Goal: Entertainment & Leisure: Browse casually

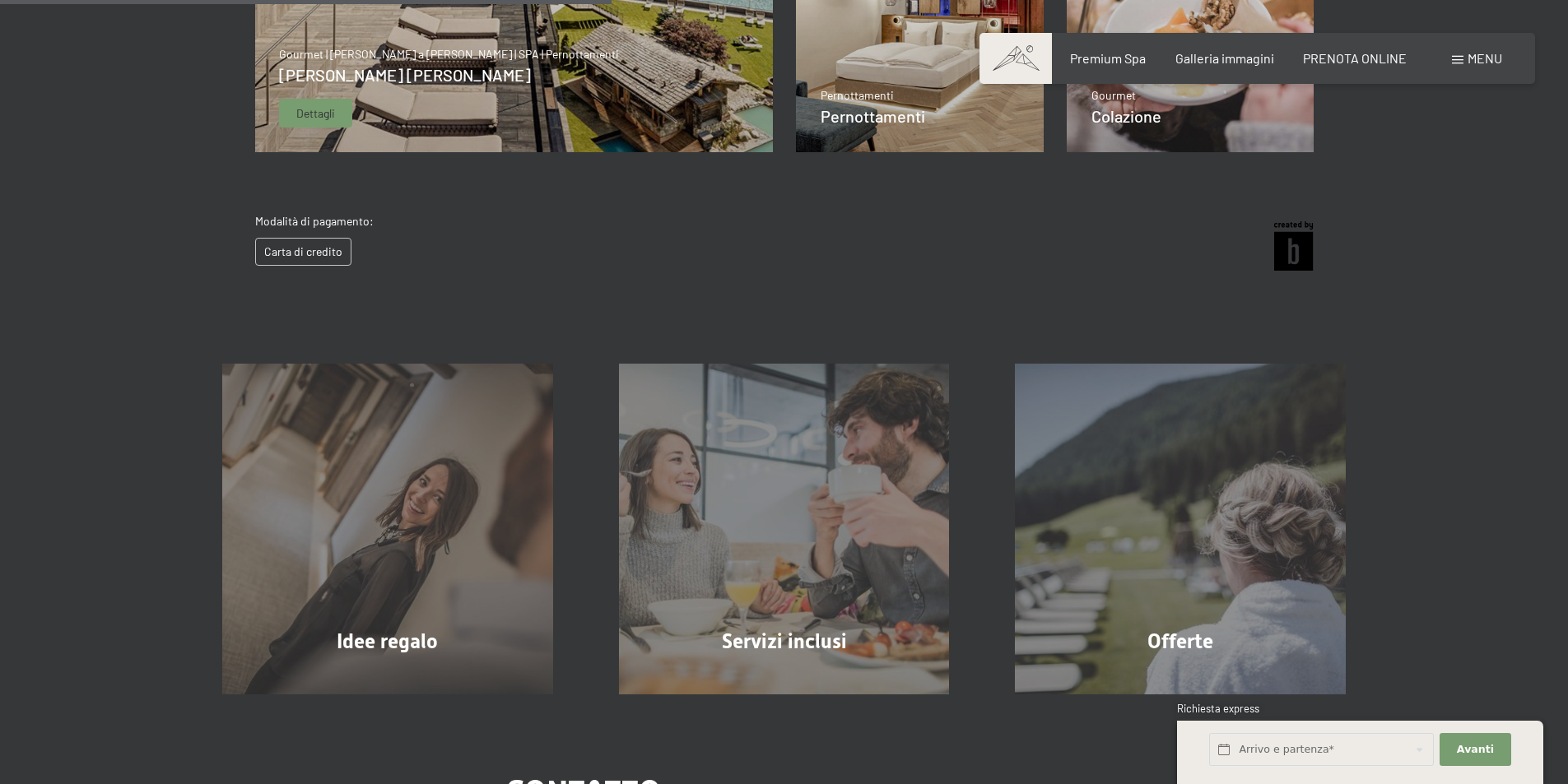
scroll to position [823, 0]
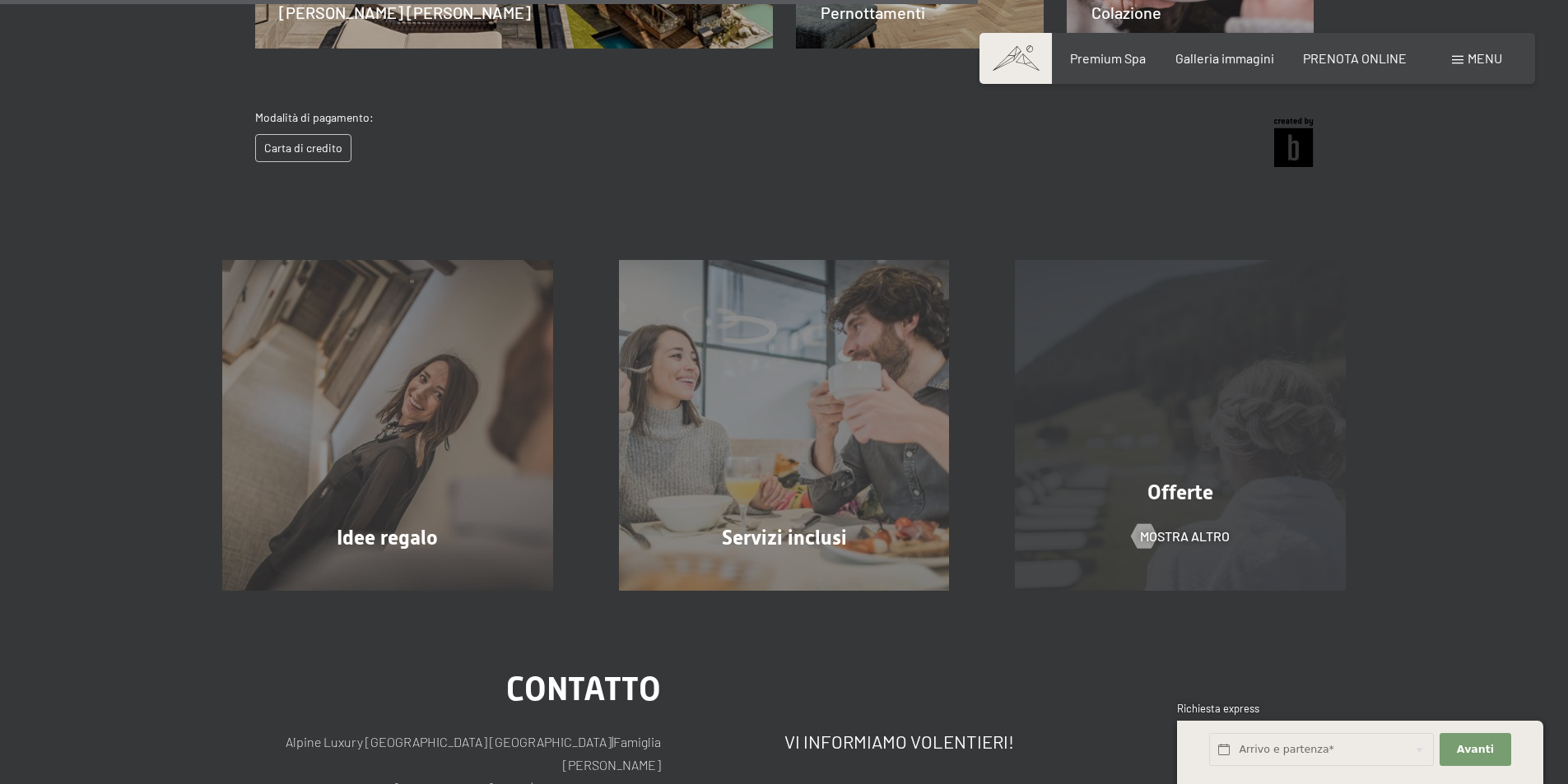
click at [1188, 445] on div "Offerte mostra altro" at bounding box center [1181, 426] width 397 height 331
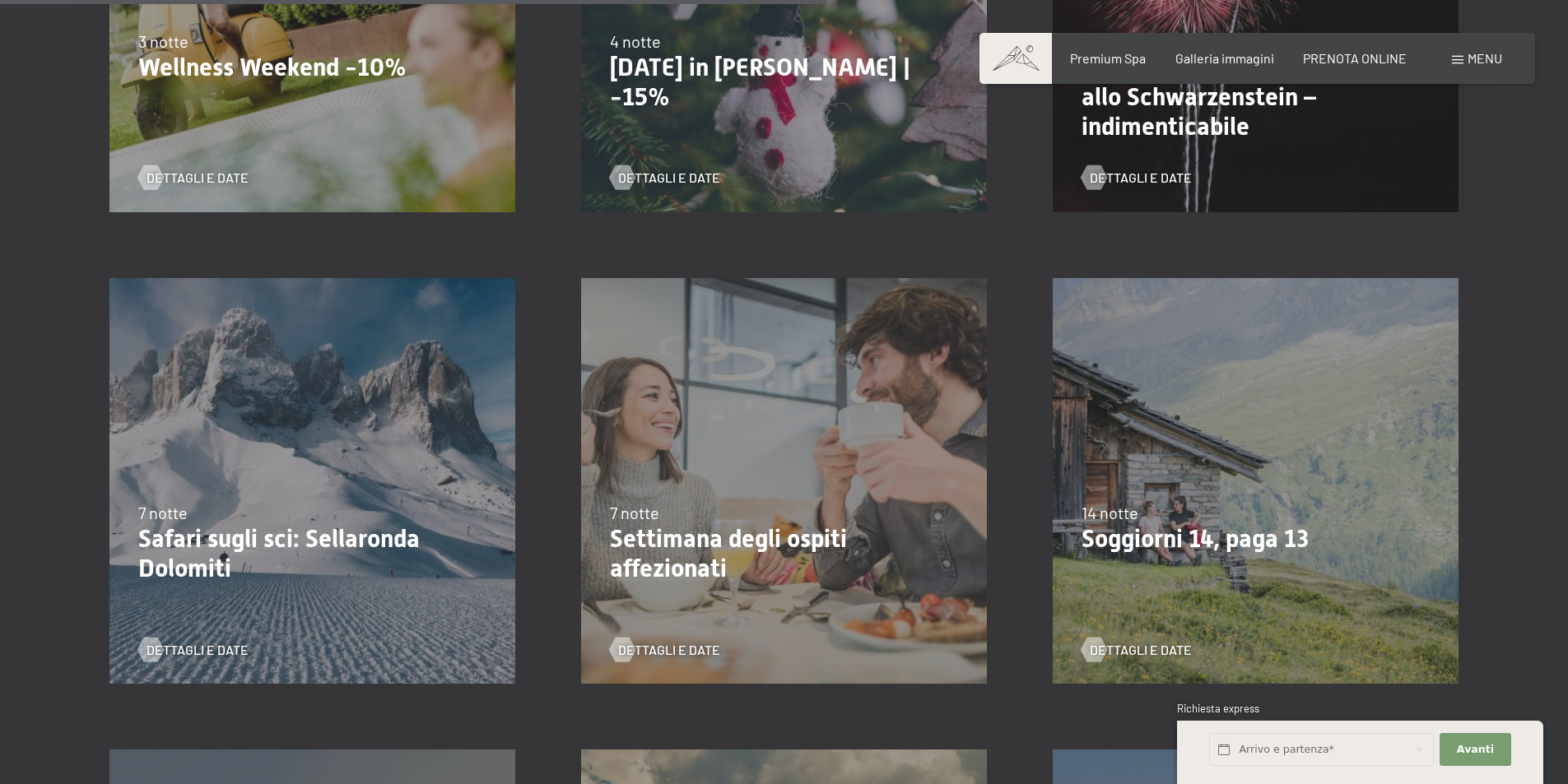
scroll to position [1811, 0]
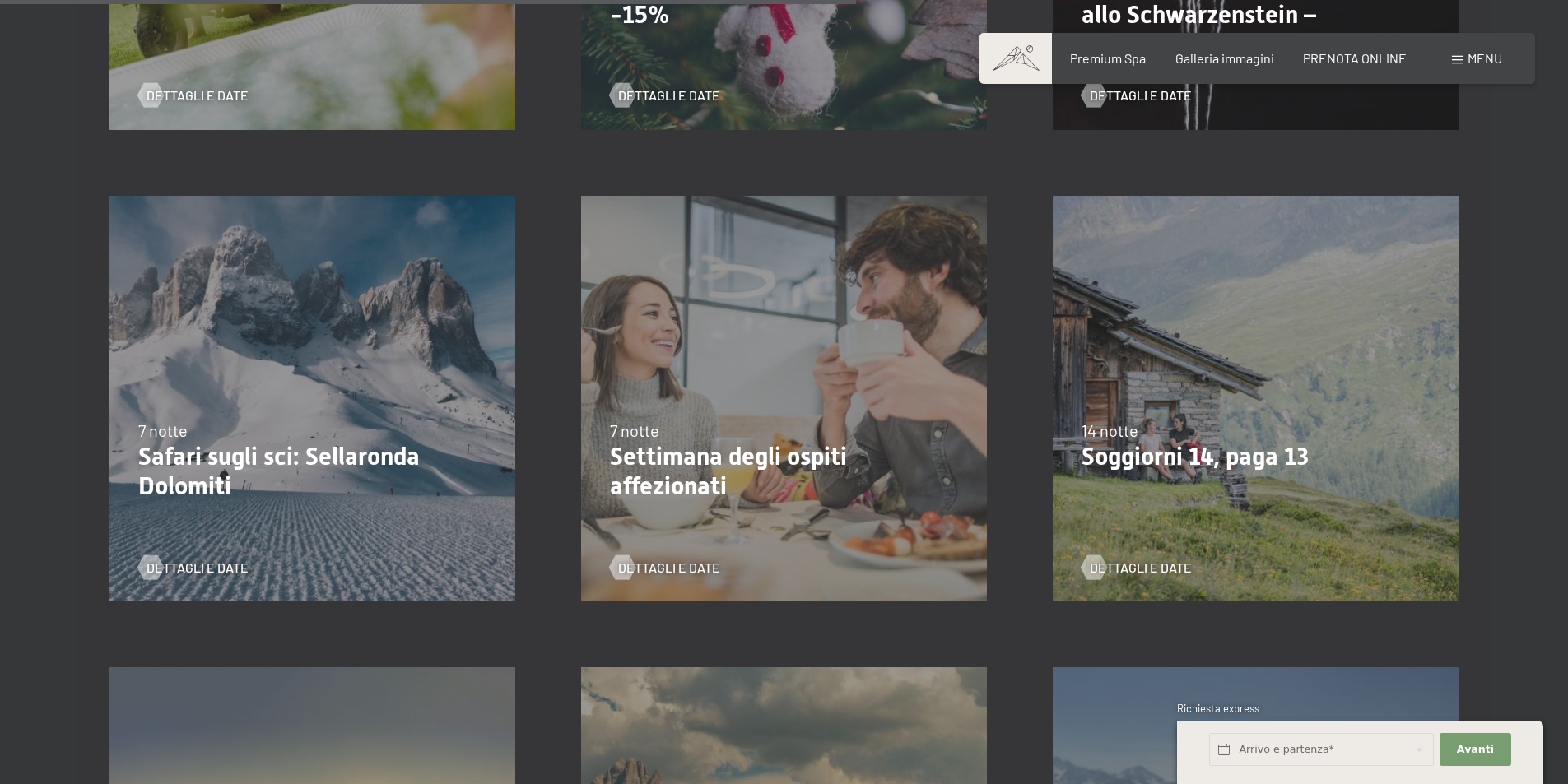
click at [388, 399] on div "24/1/2026-9/2/2026 7 notte Safari sugli sci: Sellaronda Dolomiti Dettagli e Date" at bounding box center [312, 398] width 471 height 471
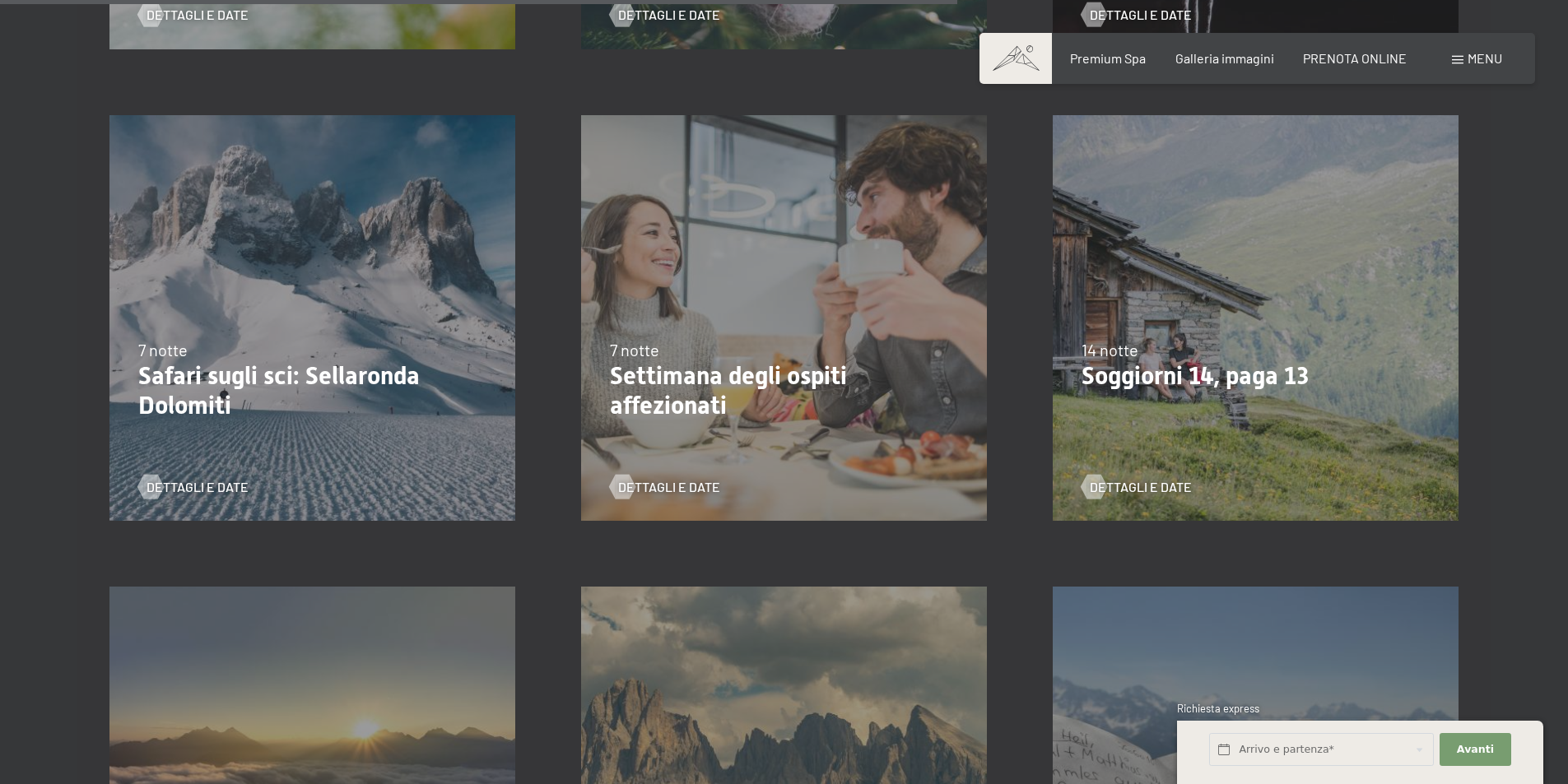
scroll to position [2140, 0]
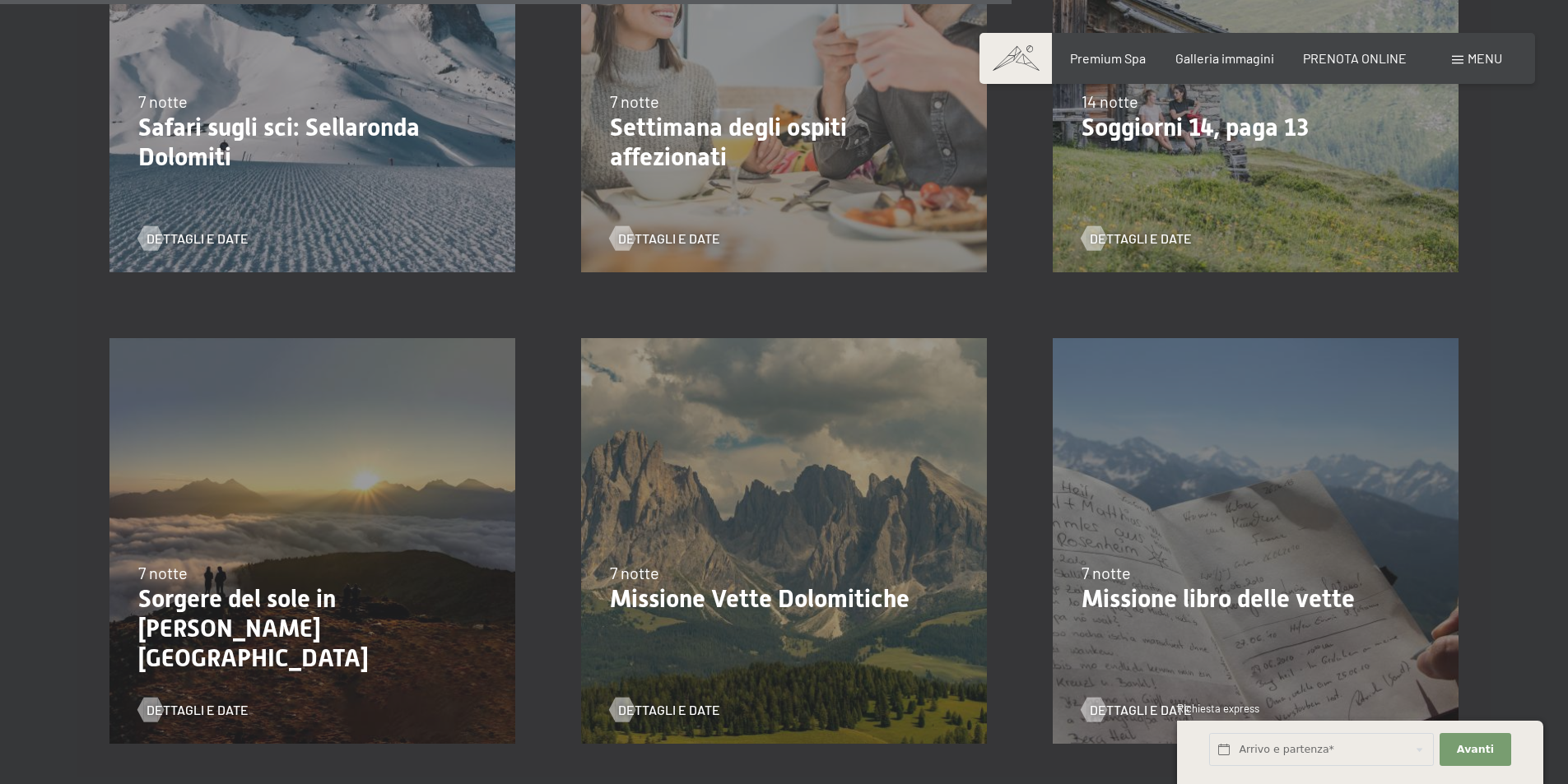
click at [401, 176] on div "24/1/2026-9/2/2026 7 notte Safari sugli sci: Sellaronda Dolomiti Dettagli e Date" at bounding box center [312, 69] width 471 height 471
click at [215, 235] on span "Dettagli e Date" at bounding box center [213, 239] width 102 height 18
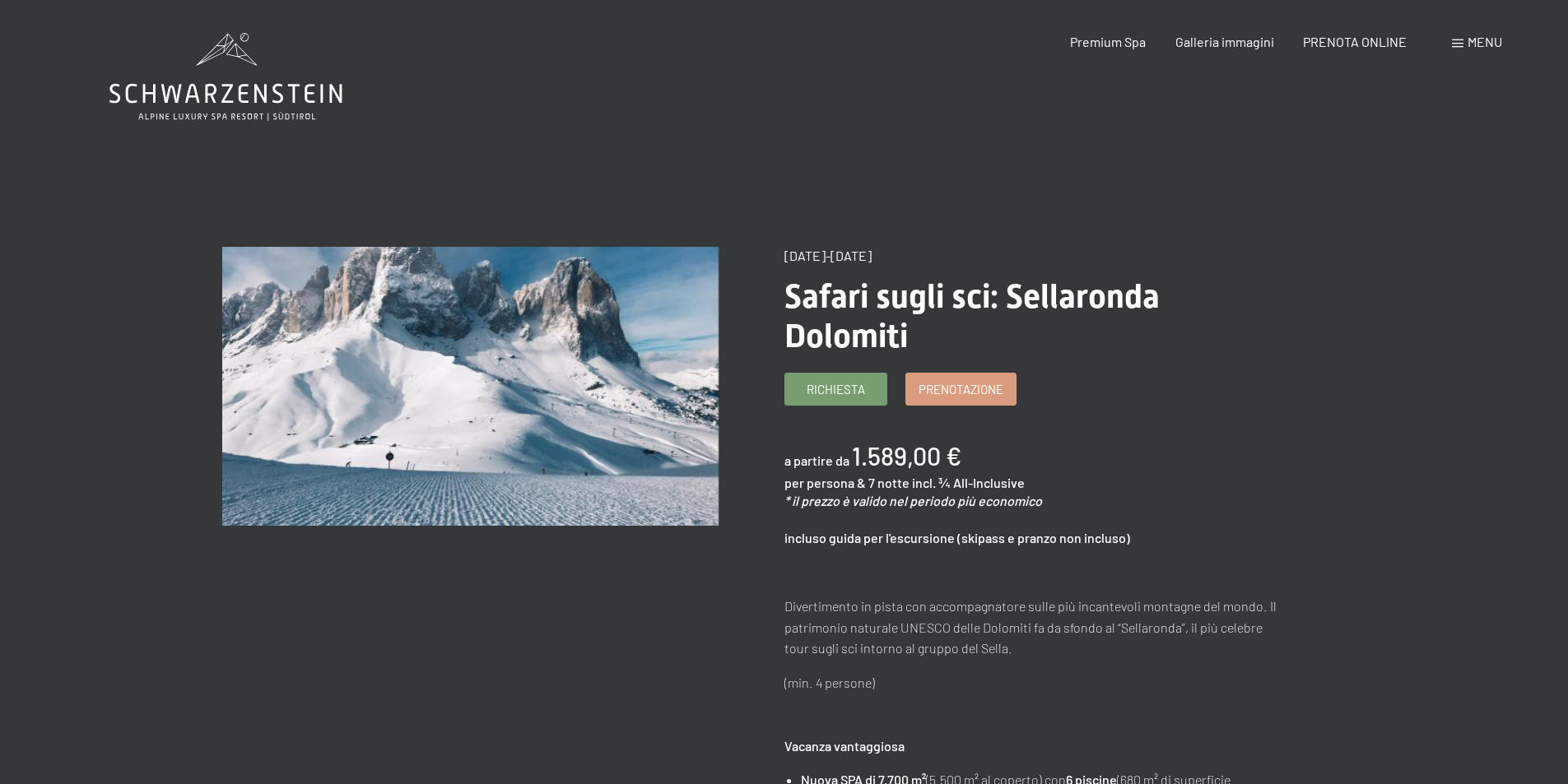
click at [526, 428] on img at bounding box center [470, 387] width 497 height 279
click at [1213, 46] on span "Galleria immagini" at bounding box center [1225, 39] width 99 height 16
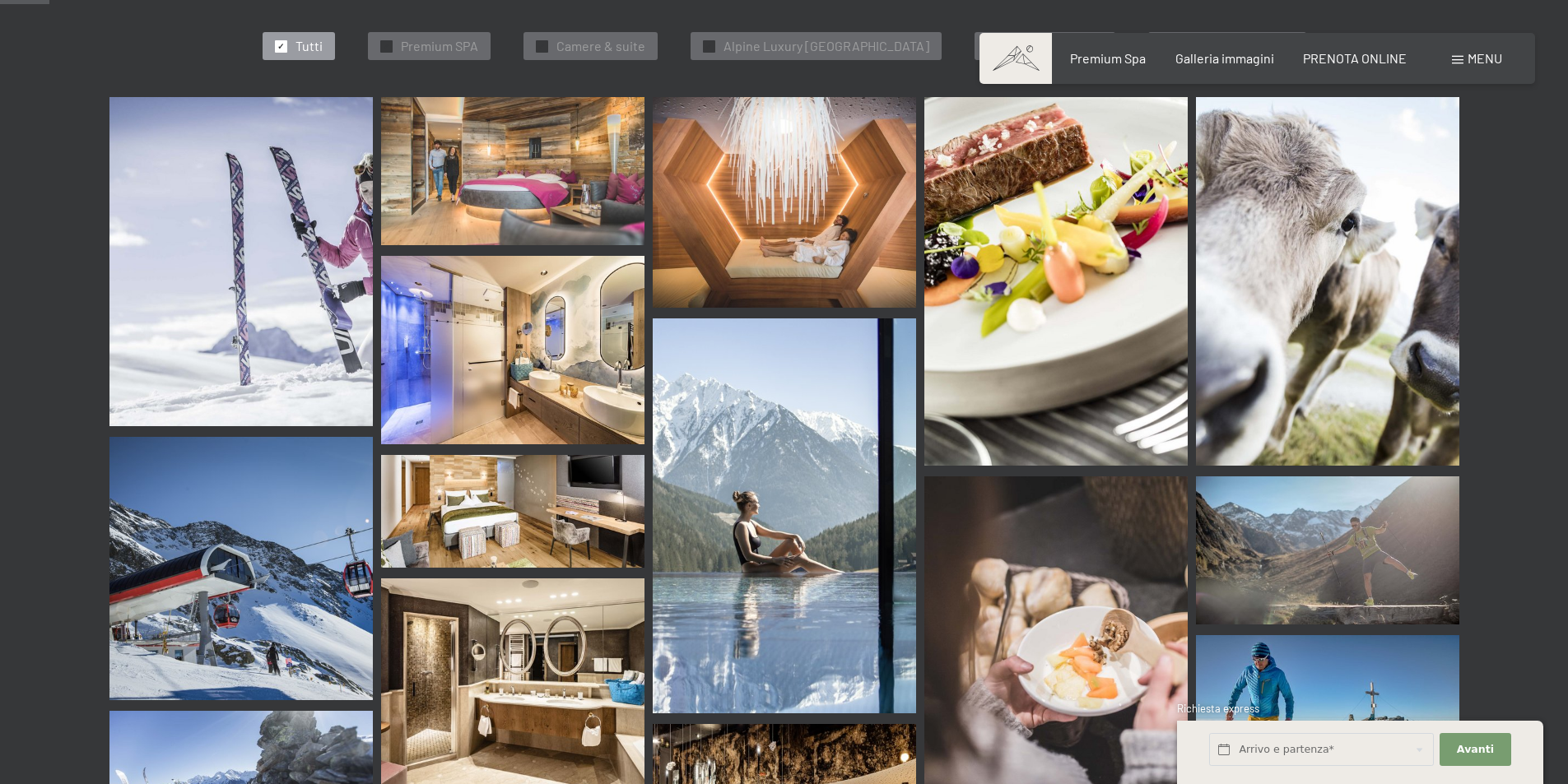
scroll to position [576, 0]
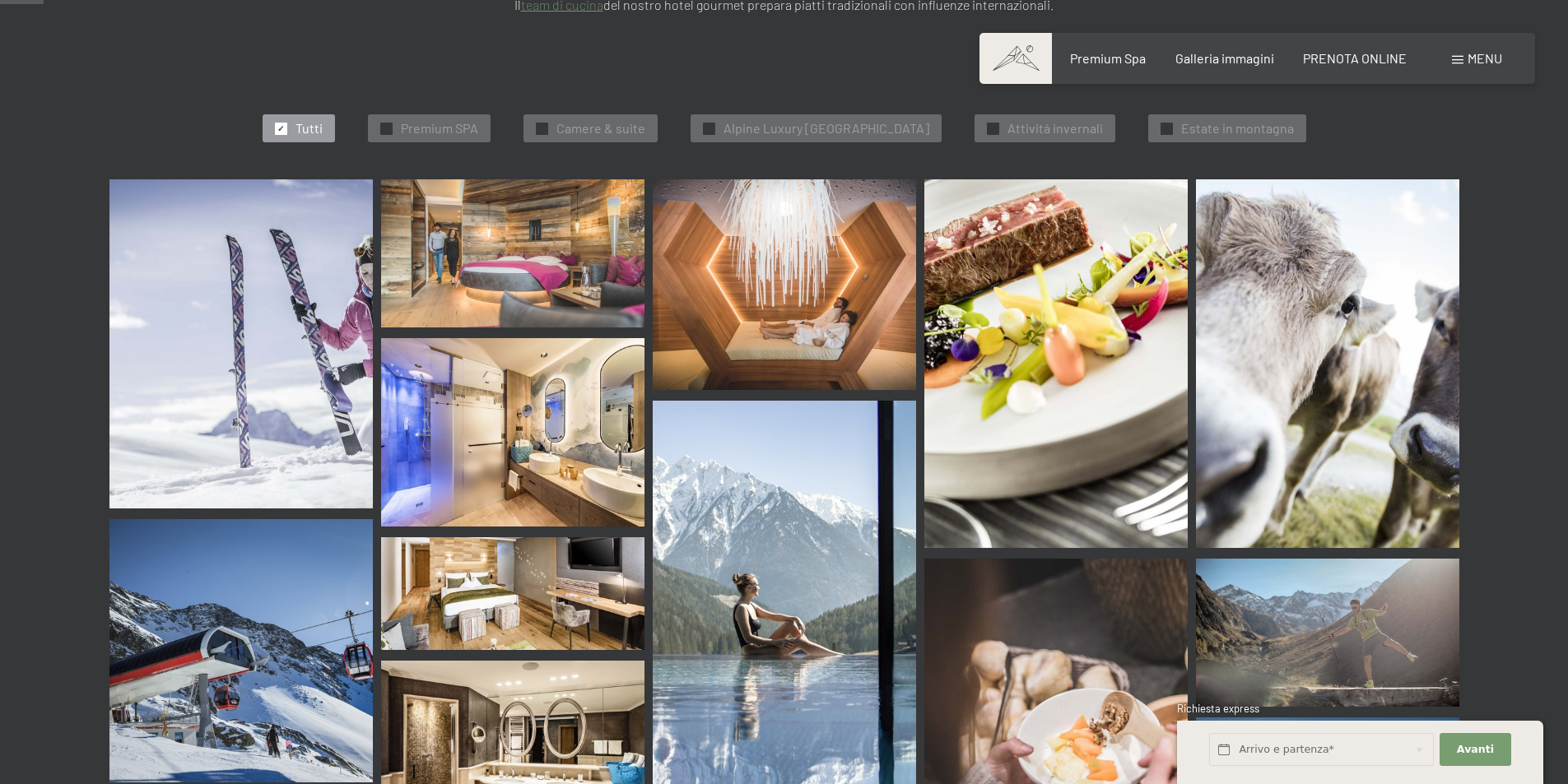
click at [318, 382] on img at bounding box center [240, 345] width 263 height 329
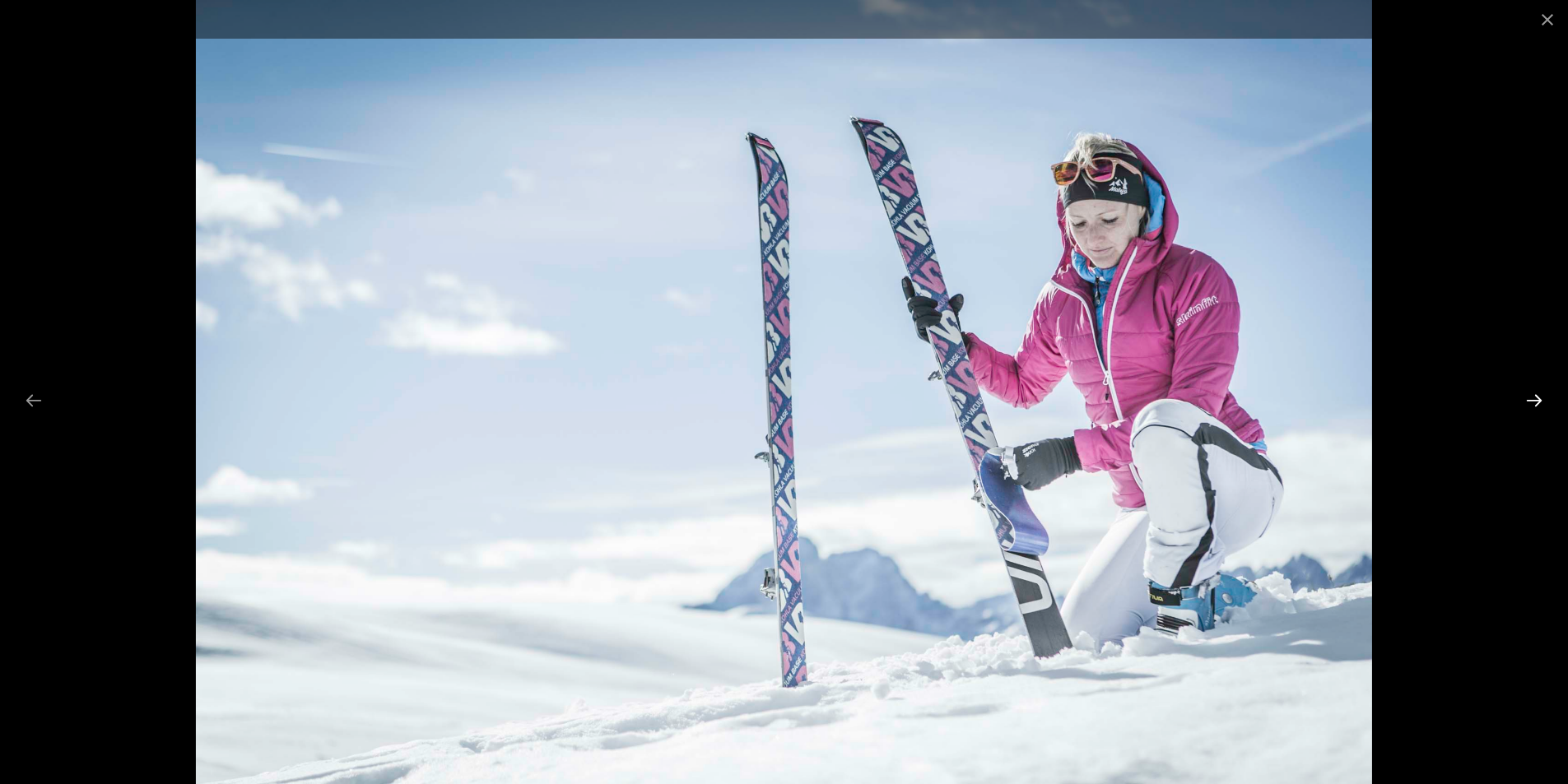
click at [1543, 394] on button "Next slide" at bounding box center [1534, 400] width 34 height 32
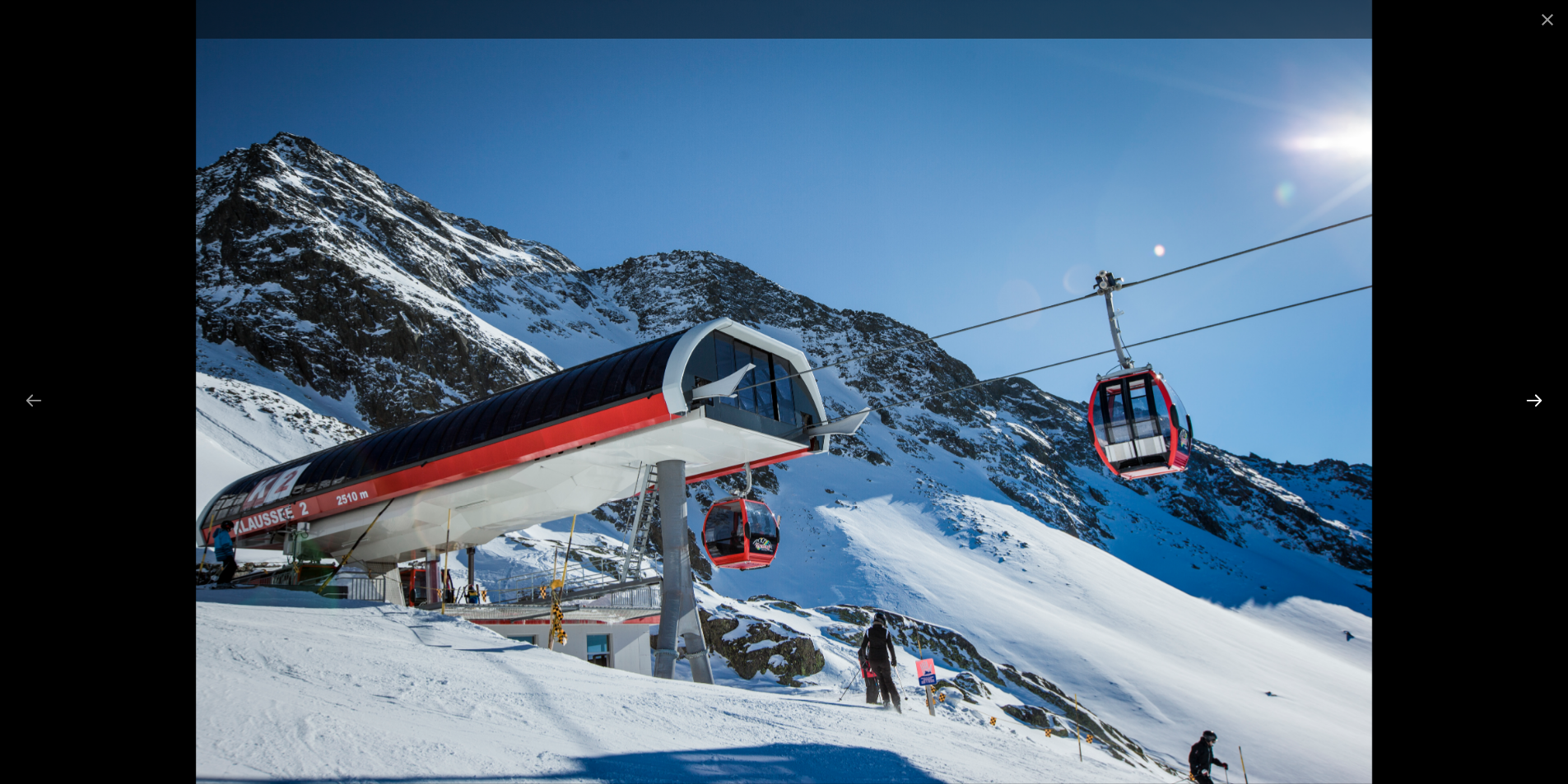
click at [1531, 404] on button "Next slide" at bounding box center [1534, 400] width 34 height 32
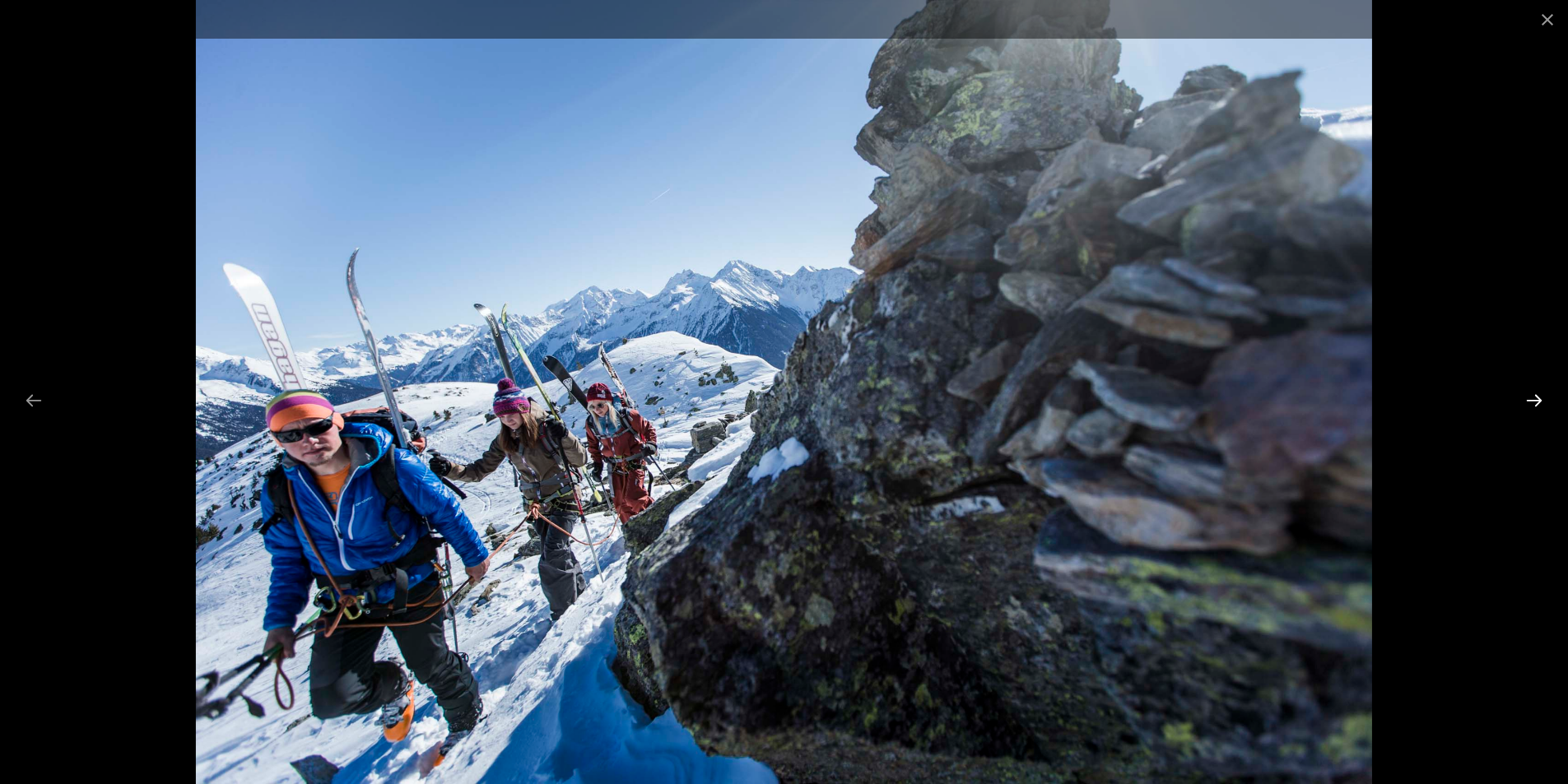
click at [1531, 404] on button "Next slide" at bounding box center [1534, 400] width 34 height 32
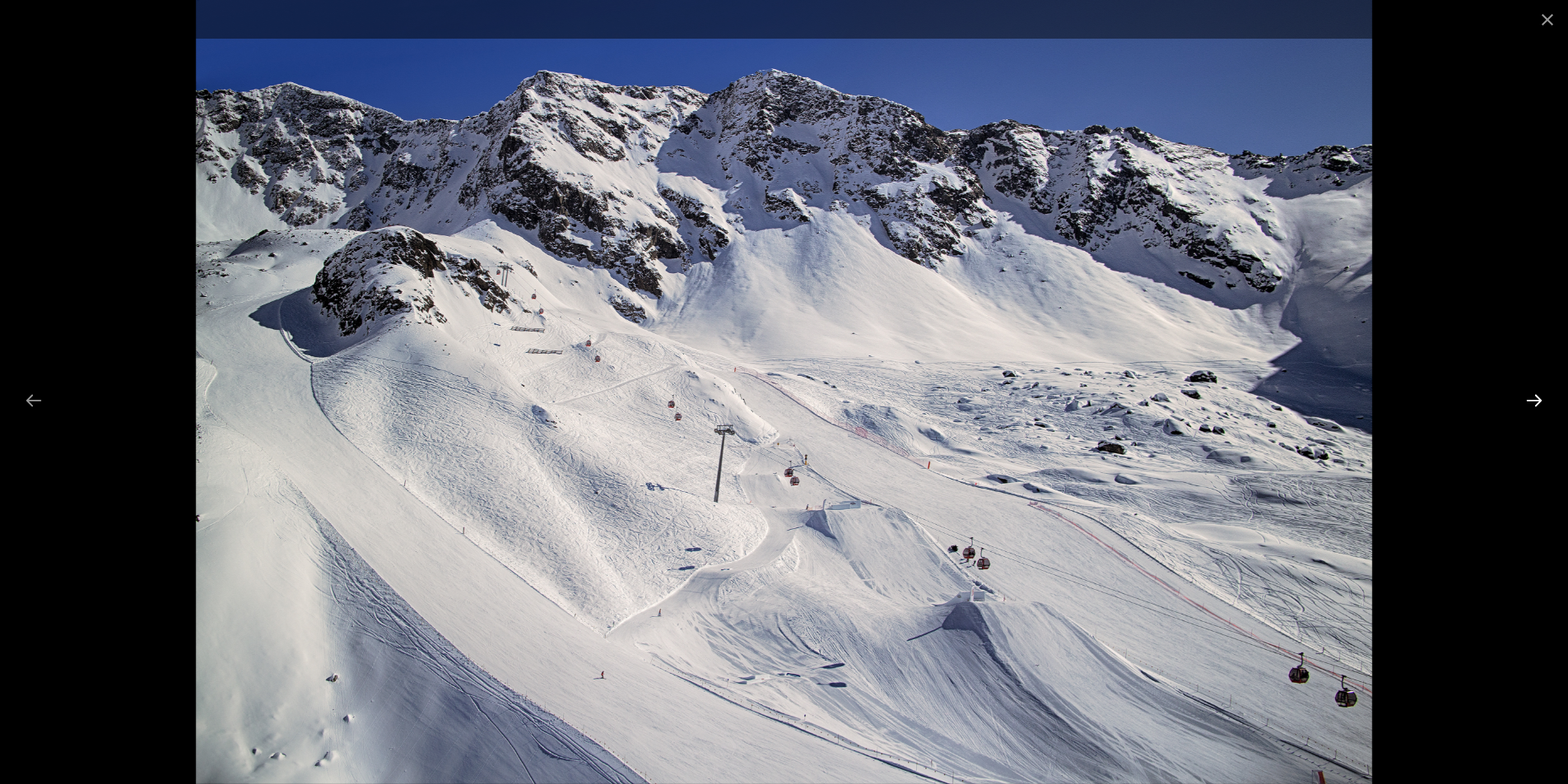
click at [1531, 404] on button "Next slide" at bounding box center [1534, 400] width 34 height 32
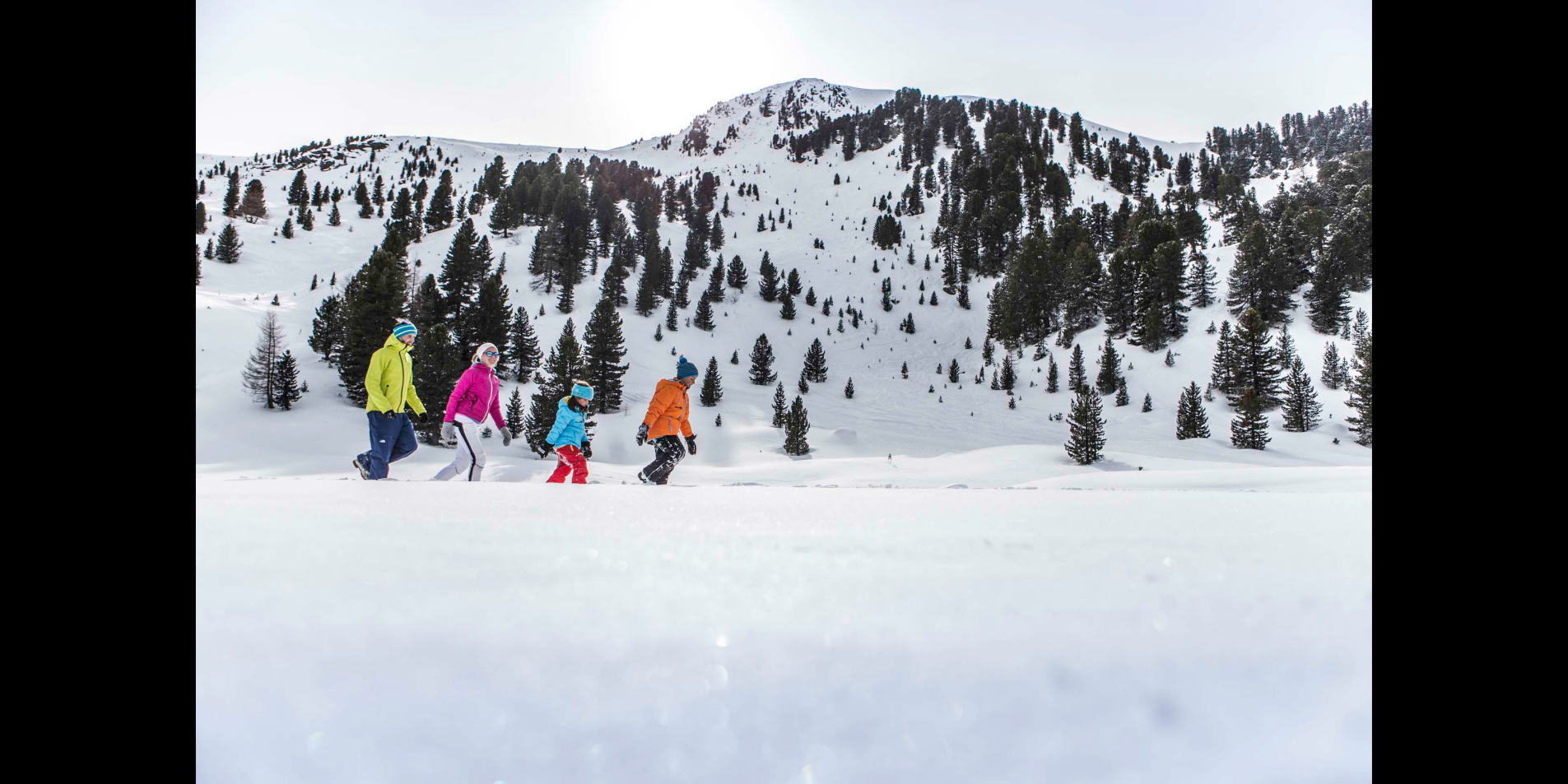
click at [1531, 404] on button "Next slide" at bounding box center [1542, 400] width 34 height 32
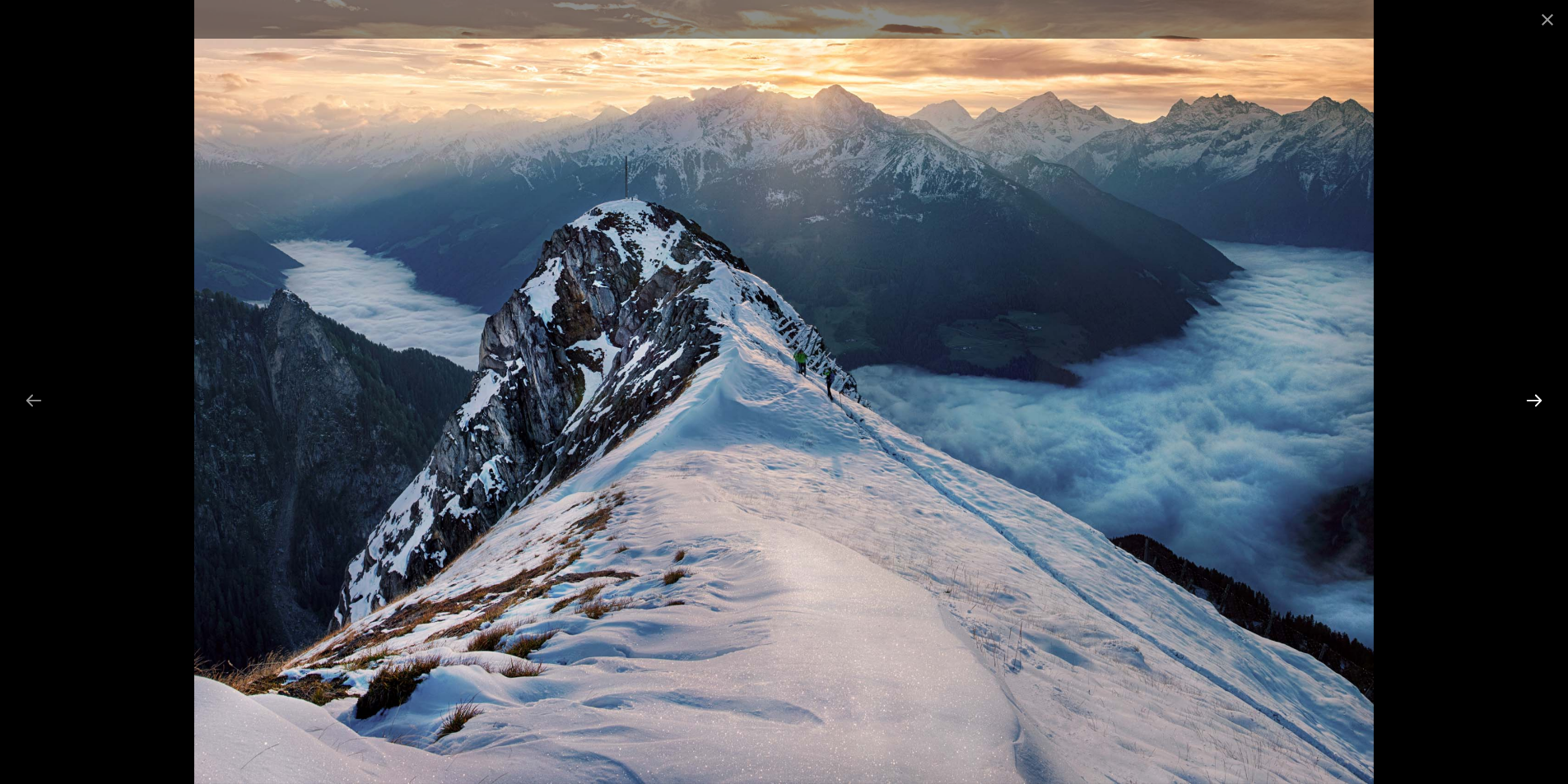
click at [1540, 398] on button "Next slide" at bounding box center [1534, 400] width 34 height 32
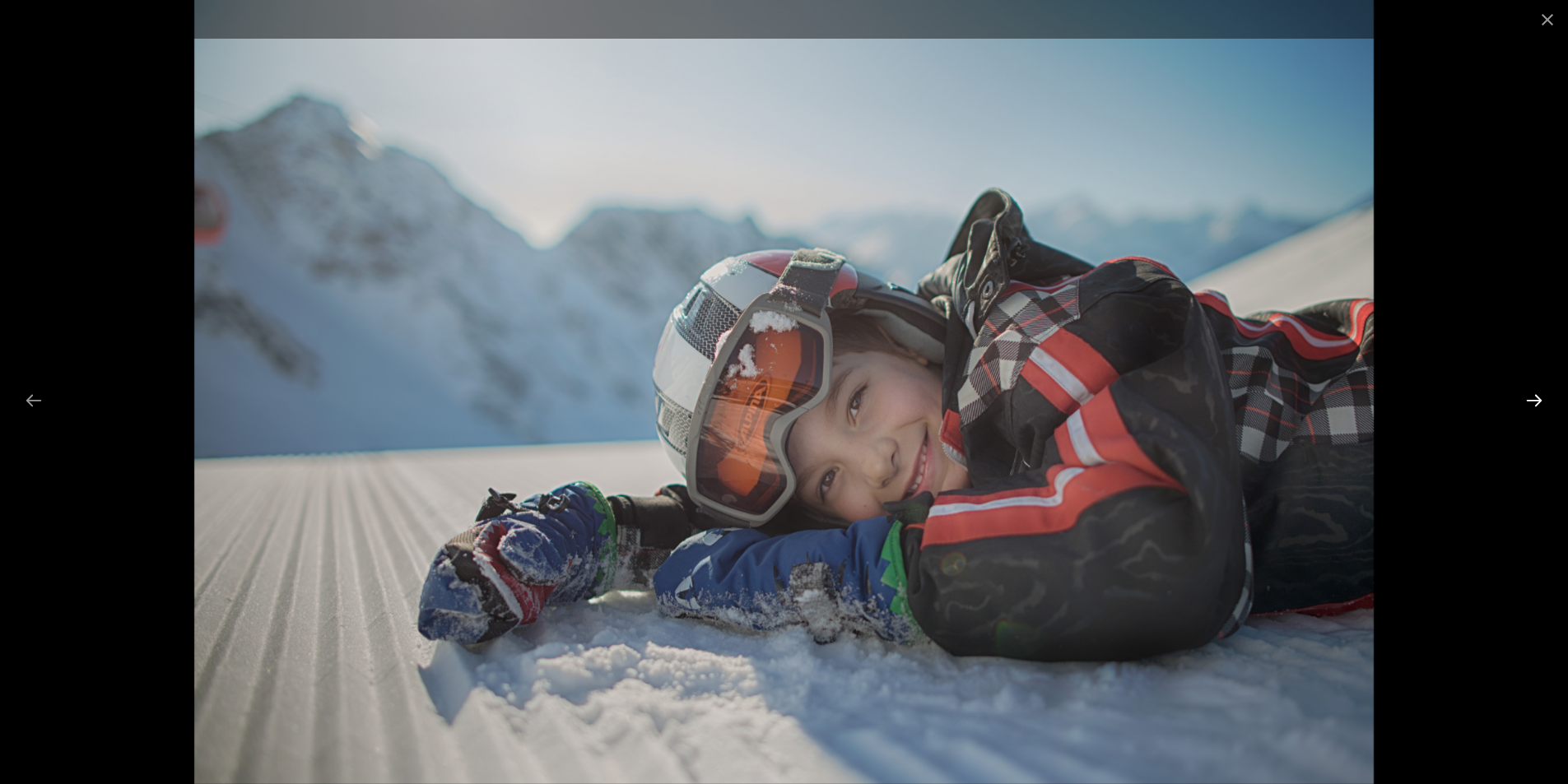
click at [1539, 399] on button "Next slide" at bounding box center [1534, 400] width 34 height 32
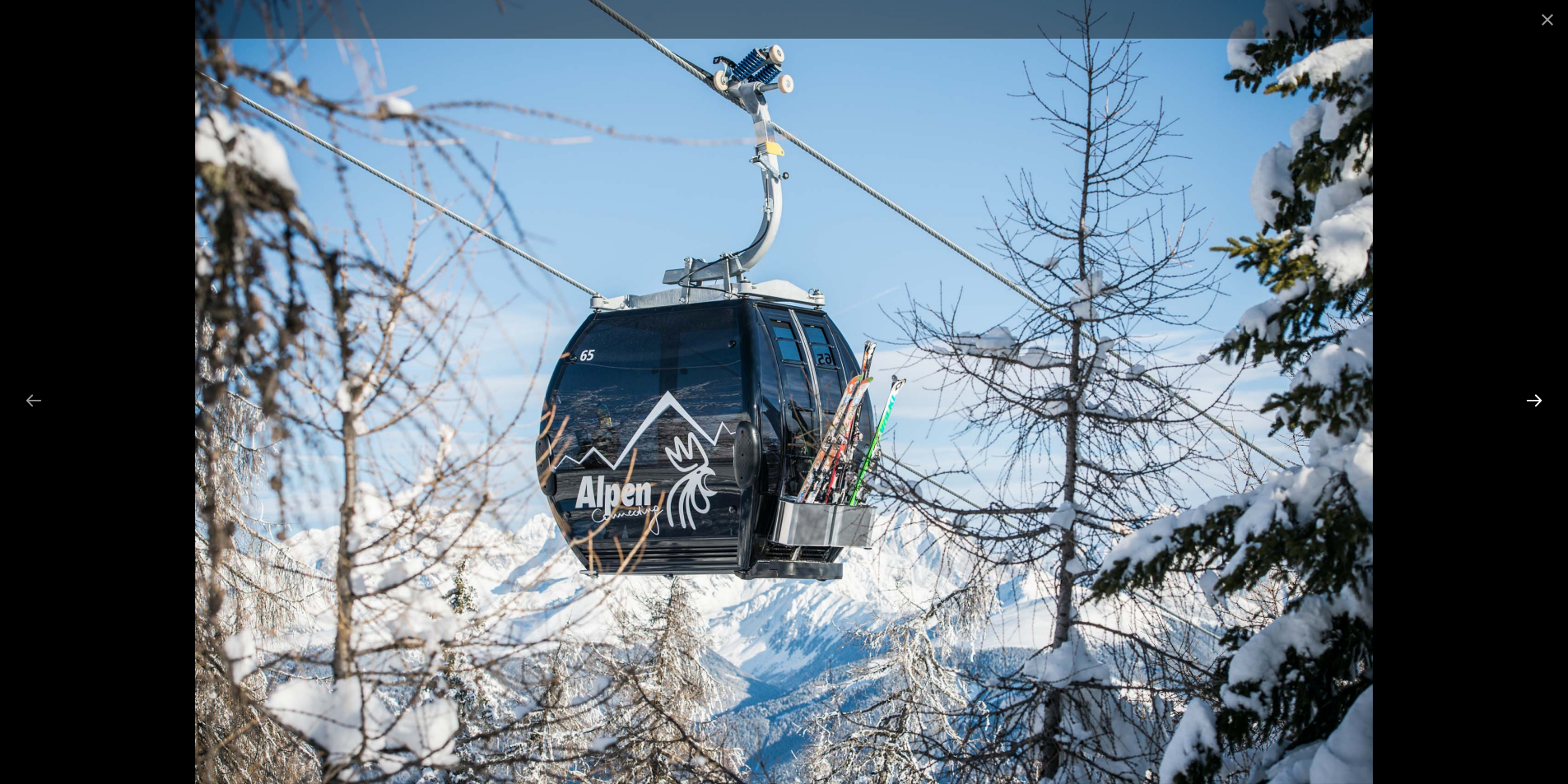
click at [1539, 399] on button "Next slide" at bounding box center [1534, 400] width 34 height 32
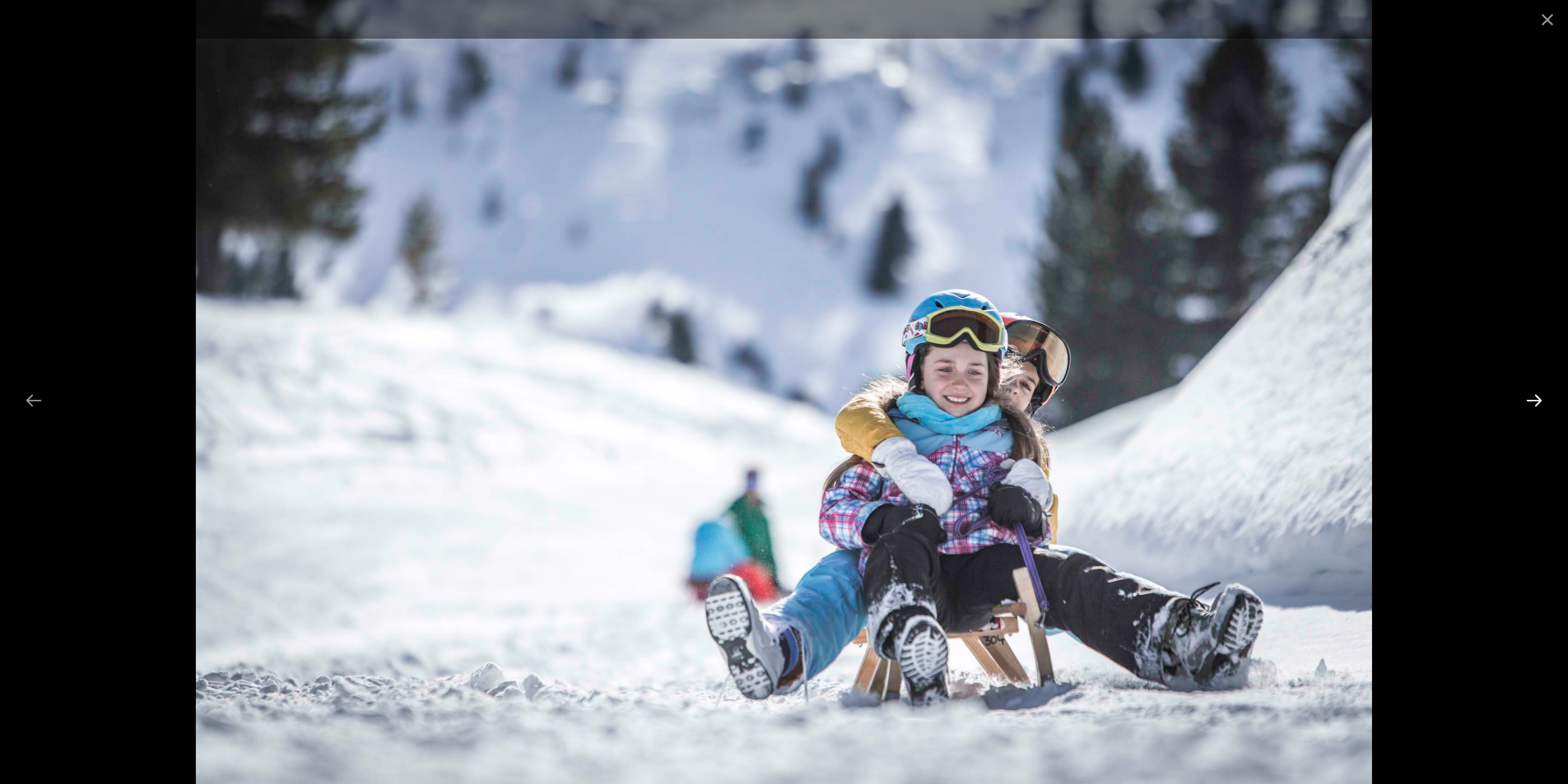
click at [1539, 399] on button "Next slide" at bounding box center [1534, 400] width 34 height 32
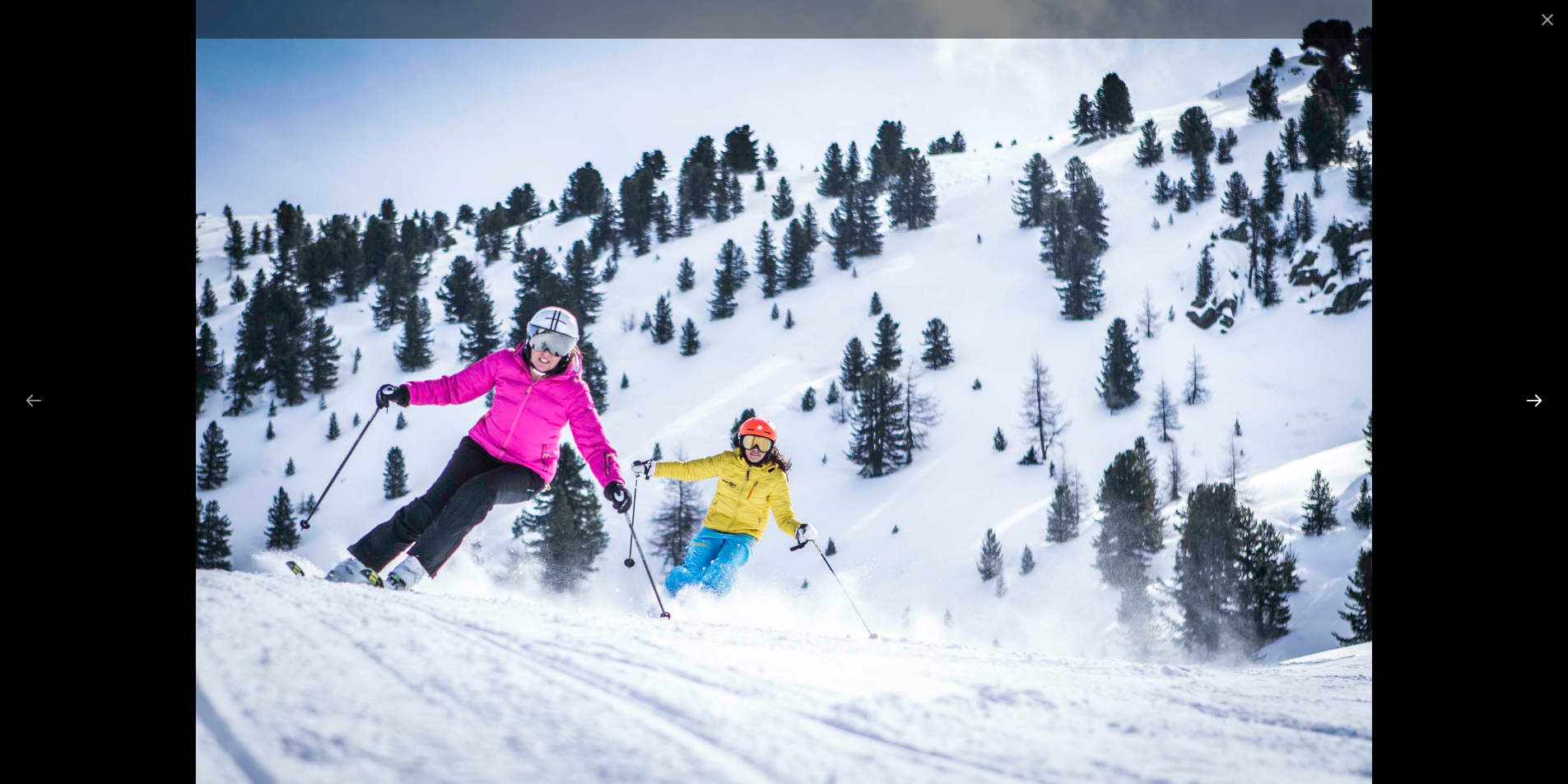
click at [1539, 398] on button "Next slide" at bounding box center [1534, 400] width 34 height 32
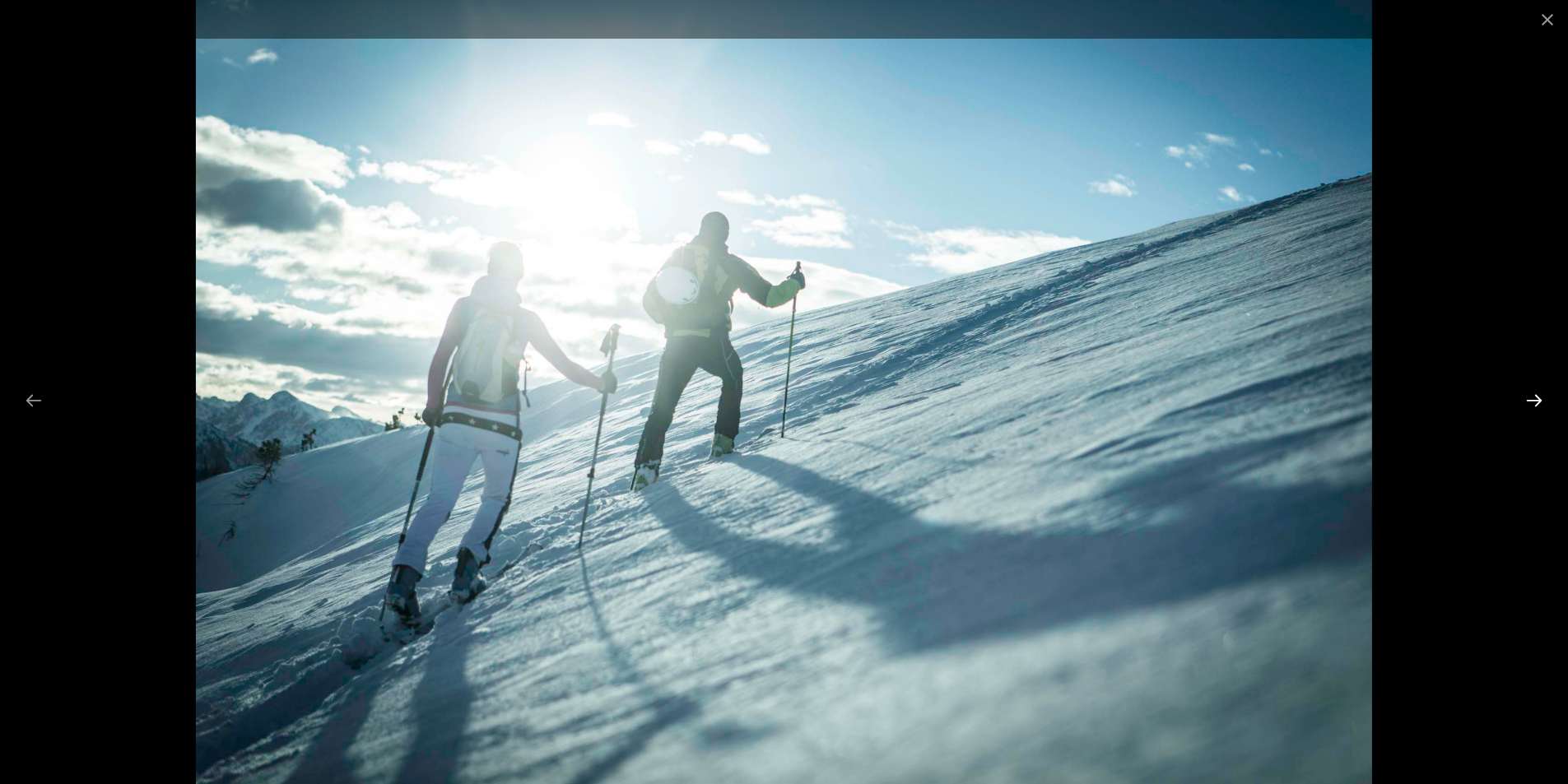
click at [1539, 398] on button "Next slide" at bounding box center [1534, 400] width 34 height 32
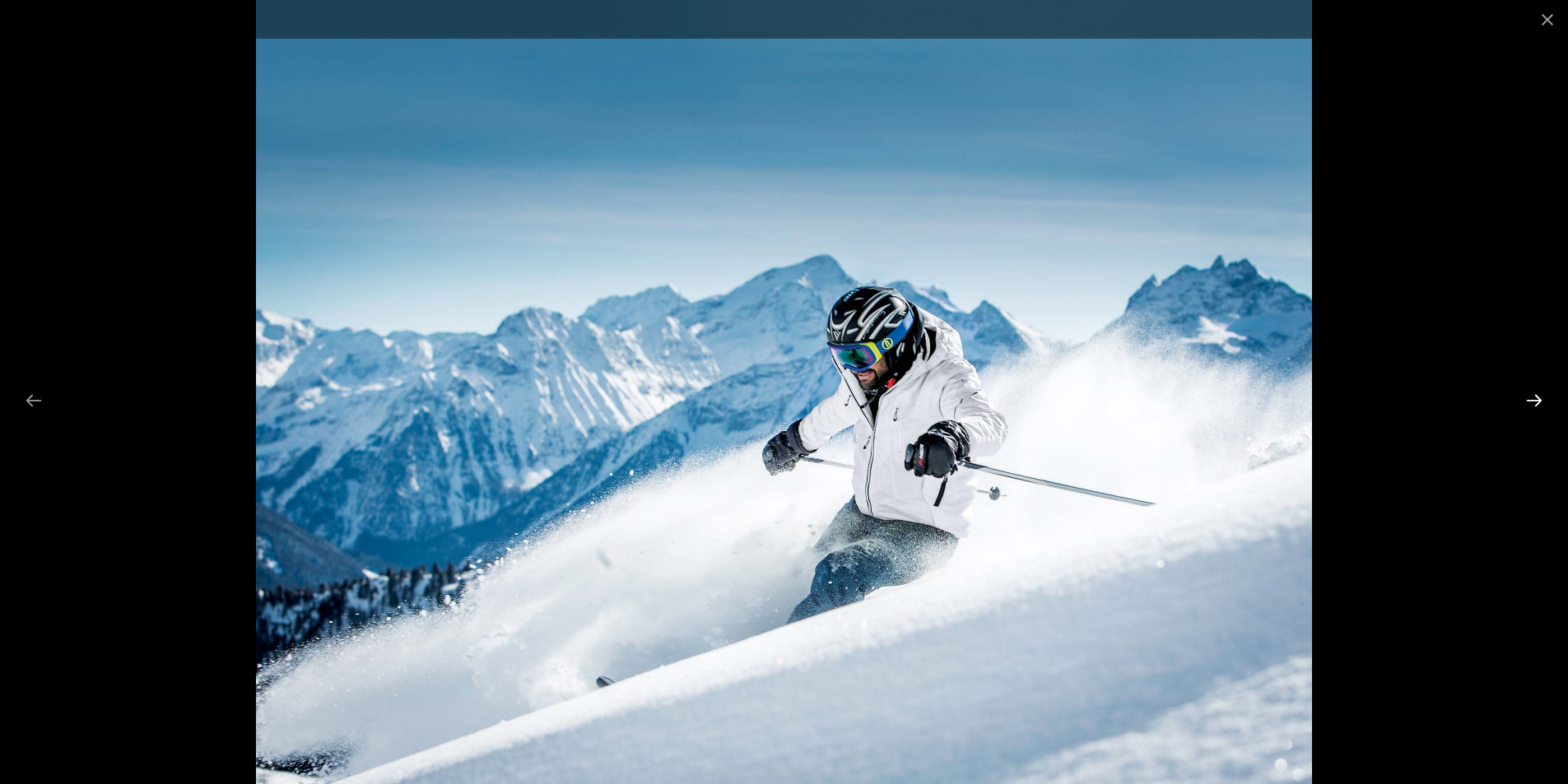
click at [1539, 398] on button "Next slide" at bounding box center [1534, 400] width 34 height 32
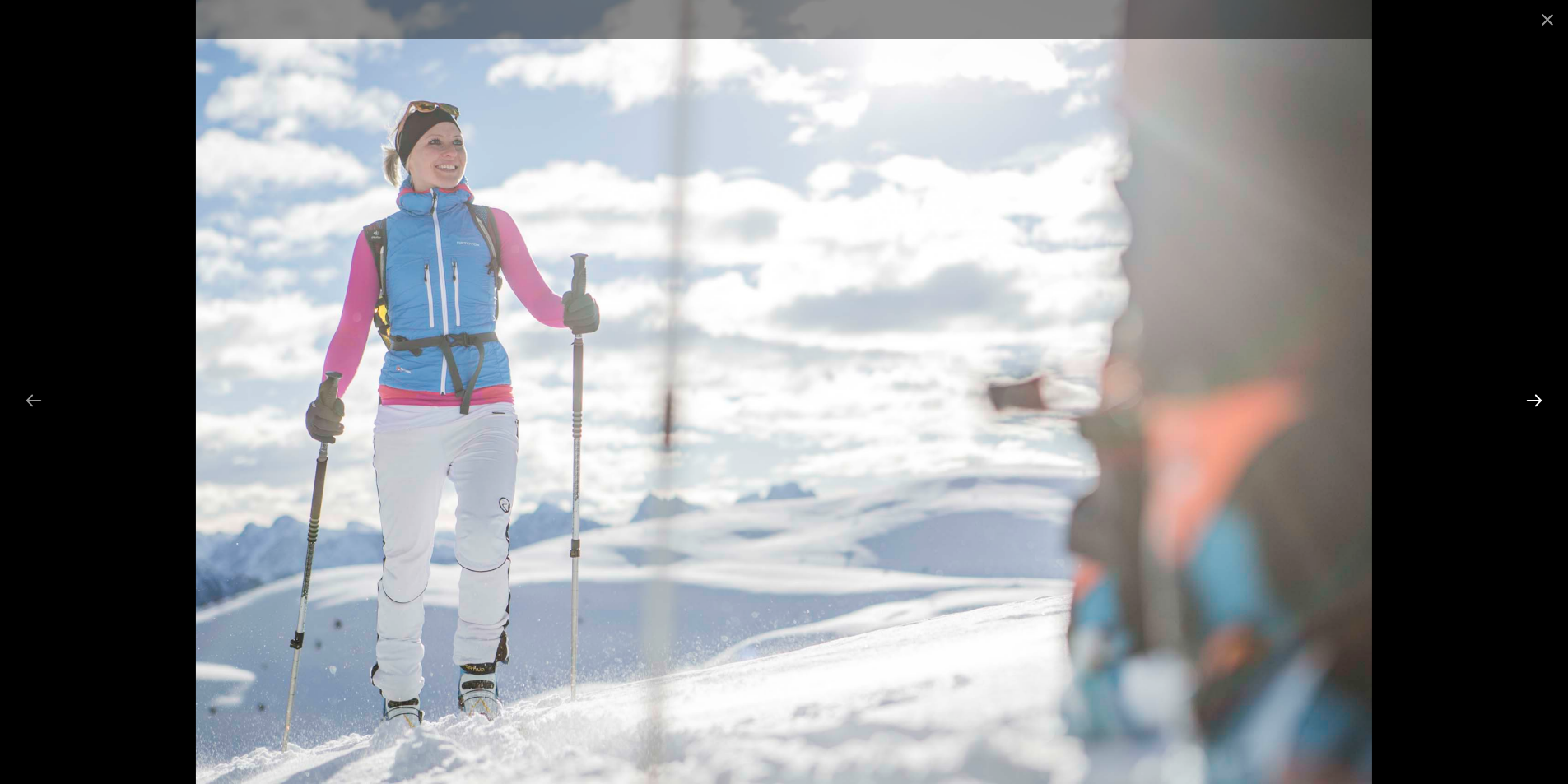
click at [1539, 398] on button "Next slide" at bounding box center [1534, 400] width 34 height 32
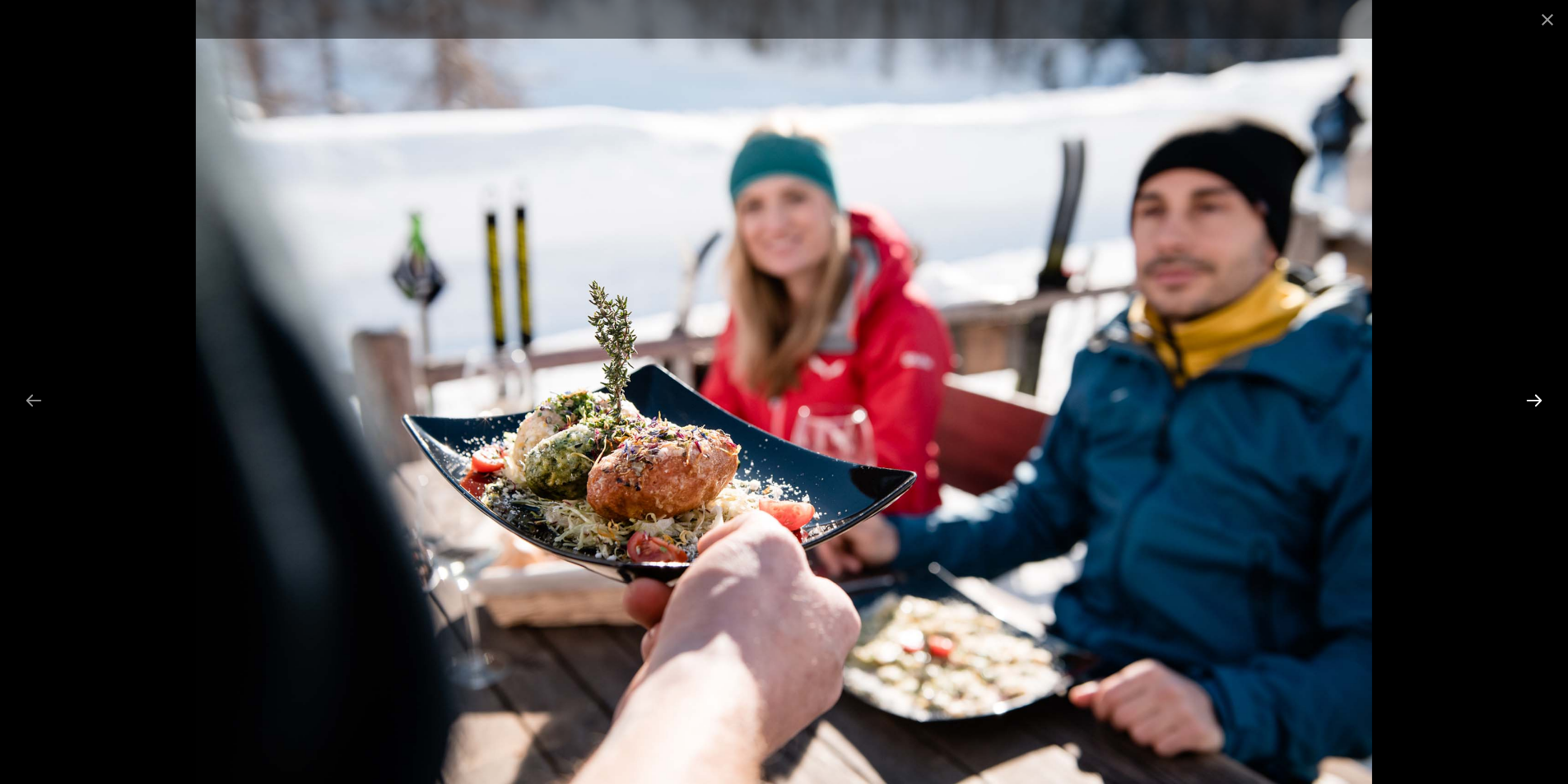
click at [1539, 398] on button "Next slide" at bounding box center [1534, 400] width 34 height 32
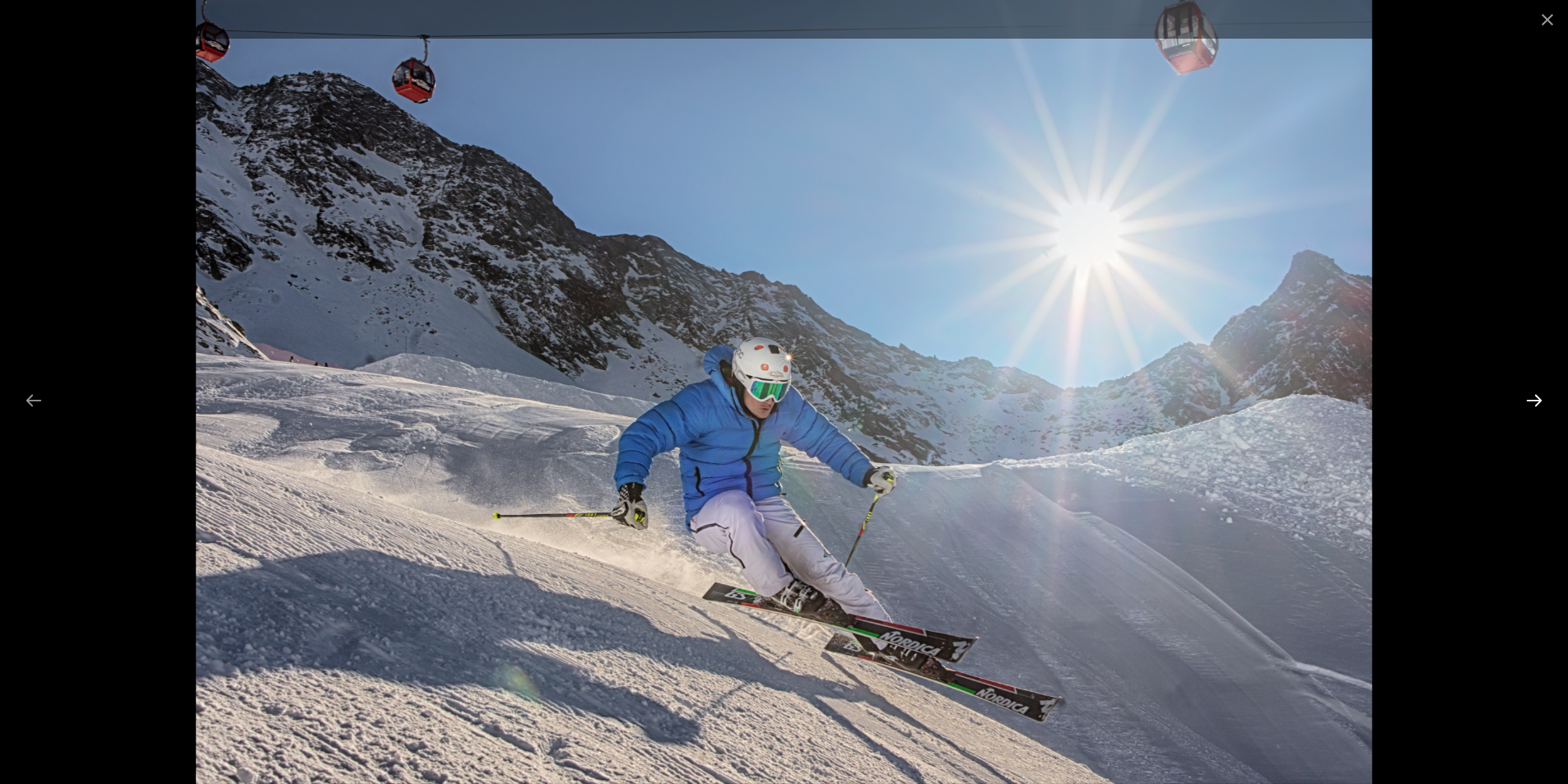
click at [1539, 398] on button "Next slide" at bounding box center [1534, 400] width 34 height 32
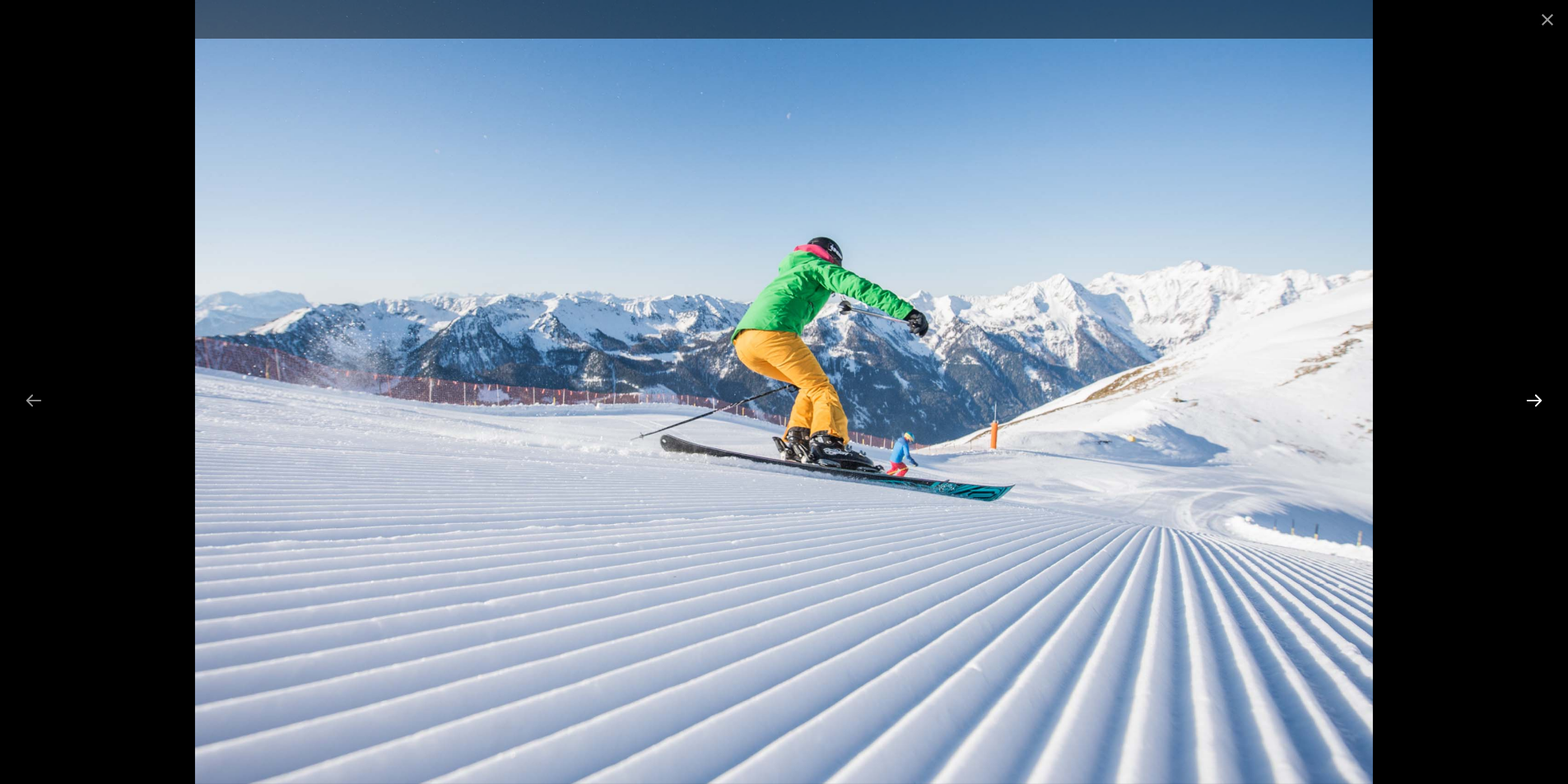
click at [1539, 398] on button "Next slide" at bounding box center [1534, 400] width 34 height 32
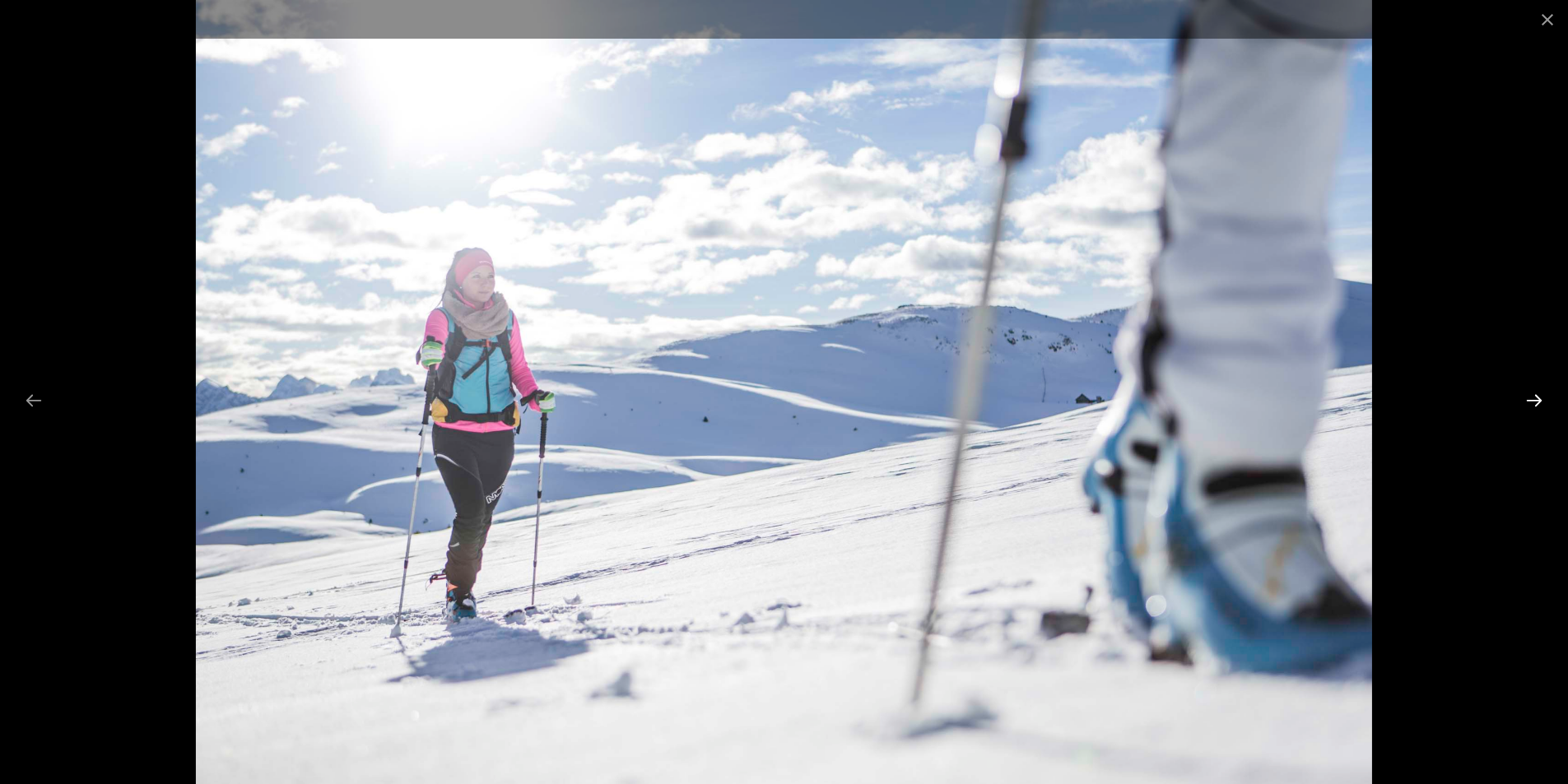
click at [1539, 398] on button "Next slide" at bounding box center [1534, 400] width 34 height 32
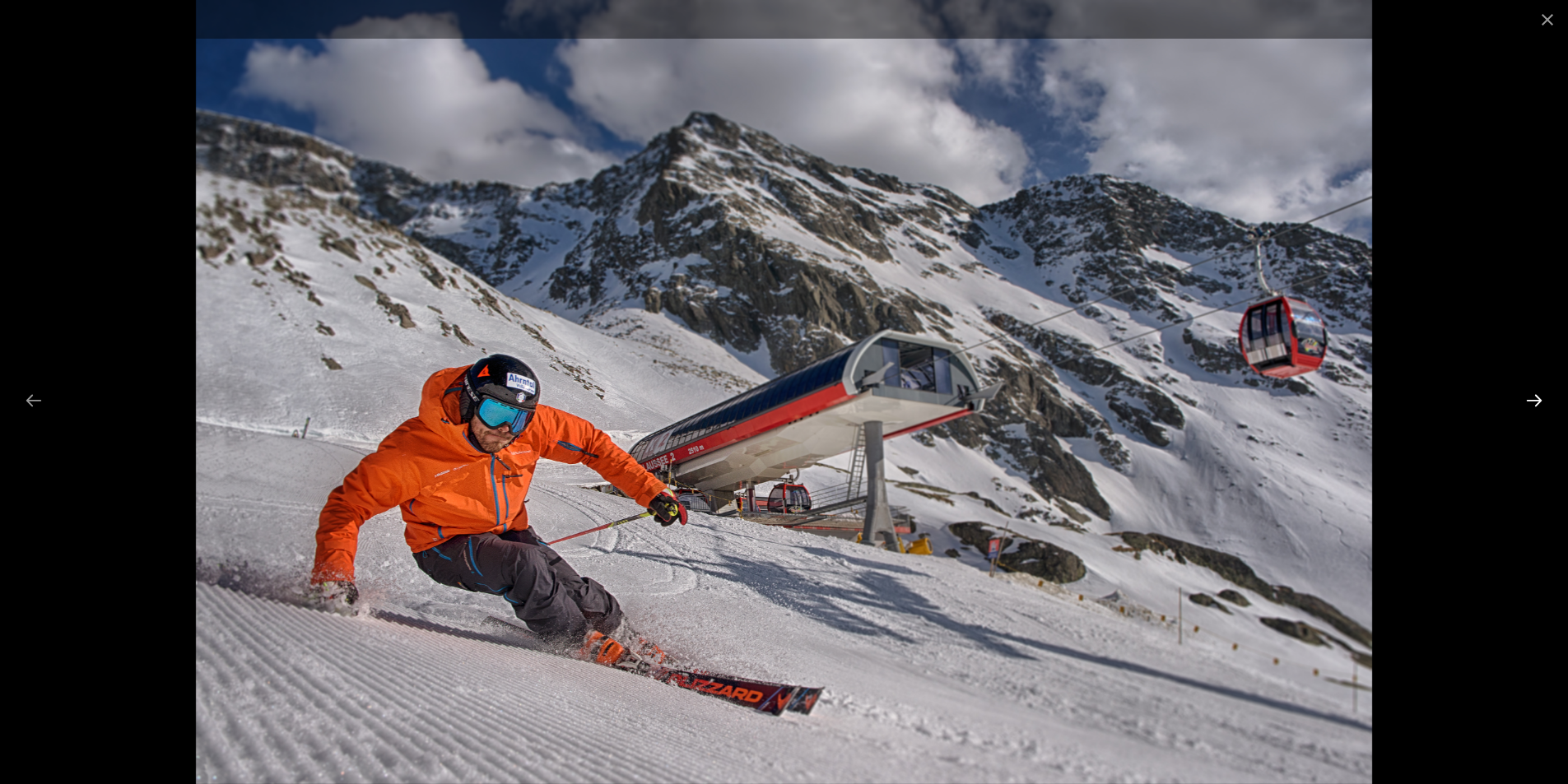
click at [1539, 398] on button "Next slide" at bounding box center [1534, 400] width 34 height 32
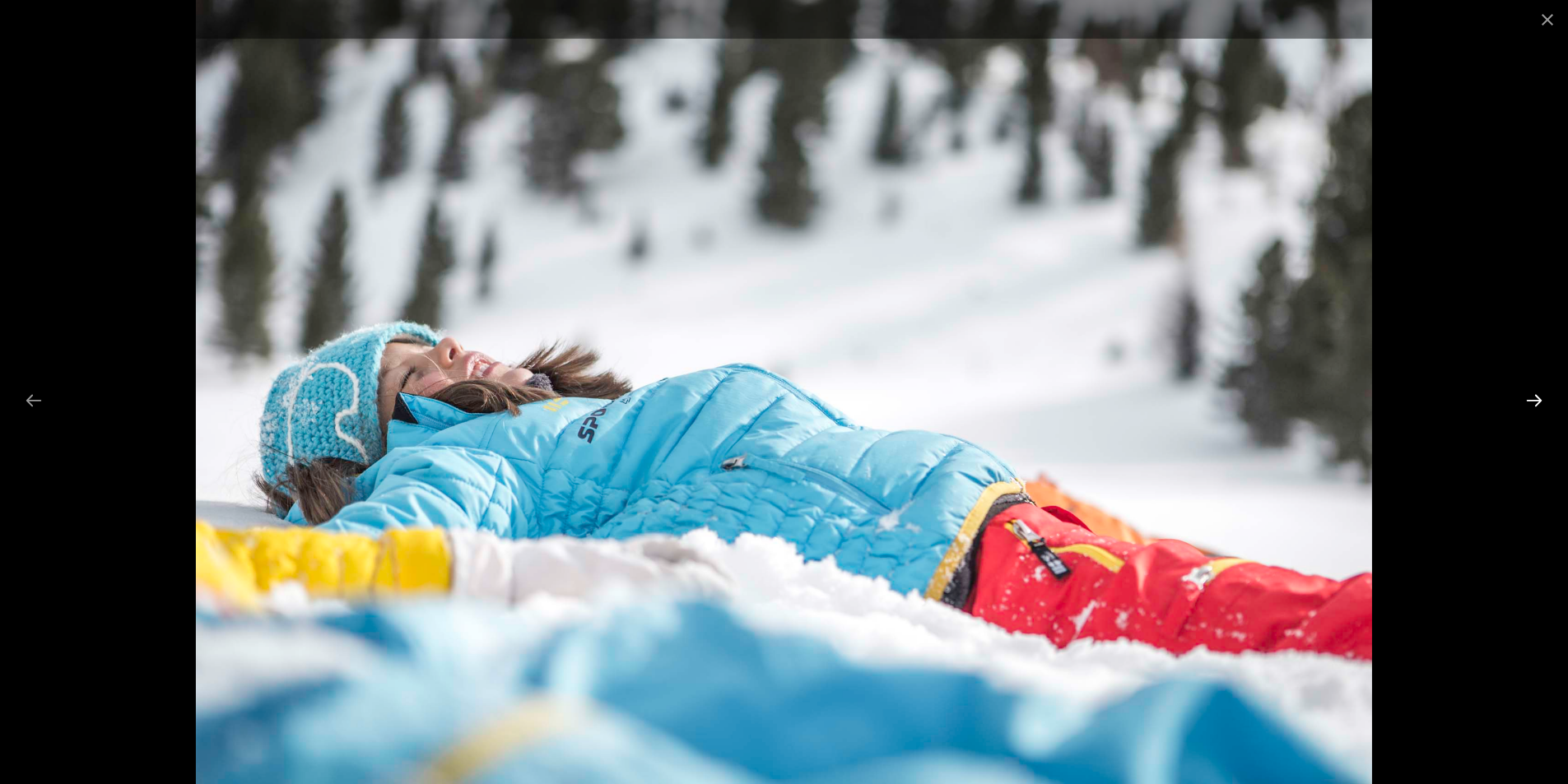
click at [1539, 398] on button "Next slide" at bounding box center [1534, 400] width 34 height 32
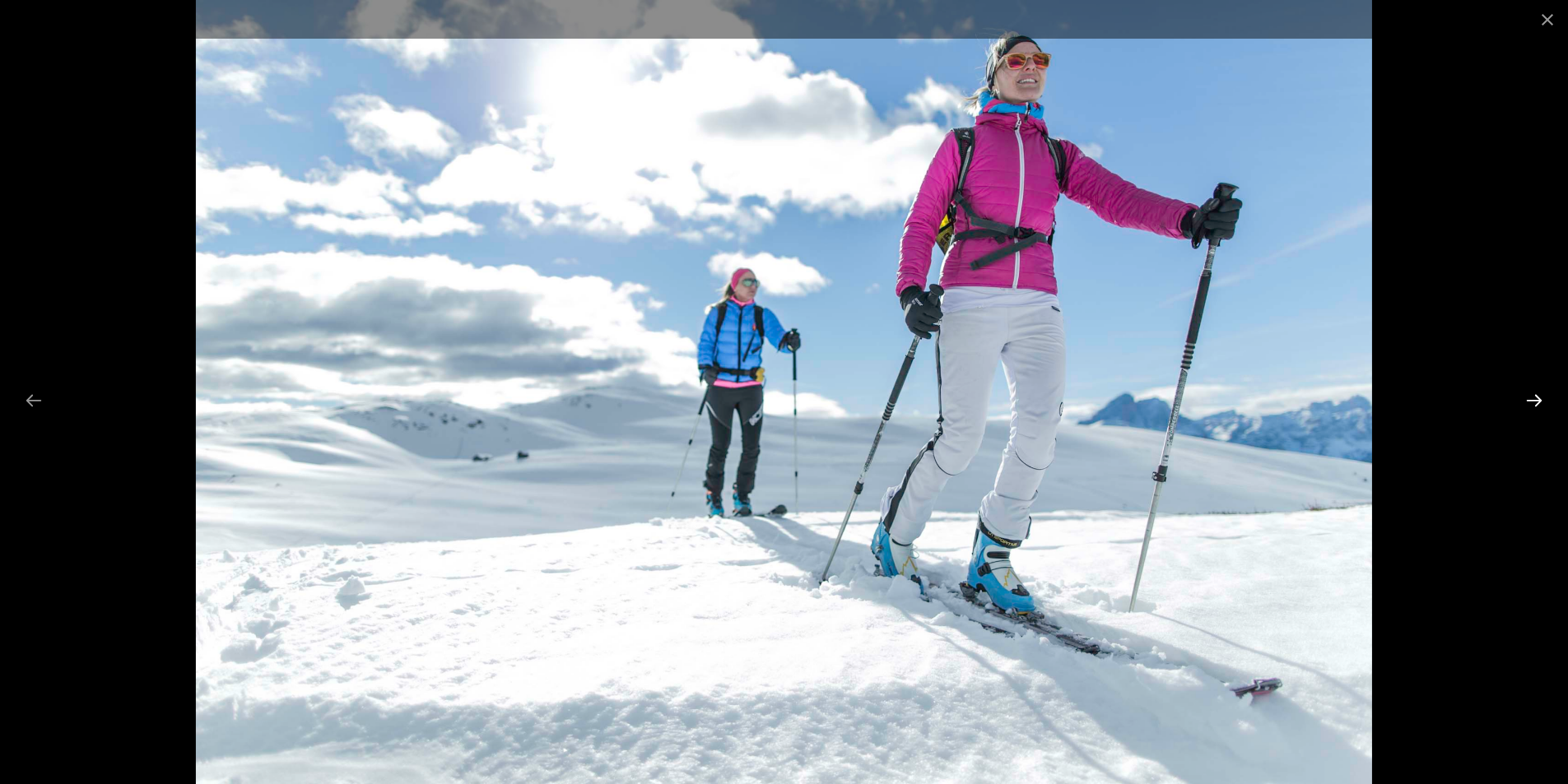
click at [1539, 398] on button "Next slide" at bounding box center [1534, 400] width 34 height 32
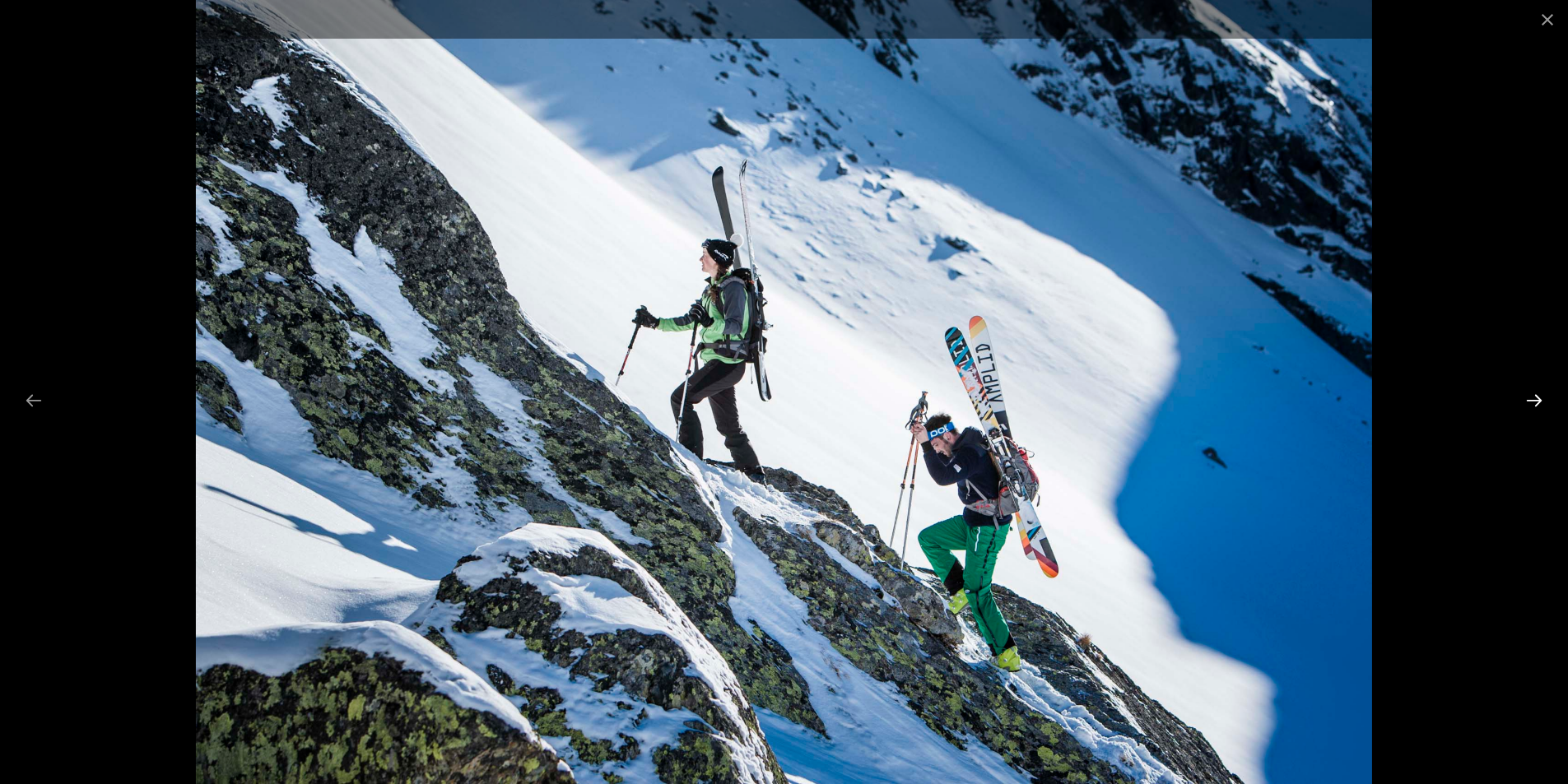
click at [1539, 398] on button "Next slide" at bounding box center [1534, 400] width 34 height 32
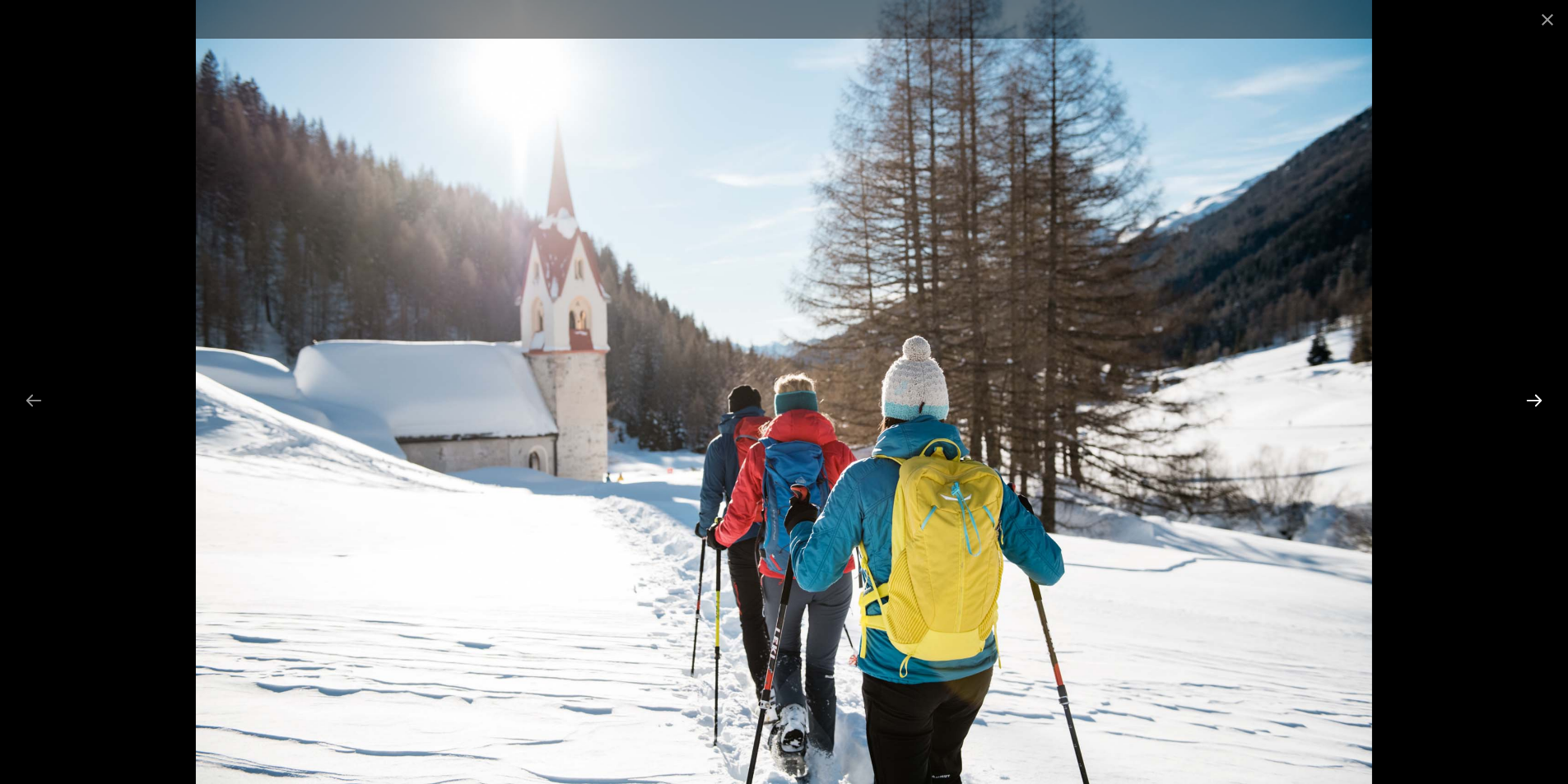
click at [1539, 398] on button "Next slide" at bounding box center [1534, 400] width 34 height 32
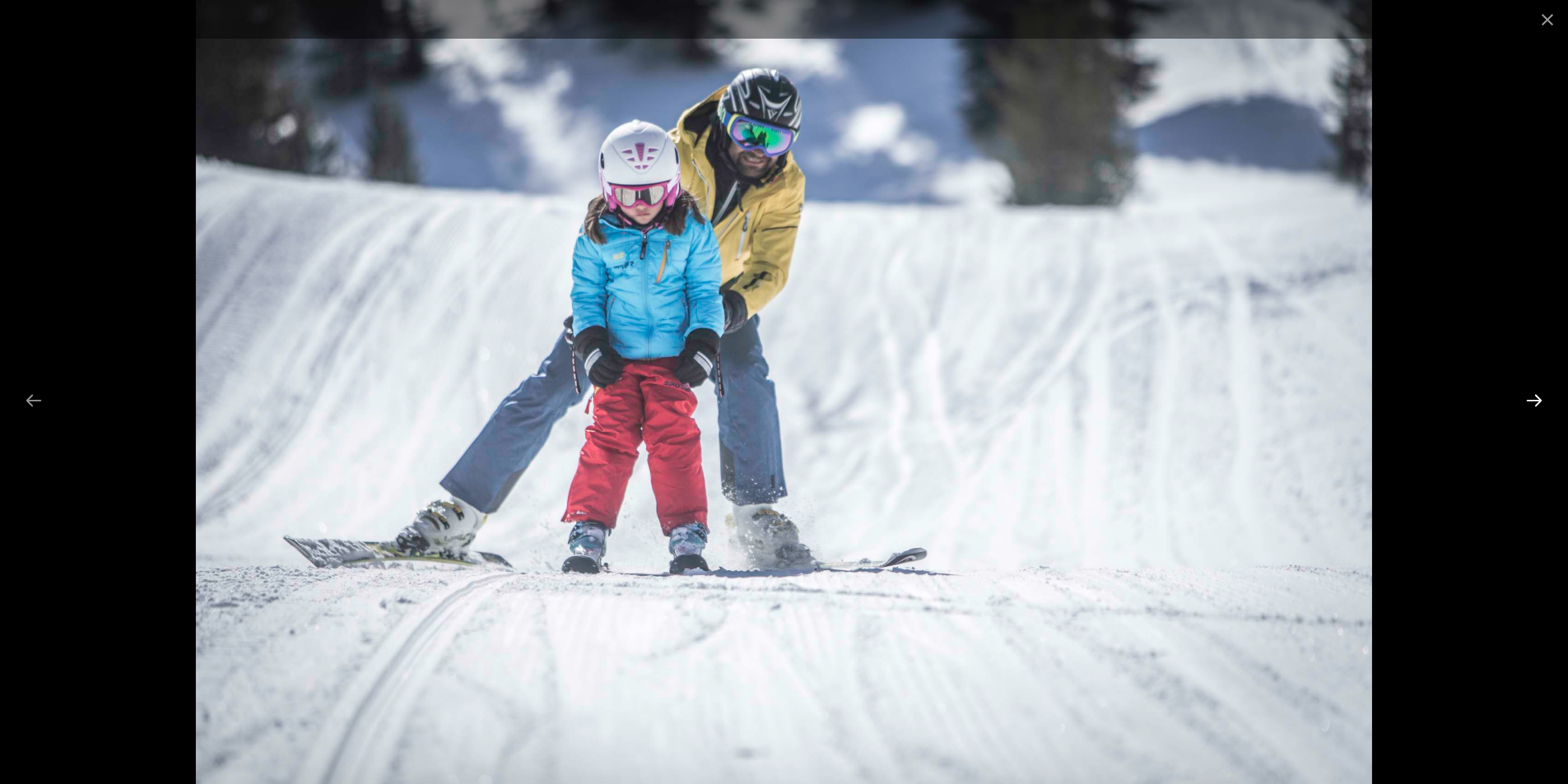
click at [1539, 398] on button "Next slide" at bounding box center [1534, 400] width 34 height 32
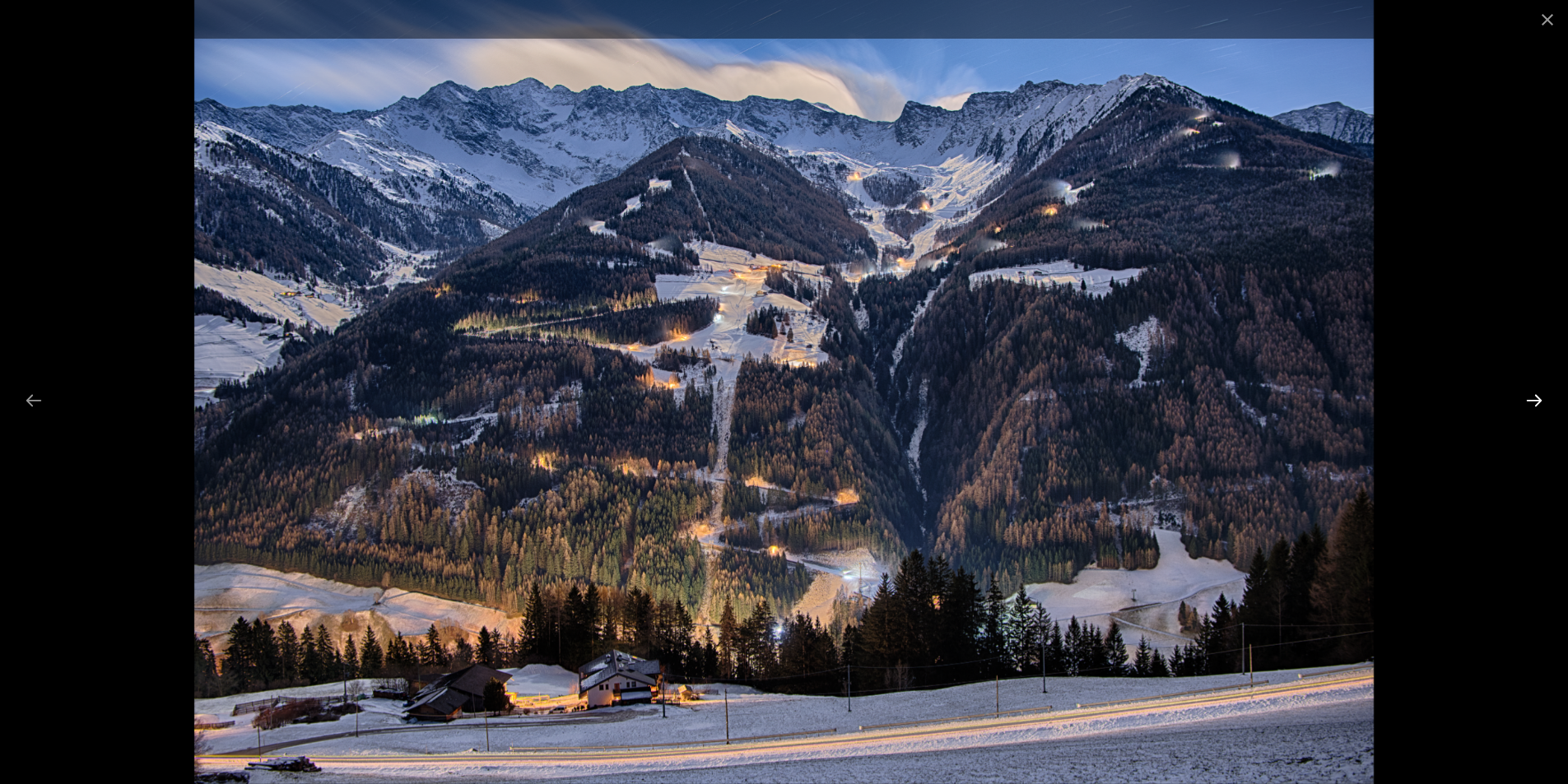
click at [1530, 405] on button "Next slide" at bounding box center [1534, 400] width 34 height 32
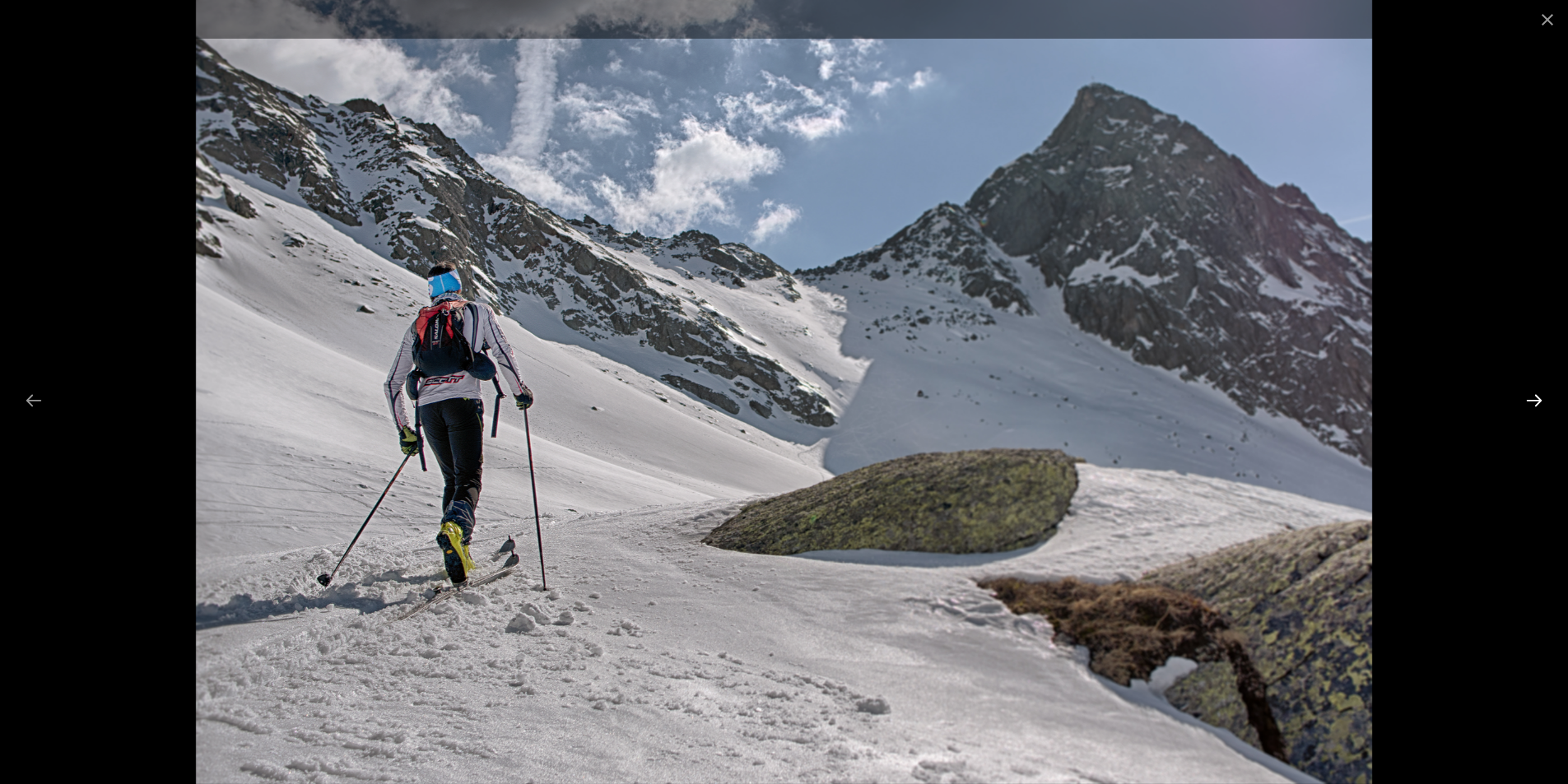
click at [1530, 405] on button "Next slide" at bounding box center [1534, 400] width 34 height 32
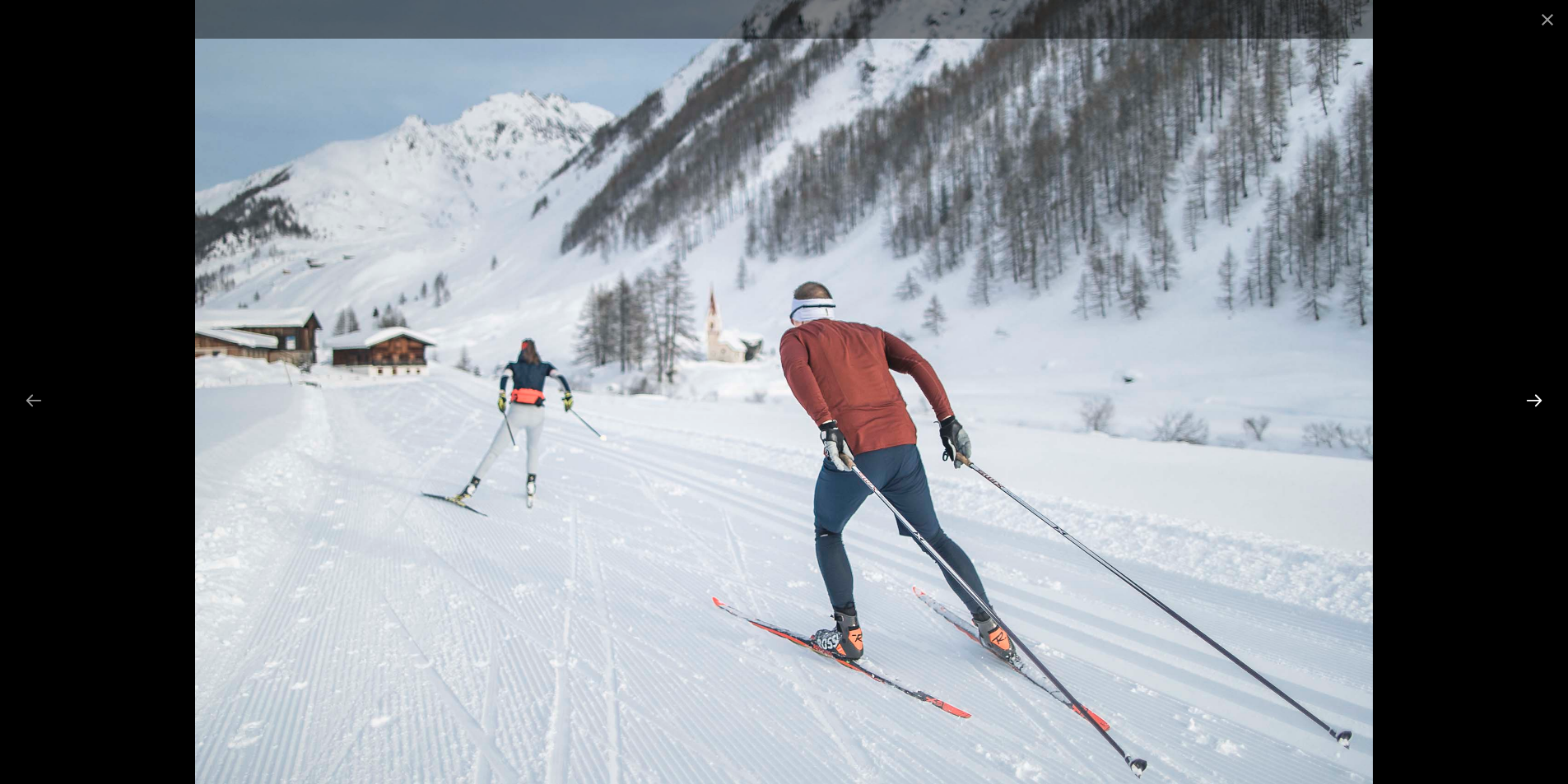
click at [1530, 405] on button "Next slide" at bounding box center [1534, 400] width 34 height 32
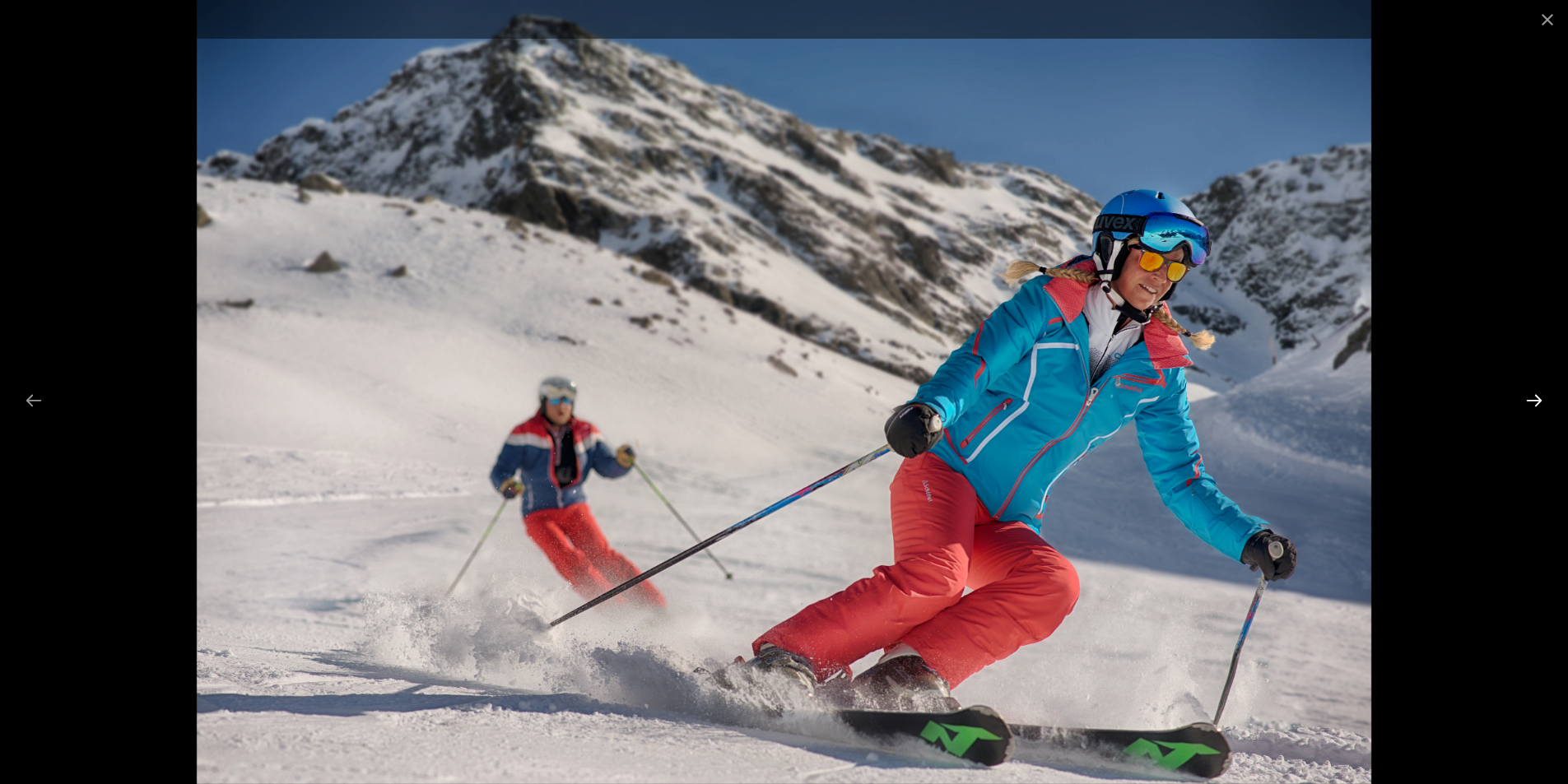
click at [1530, 405] on button "Next slide" at bounding box center [1534, 400] width 34 height 32
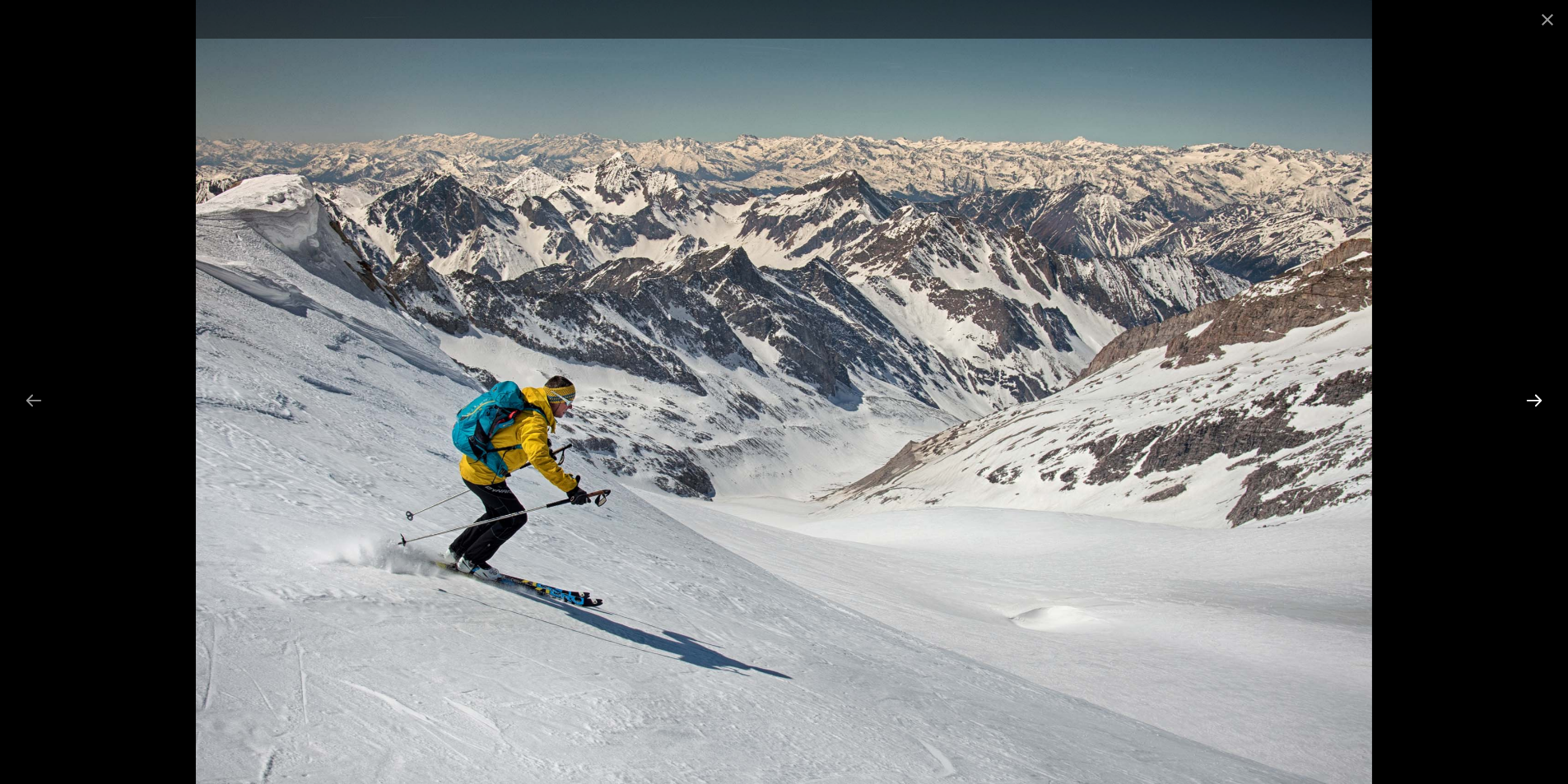
click at [1530, 405] on button "Next slide" at bounding box center [1534, 400] width 34 height 32
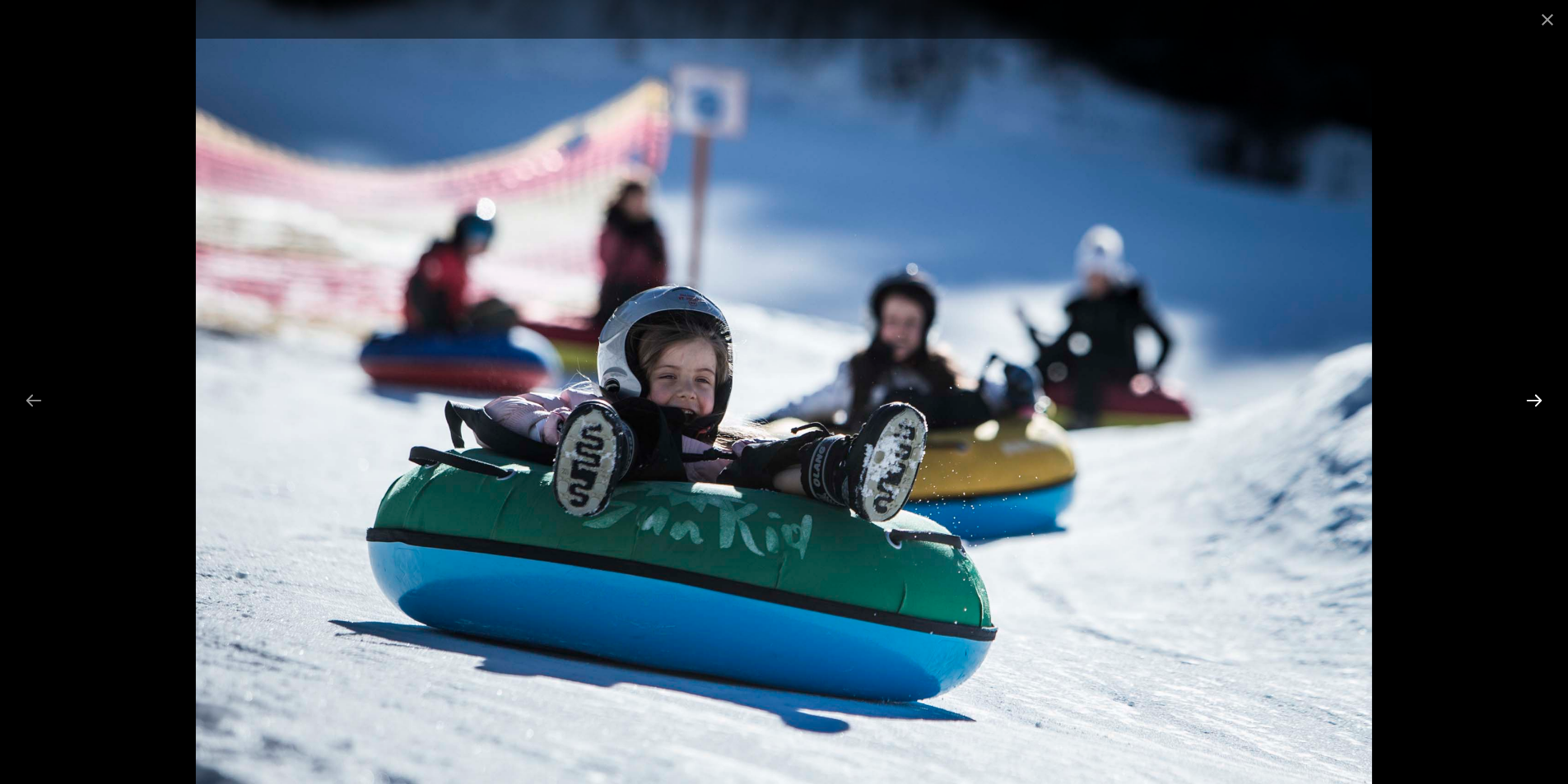
click at [1530, 405] on button "Next slide" at bounding box center [1534, 400] width 34 height 32
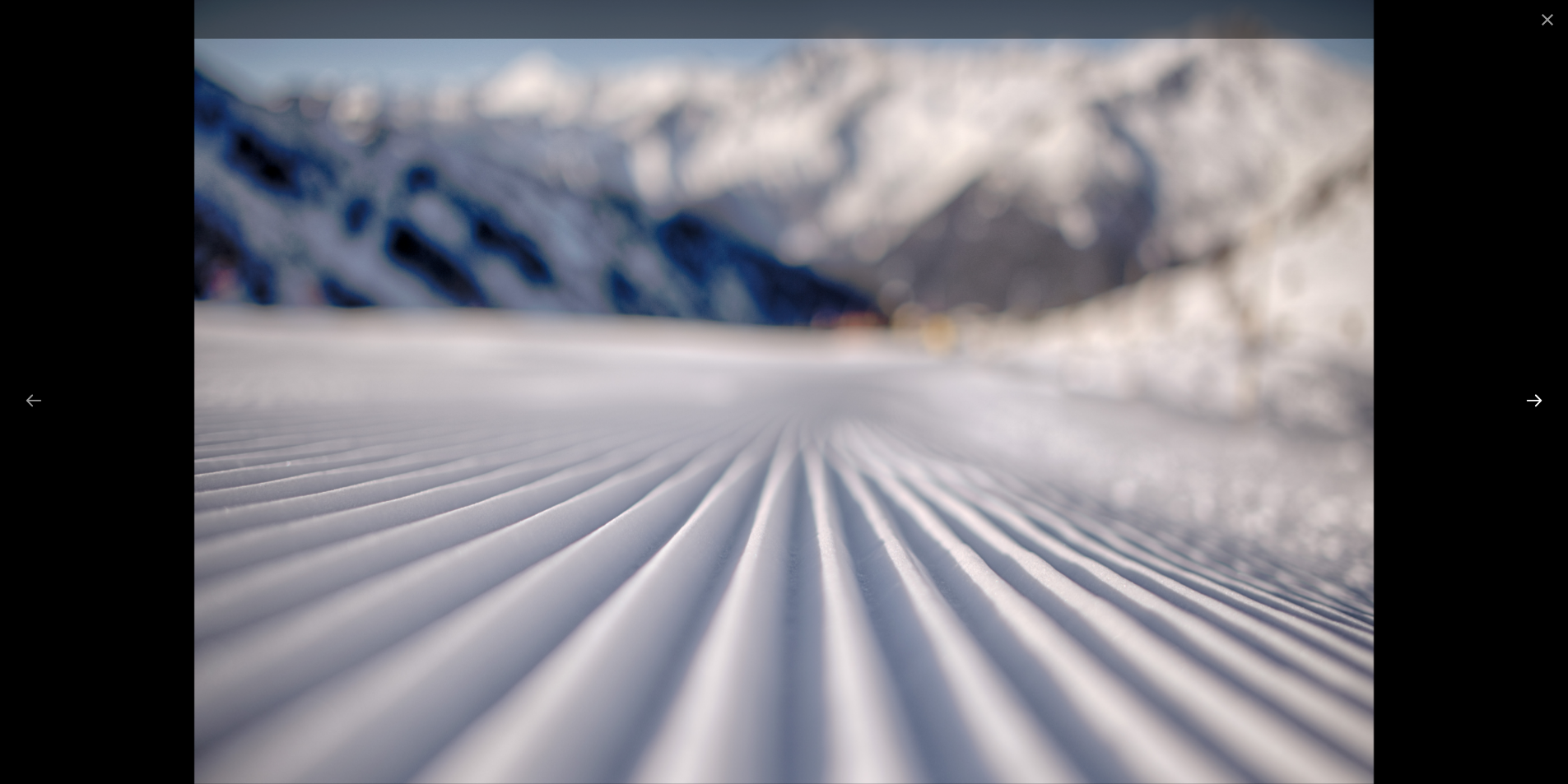
click at [1530, 405] on button "Next slide" at bounding box center [1534, 400] width 34 height 32
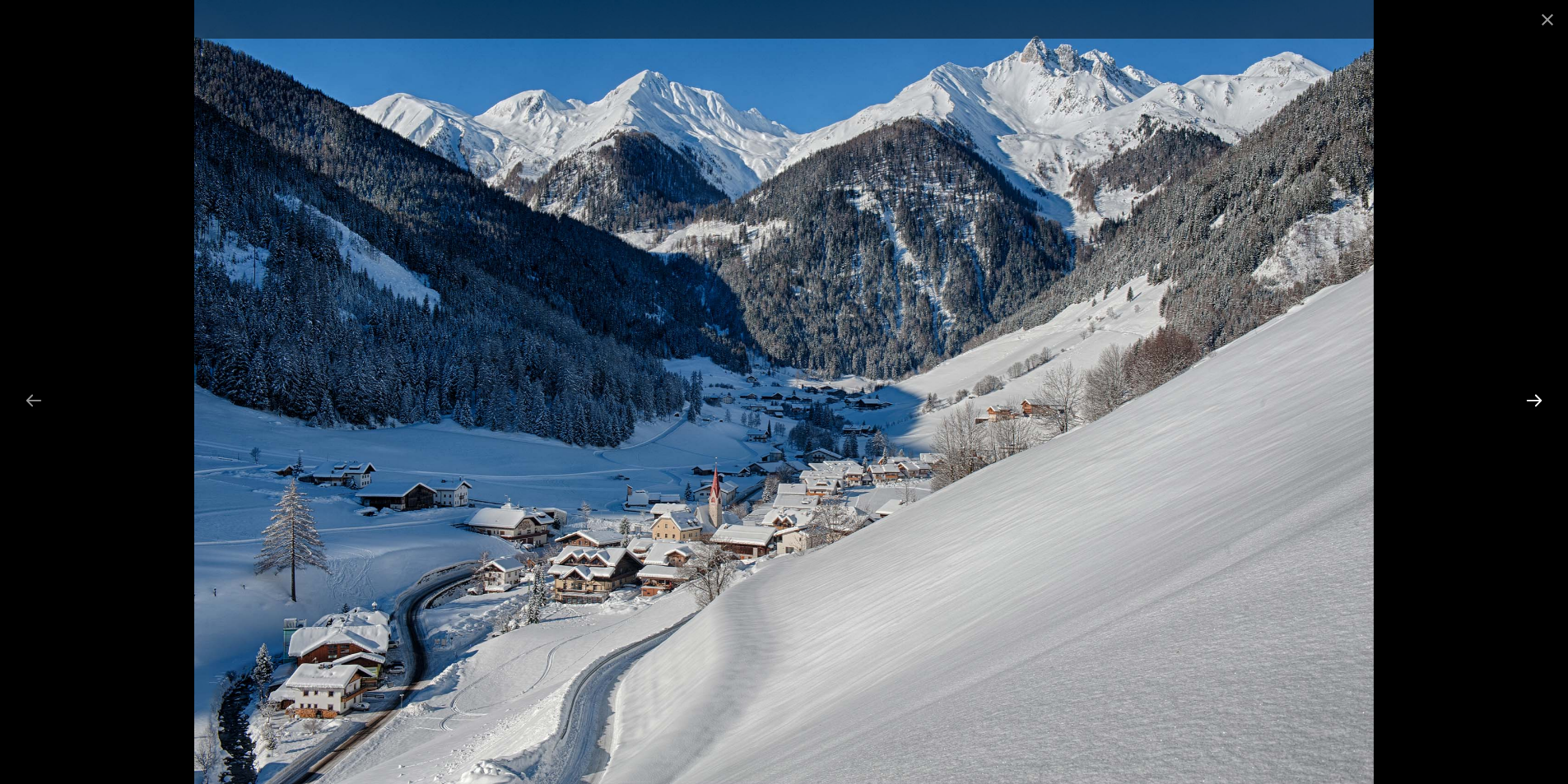
click at [1530, 405] on button "Next slide" at bounding box center [1534, 400] width 34 height 32
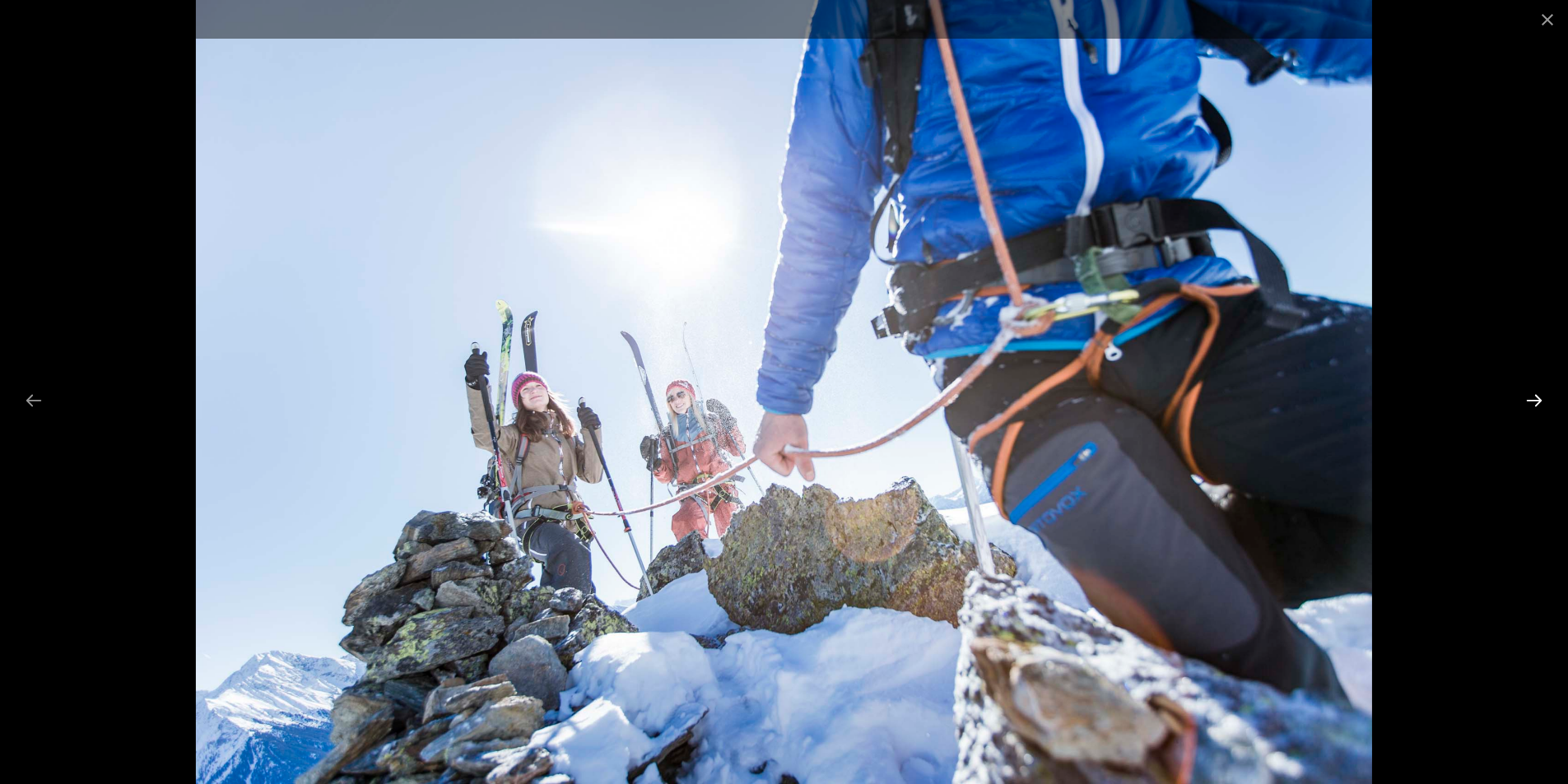
click at [1530, 405] on button "Next slide" at bounding box center [1534, 400] width 34 height 32
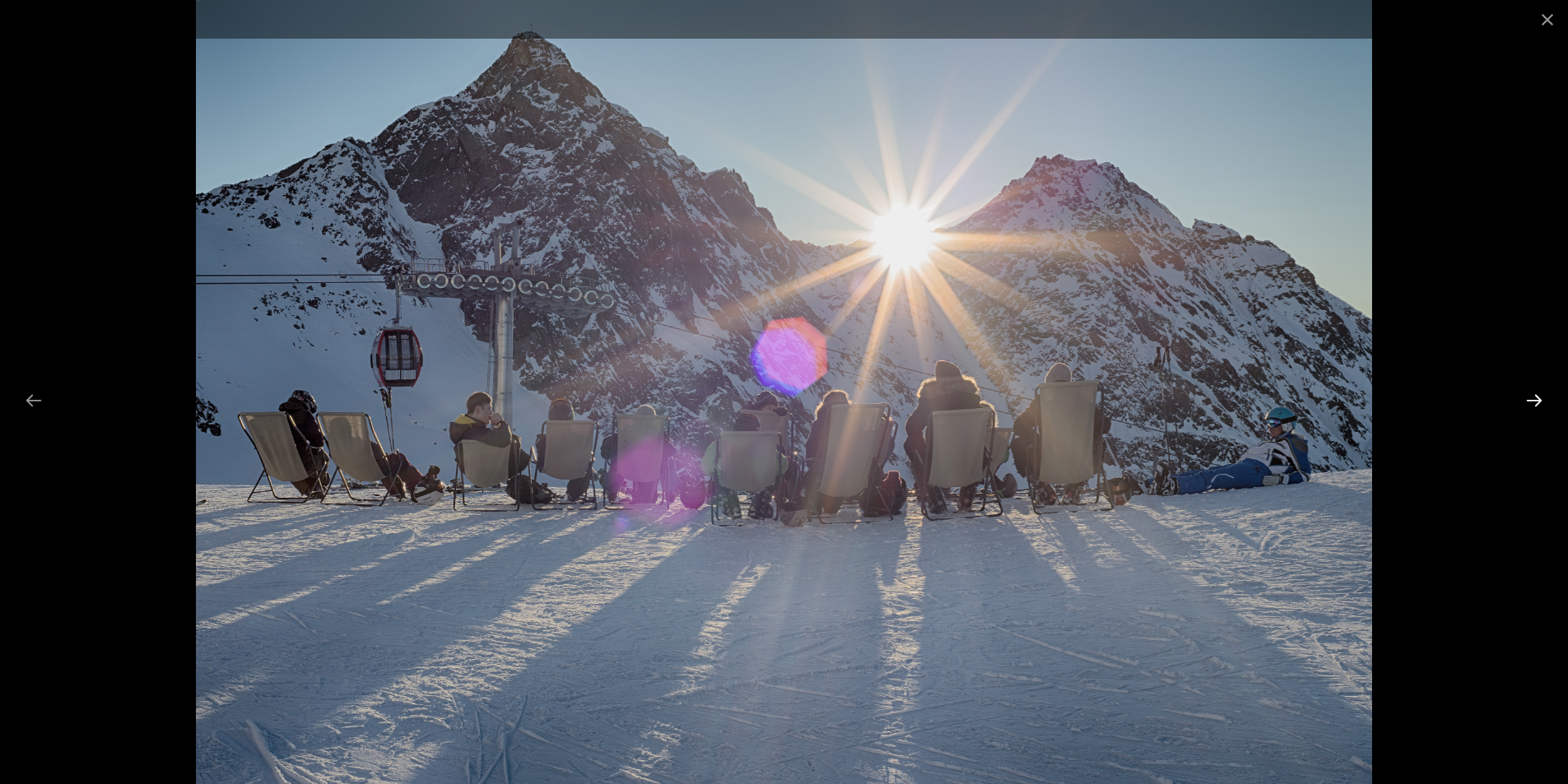
click at [1530, 405] on button "Next slide" at bounding box center [1534, 400] width 34 height 32
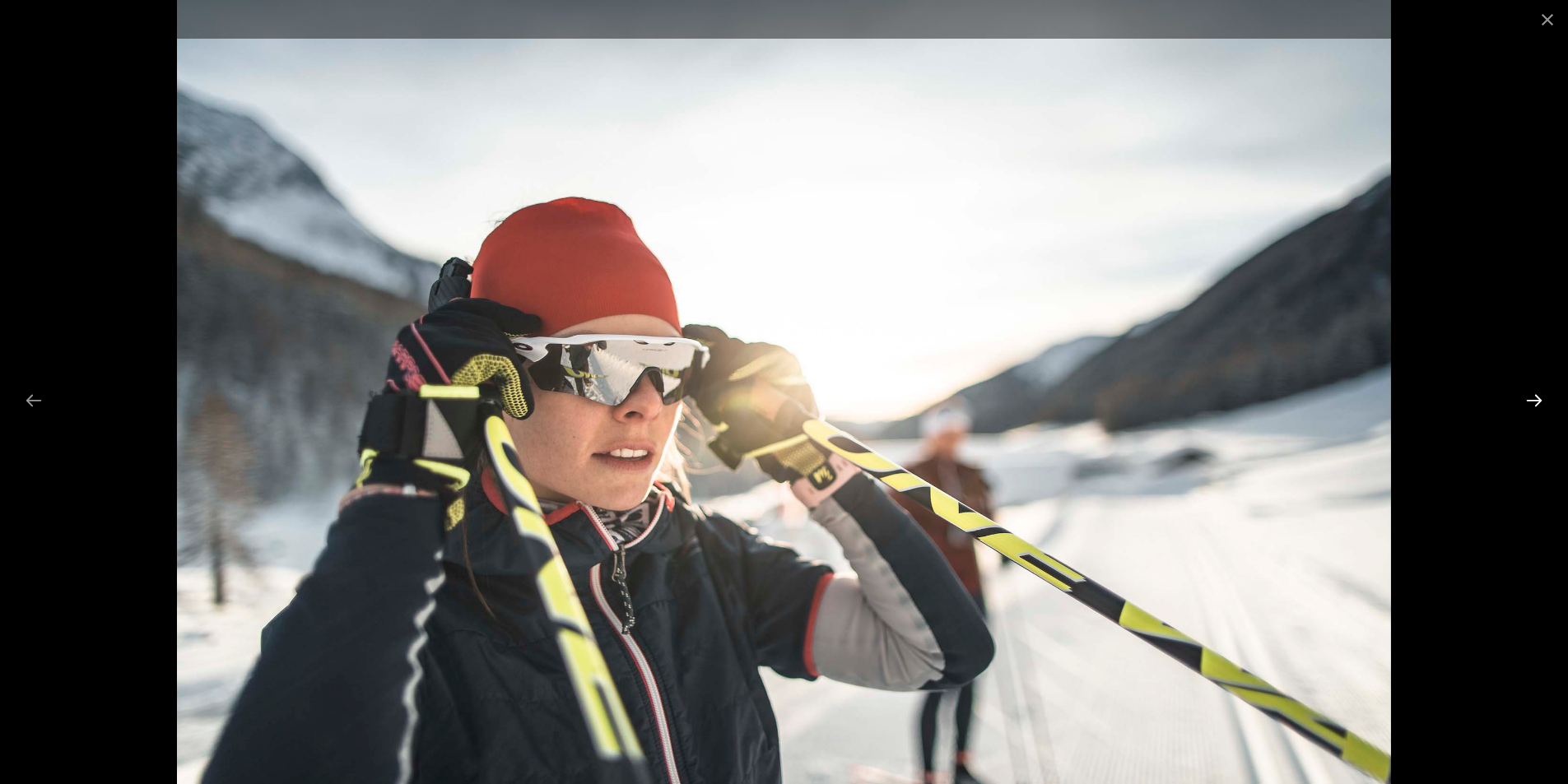
click at [1530, 405] on button "Next slide" at bounding box center [1534, 400] width 34 height 32
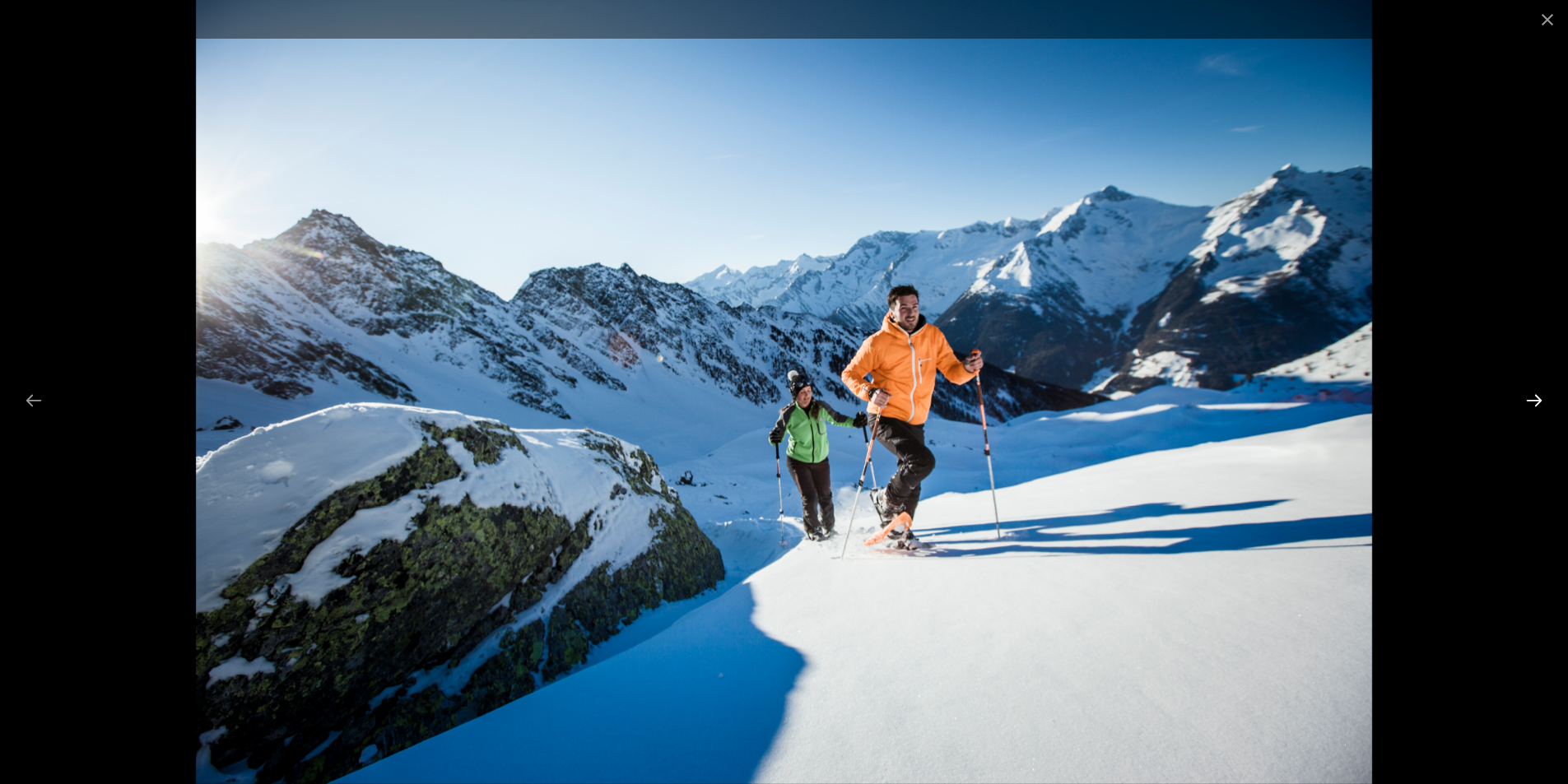
click at [1530, 405] on button "Next slide" at bounding box center [1534, 400] width 34 height 32
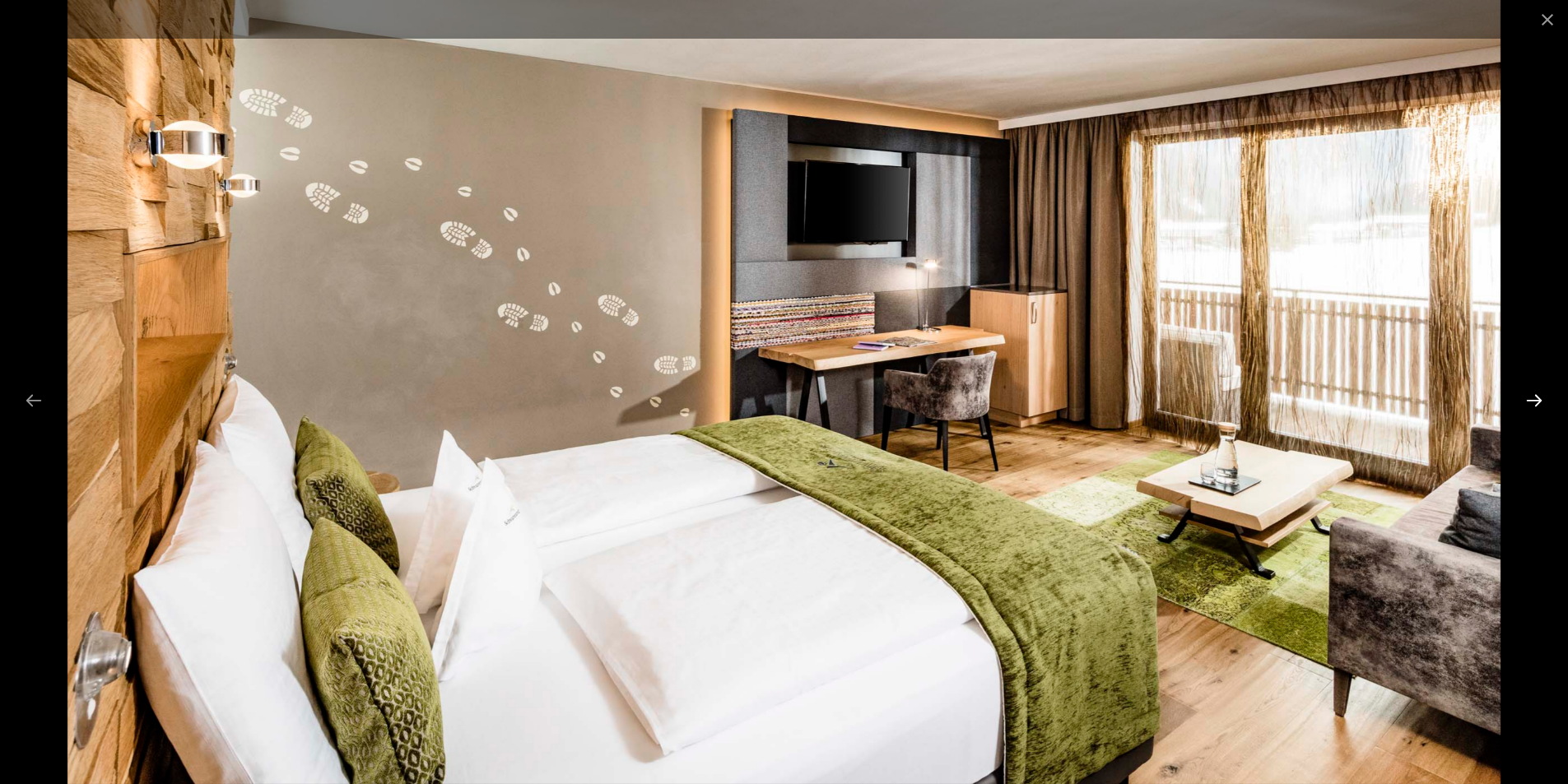
click at [1529, 404] on button "Next slide" at bounding box center [1534, 400] width 34 height 32
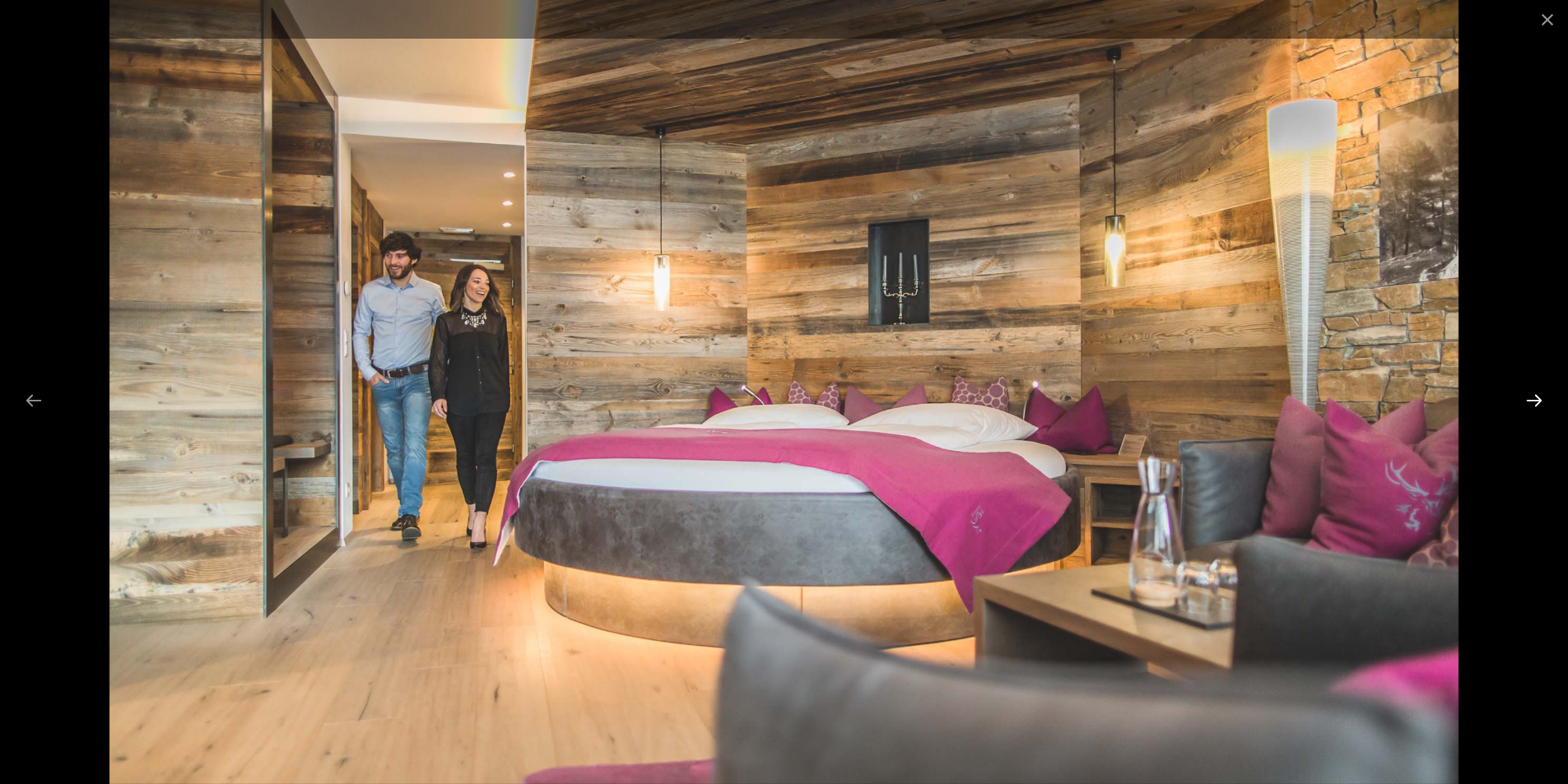
click at [1529, 404] on button "Next slide" at bounding box center [1534, 400] width 34 height 32
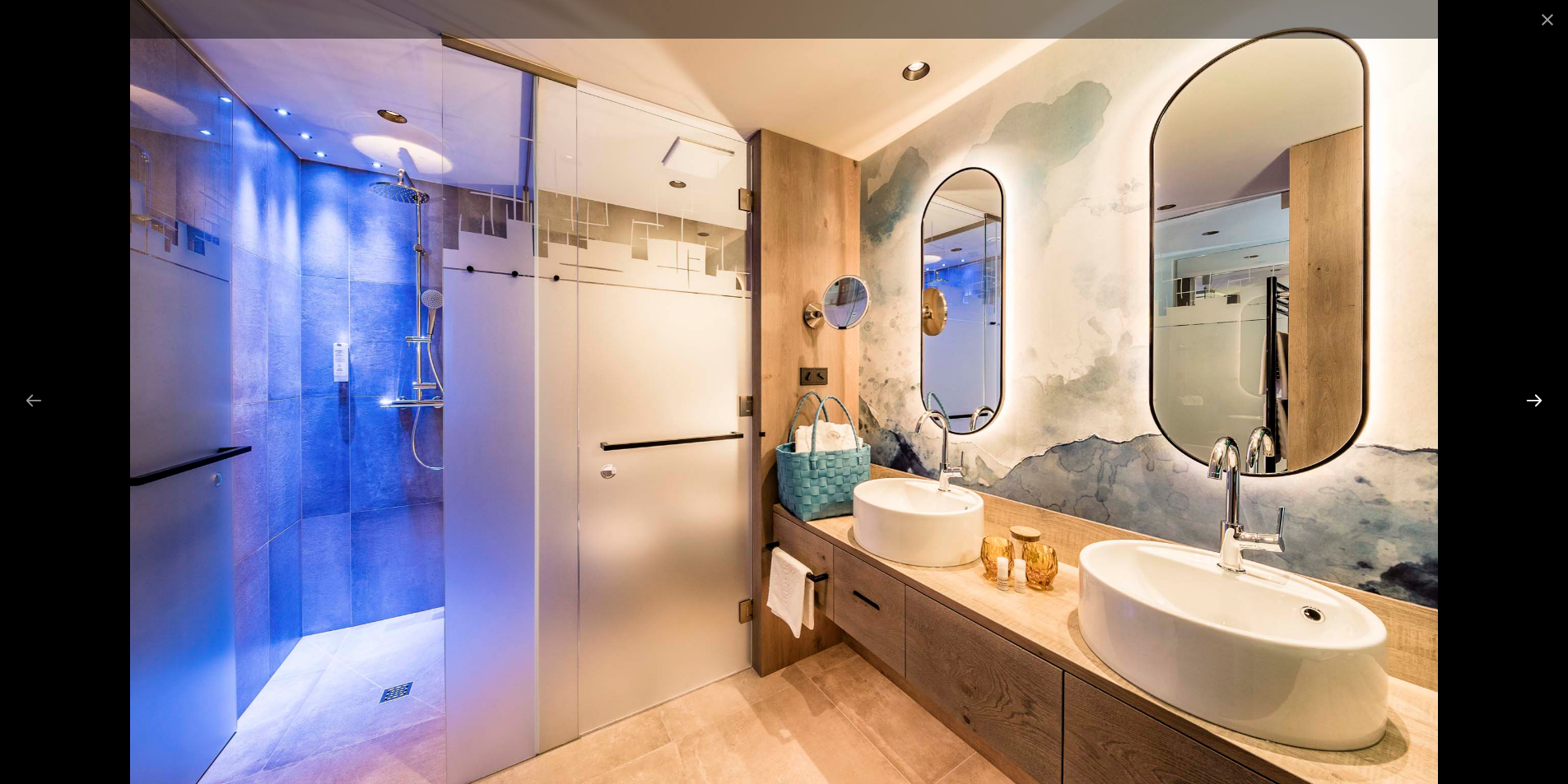
click at [1529, 404] on button "Next slide" at bounding box center [1534, 400] width 34 height 32
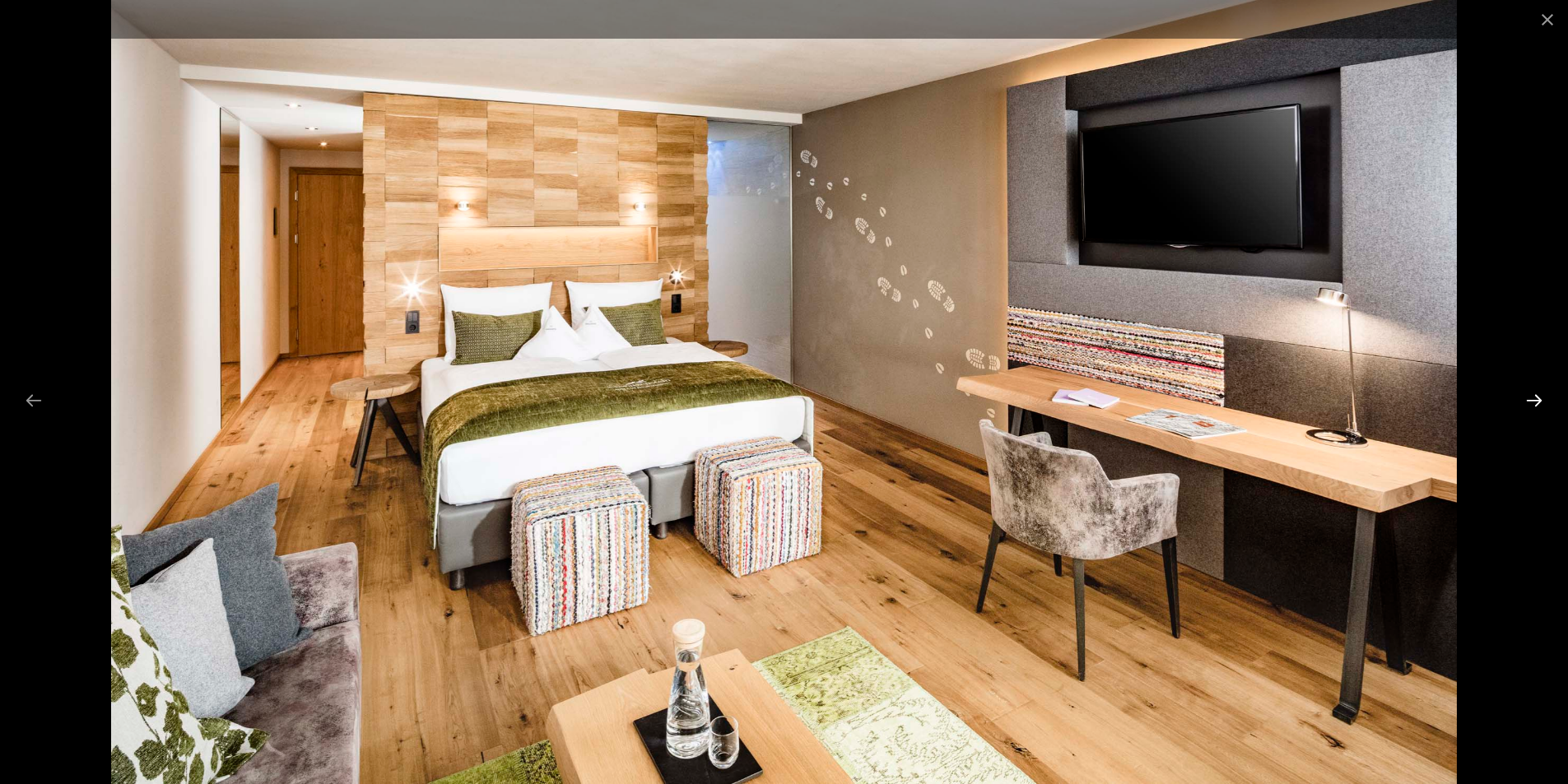
click at [1529, 404] on button "Next slide" at bounding box center [1534, 400] width 34 height 32
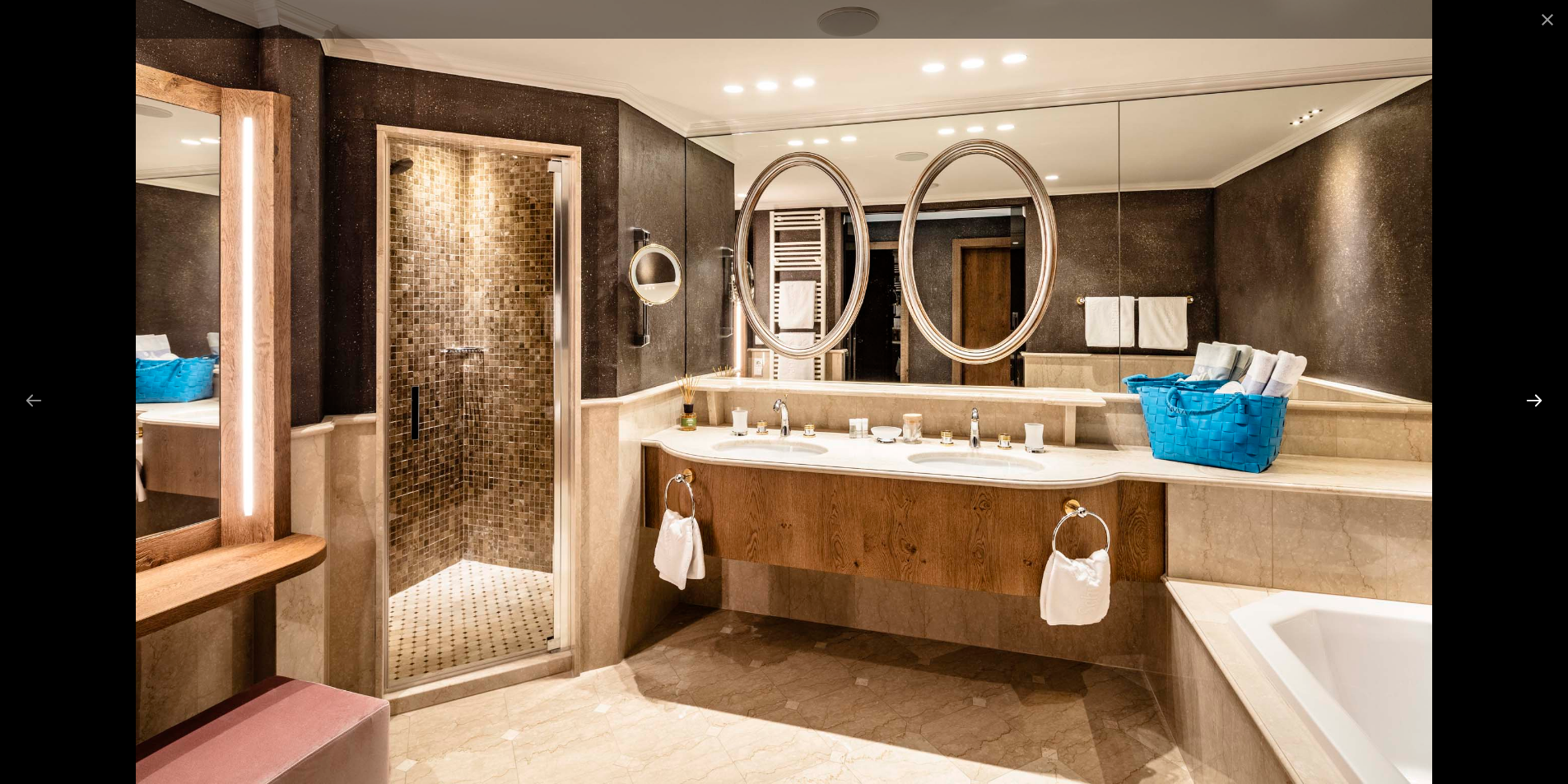
click at [1529, 404] on button "Next slide" at bounding box center [1534, 400] width 34 height 32
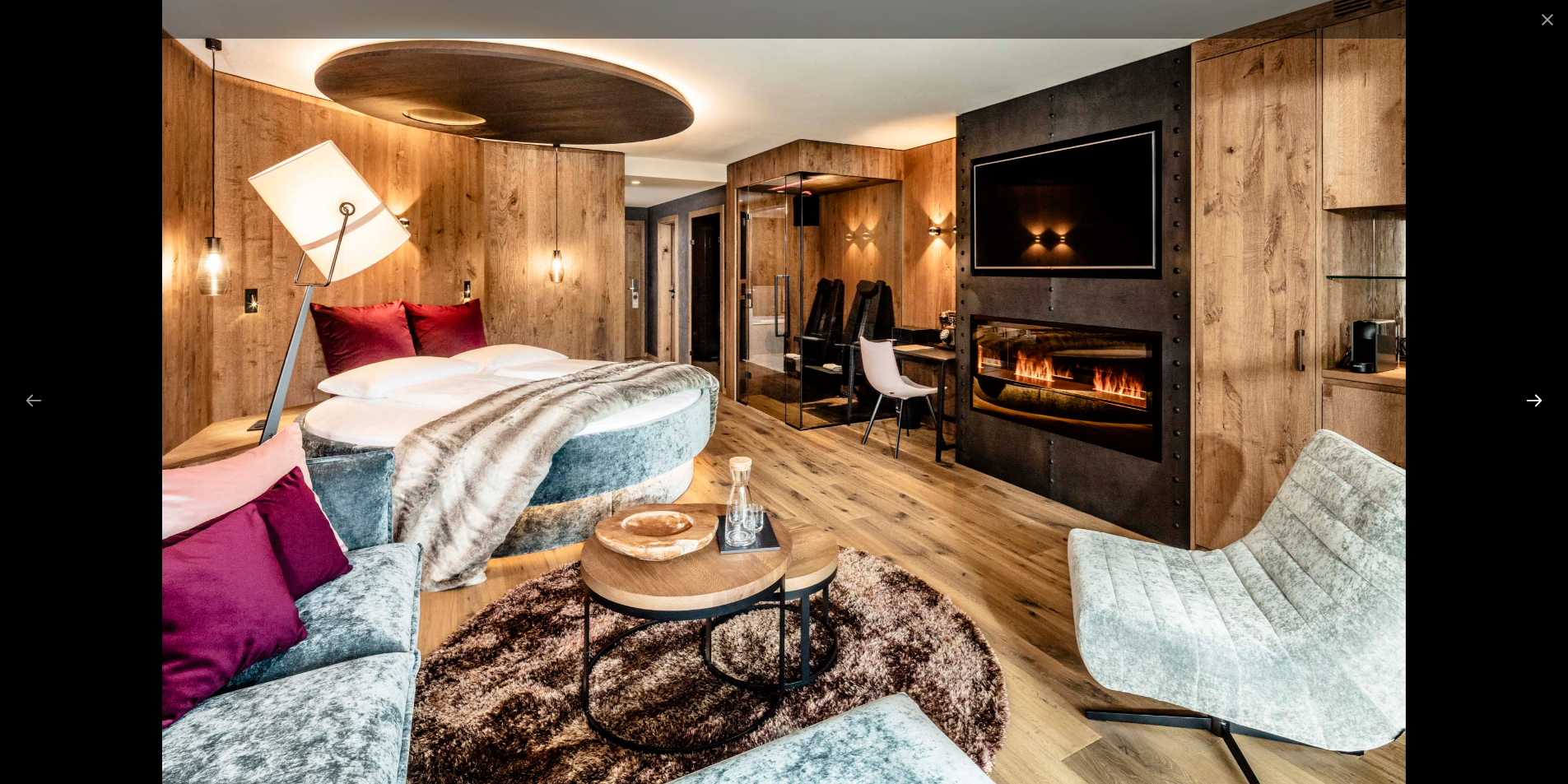
click at [1529, 404] on button "Next slide" at bounding box center [1534, 400] width 34 height 32
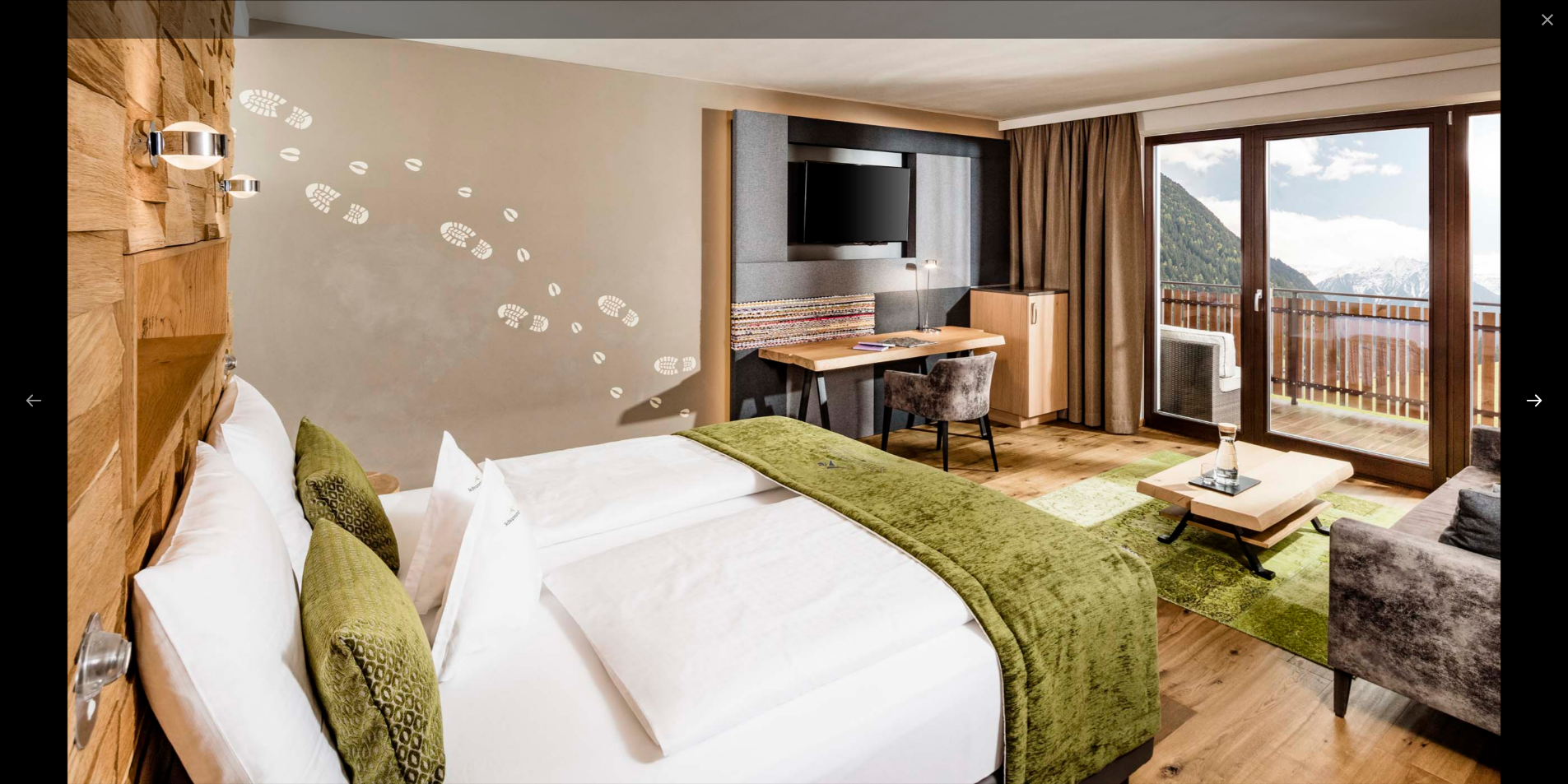
click at [1529, 404] on button "Next slide" at bounding box center [1534, 400] width 34 height 32
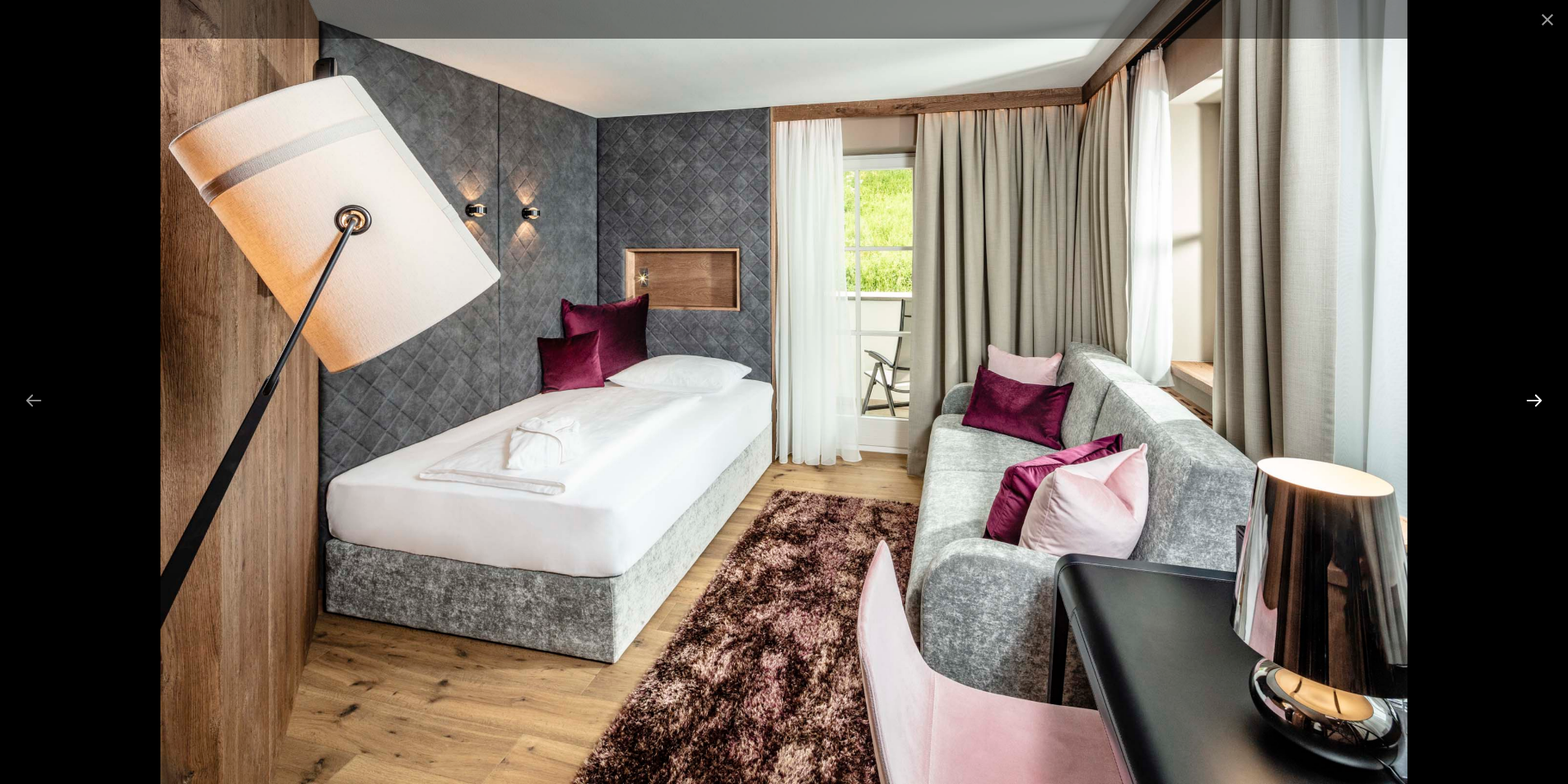
click at [1529, 404] on button "Next slide" at bounding box center [1534, 400] width 34 height 32
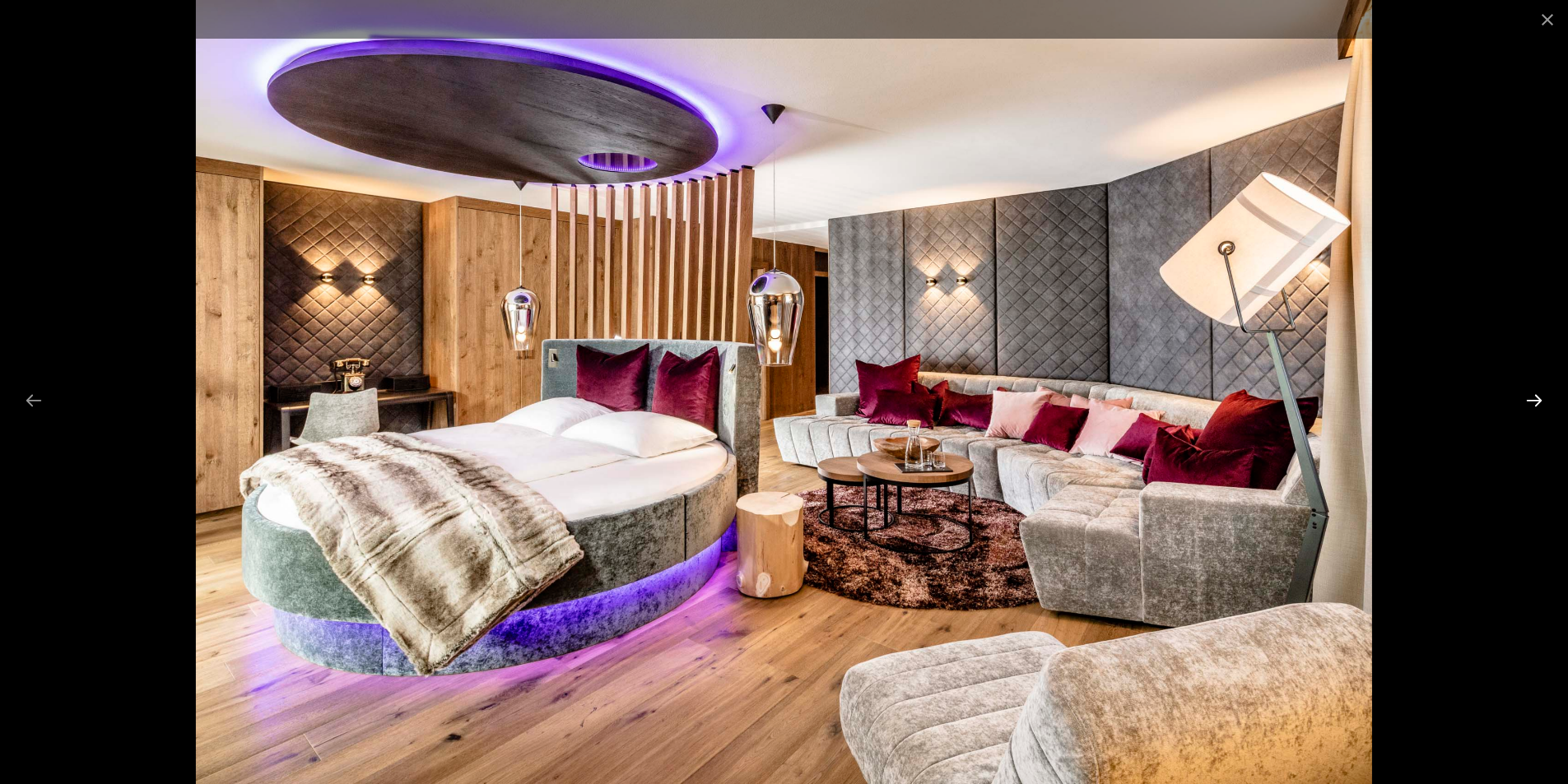
click at [1529, 404] on button "Next slide" at bounding box center [1534, 400] width 34 height 32
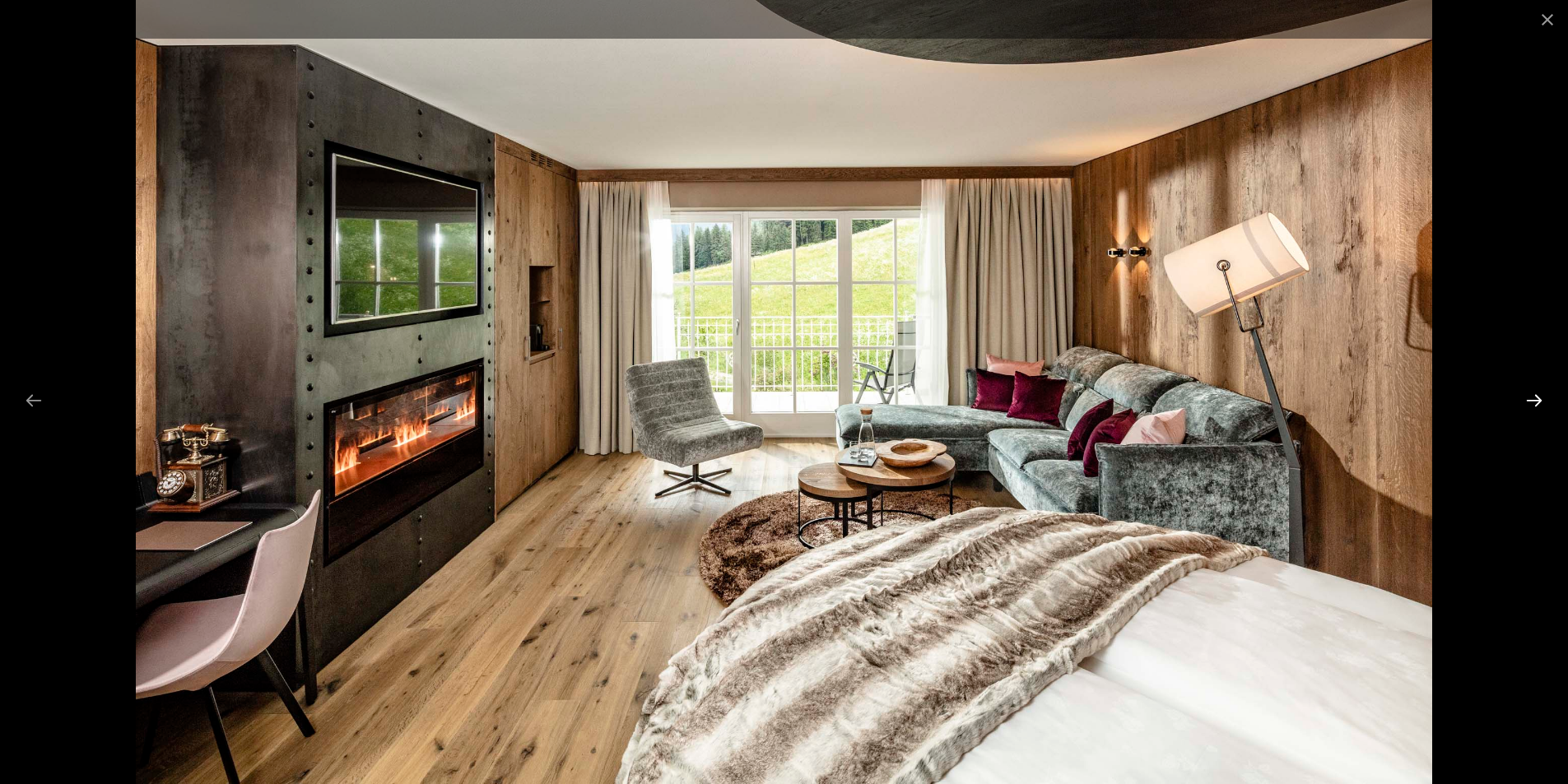
click at [1529, 404] on button "Next slide" at bounding box center [1534, 400] width 34 height 32
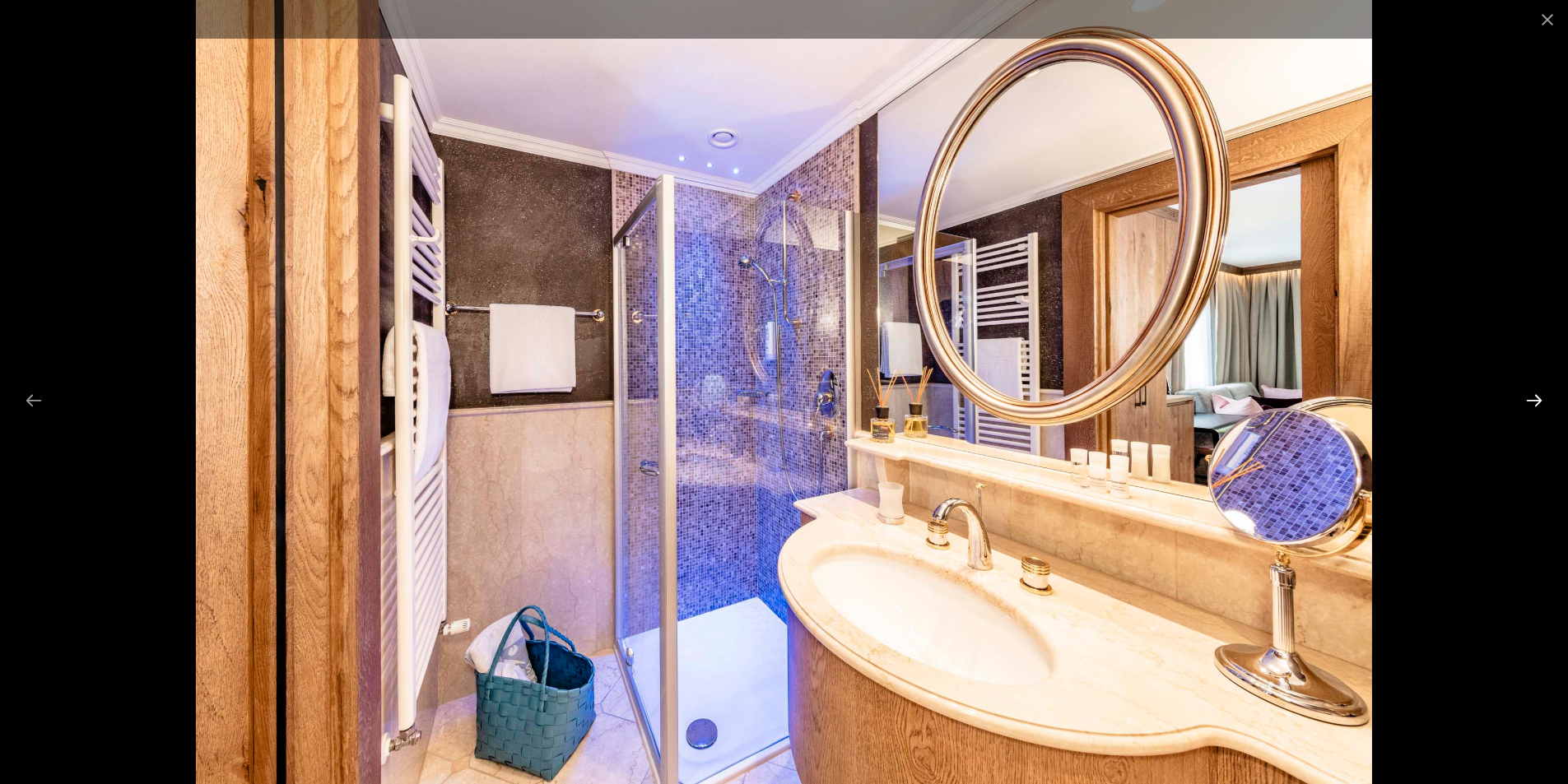
click at [1529, 404] on button "Next slide" at bounding box center [1534, 400] width 34 height 32
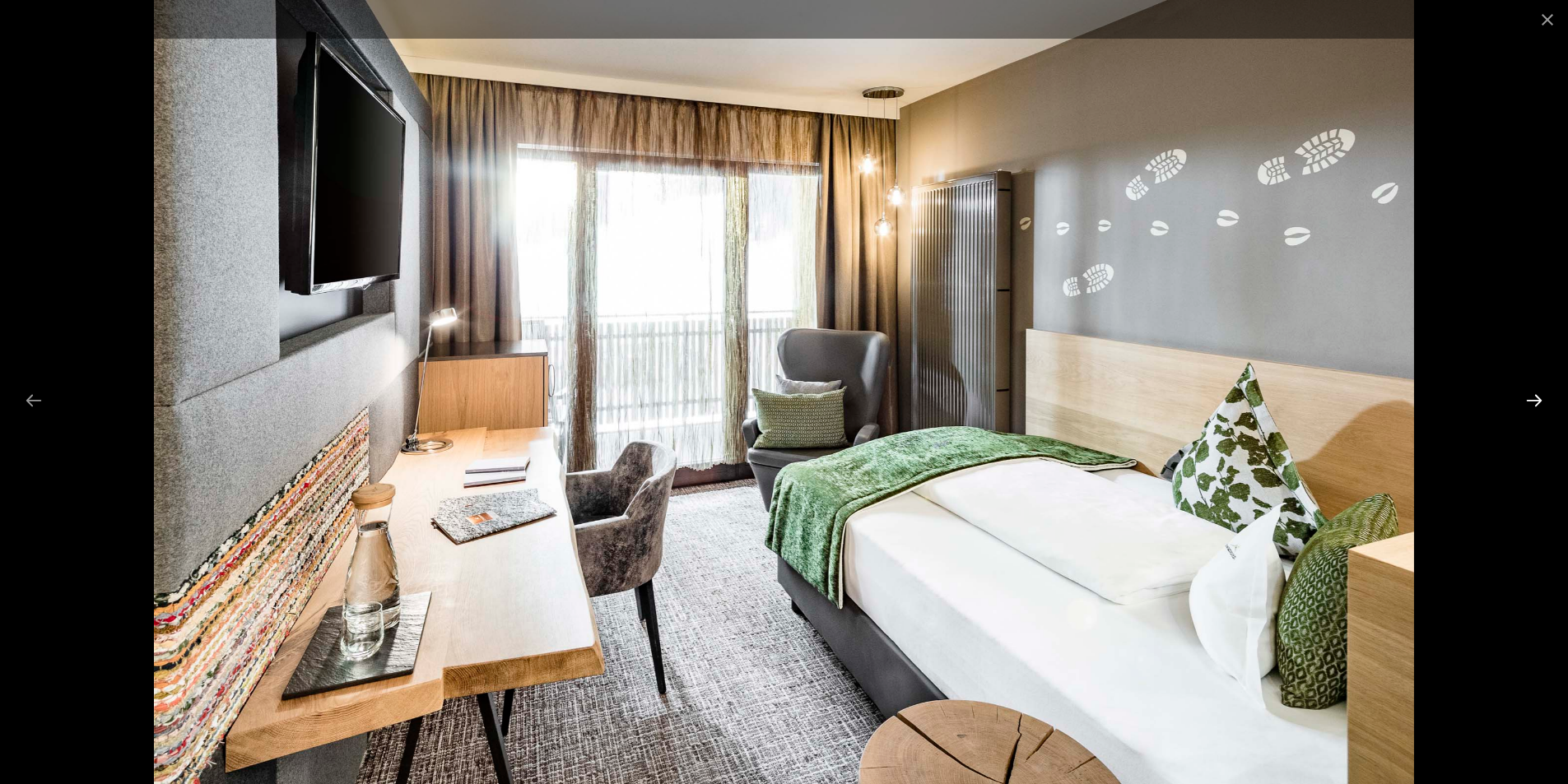
click at [1529, 404] on button "Next slide" at bounding box center [1534, 400] width 34 height 32
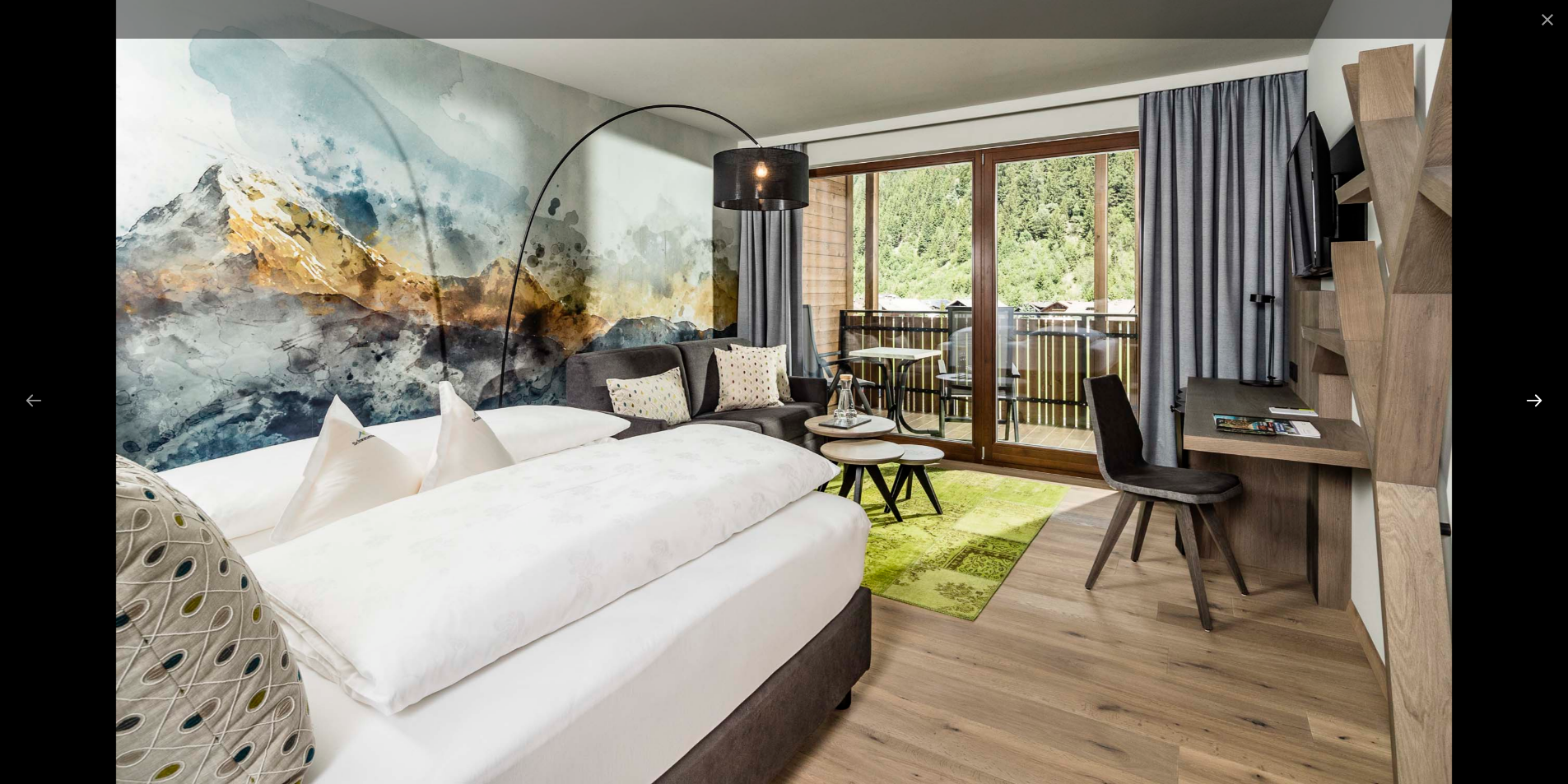
click at [1529, 404] on button "Next slide" at bounding box center [1534, 400] width 34 height 32
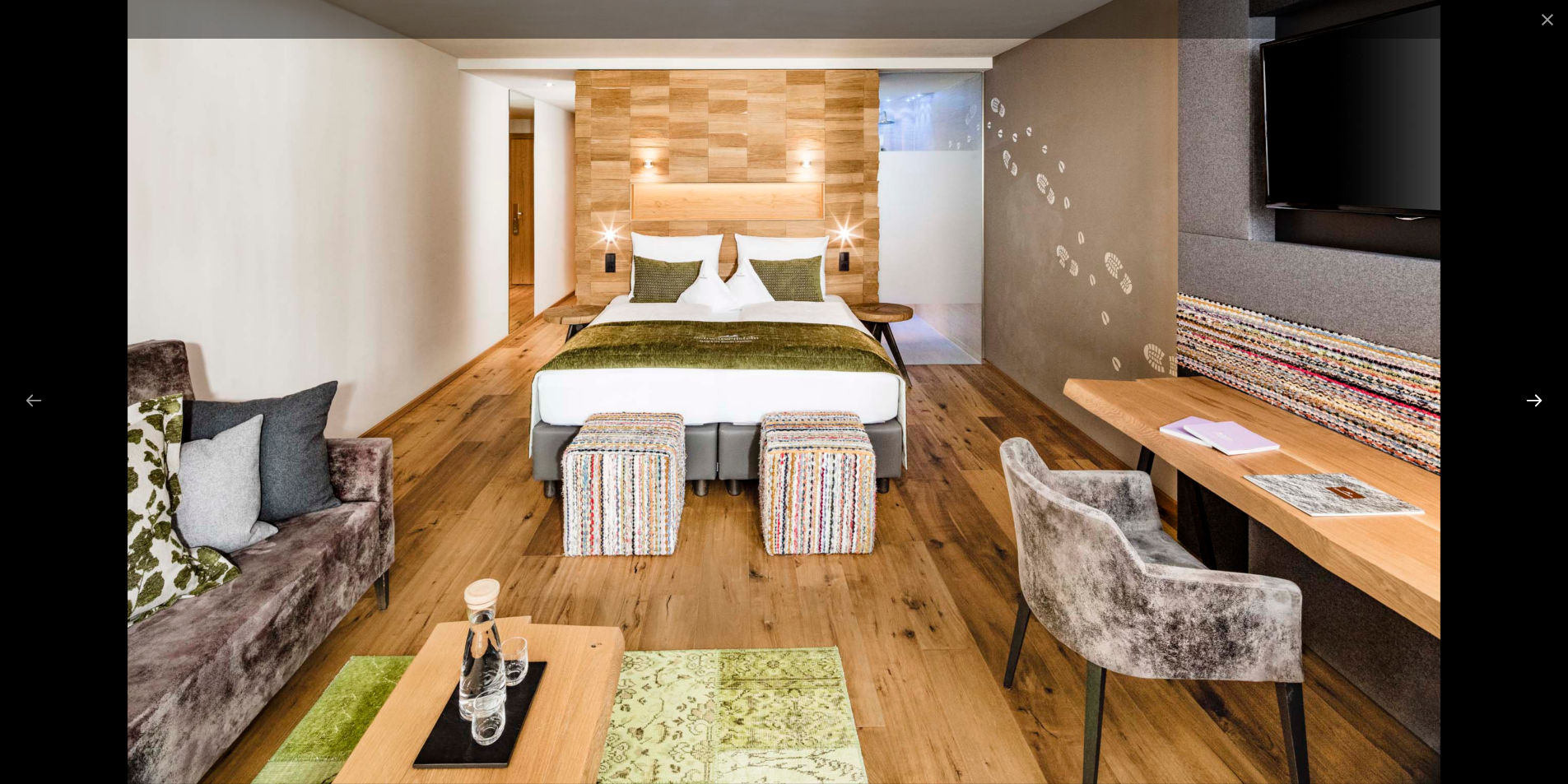
click at [1529, 404] on button "Next slide" at bounding box center [1534, 400] width 34 height 32
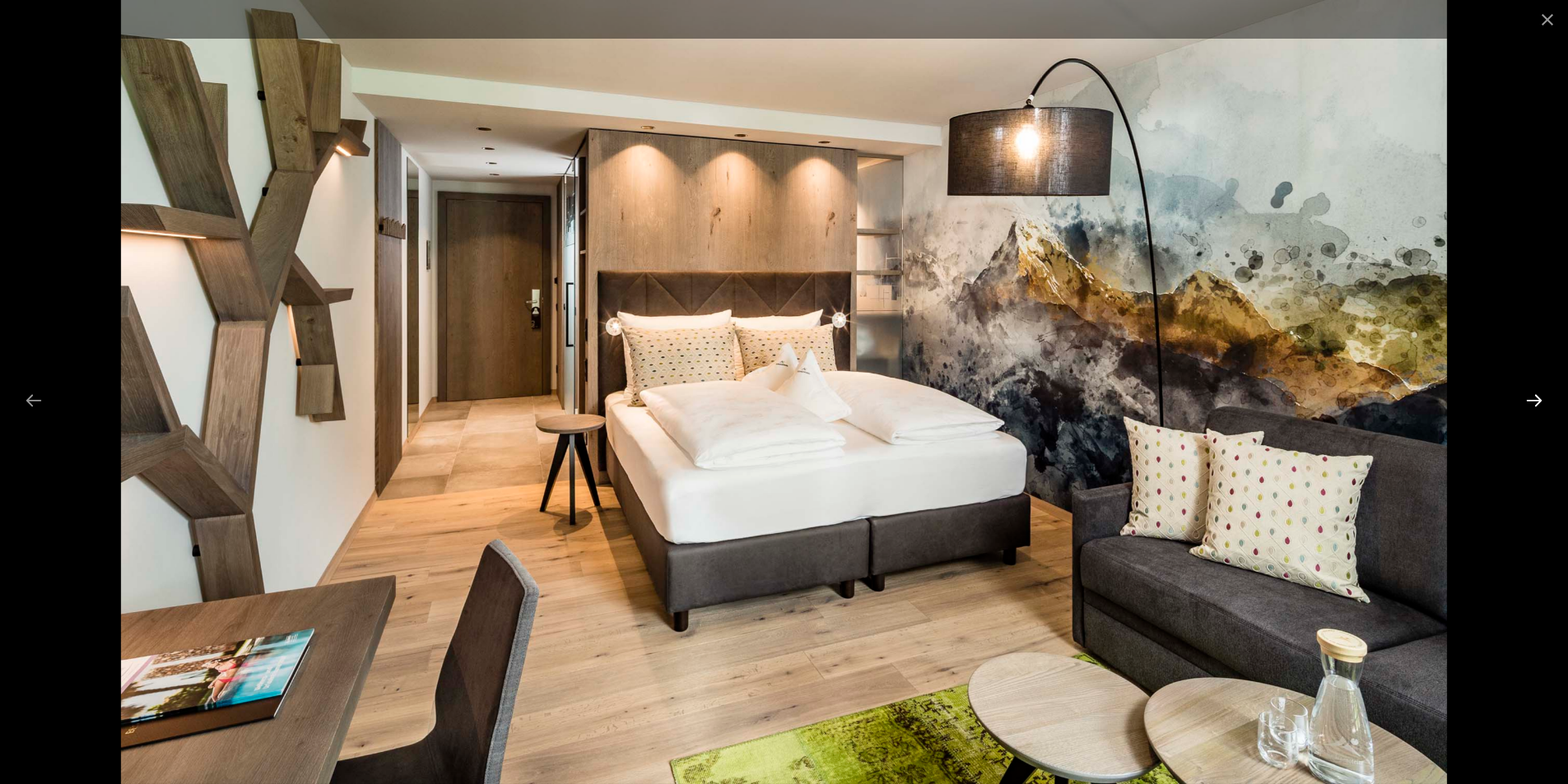
click at [1529, 404] on button "Next slide" at bounding box center [1534, 400] width 34 height 32
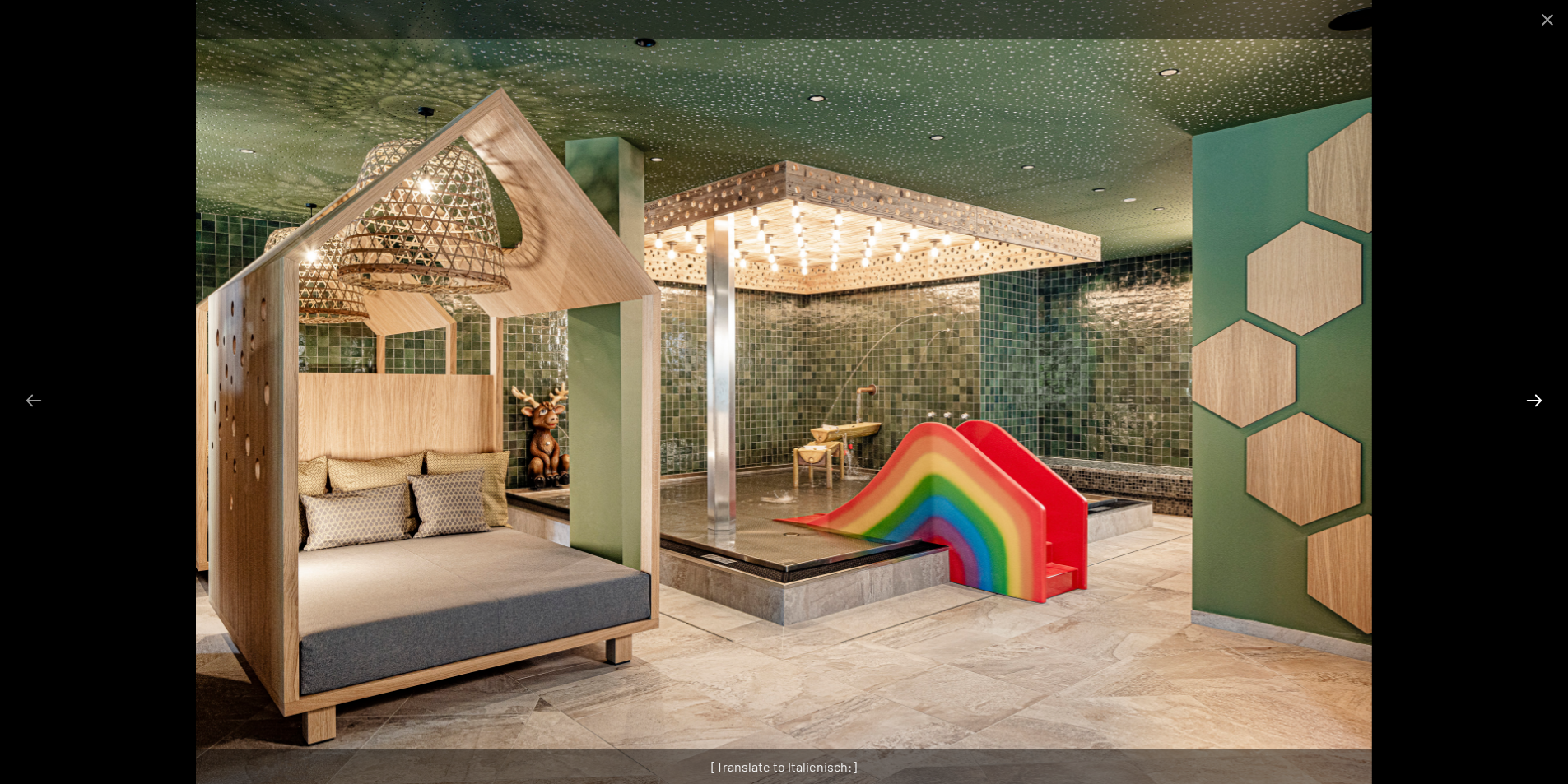
click at [1529, 404] on button "Next slide" at bounding box center [1534, 400] width 34 height 32
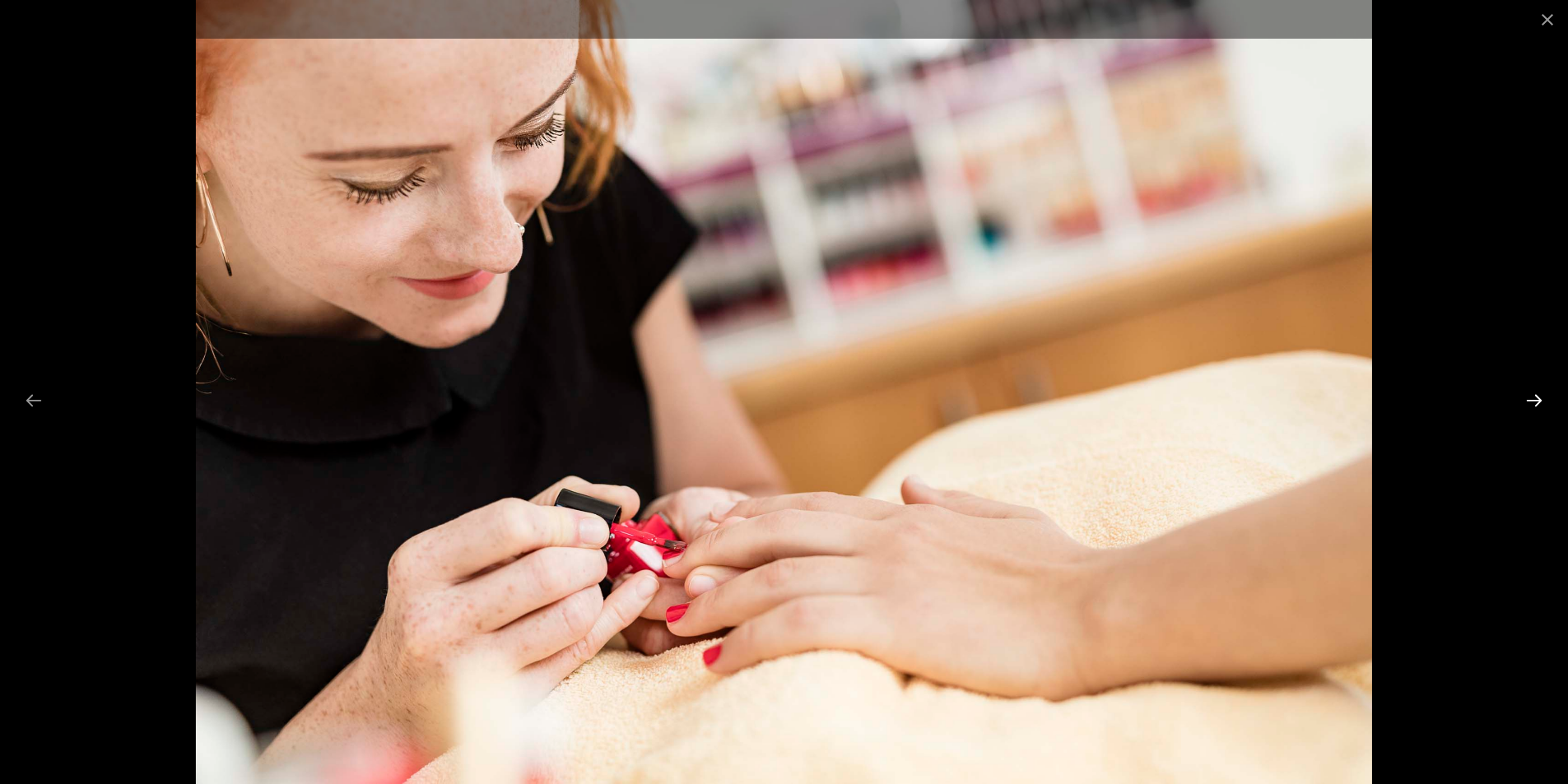
click at [1529, 404] on button "Next slide" at bounding box center [1534, 400] width 34 height 32
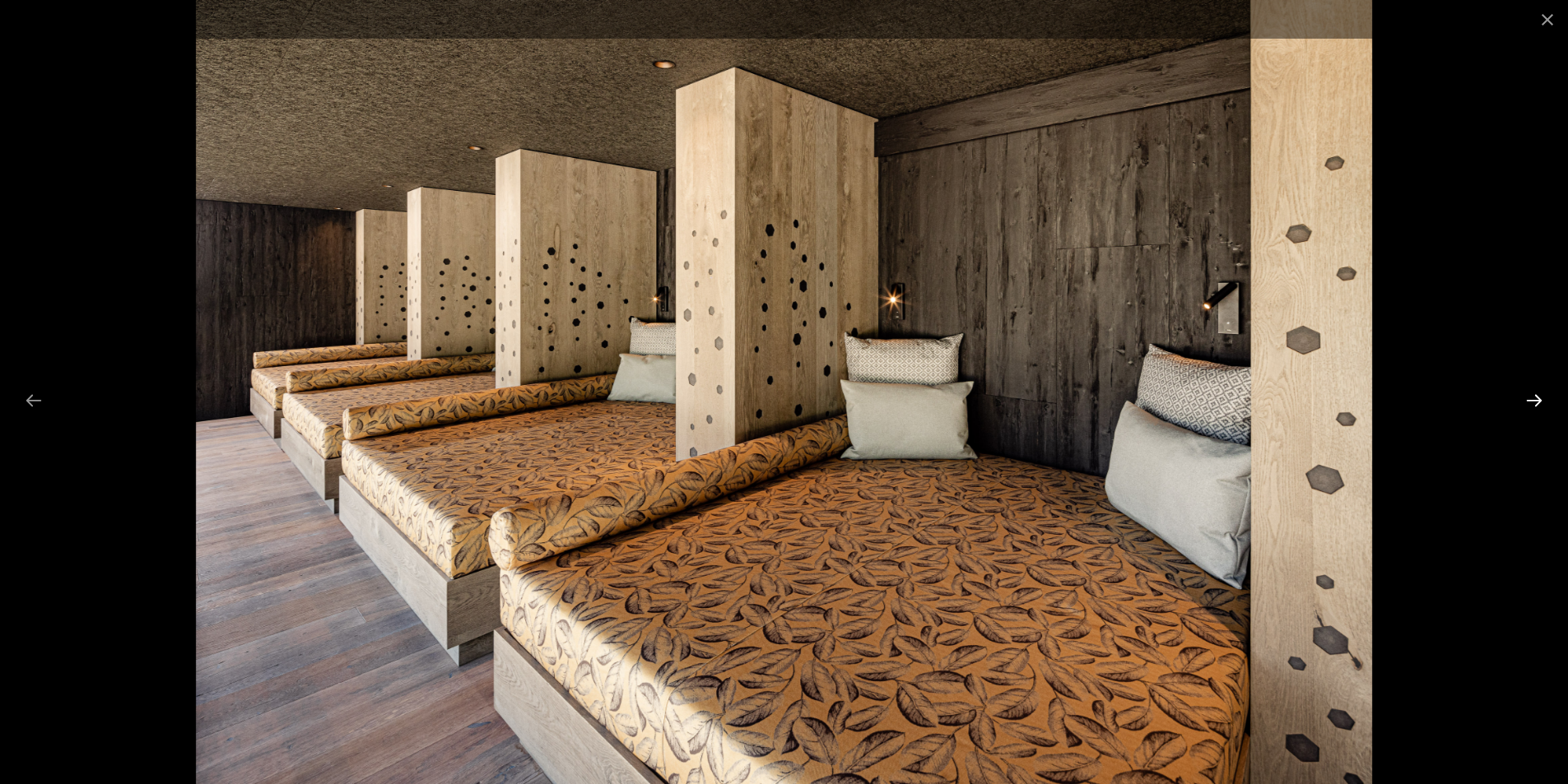
click at [1529, 404] on button "Next slide" at bounding box center [1534, 400] width 34 height 32
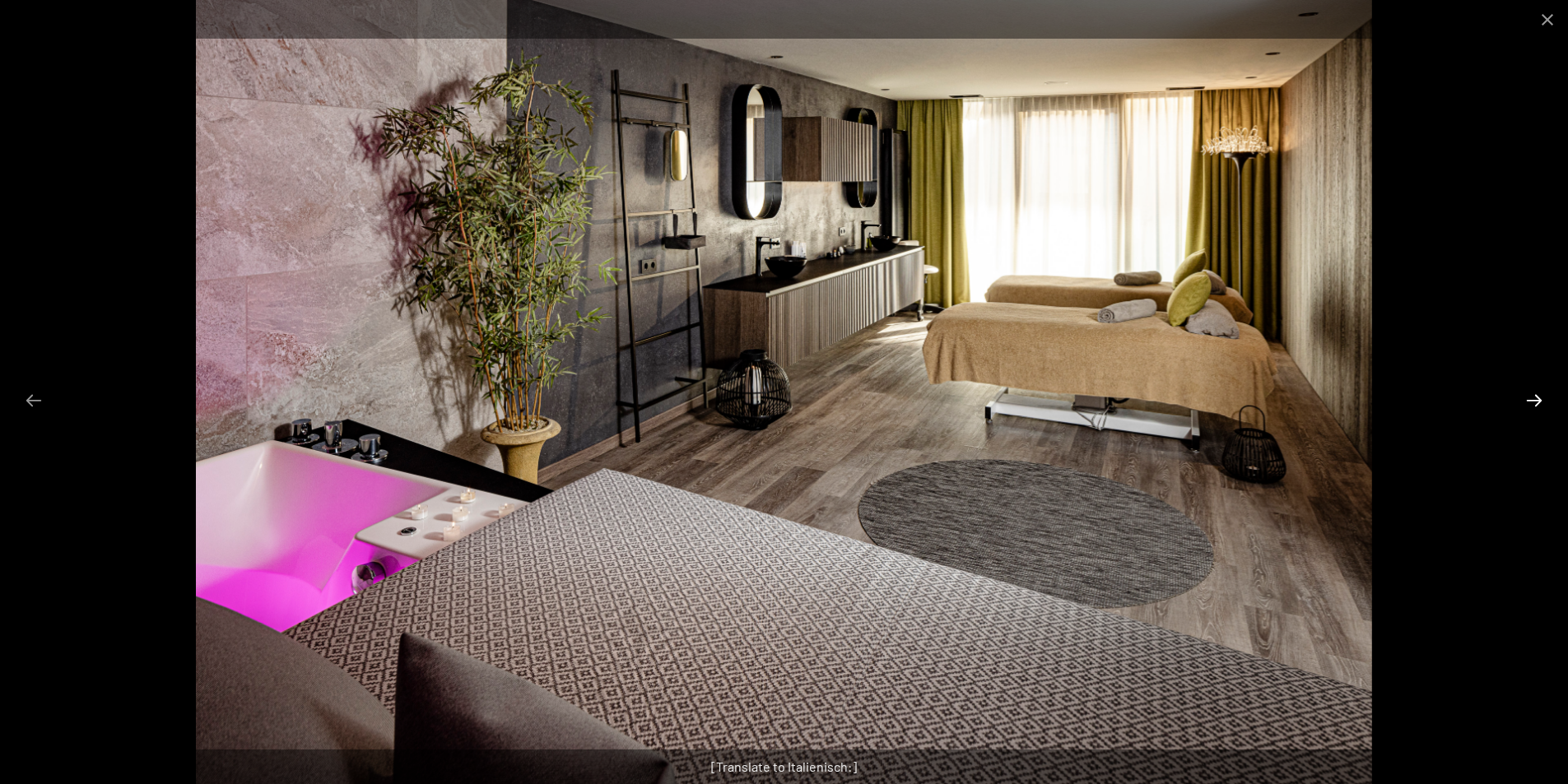
click at [1529, 404] on button "Next slide" at bounding box center [1534, 400] width 34 height 32
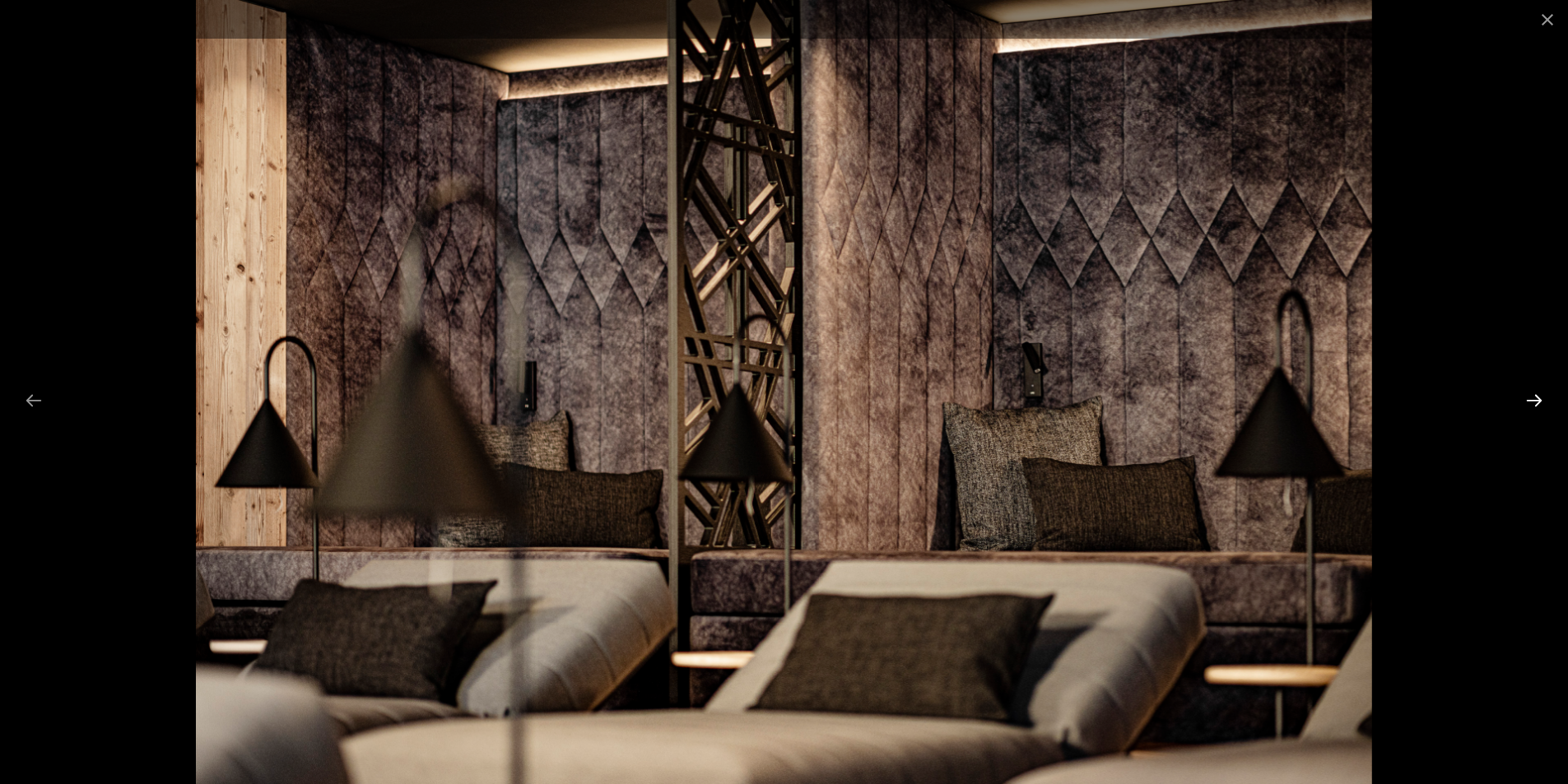
click at [1529, 404] on button "Next slide" at bounding box center [1534, 400] width 34 height 32
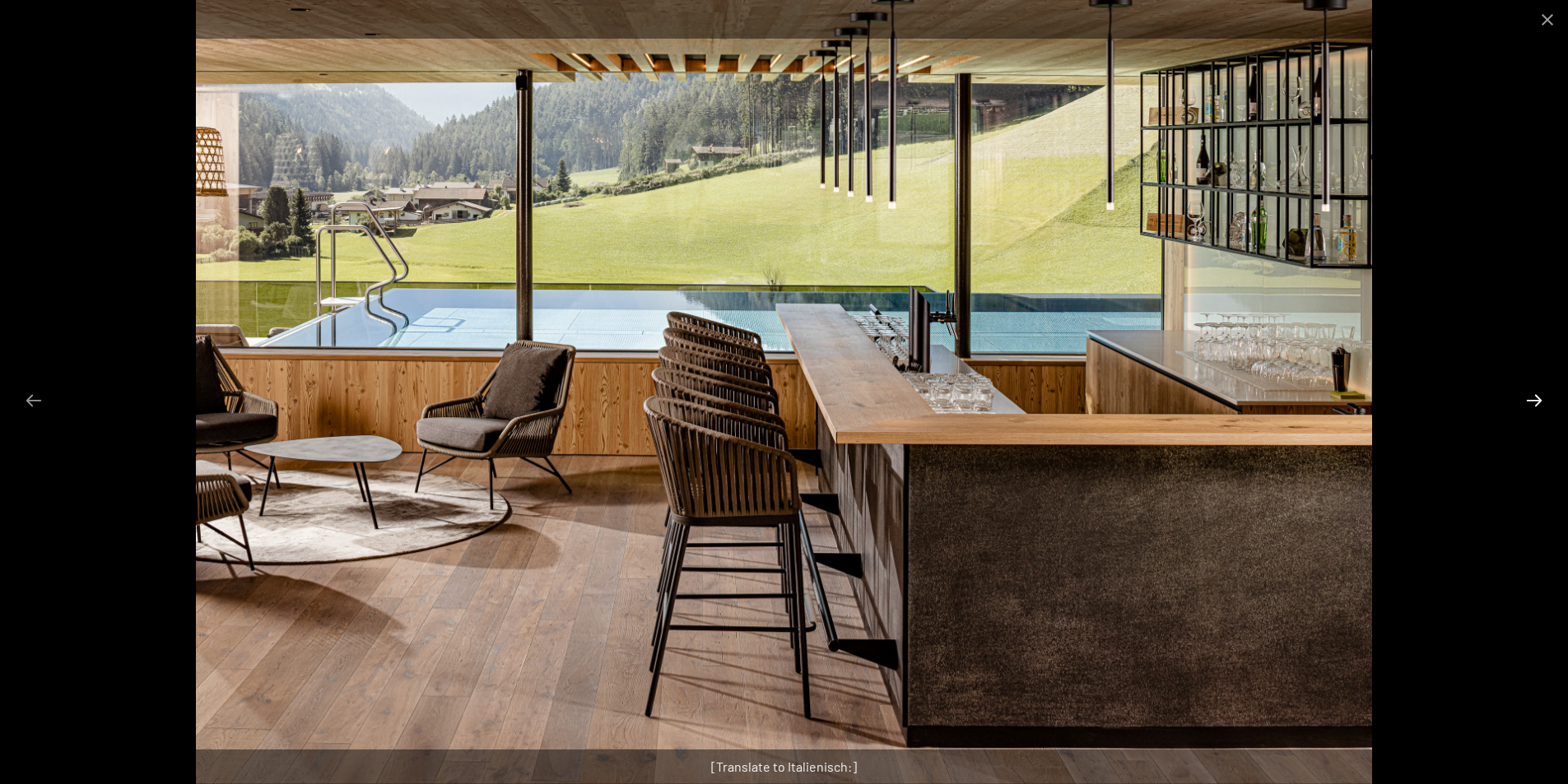
click at [1529, 404] on button "Next slide" at bounding box center [1534, 400] width 34 height 32
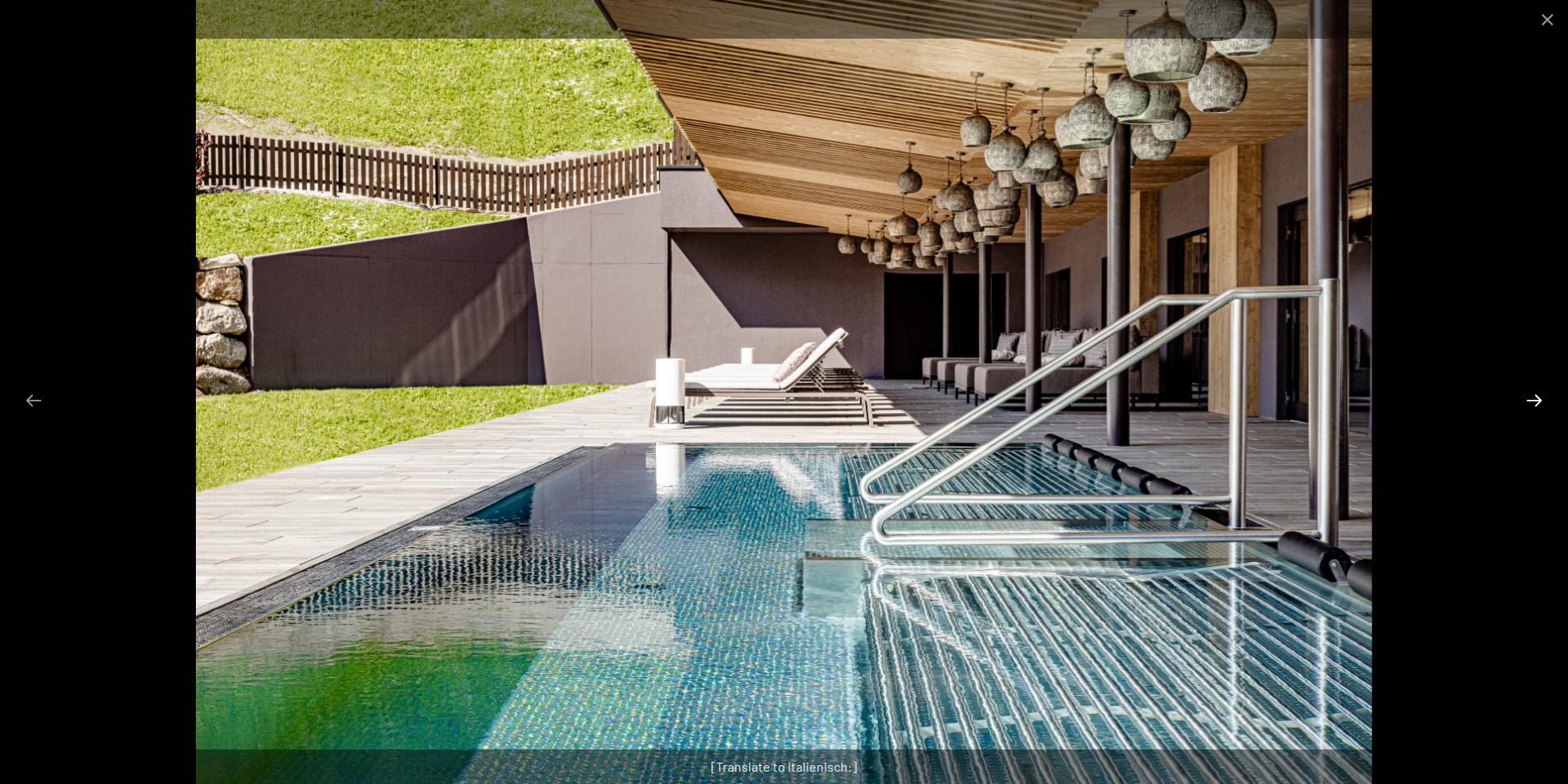
click at [1529, 404] on button "Next slide" at bounding box center [1534, 400] width 34 height 32
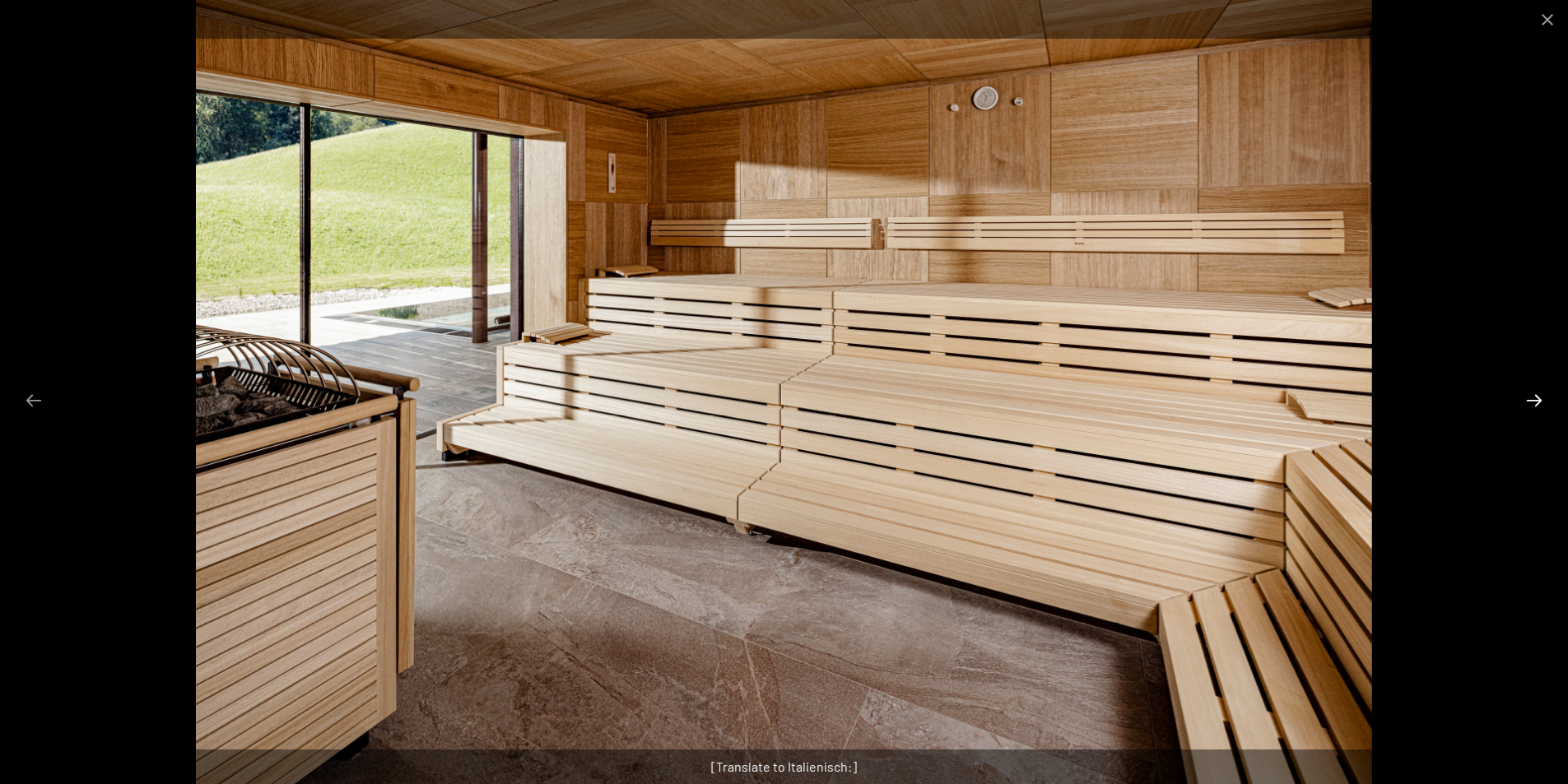
click at [1529, 404] on button "Next slide" at bounding box center [1534, 400] width 34 height 32
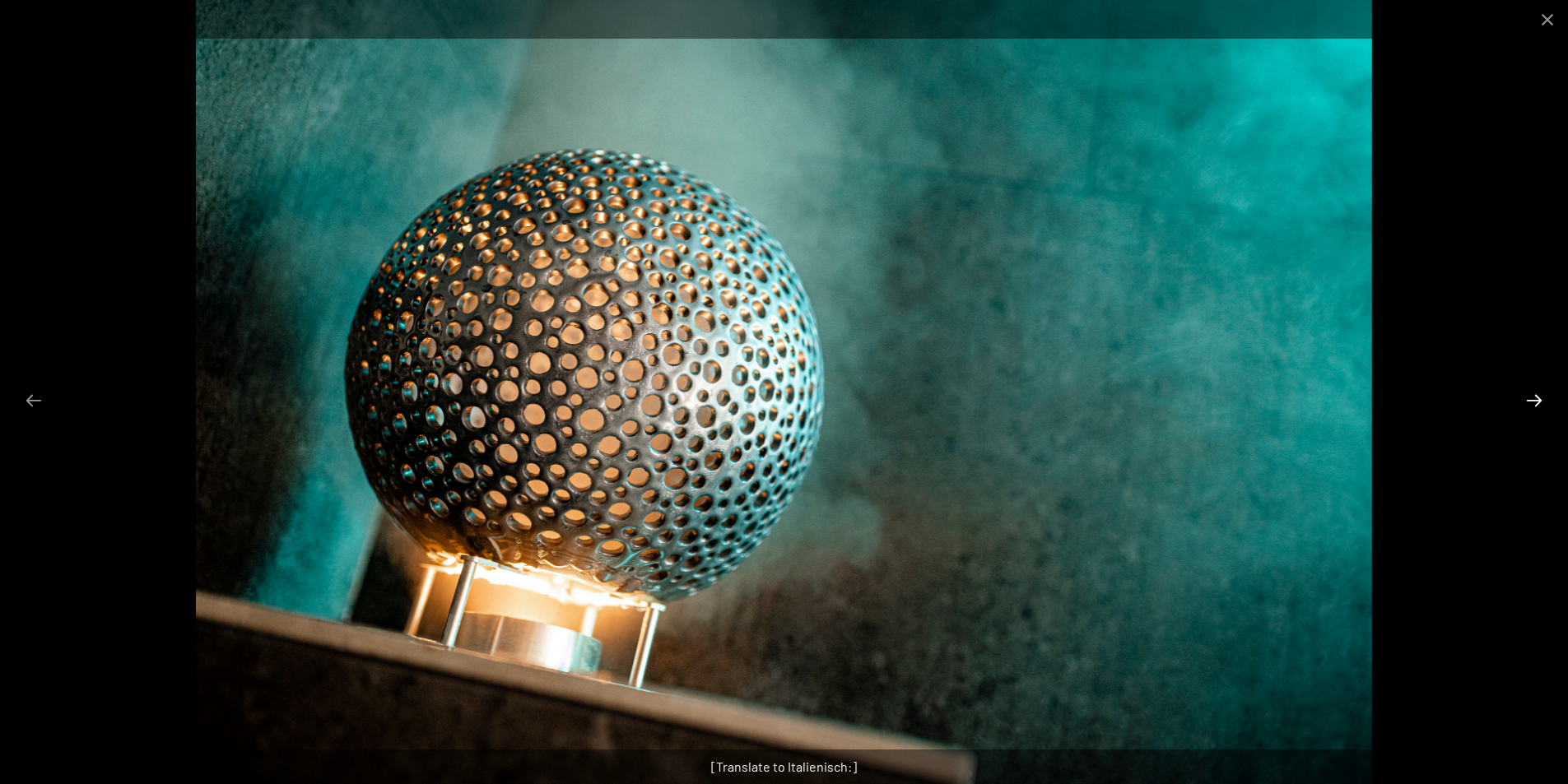
click at [1529, 404] on button "Next slide" at bounding box center [1534, 400] width 34 height 32
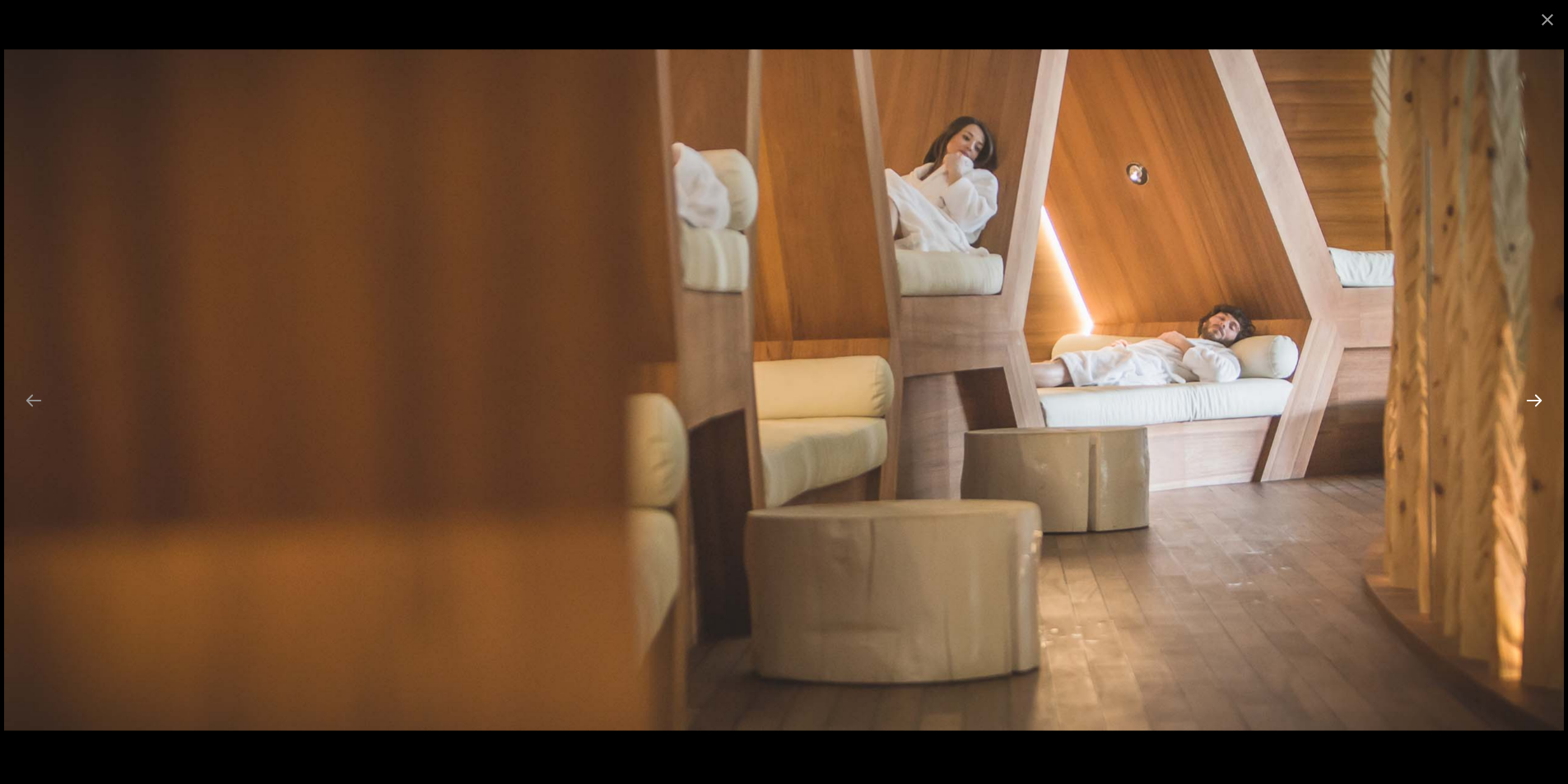
click at [1529, 404] on button "Next slide" at bounding box center [1534, 400] width 34 height 32
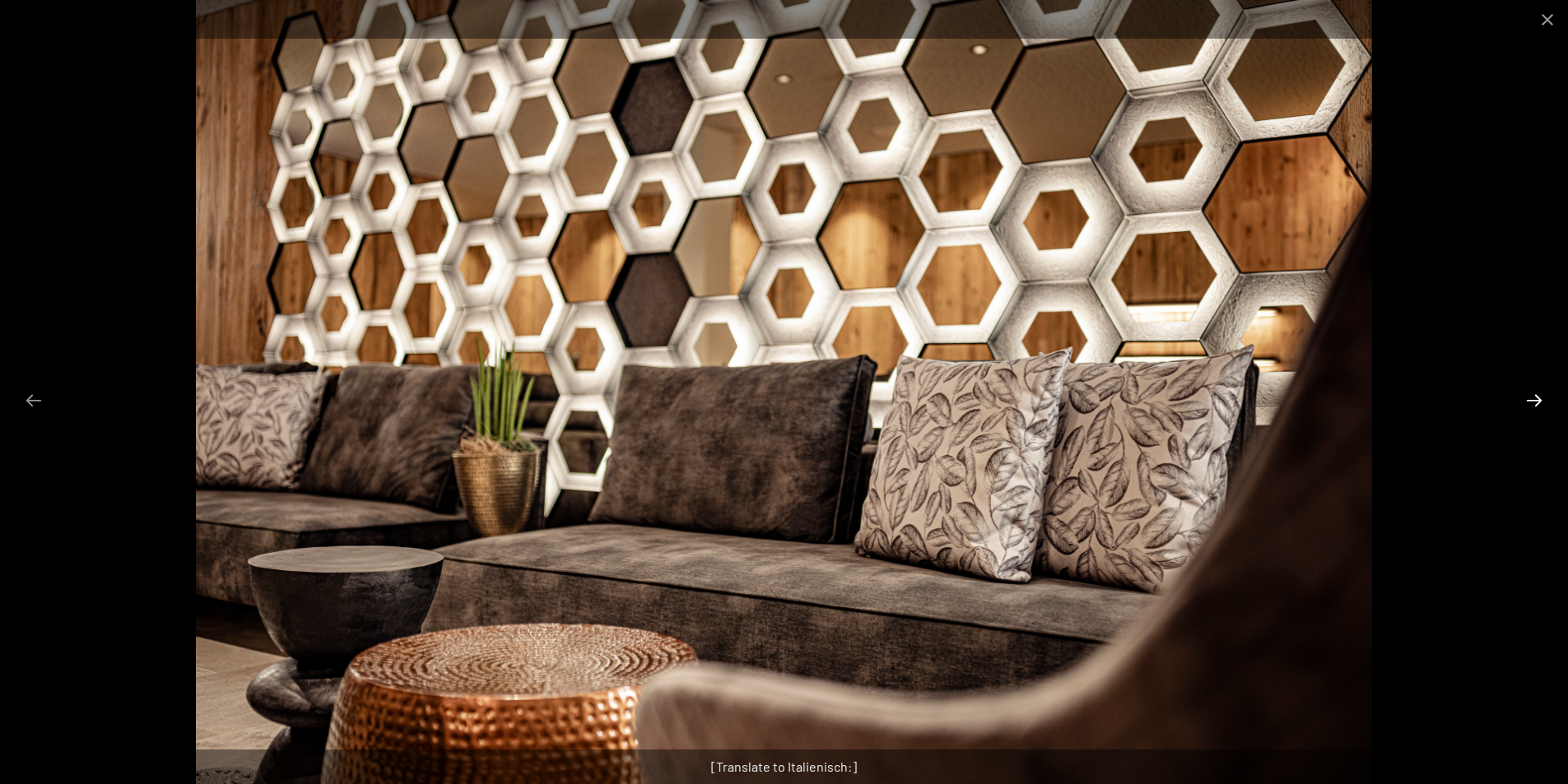
click at [1529, 404] on button "Next slide" at bounding box center [1534, 400] width 34 height 32
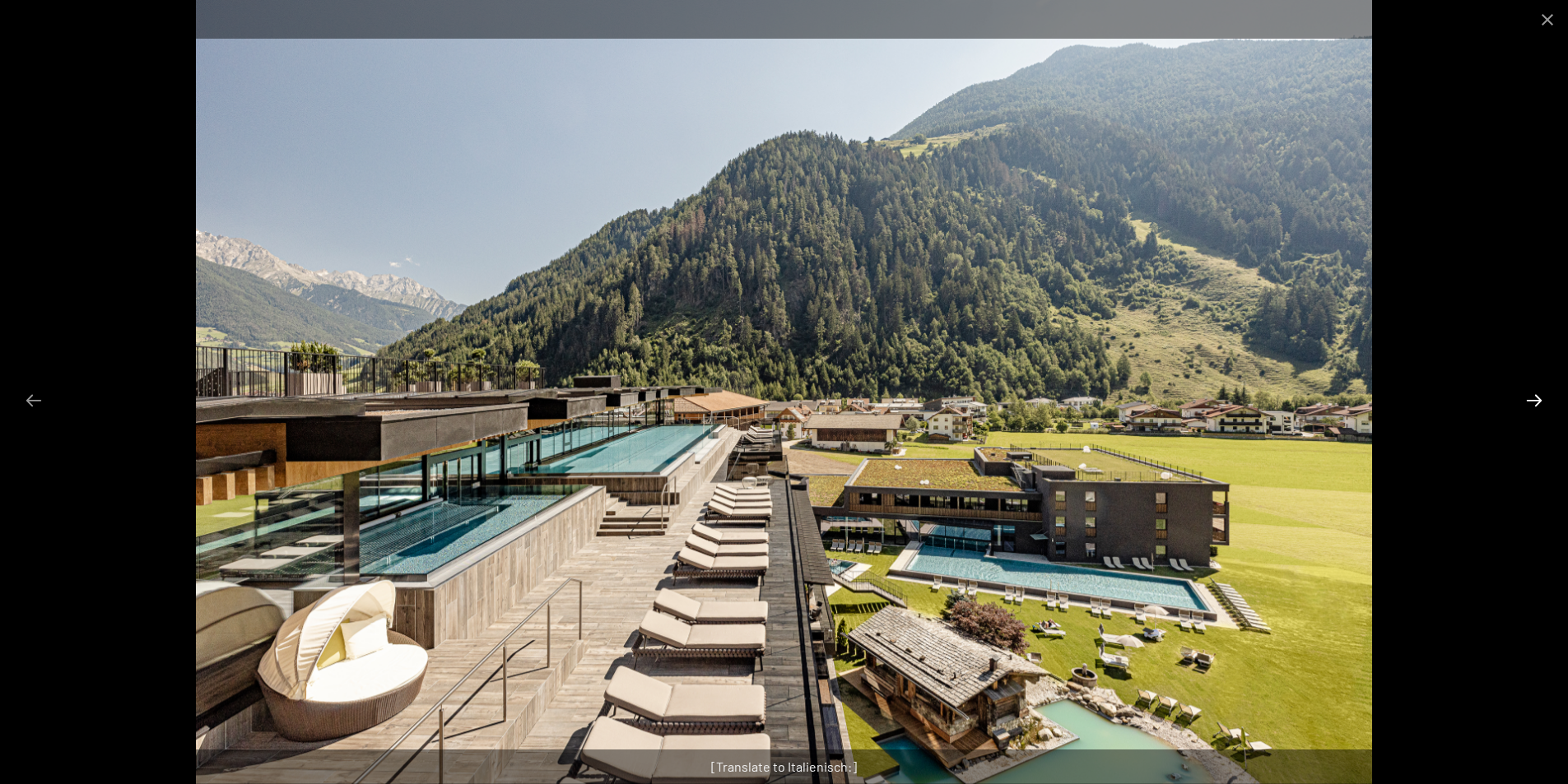
click at [1529, 404] on button "Next slide" at bounding box center [1534, 400] width 34 height 32
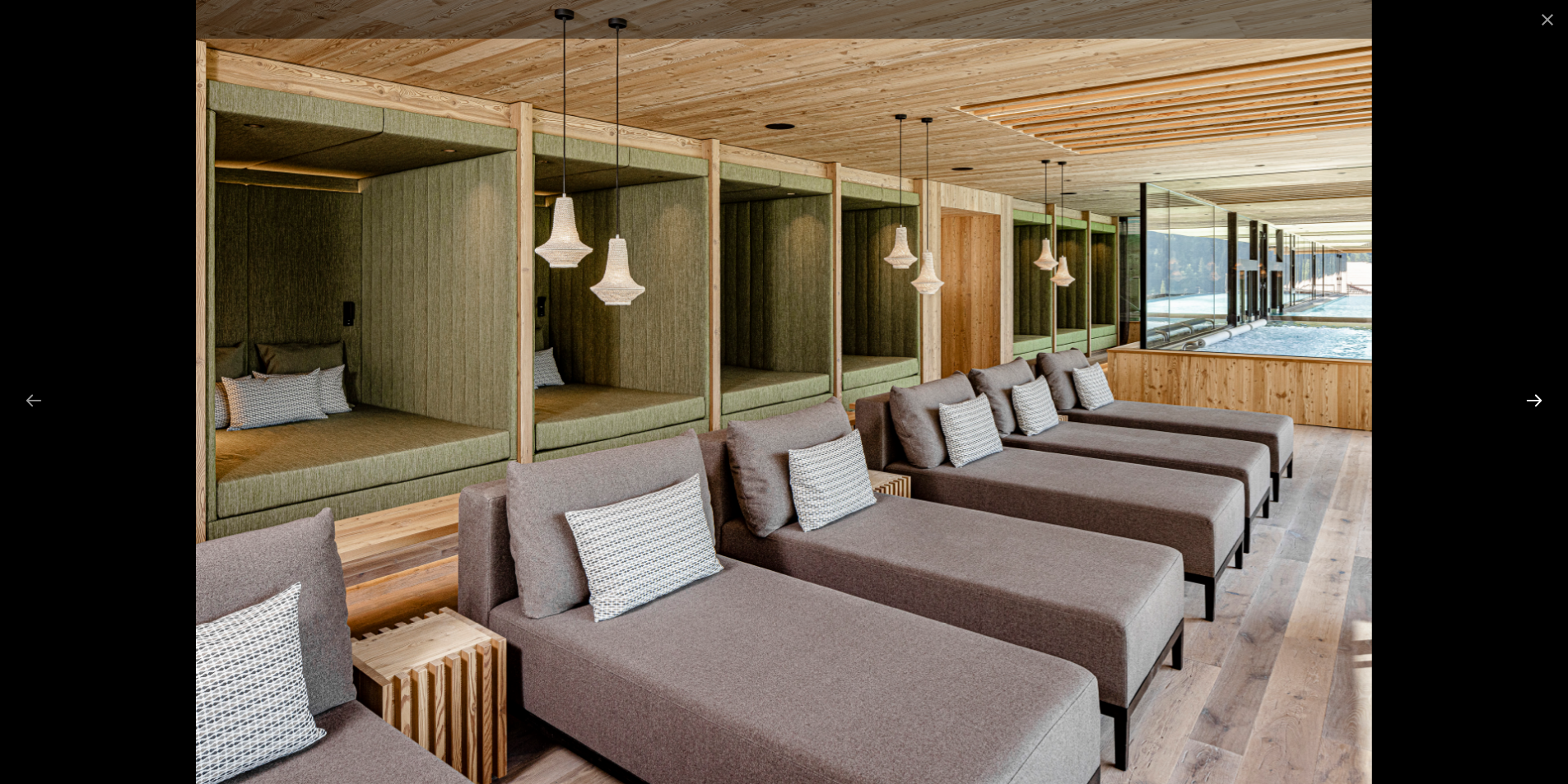
click at [1529, 404] on button "Next slide" at bounding box center [1534, 400] width 34 height 32
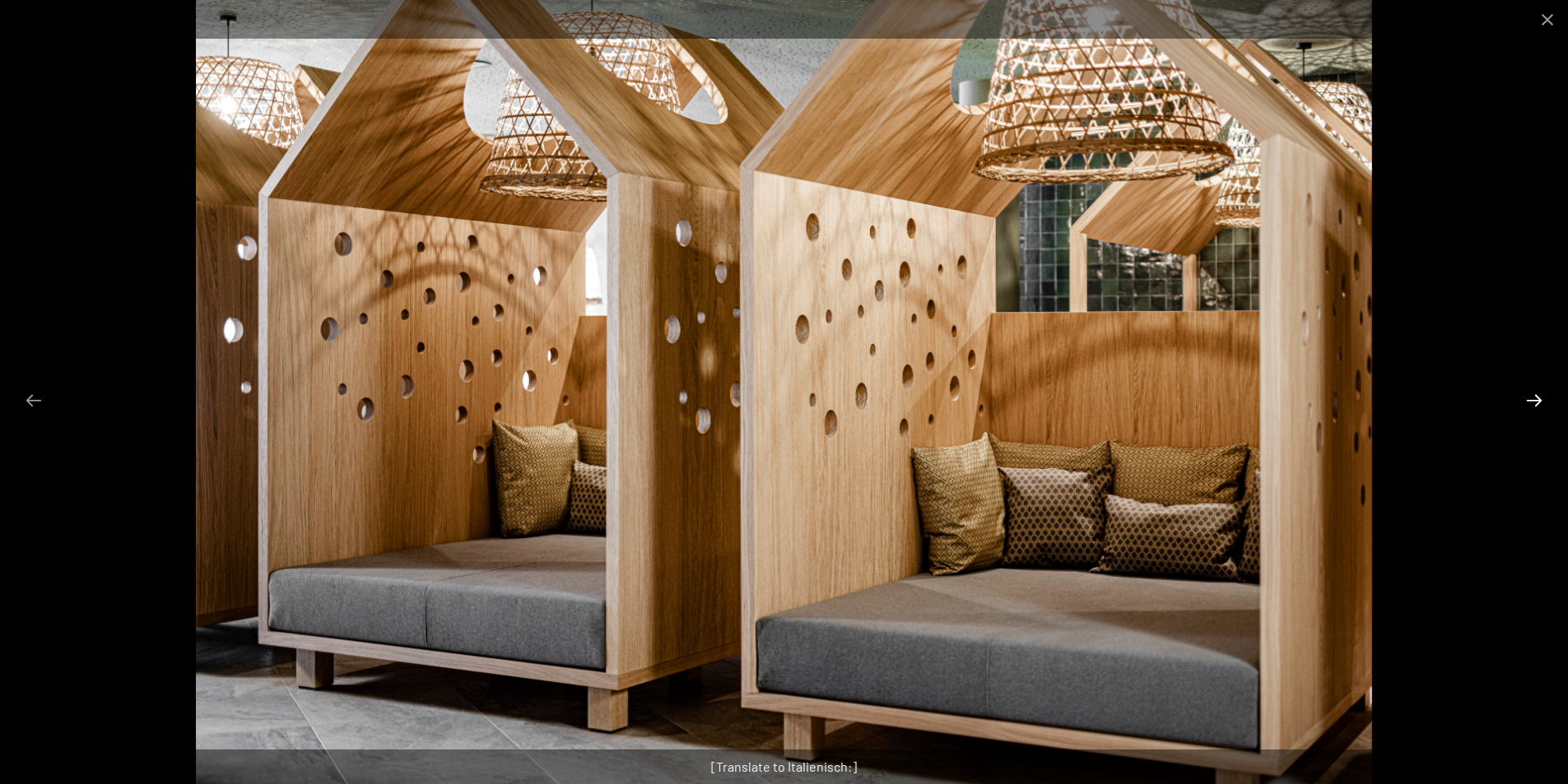
click at [1529, 404] on button "Next slide" at bounding box center [1534, 400] width 34 height 32
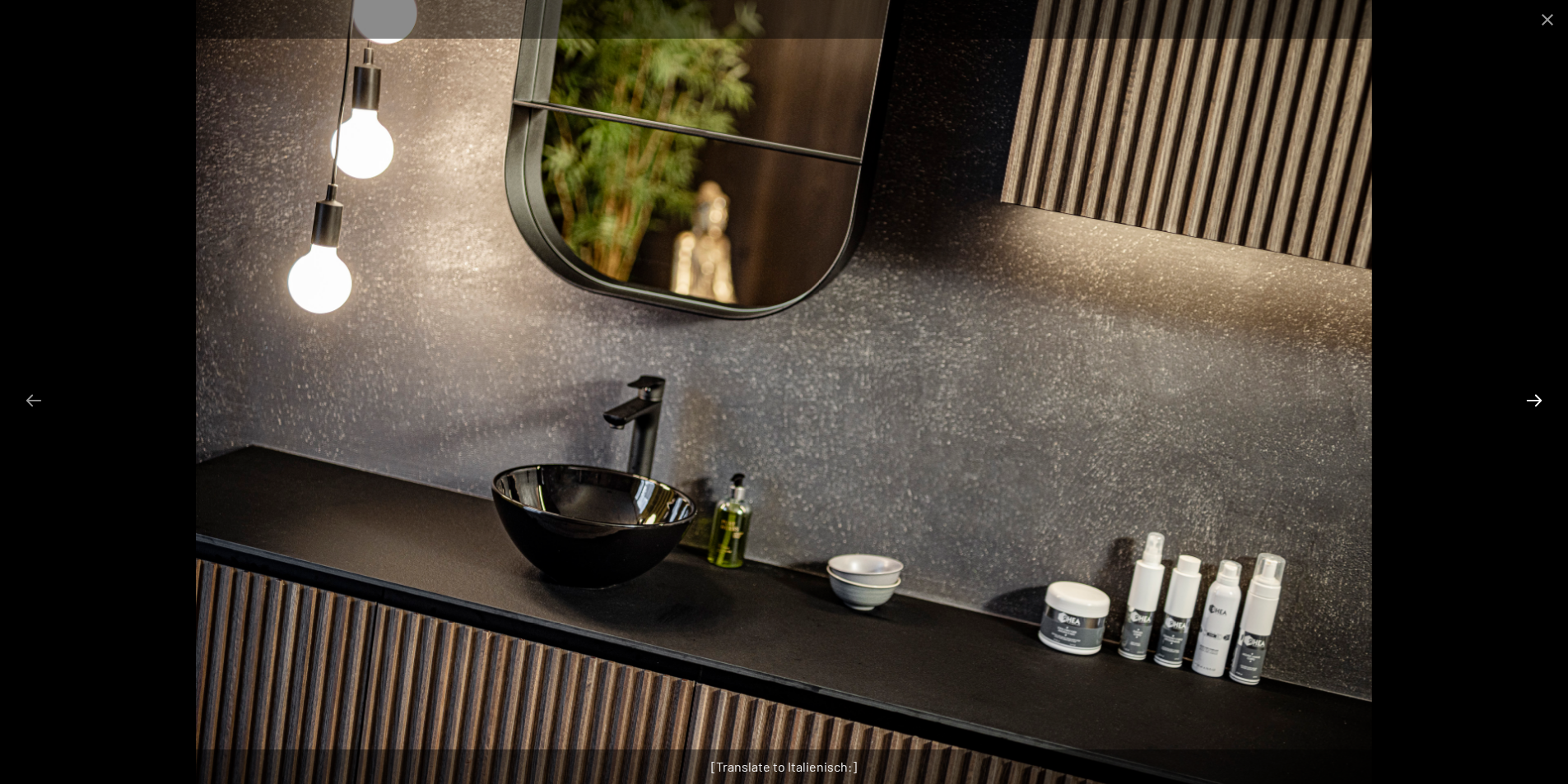
click at [1529, 404] on button "Next slide" at bounding box center [1534, 400] width 34 height 32
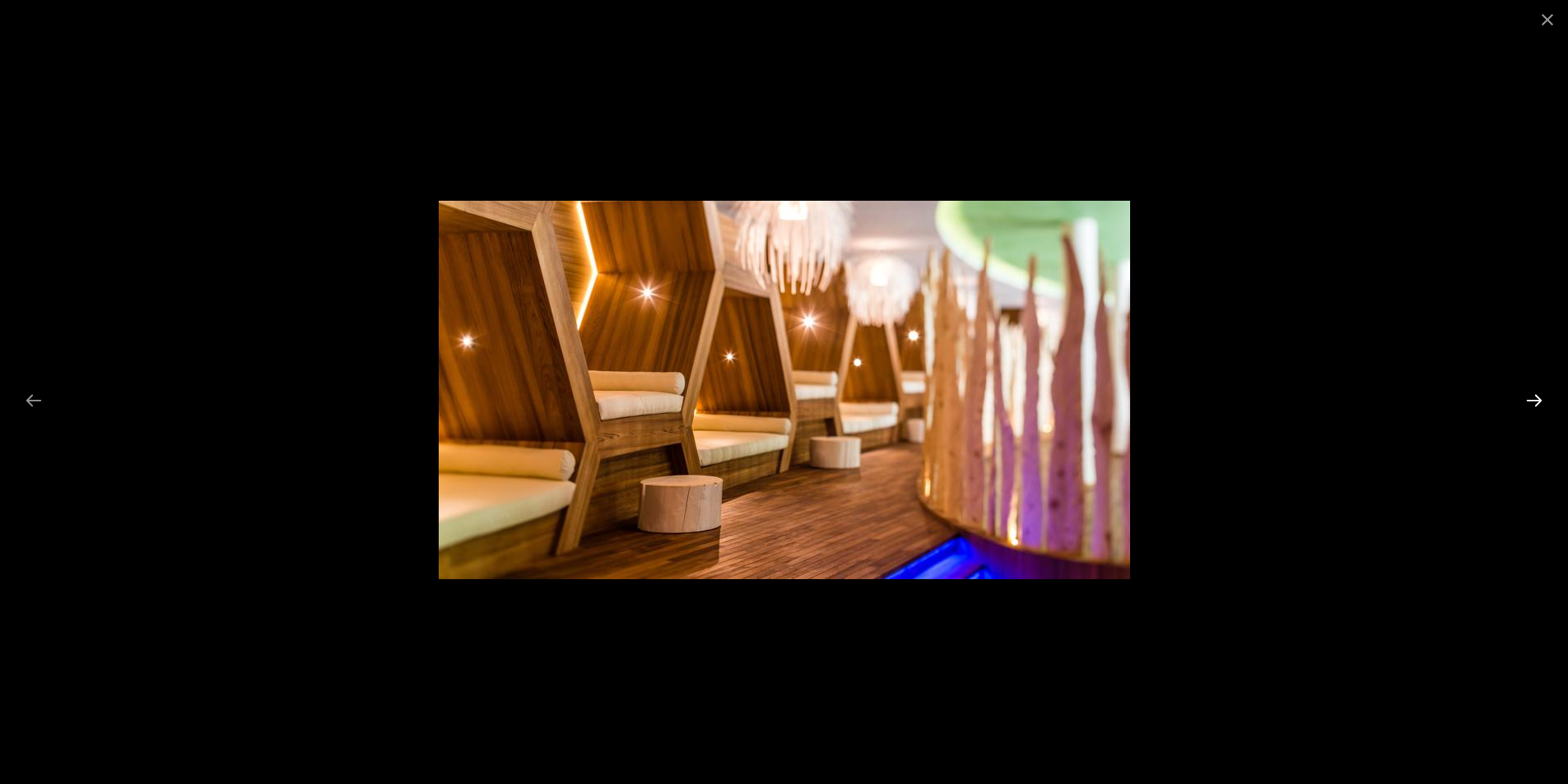
click at [1529, 404] on button "Next slide" at bounding box center [1534, 400] width 34 height 32
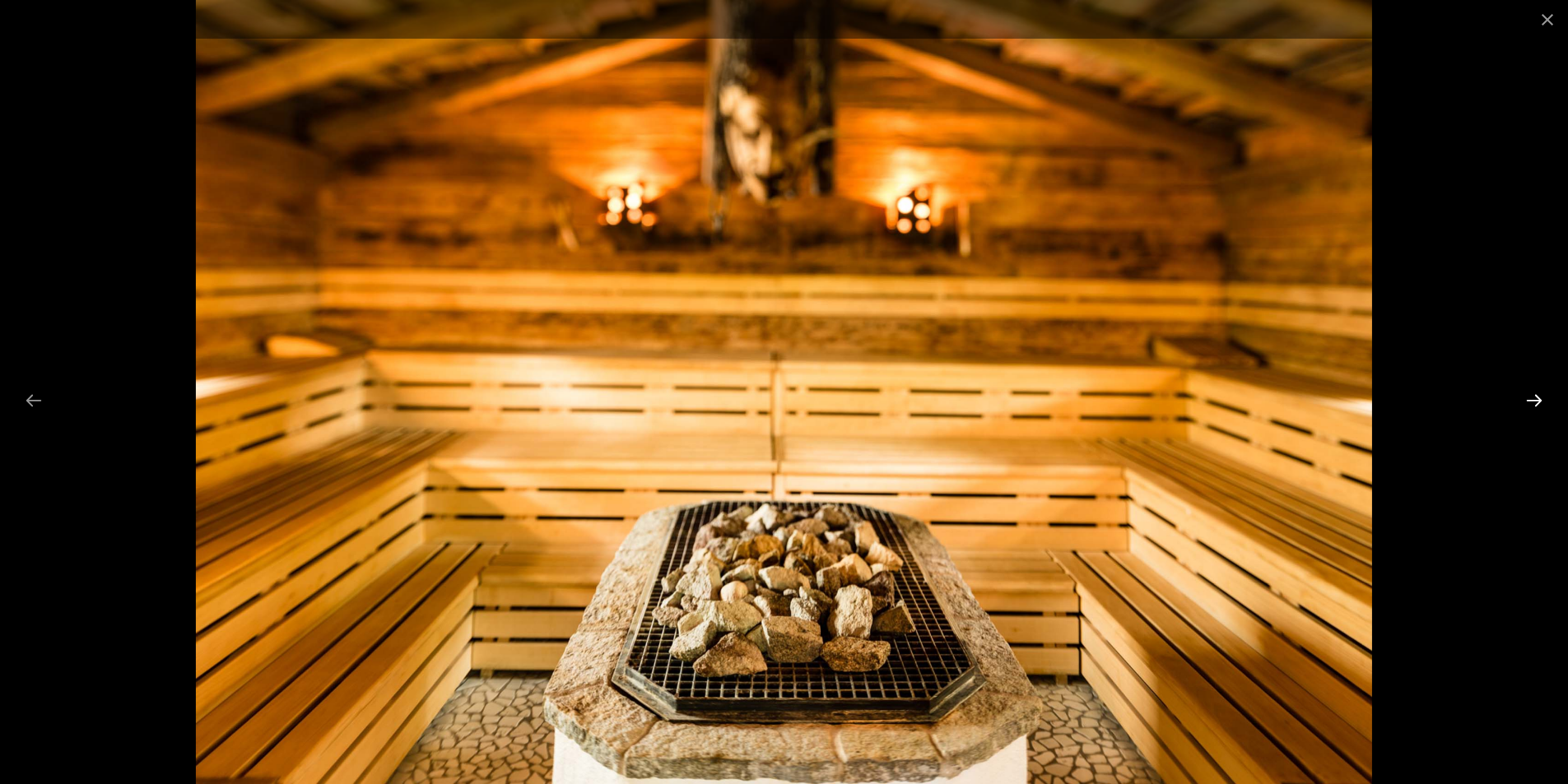
click at [1529, 404] on button "Next slide" at bounding box center [1534, 400] width 34 height 32
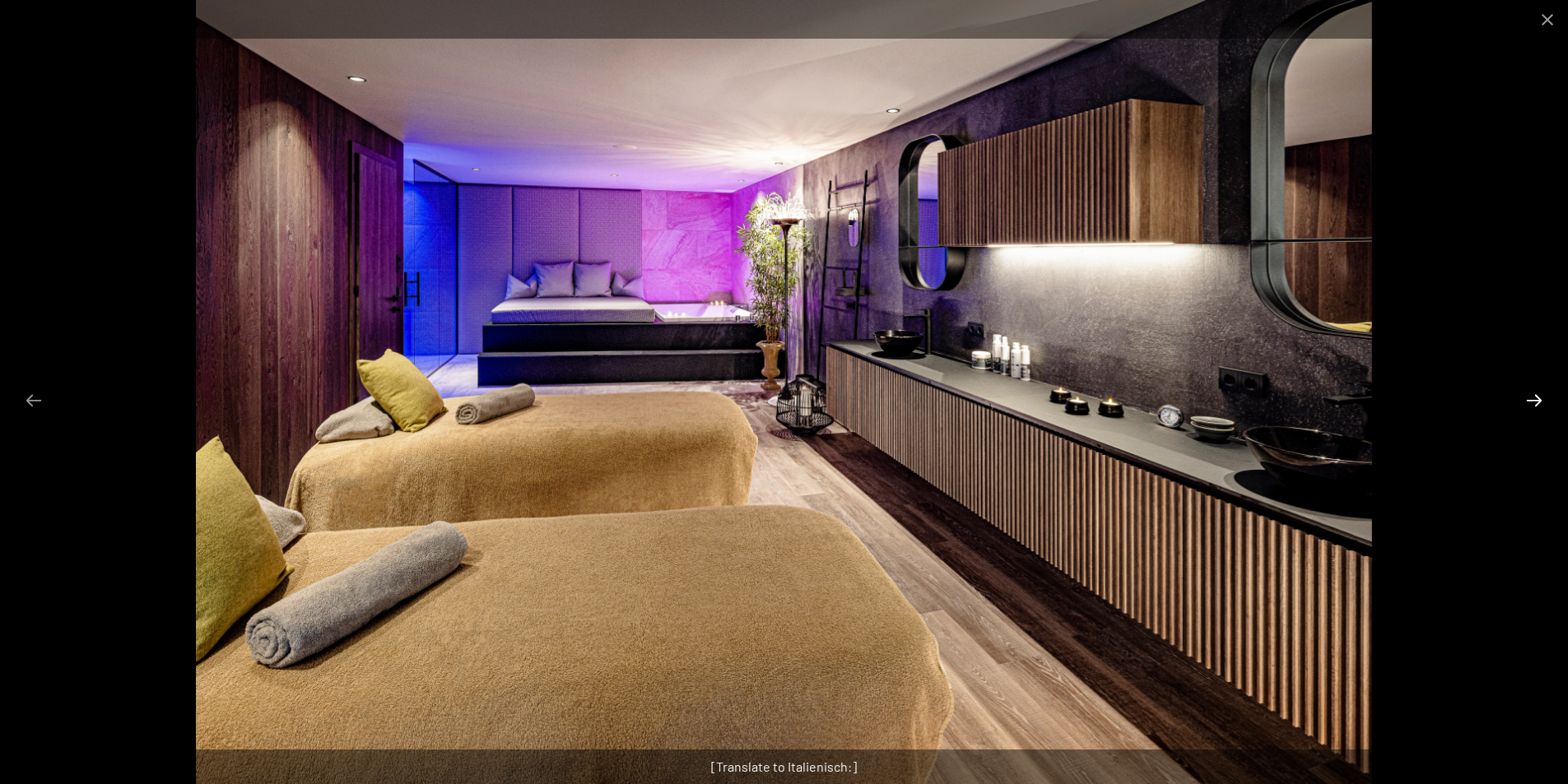
click at [1529, 404] on button "Next slide" at bounding box center [1534, 400] width 34 height 32
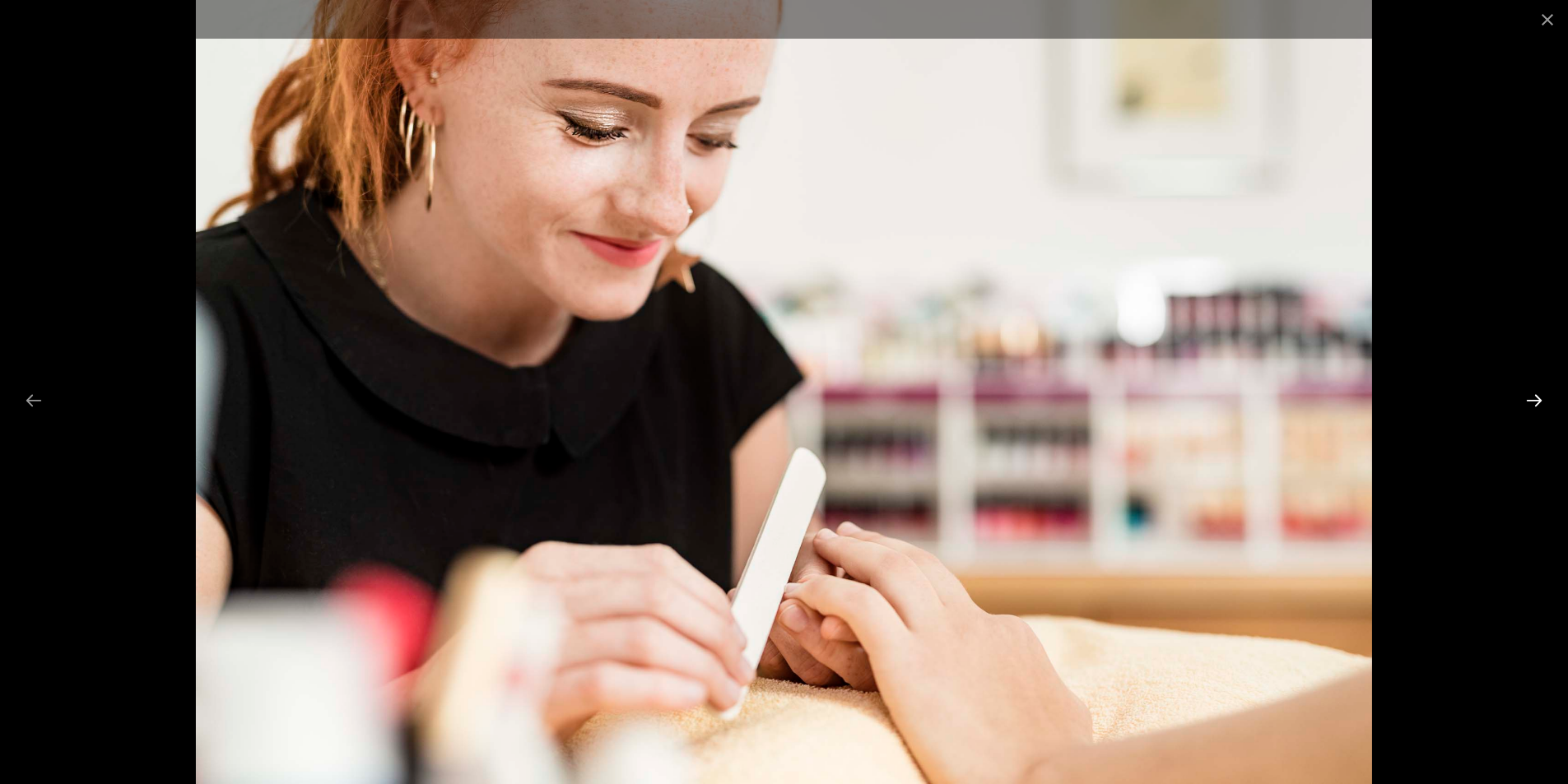
click at [1529, 404] on button "Next slide" at bounding box center [1534, 400] width 34 height 32
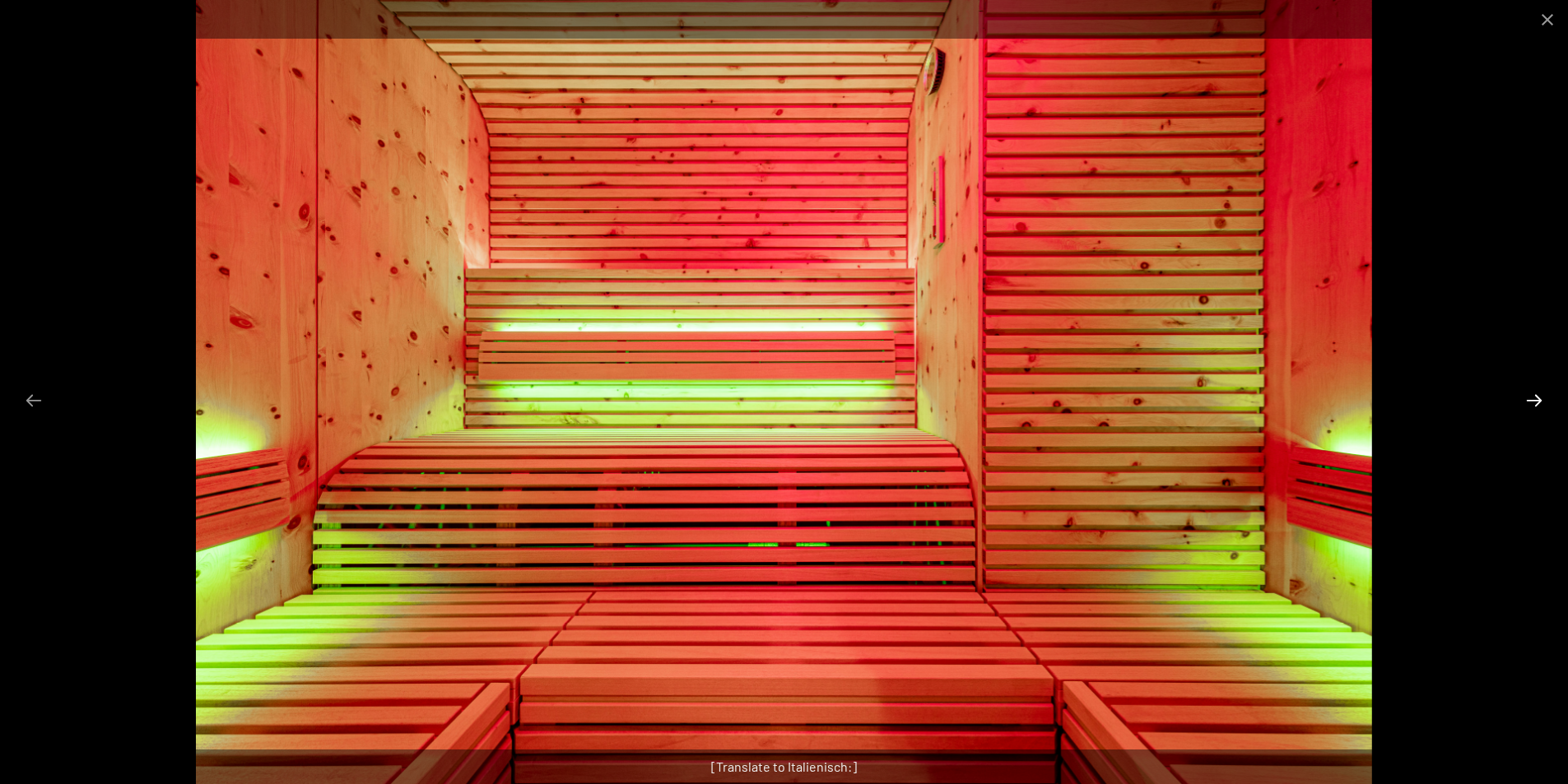
click at [1529, 404] on button "Next slide" at bounding box center [1534, 400] width 34 height 32
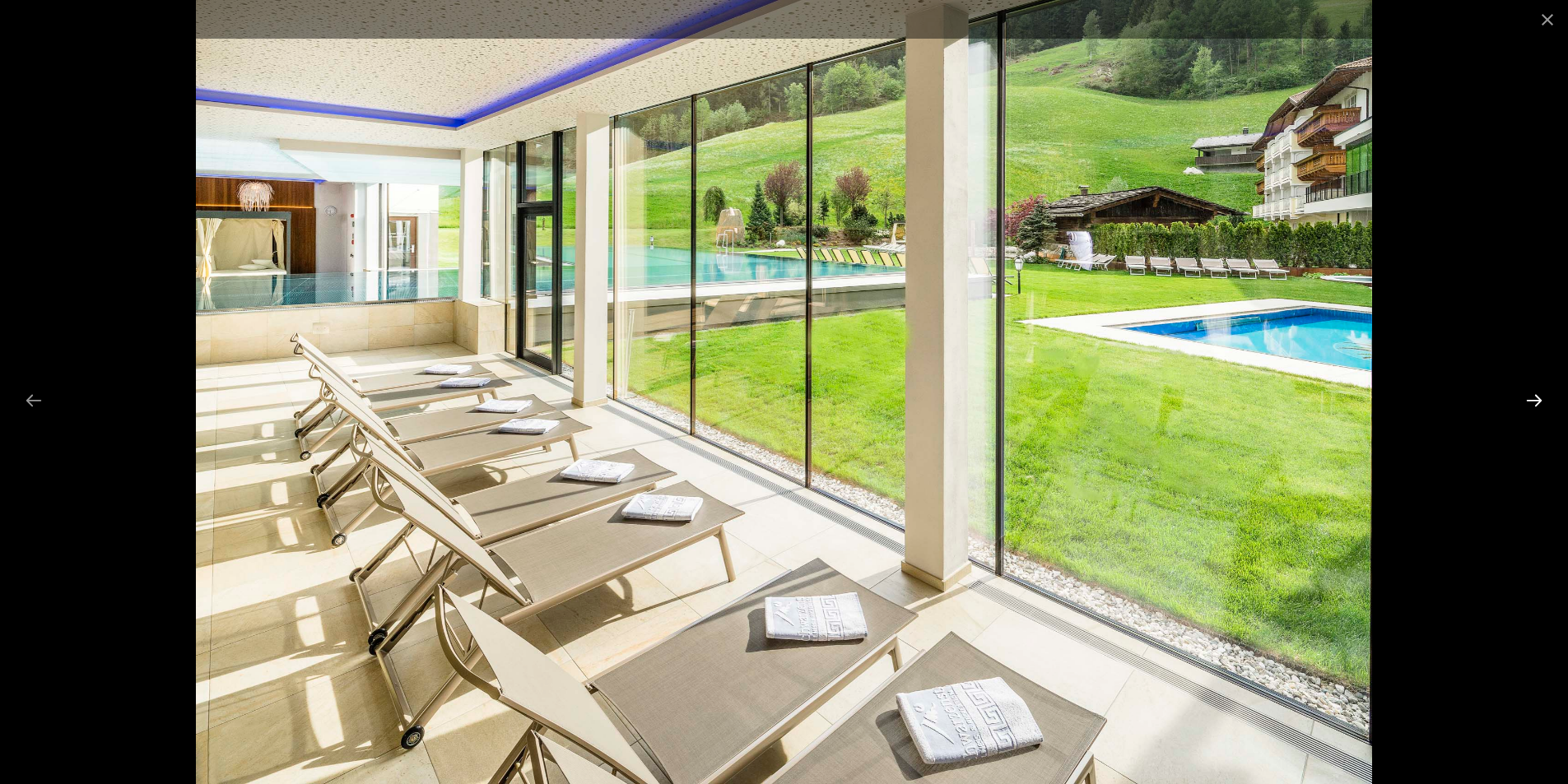
click at [1529, 404] on button "Next slide" at bounding box center [1534, 400] width 34 height 32
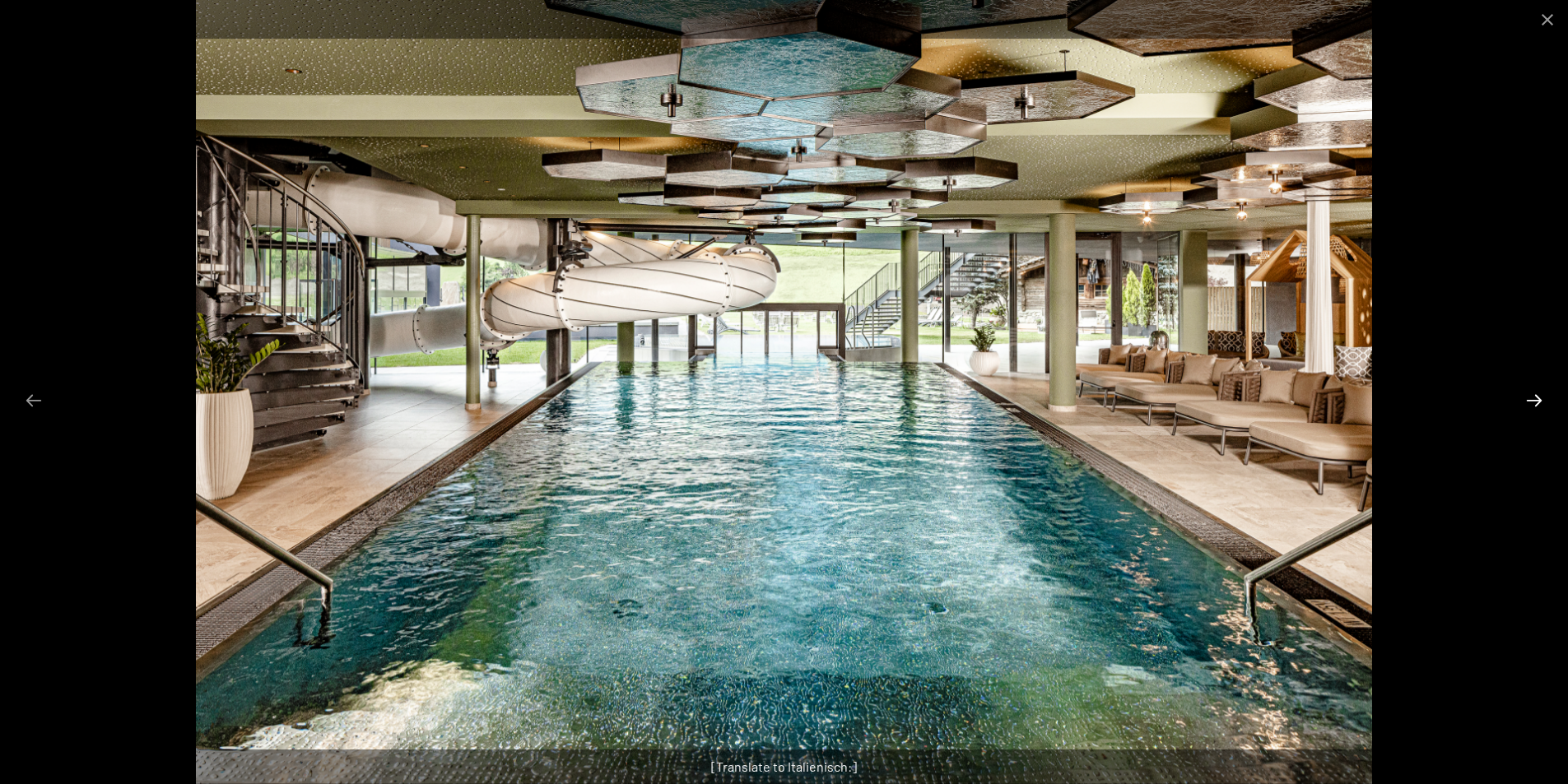
click at [1529, 404] on button "Next slide" at bounding box center [1534, 400] width 34 height 32
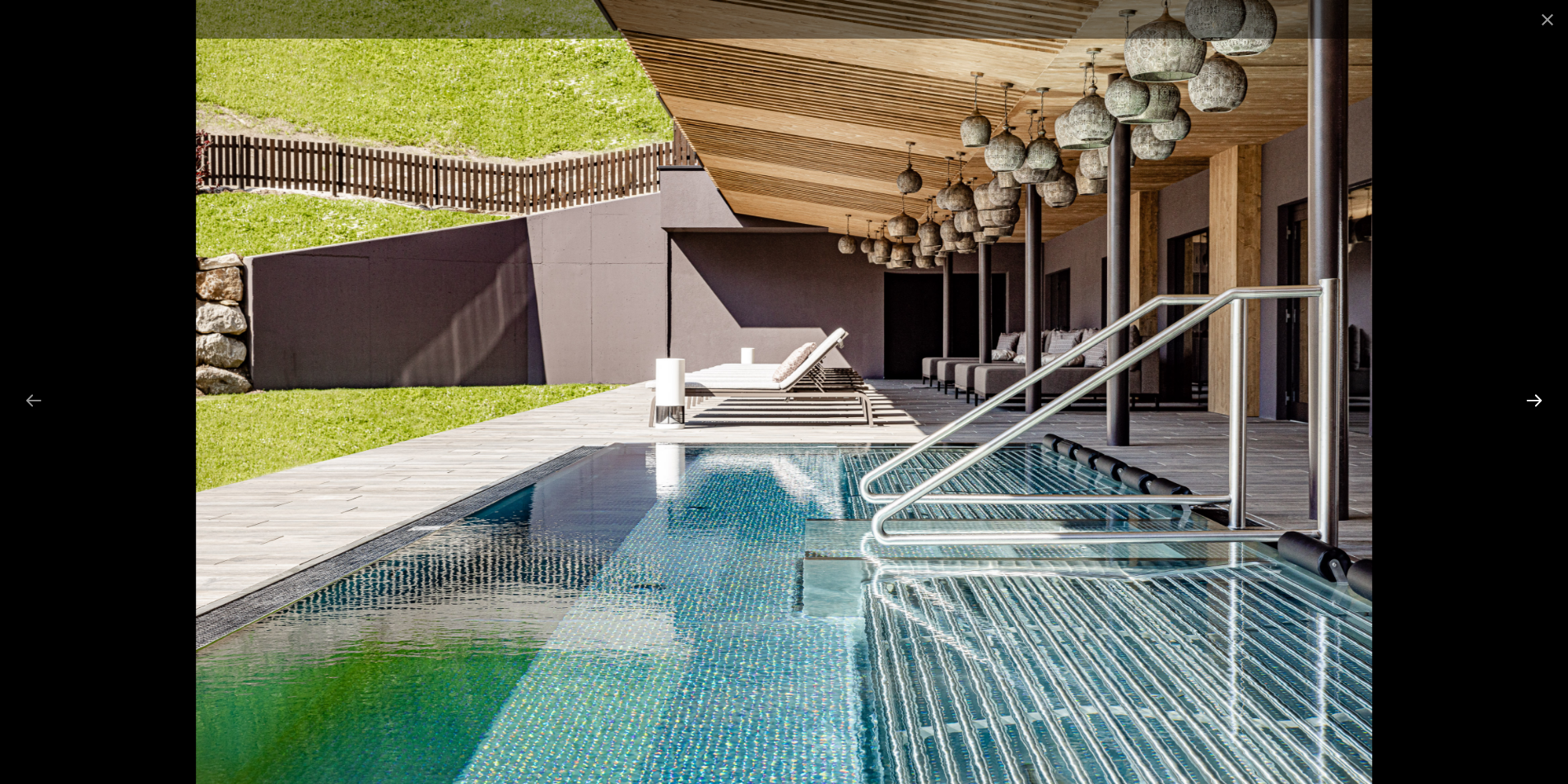
click at [1529, 404] on button "Next slide" at bounding box center [1534, 400] width 34 height 32
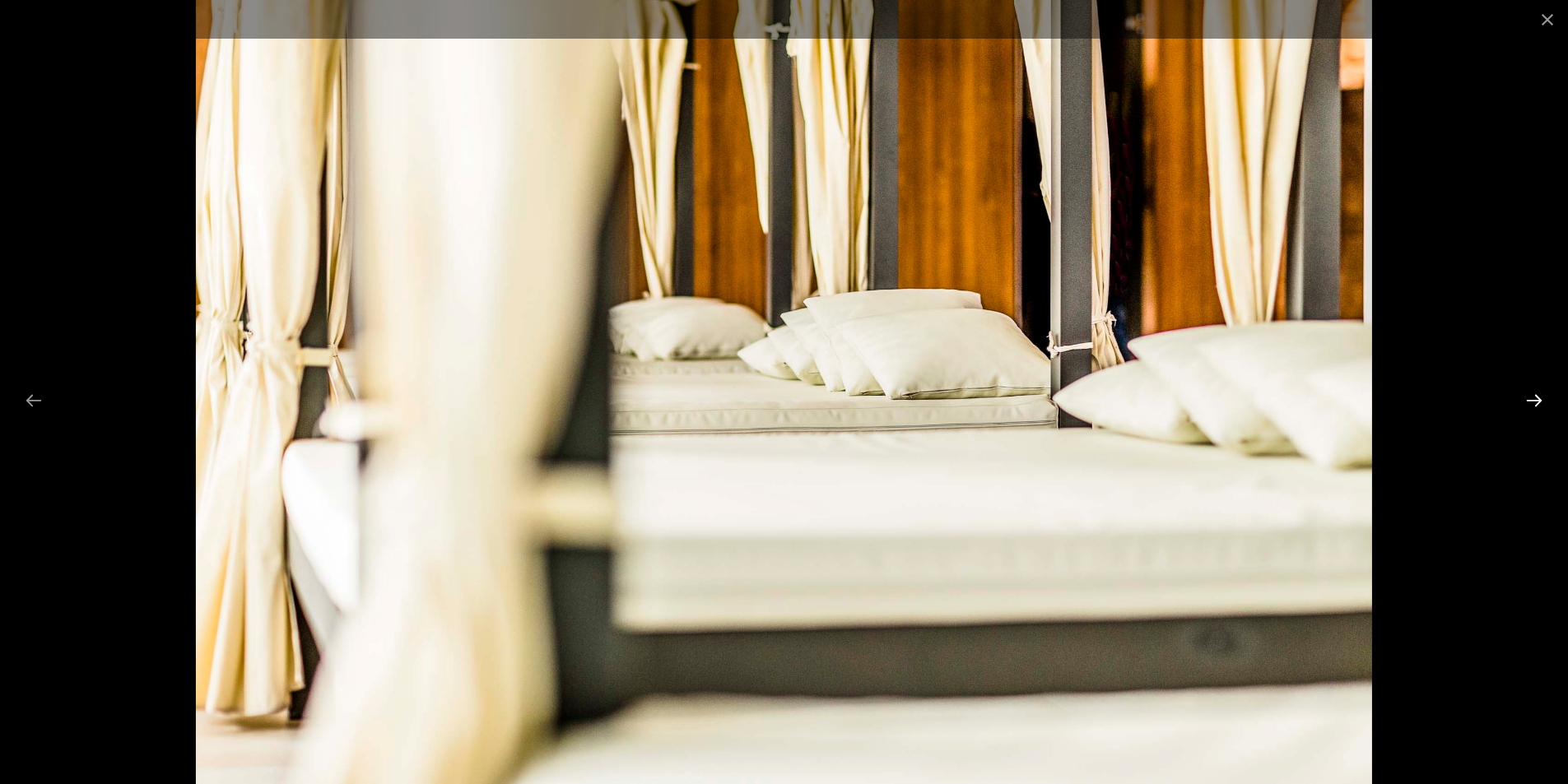
click at [1529, 404] on button "Next slide" at bounding box center [1534, 400] width 34 height 32
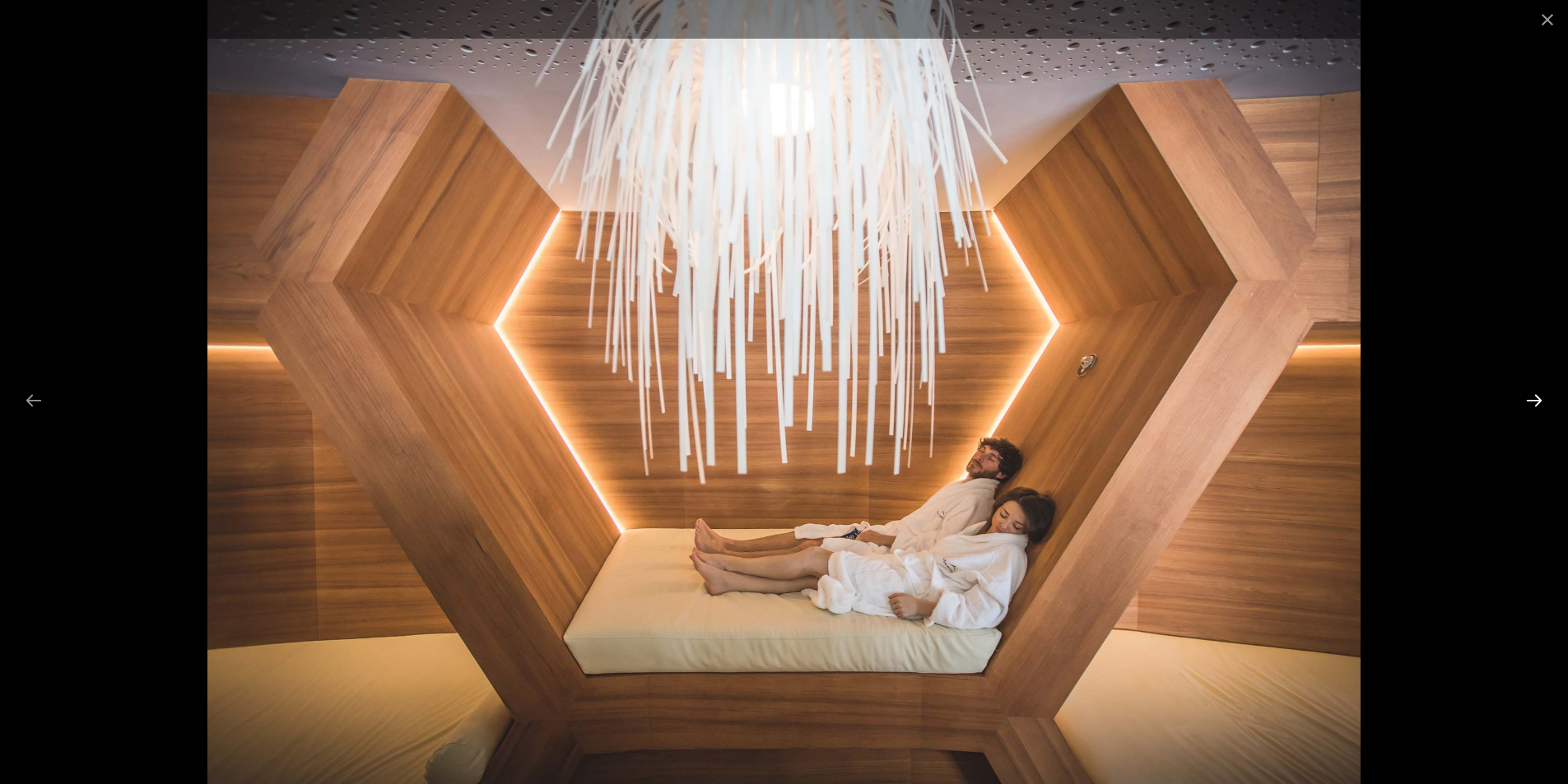
click at [1529, 404] on button "Next slide" at bounding box center [1534, 400] width 34 height 32
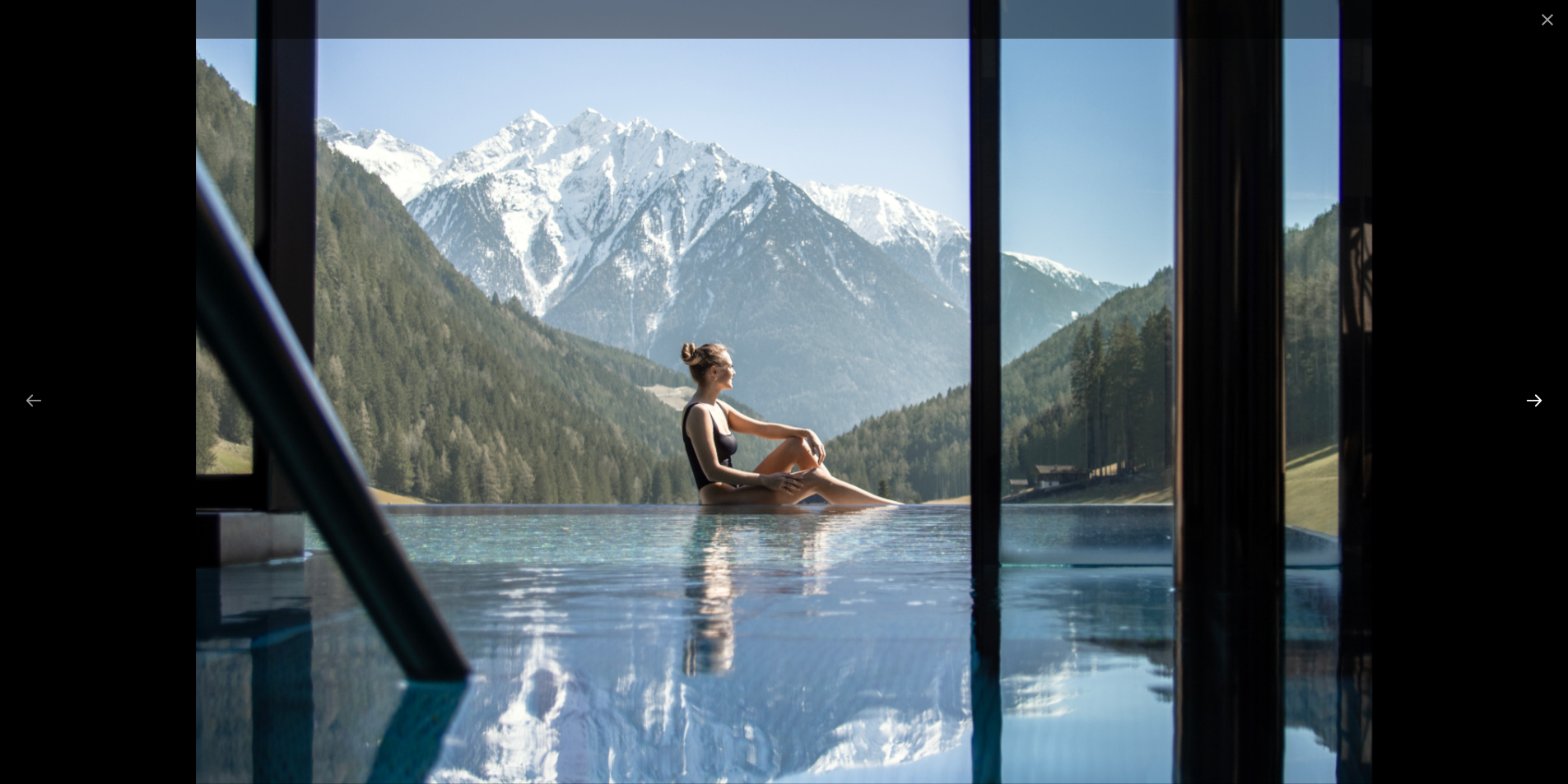
click at [1529, 404] on button "Next slide" at bounding box center [1534, 400] width 34 height 32
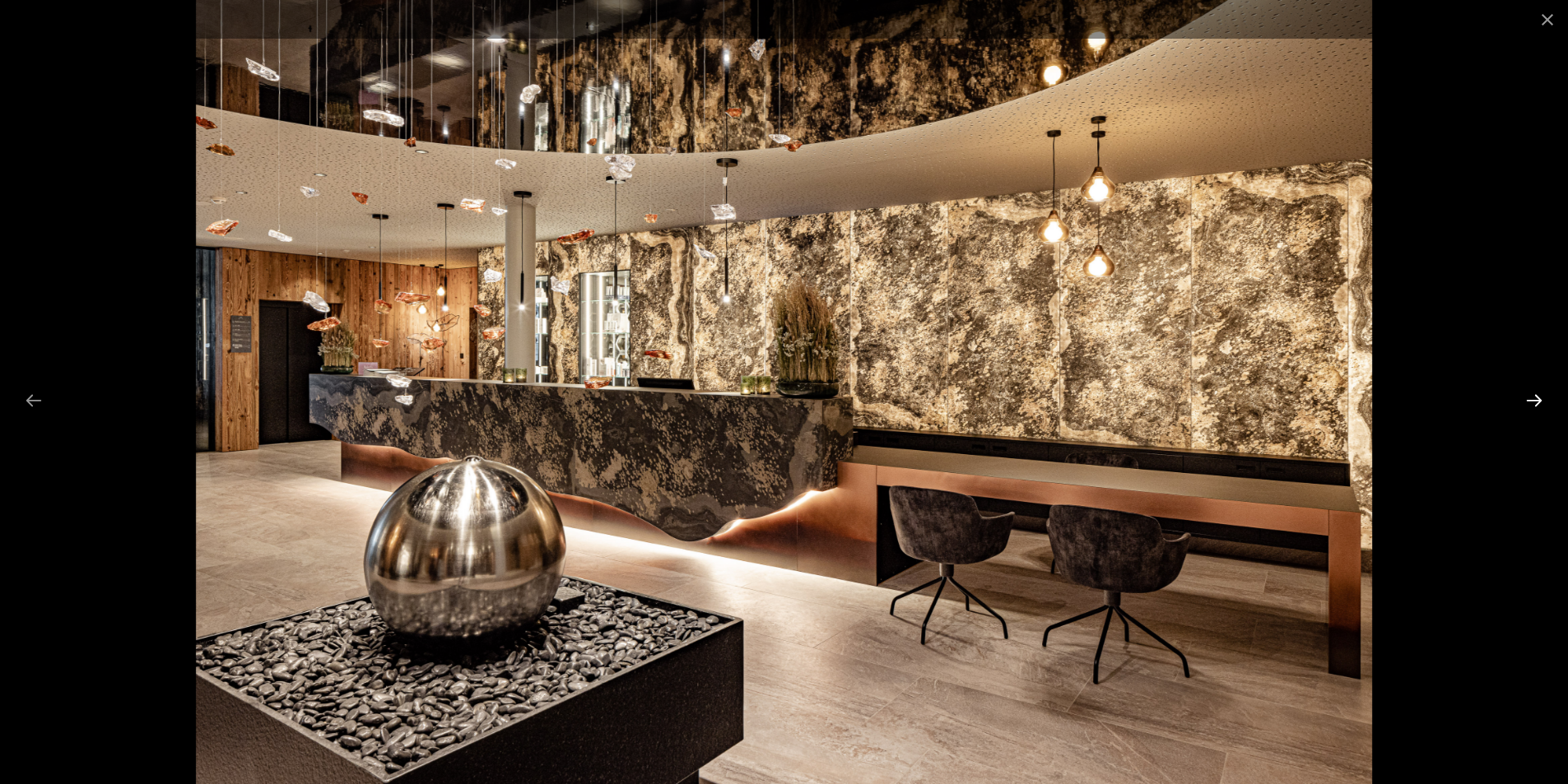
click at [1529, 404] on button "Next slide" at bounding box center [1534, 400] width 34 height 32
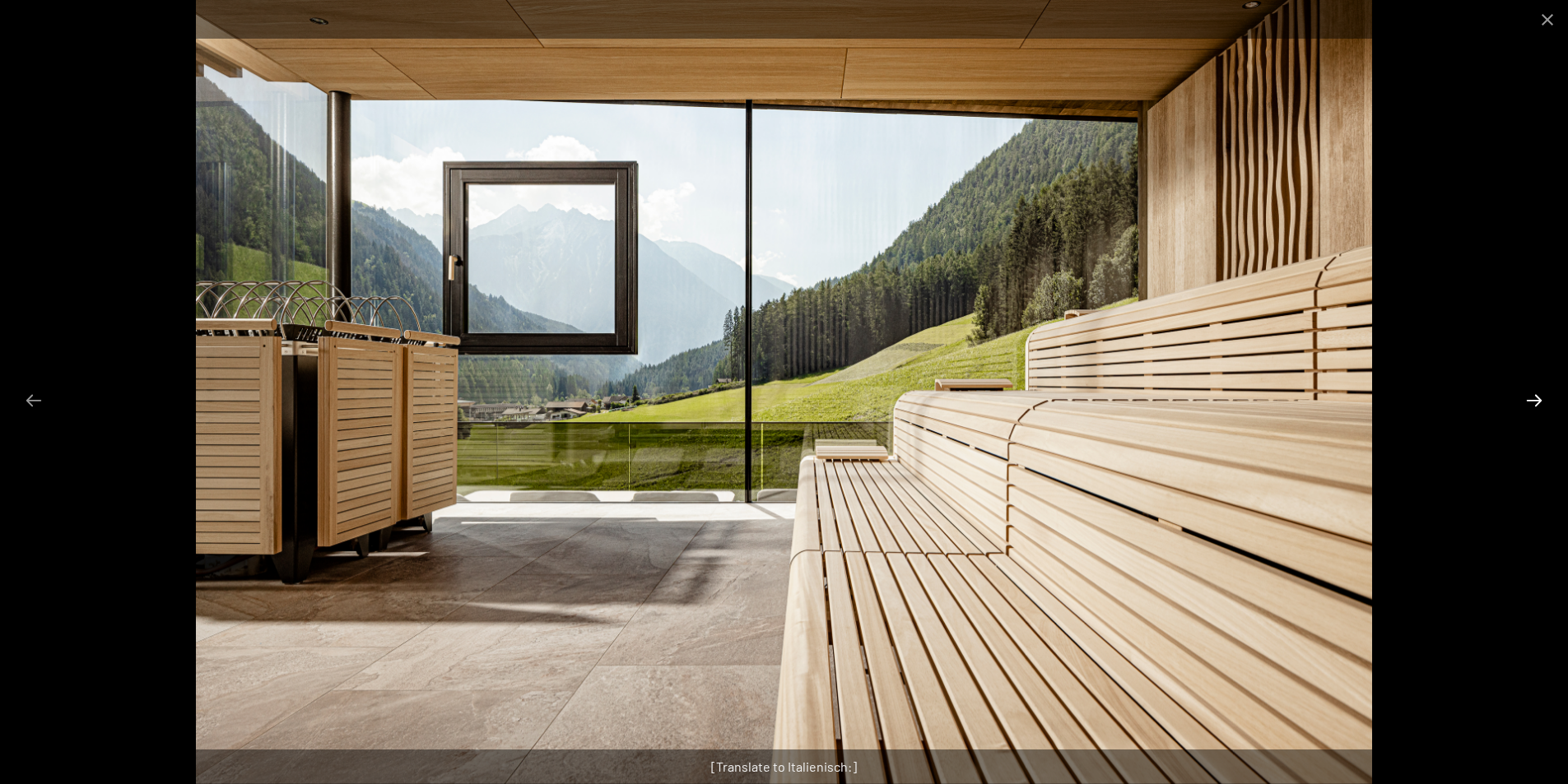
click at [1529, 404] on button "Next slide" at bounding box center [1534, 400] width 34 height 32
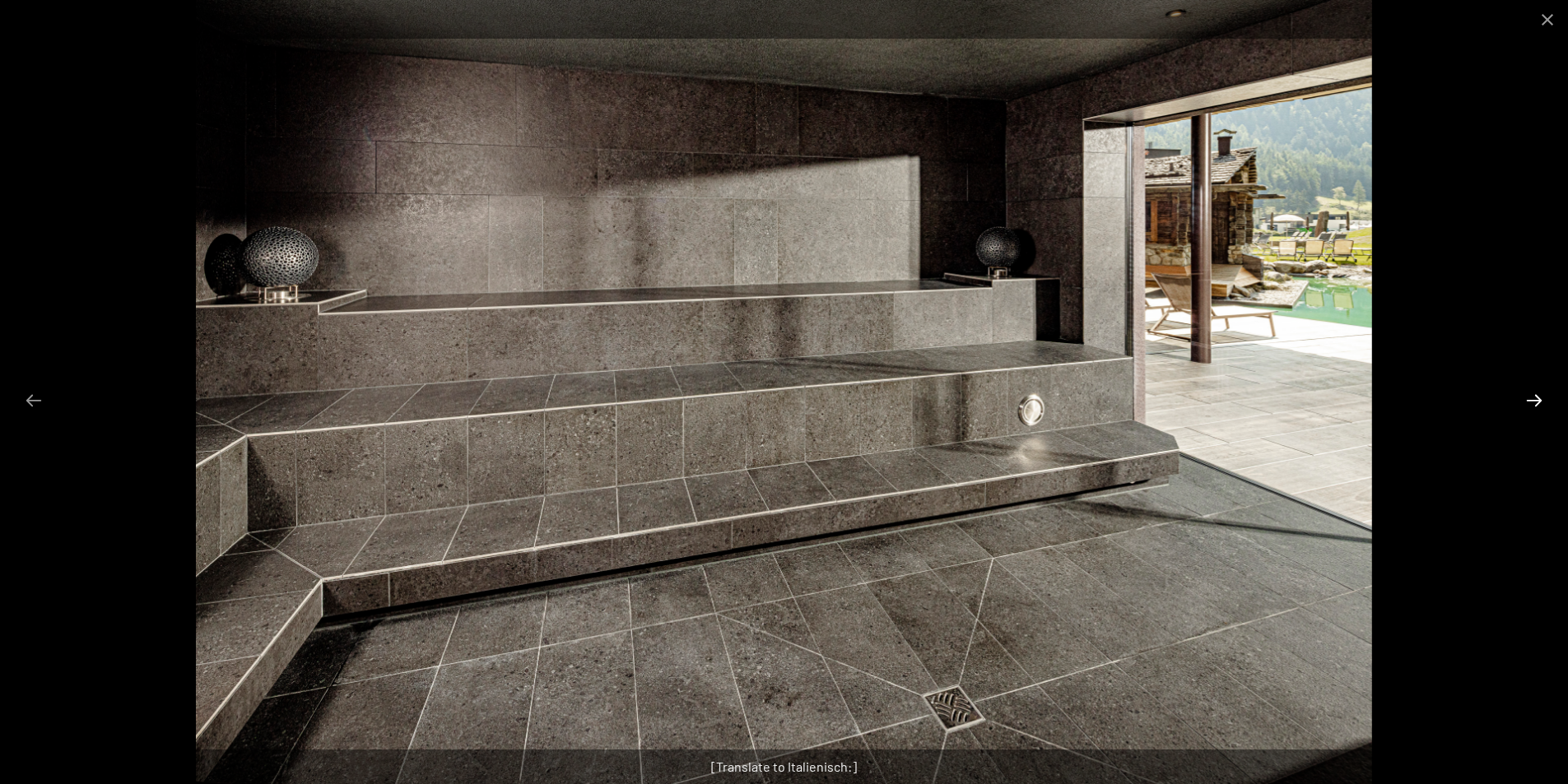
click at [1529, 404] on button "Next slide" at bounding box center [1534, 400] width 34 height 32
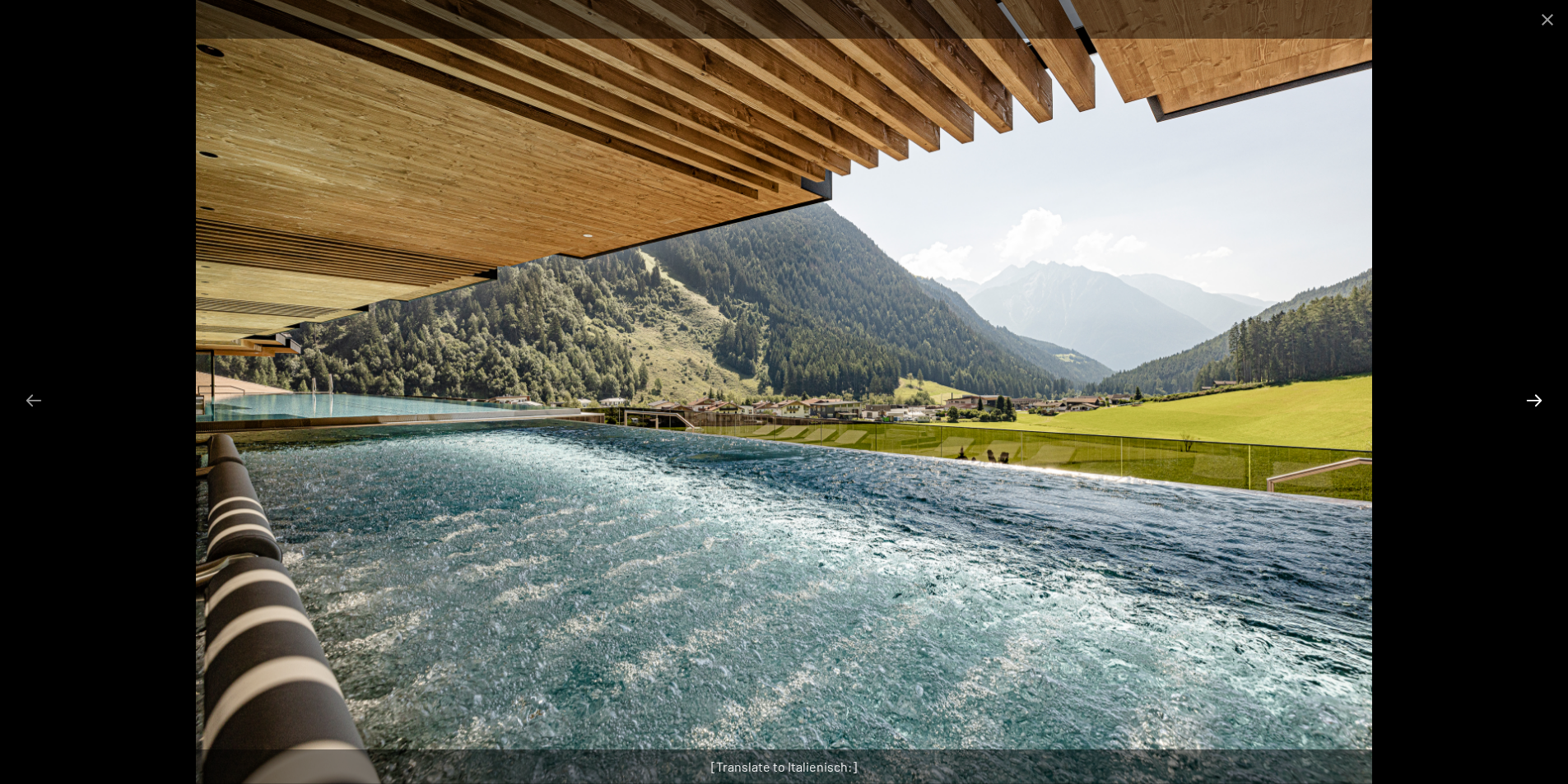
click at [1529, 404] on button "Next slide" at bounding box center [1534, 400] width 34 height 32
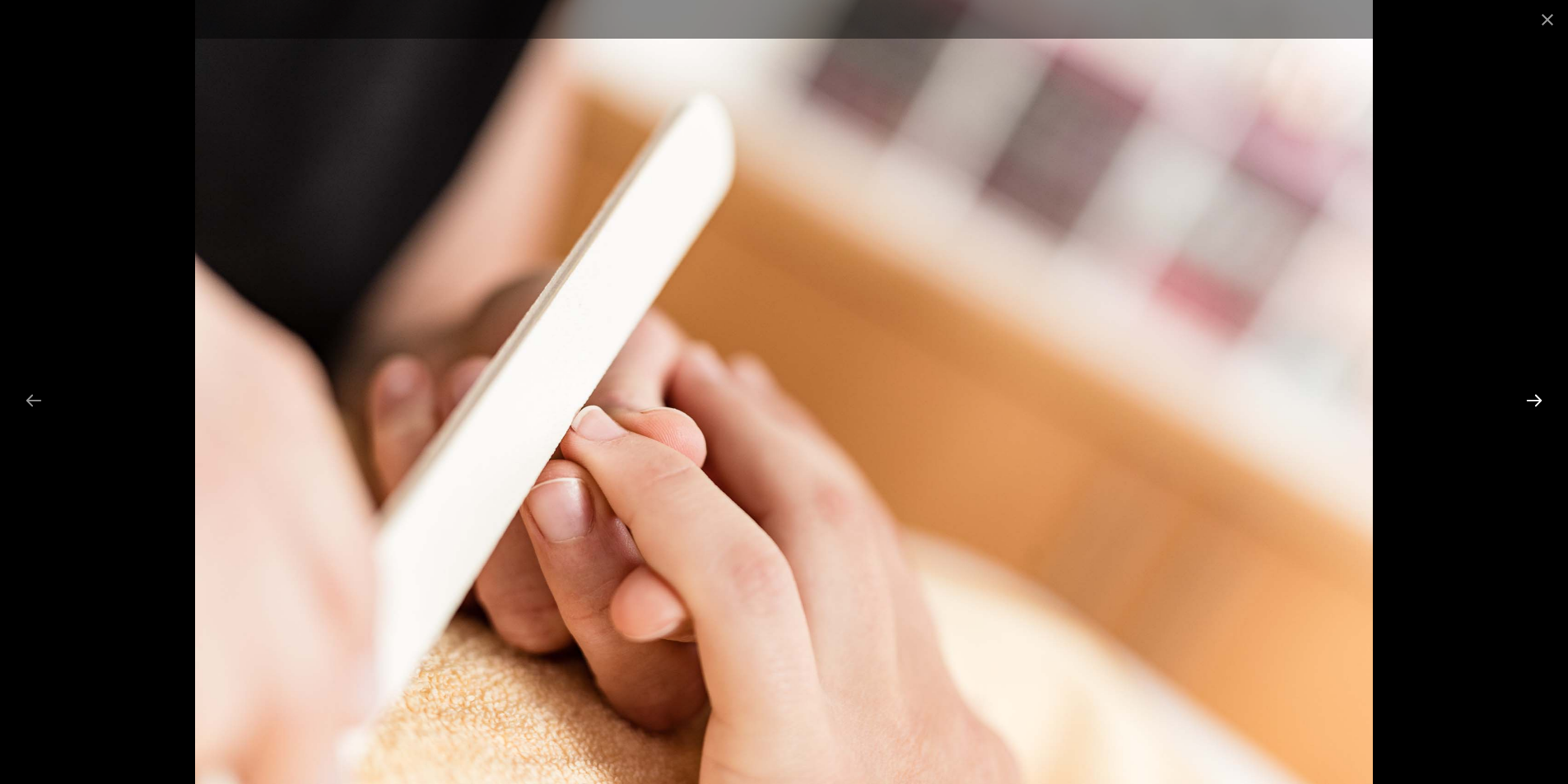
click at [1529, 404] on button "Next slide" at bounding box center [1534, 400] width 34 height 32
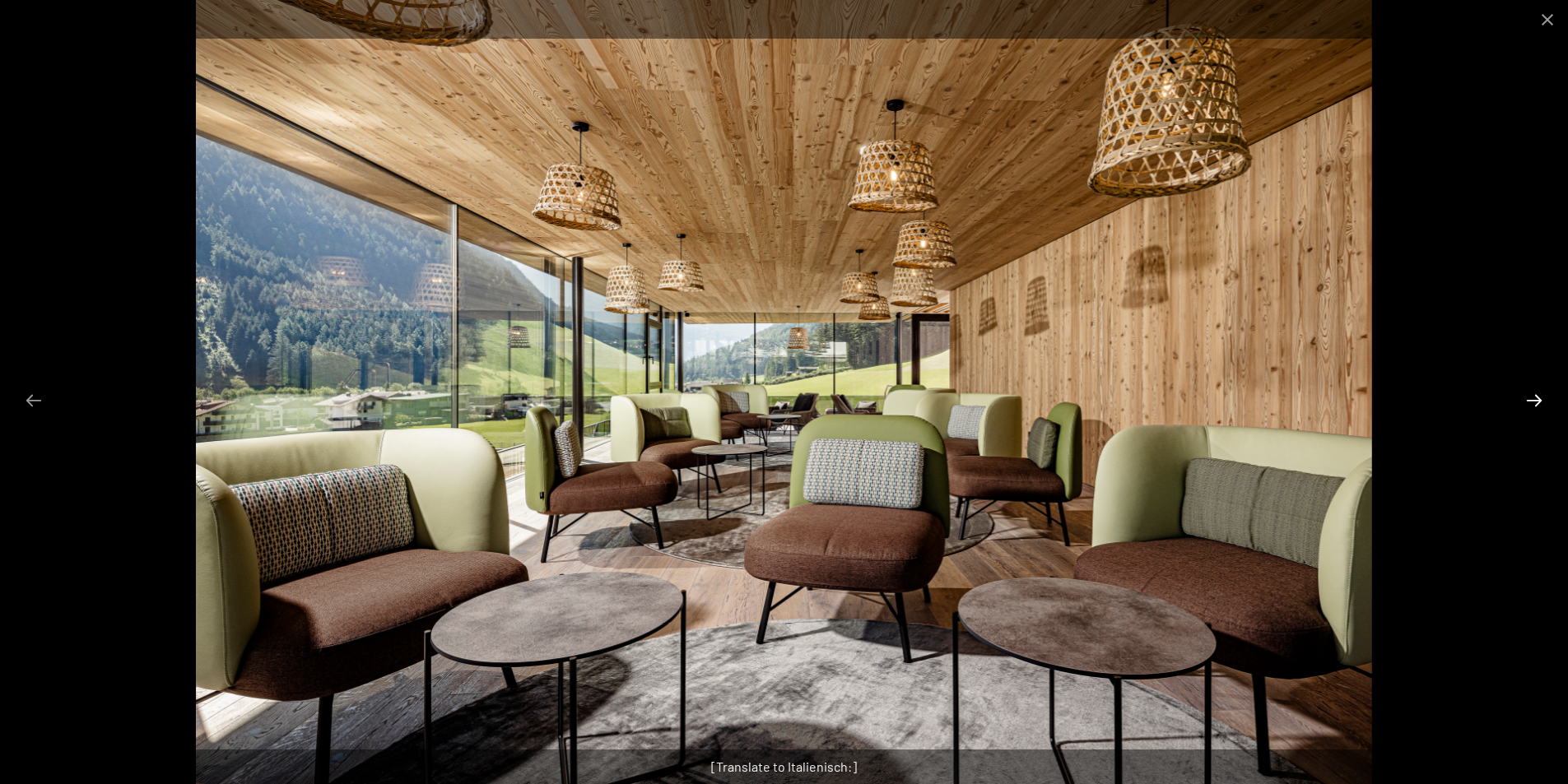
click at [1529, 404] on button "Next slide" at bounding box center [1534, 400] width 34 height 32
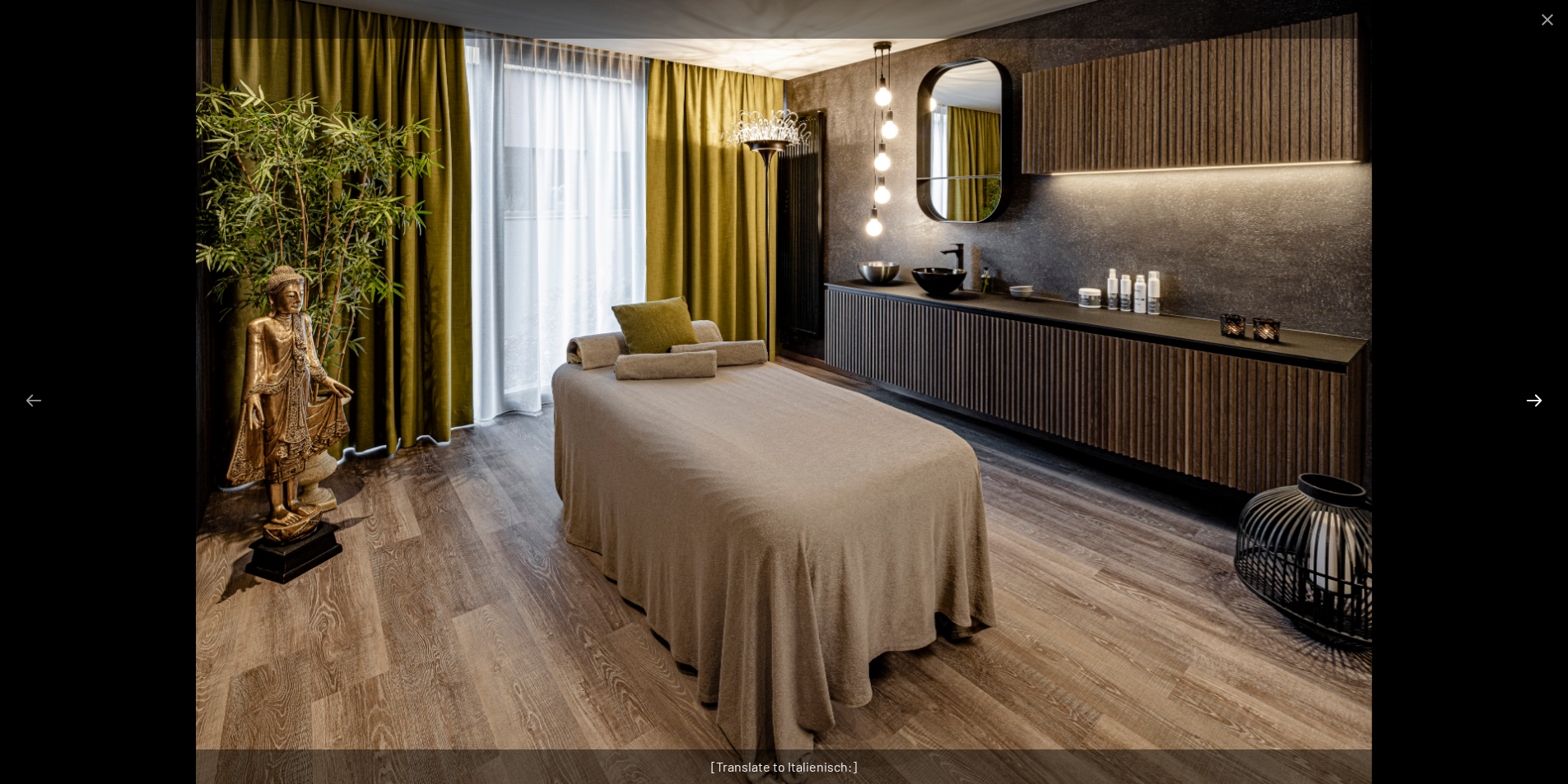
click at [1529, 404] on button "Next slide" at bounding box center [1534, 400] width 34 height 32
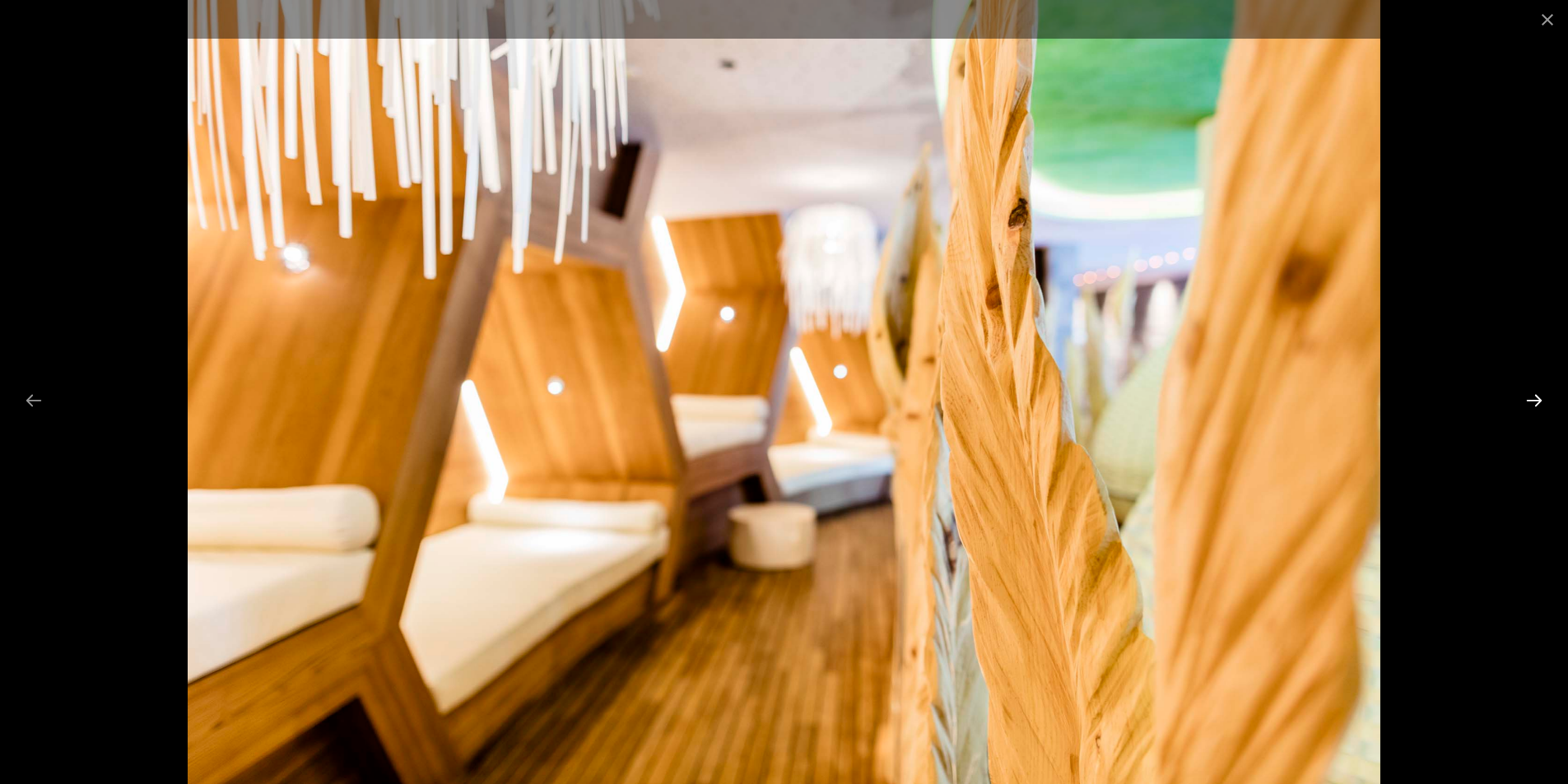
click at [1529, 404] on button "Next slide" at bounding box center [1534, 400] width 34 height 32
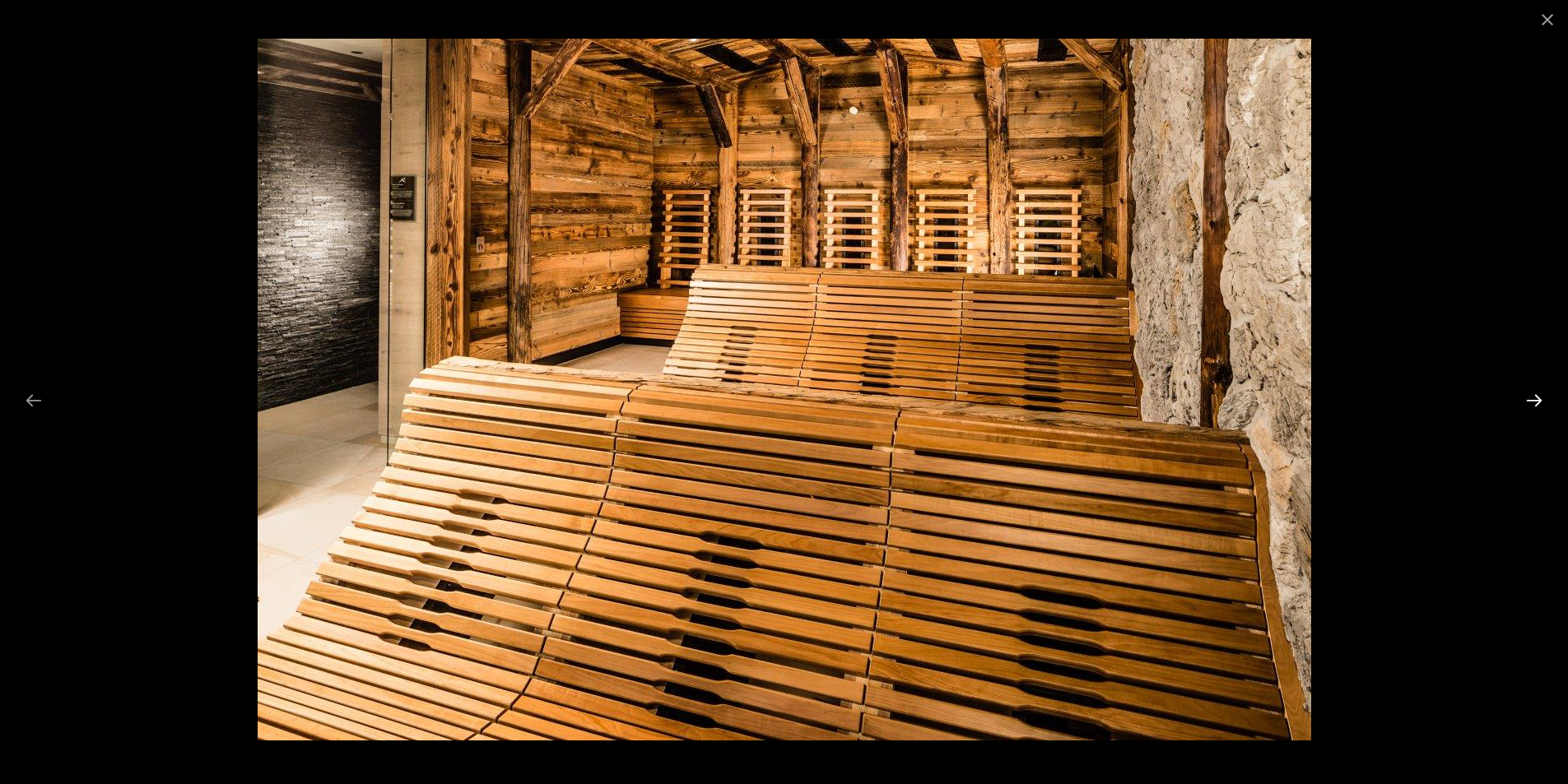
click at [1529, 404] on button "Next slide" at bounding box center [1534, 400] width 34 height 32
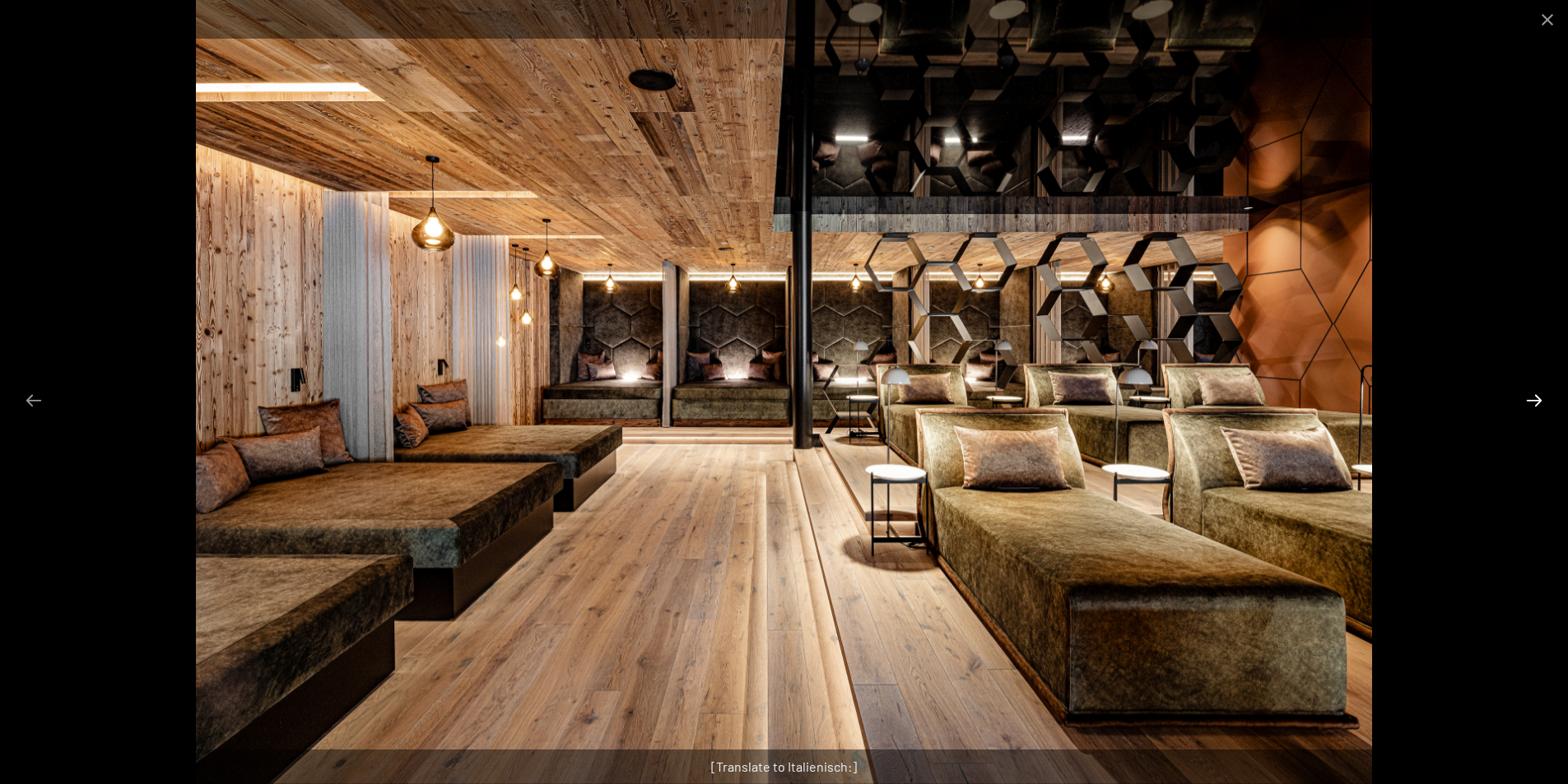
click at [1529, 404] on button "Next slide" at bounding box center [1534, 400] width 34 height 32
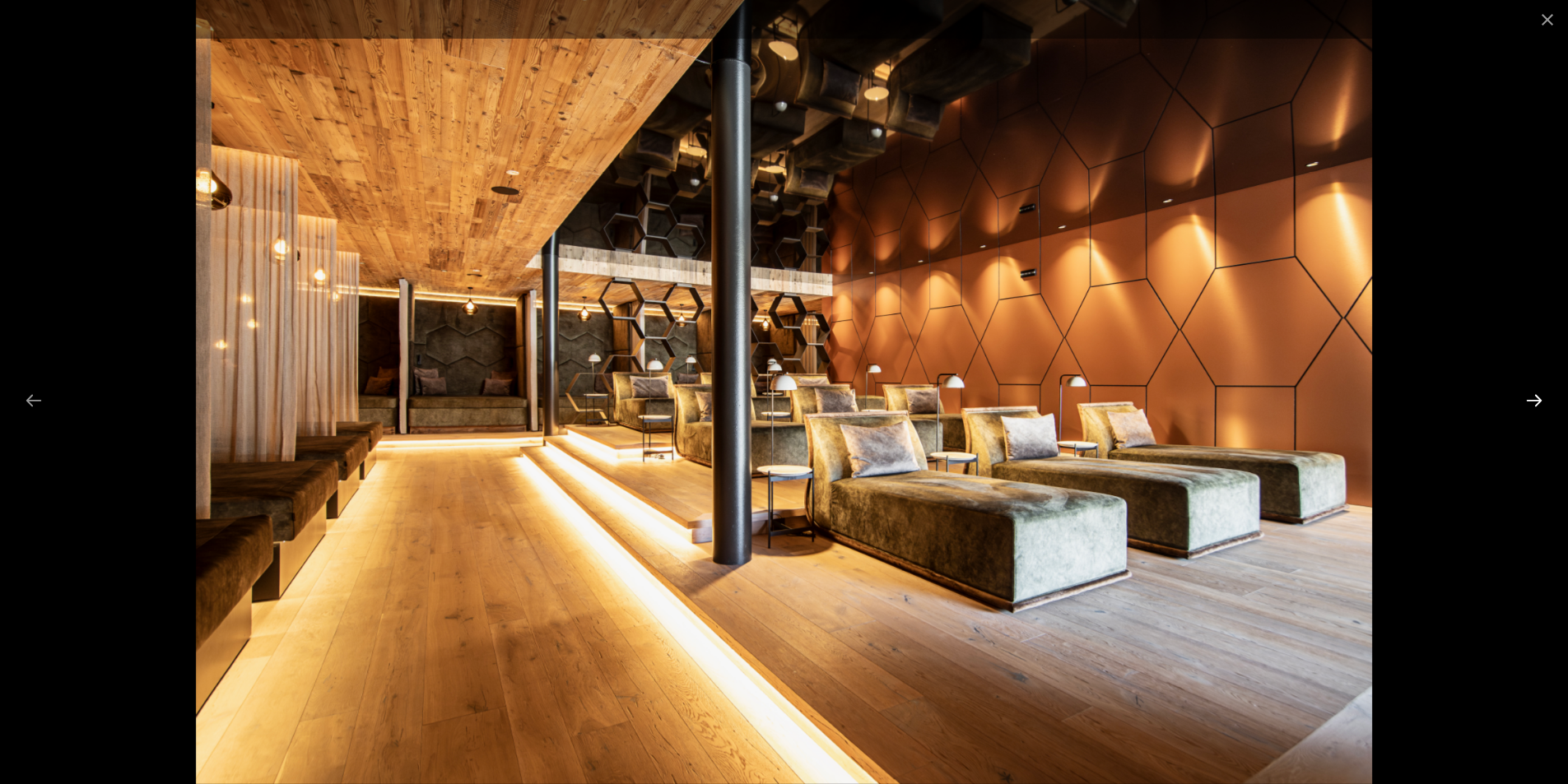
click at [1529, 404] on button "Next slide" at bounding box center [1534, 400] width 34 height 32
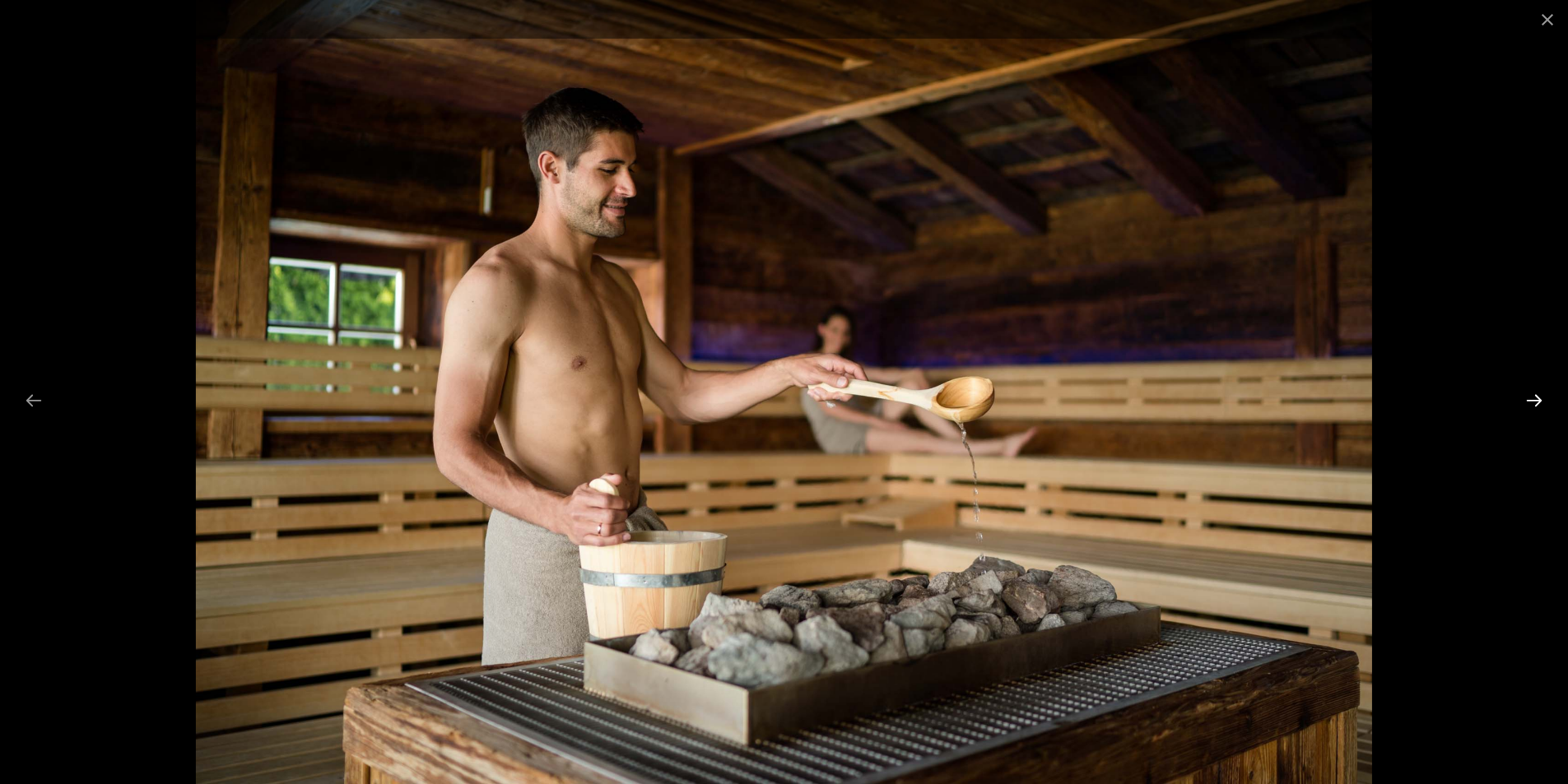
click at [1529, 404] on button "Next slide" at bounding box center [1534, 400] width 34 height 32
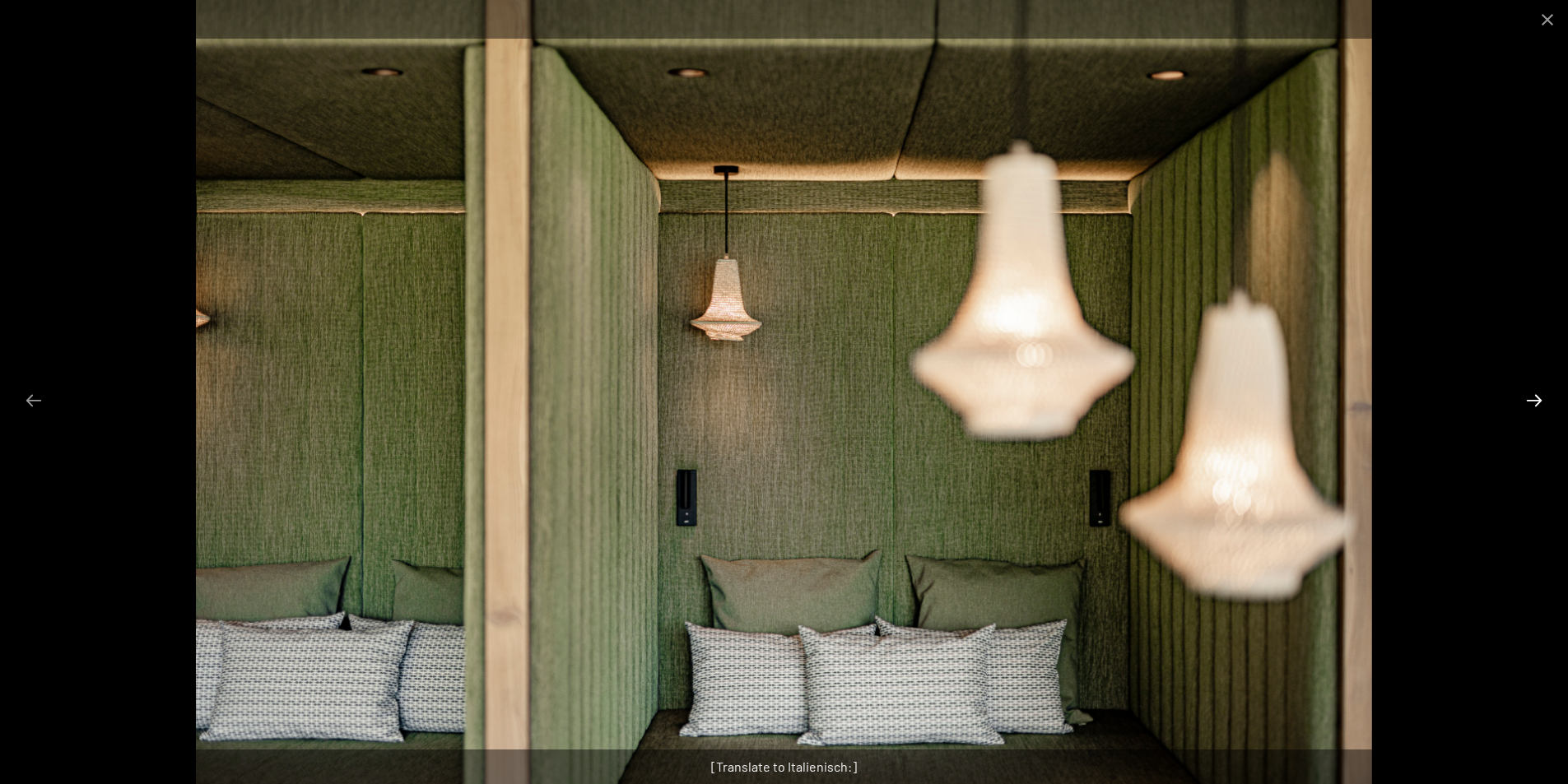
click at [1529, 404] on button "Next slide" at bounding box center [1534, 400] width 34 height 32
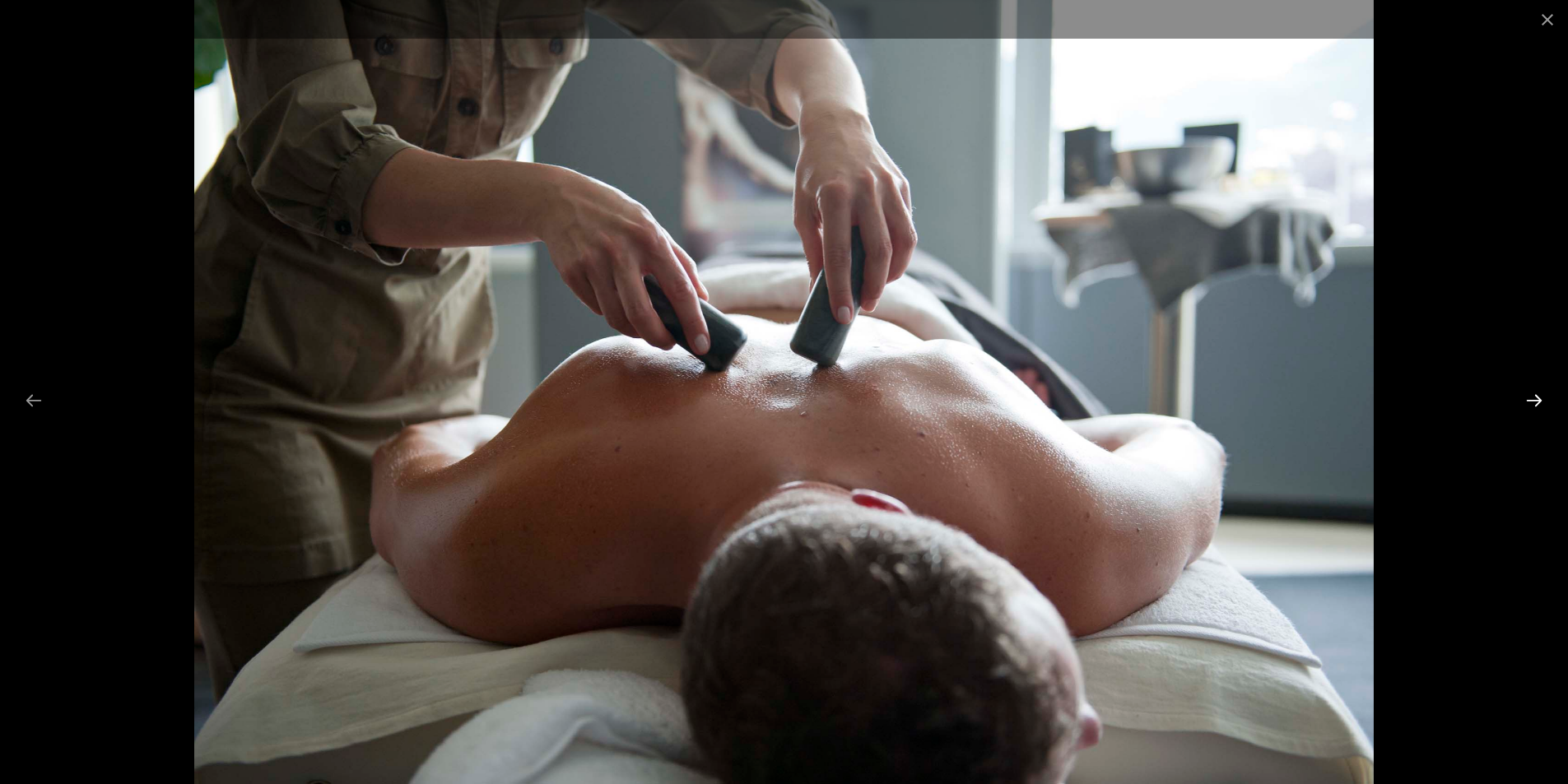
click at [1529, 404] on button "Next slide" at bounding box center [1534, 400] width 34 height 32
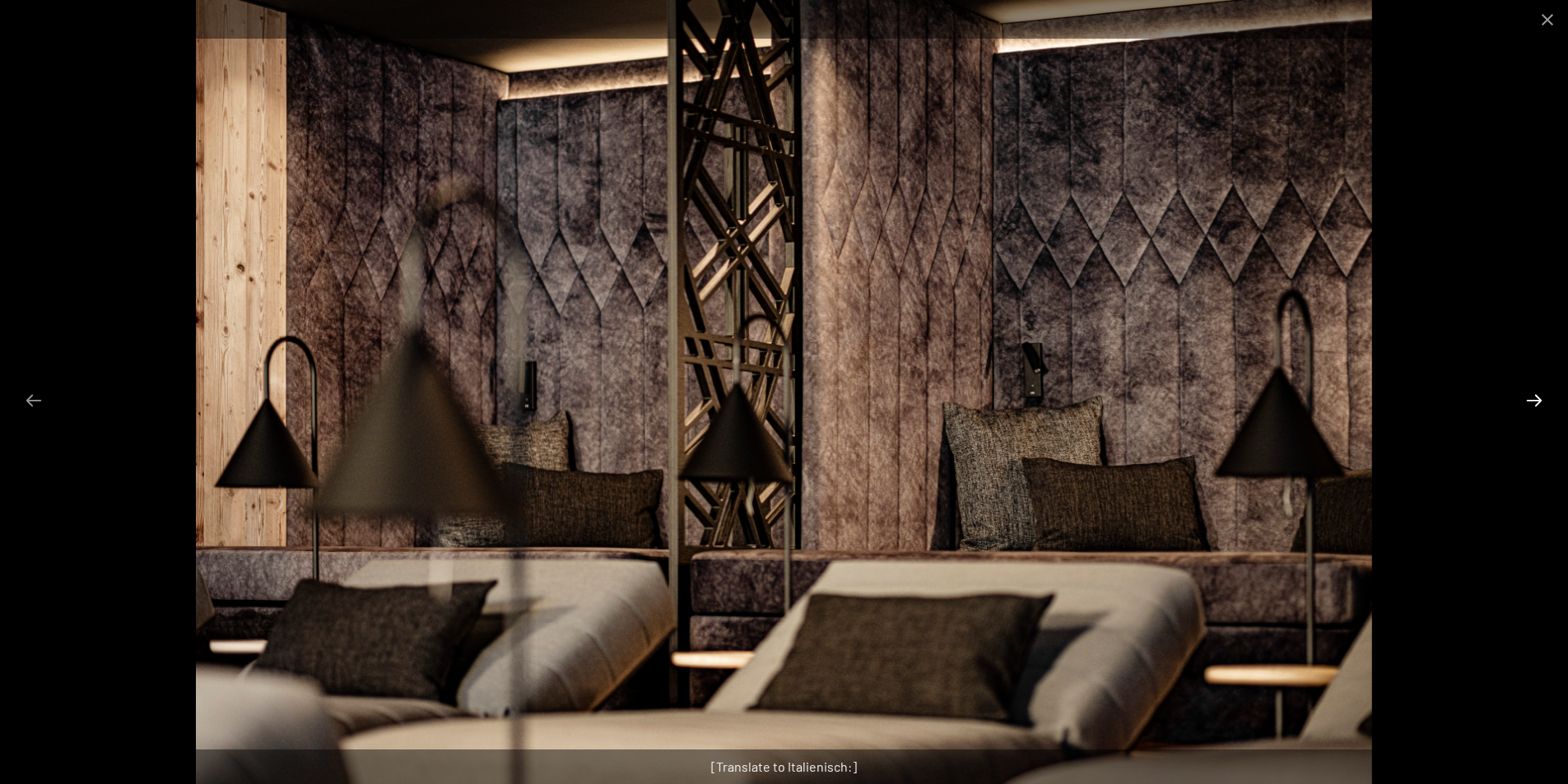
click at [1529, 404] on button "Next slide" at bounding box center [1534, 400] width 34 height 32
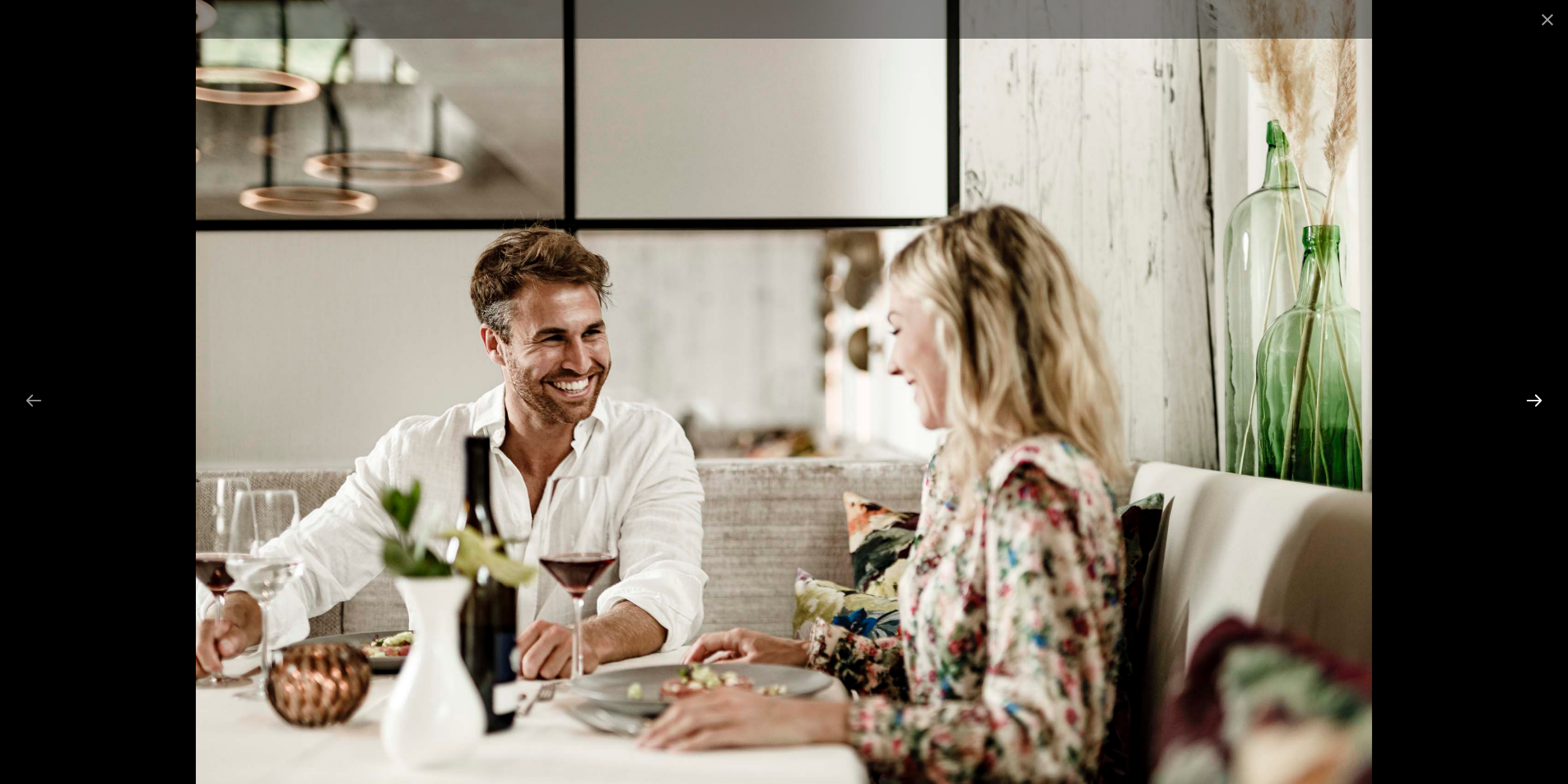
click at [1529, 404] on button "Next slide" at bounding box center [1534, 400] width 34 height 32
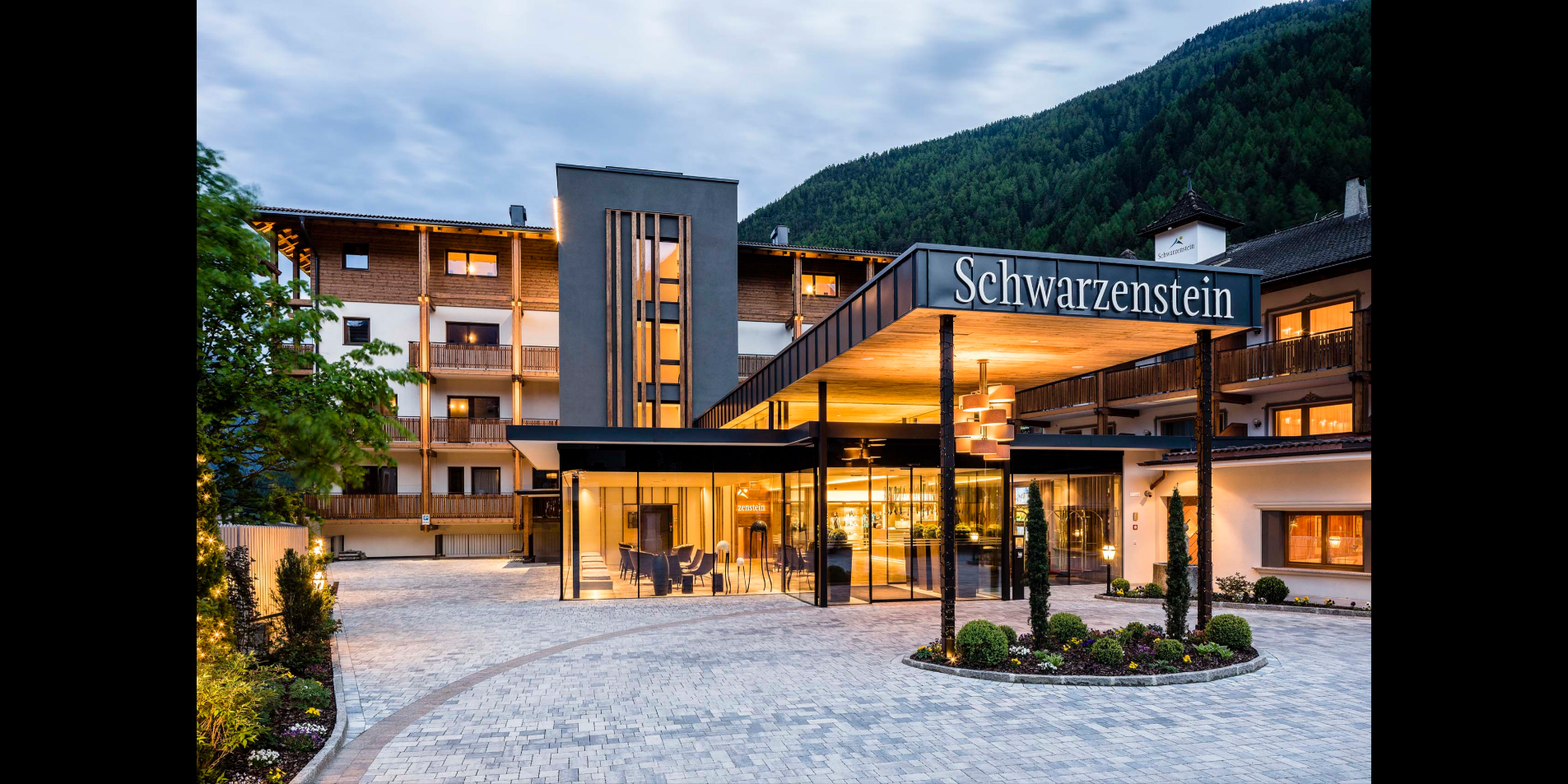
click at [1529, 404] on button "Next slide" at bounding box center [1542, 400] width 34 height 32
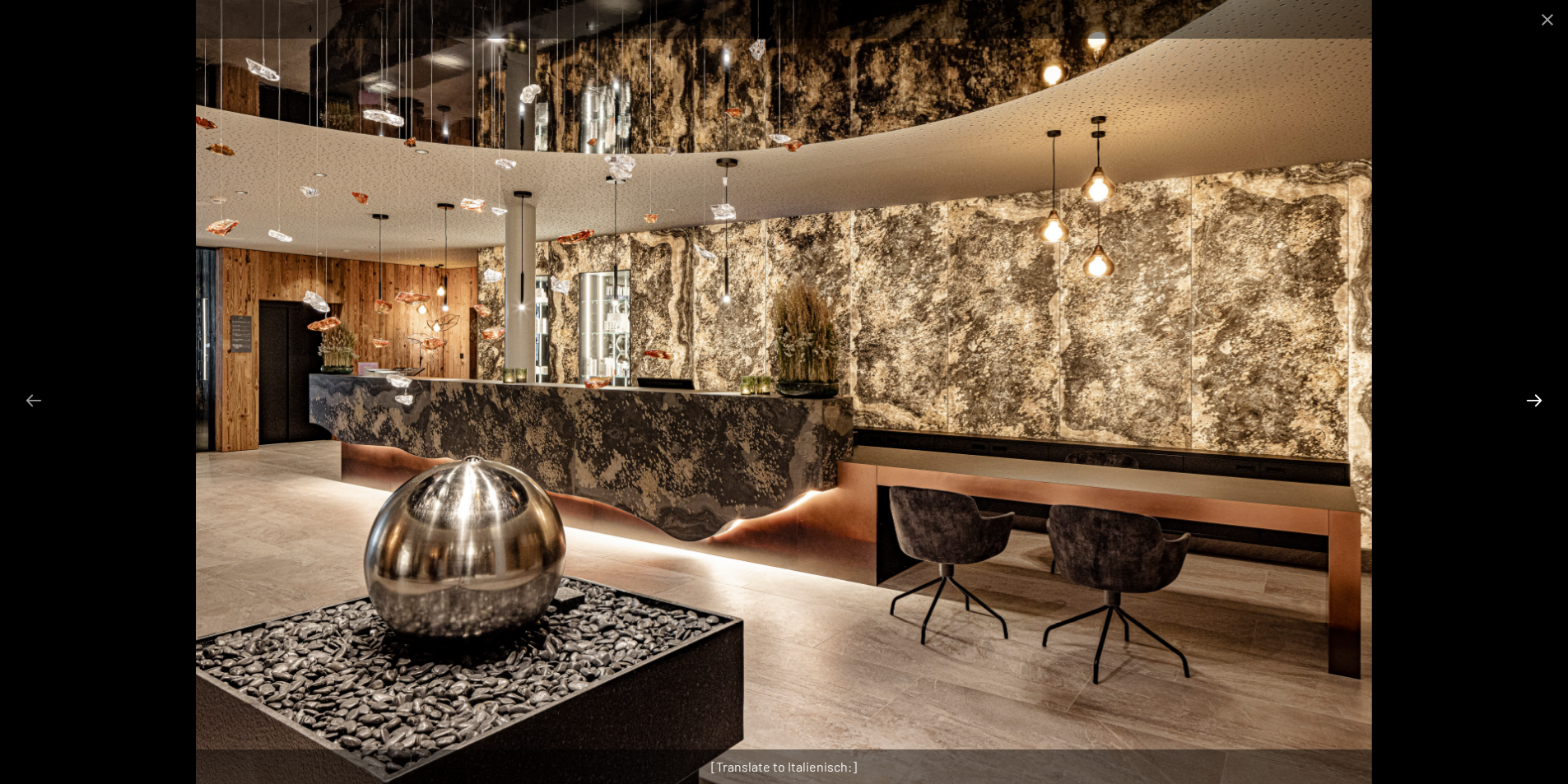
click at [1529, 404] on button "Next slide" at bounding box center [1534, 400] width 34 height 32
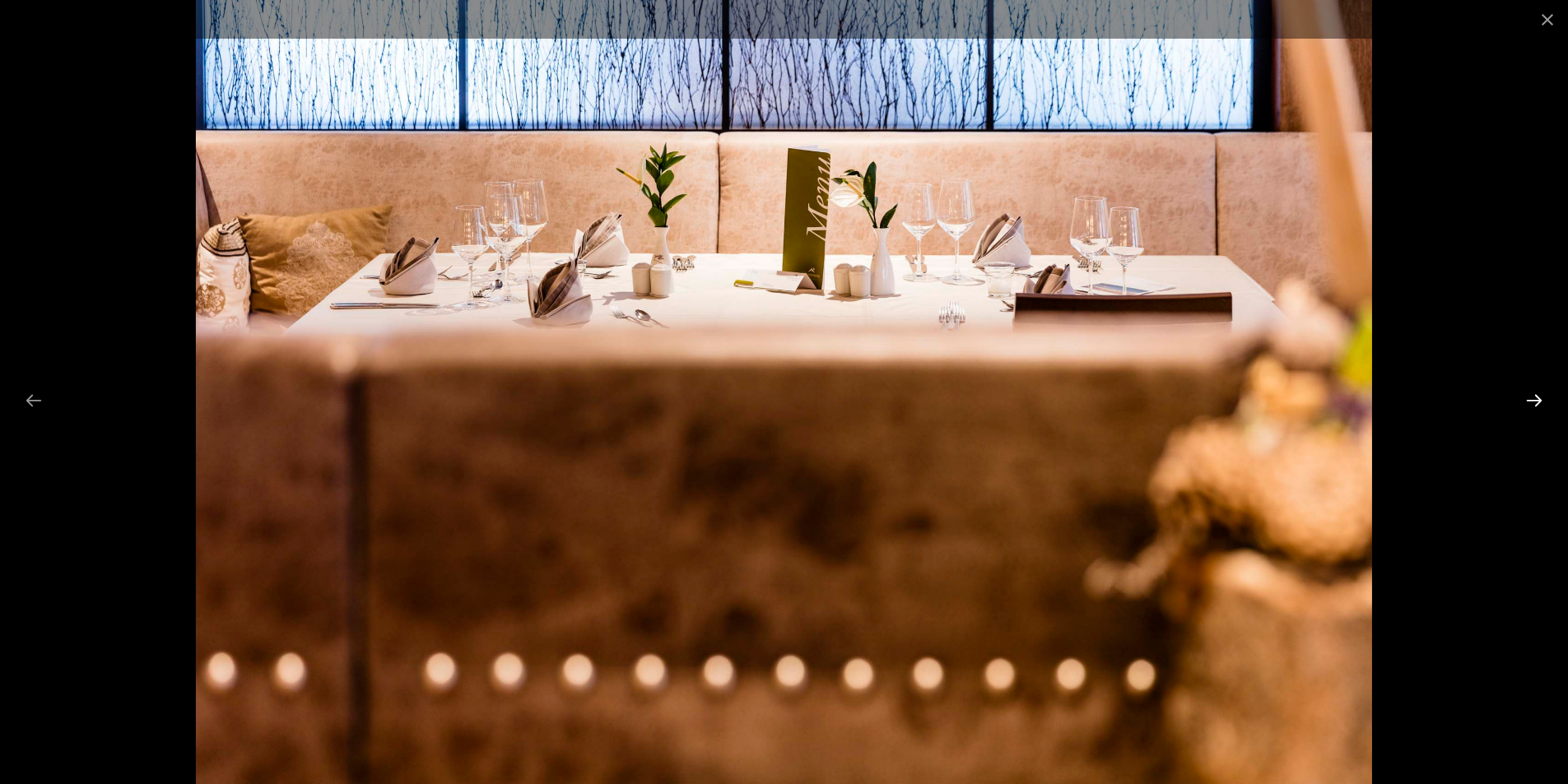
click at [1529, 404] on button "Next slide" at bounding box center [1534, 400] width 34 height 32
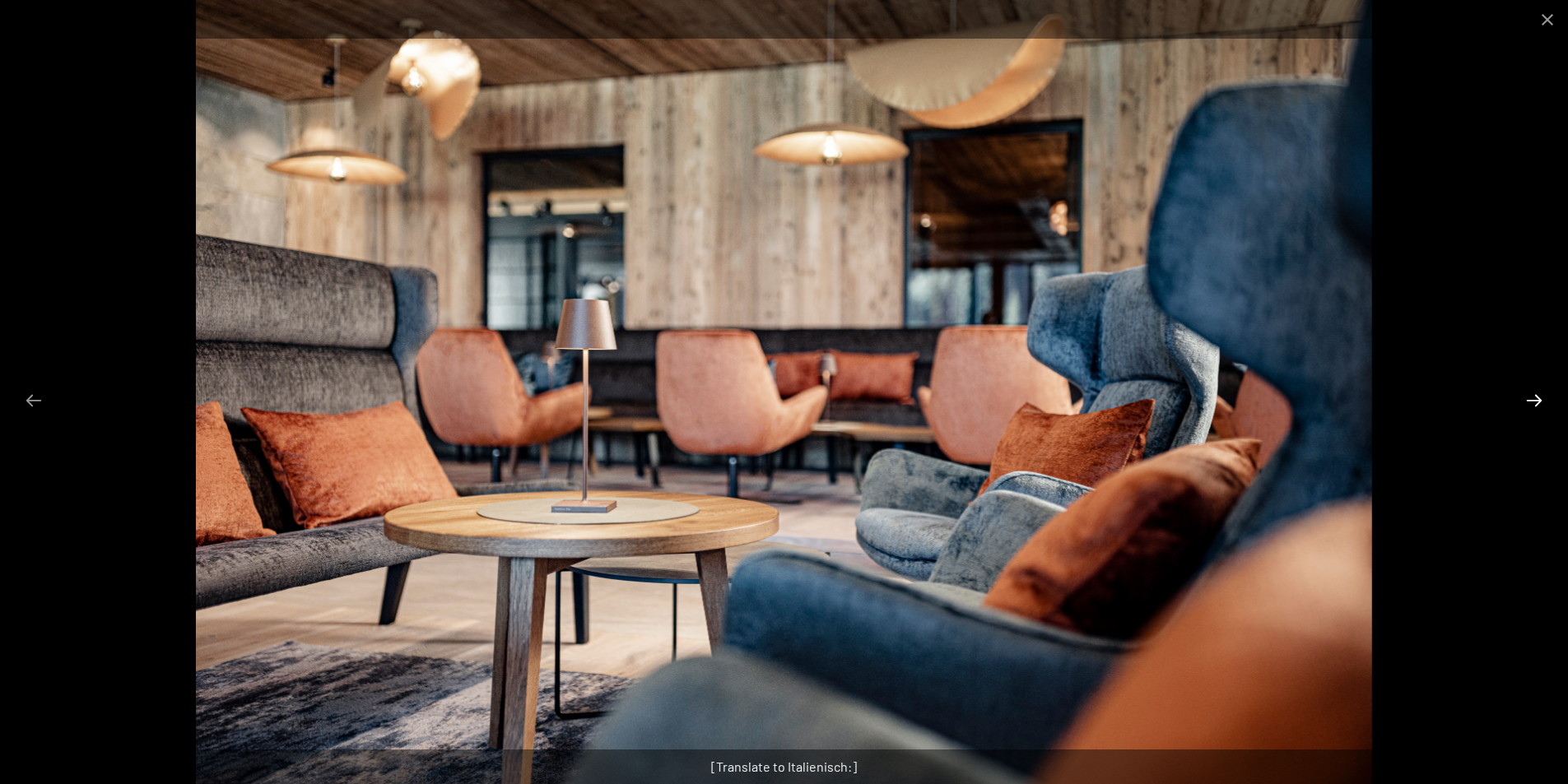
click at [1529, 404] on button "Next slide" at bounding box center [1534, 400] width 34 height 32
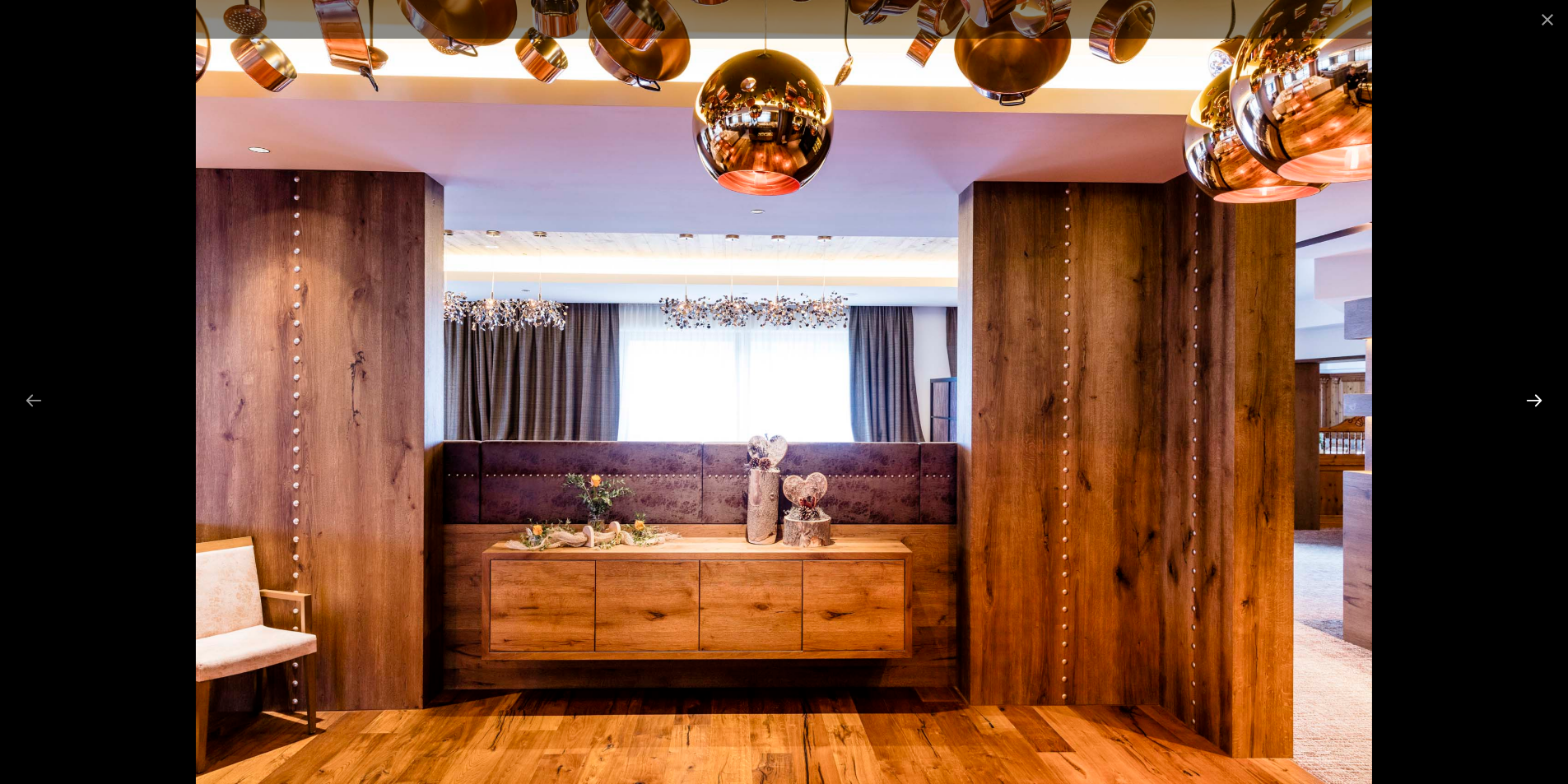
click at [1529, 404] on button "Next slide" at bounding box center [1534, 400] width 34 height 32
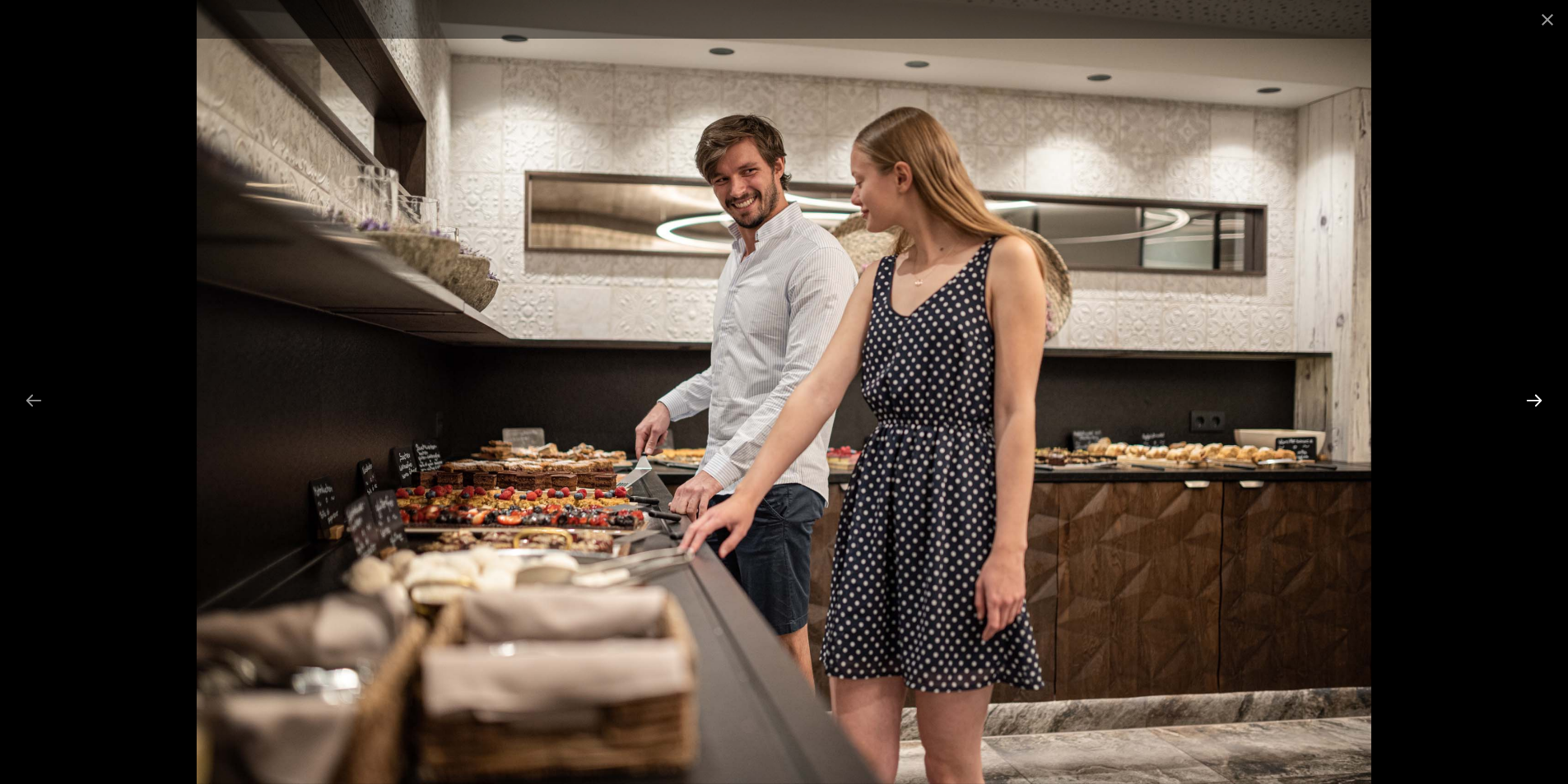
click at [1529, 404] on button "Next slide" at bounding box center [1534, 400] width 34 height 32
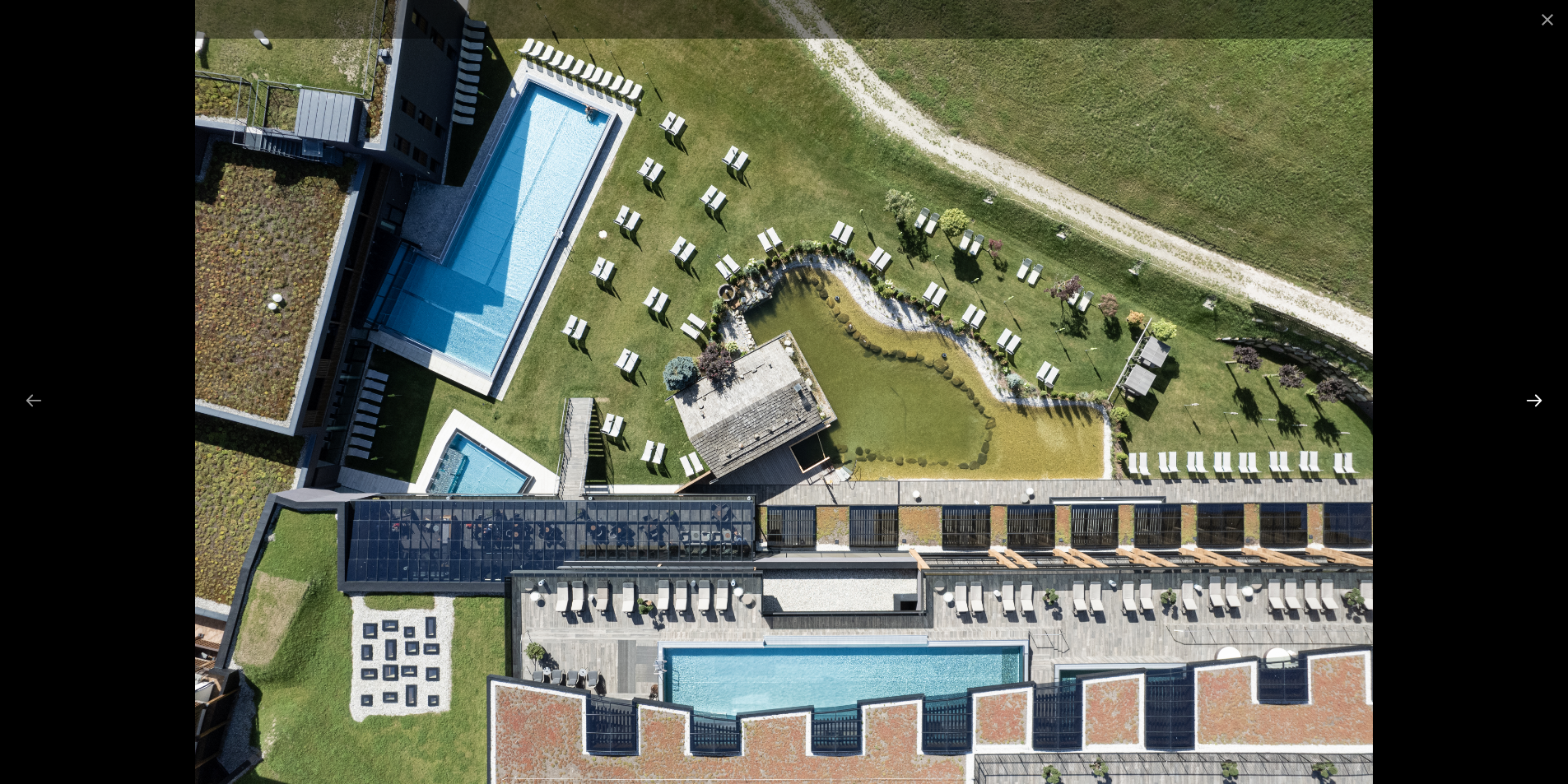
click at [1529, 404] on button "Next slide" at bounding box center [1534, 400] width 34 height 32
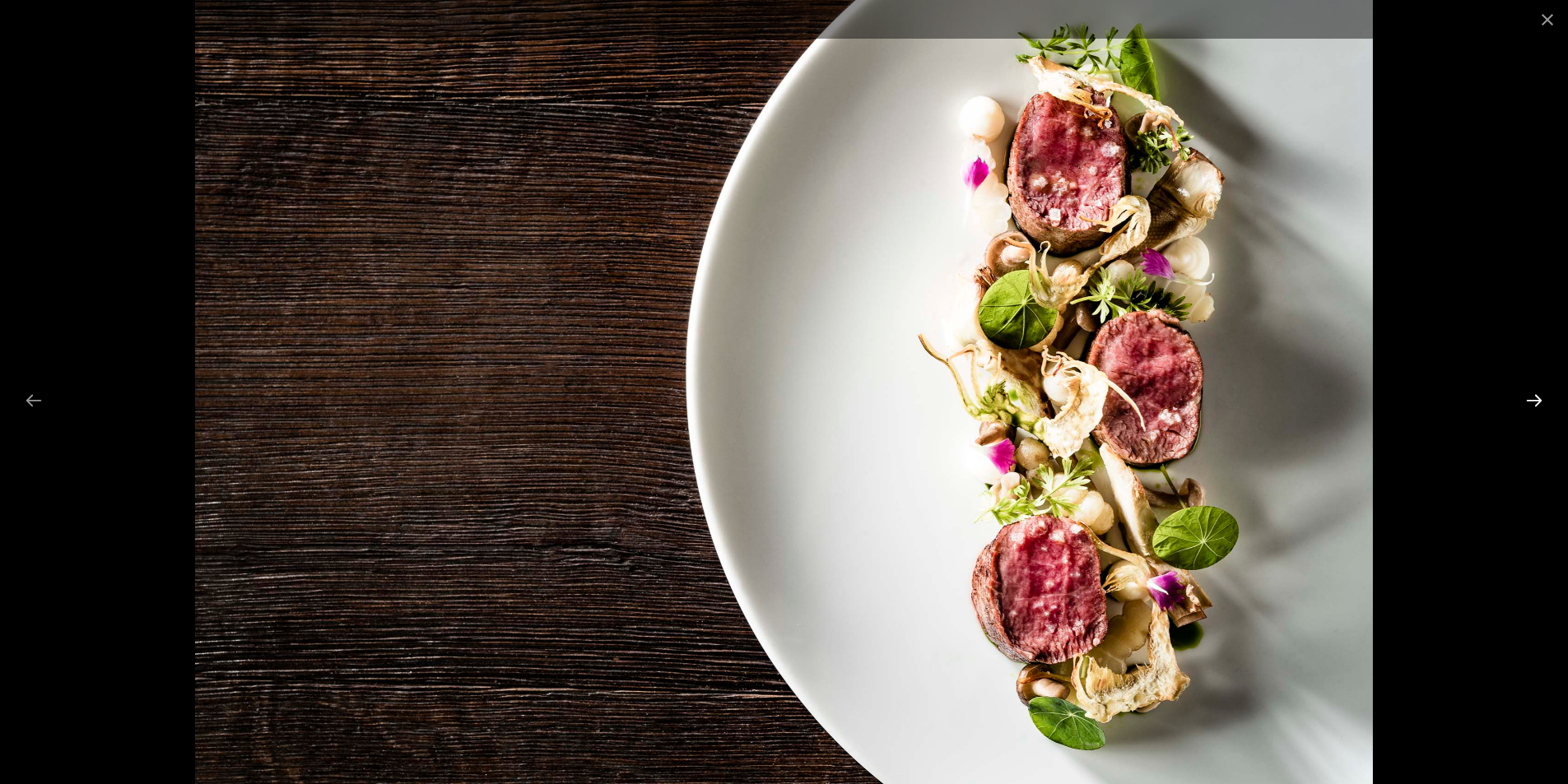
click at [1529, 404] on button "Next slide" at bounding box center [1534, 400] width 34 height 32
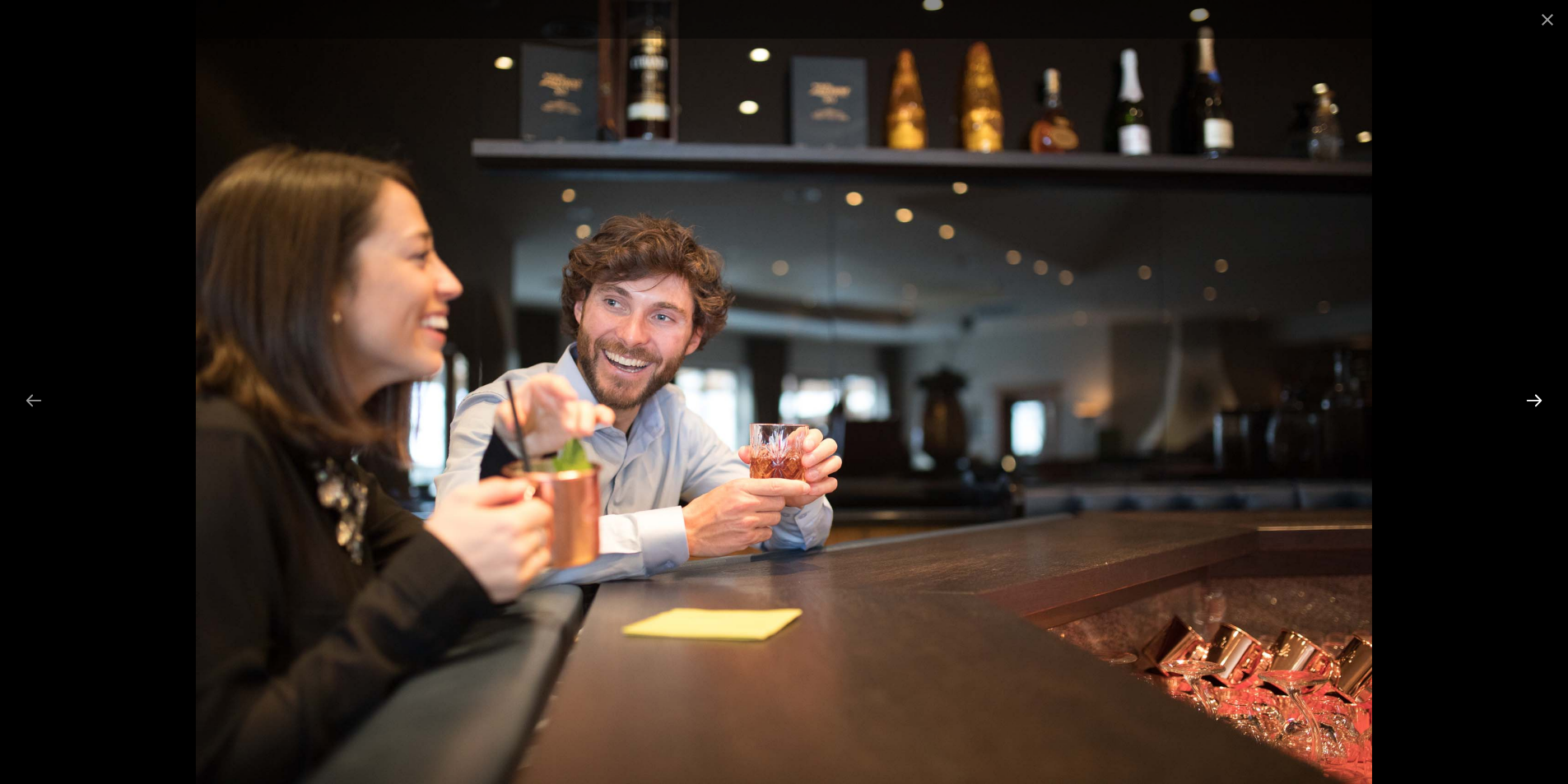
click at [1529, 404] on button "Next slide" at bounding box center [1534, 400] width 34 height 32
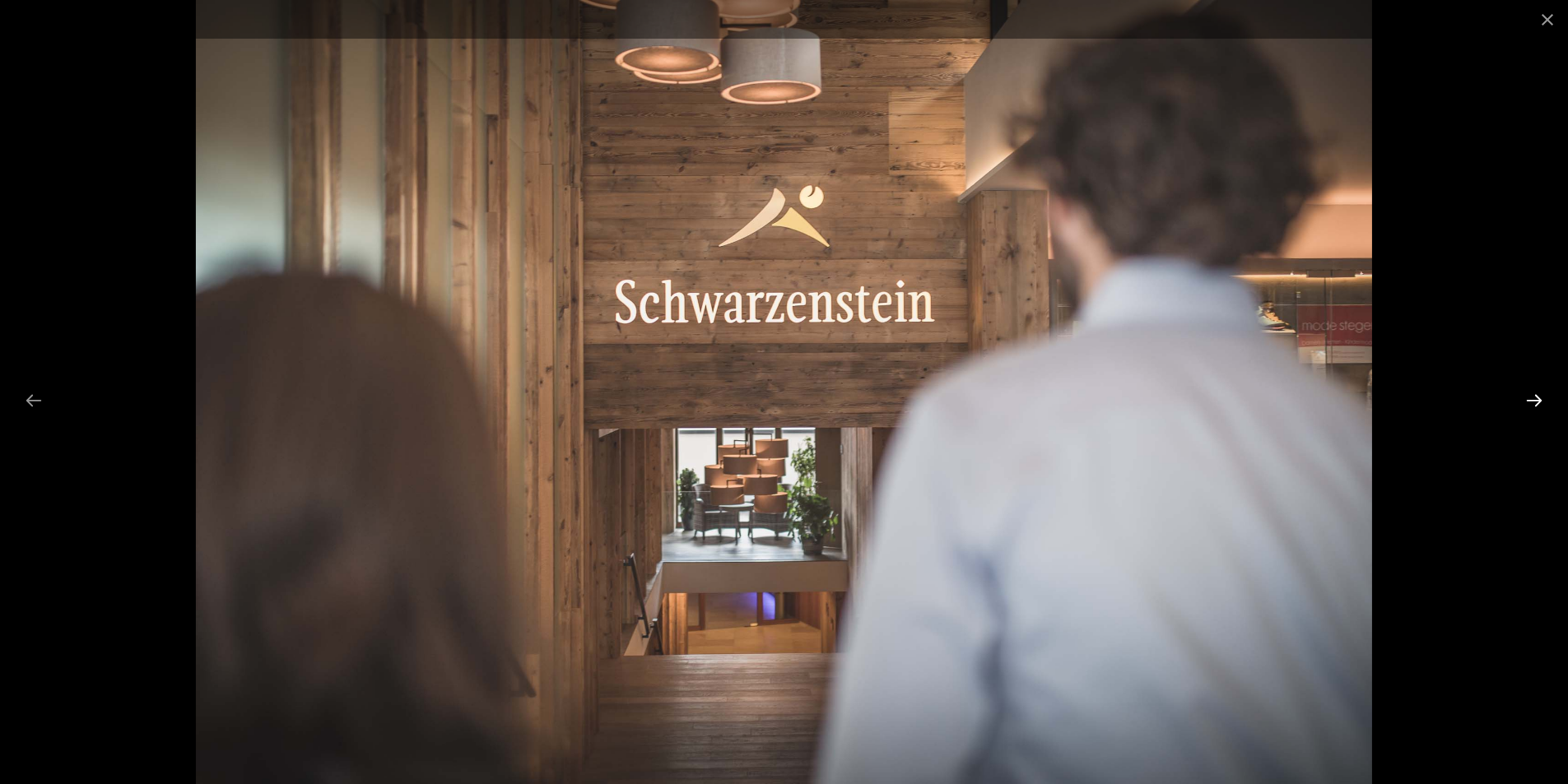
click at [1529, 404] on button "Next slide" at bounding box center [1534, 400] width 34 height 32
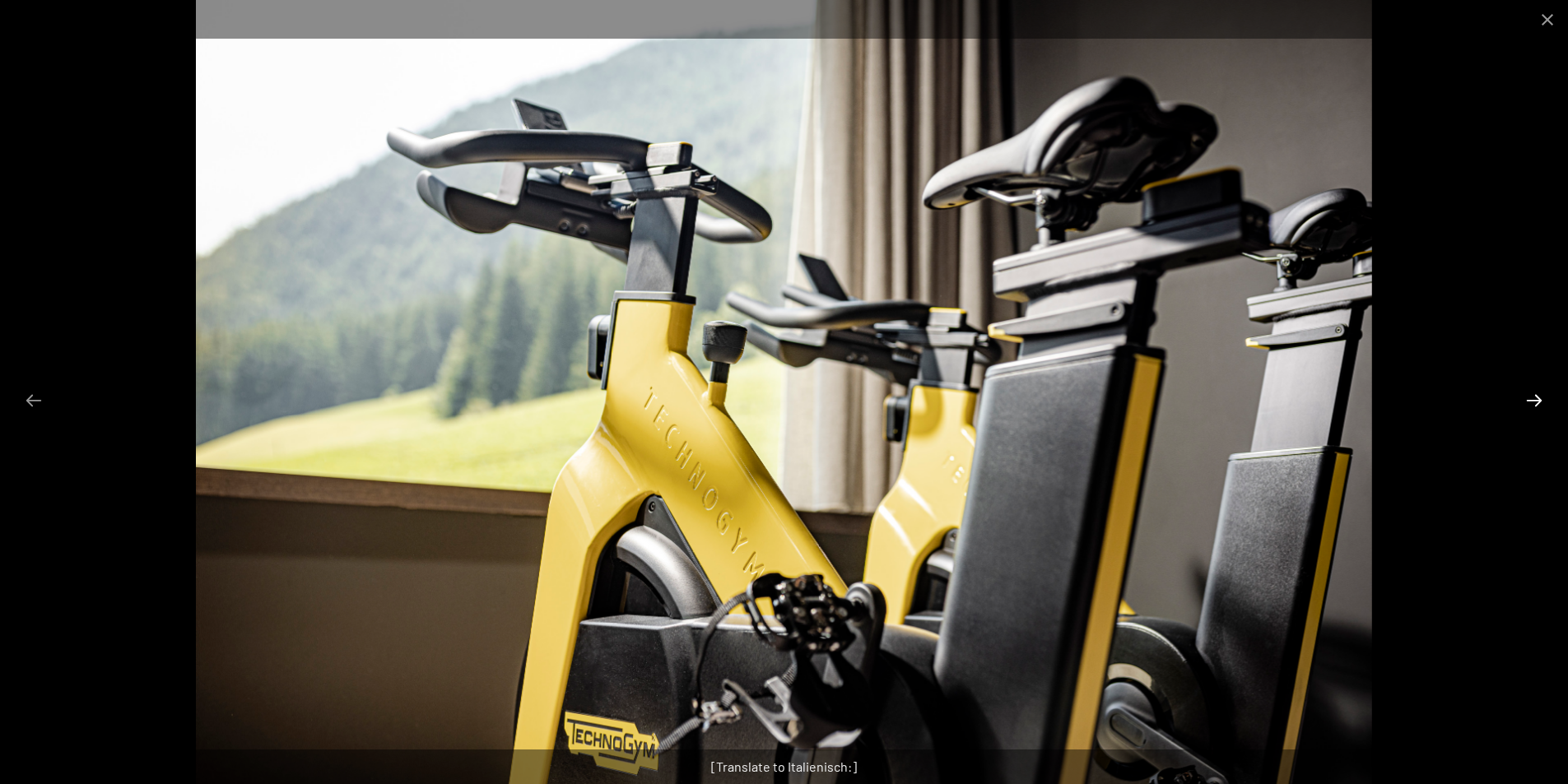
click at [1529, 404] on button "Next slide" at bounding box center [1534, 400] width 34 height 32
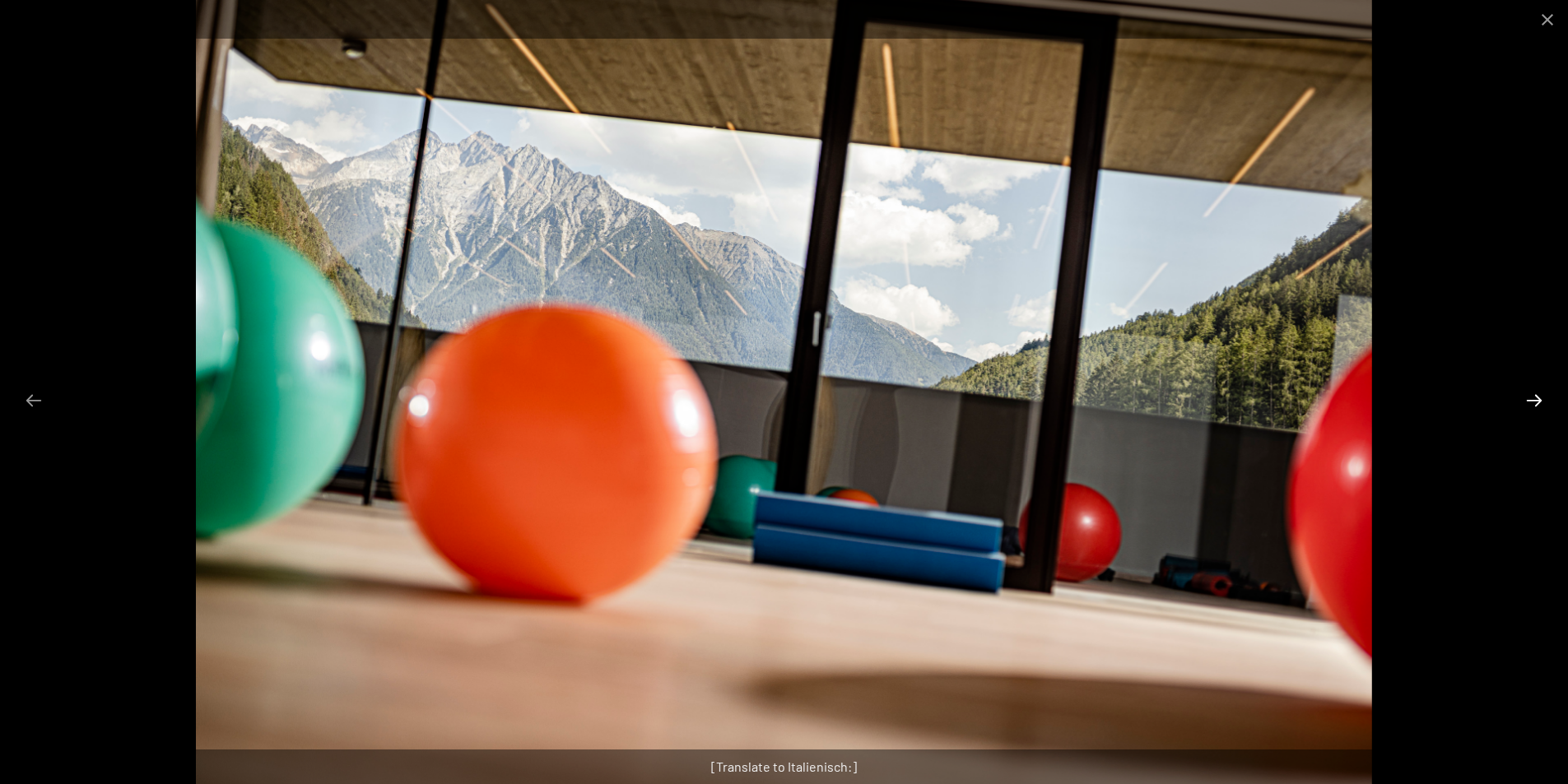
click at [1529, 404] on button "Next slide" at bounding box center [1534, 400] width 34 height 32
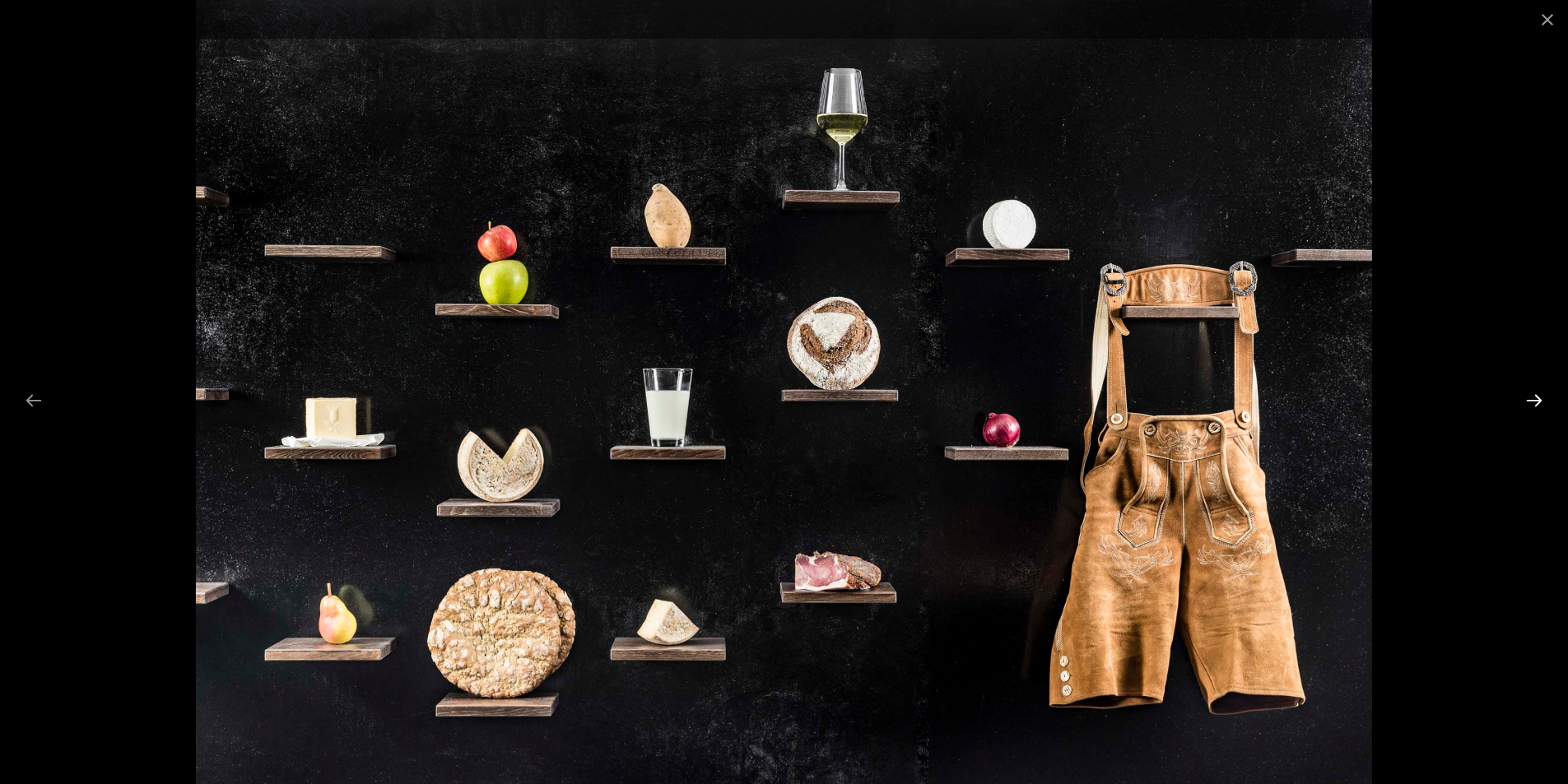
click at [1529, 404] on button "Next slide" at bounding box center [1534, 400] width 34 height 32
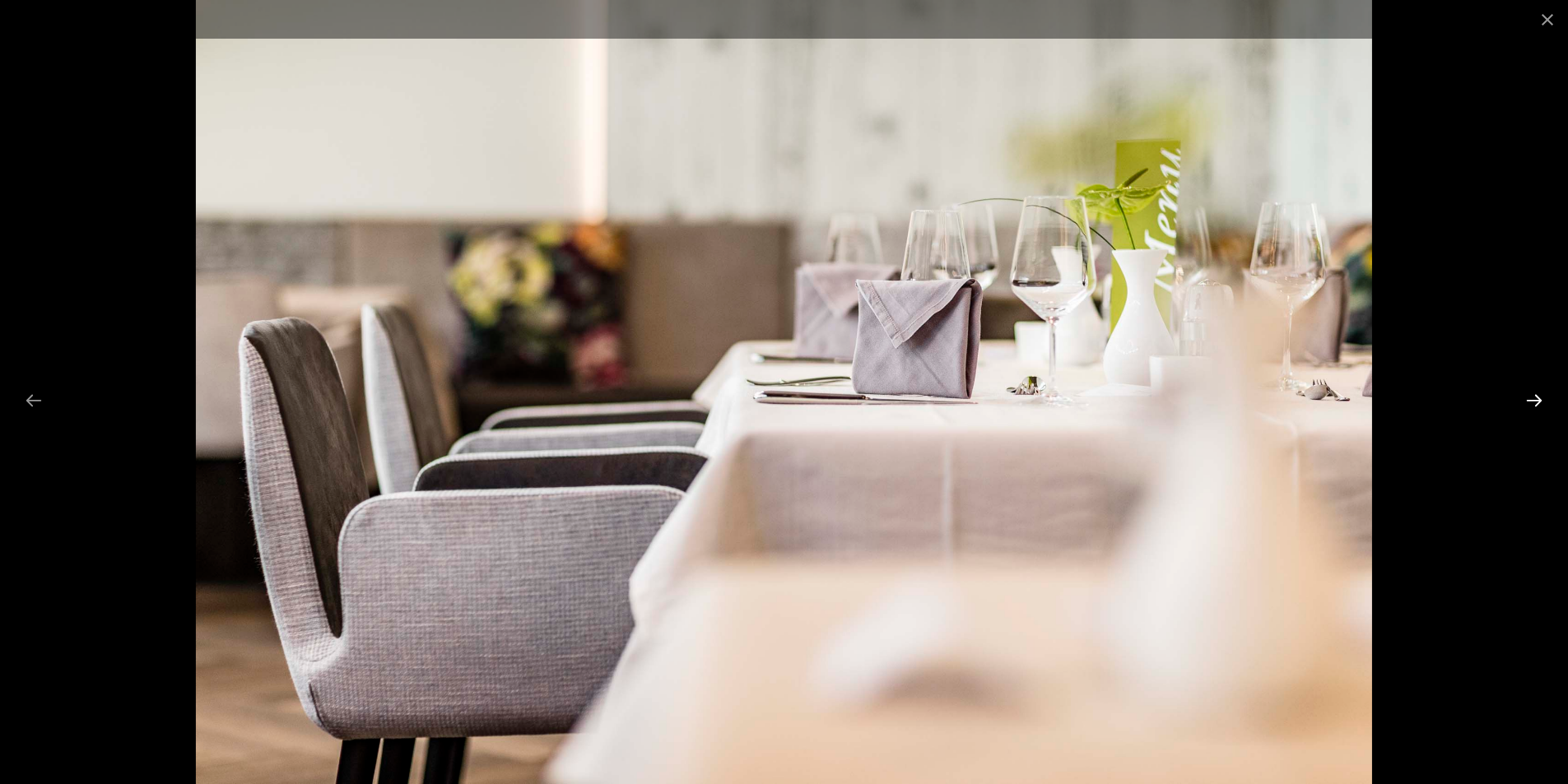
click at [1529, 404] on button "Next slide" at bounding box center [1534, 400] width 34 height 32
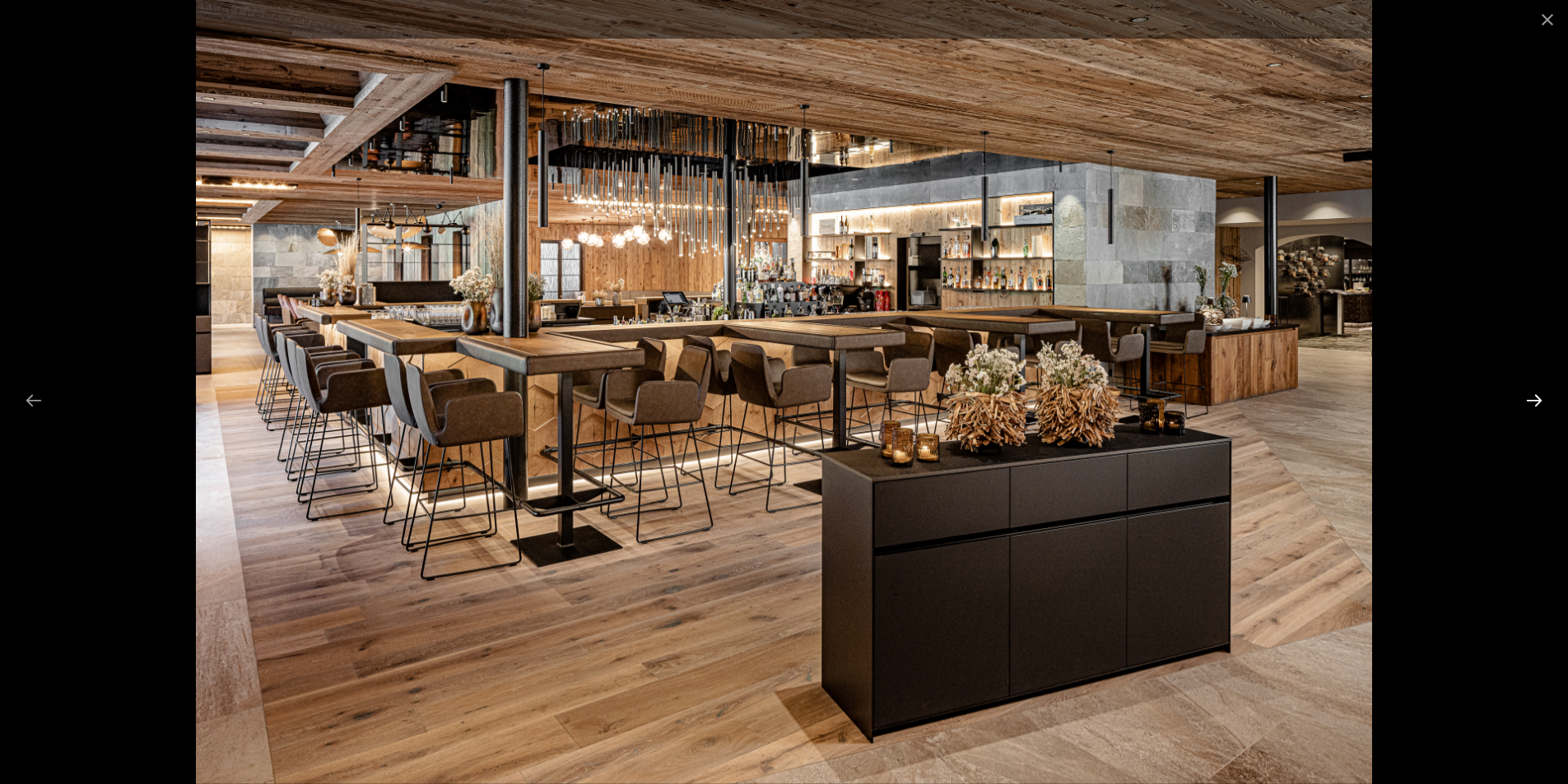
click at [1529, 404] on button "Next slide" at bounding box center [1534, 400] width 34 height 32
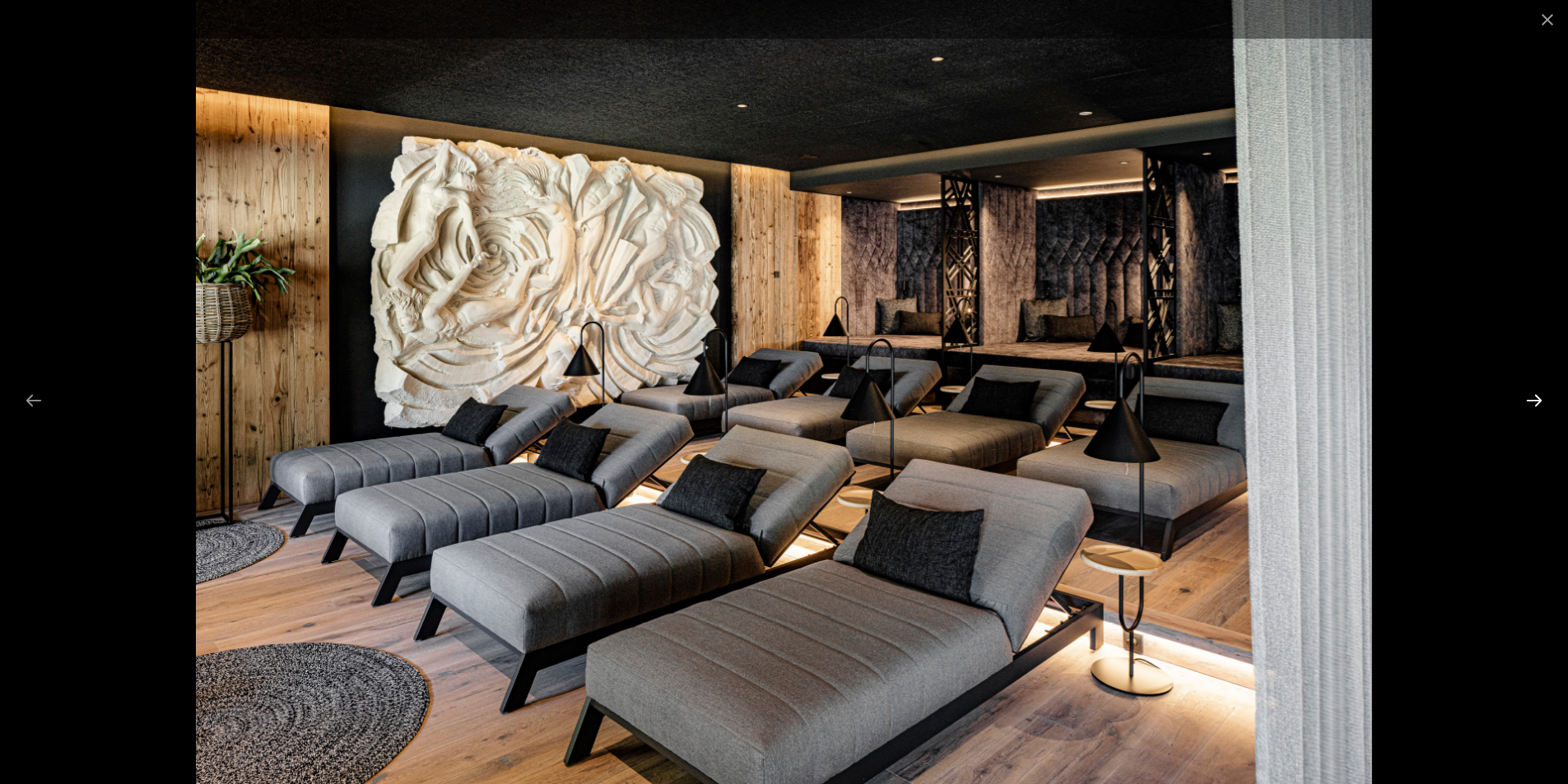
click at [1529, 404] on button "Next slide" at bounding box center [1534, 400] width 34 height 32
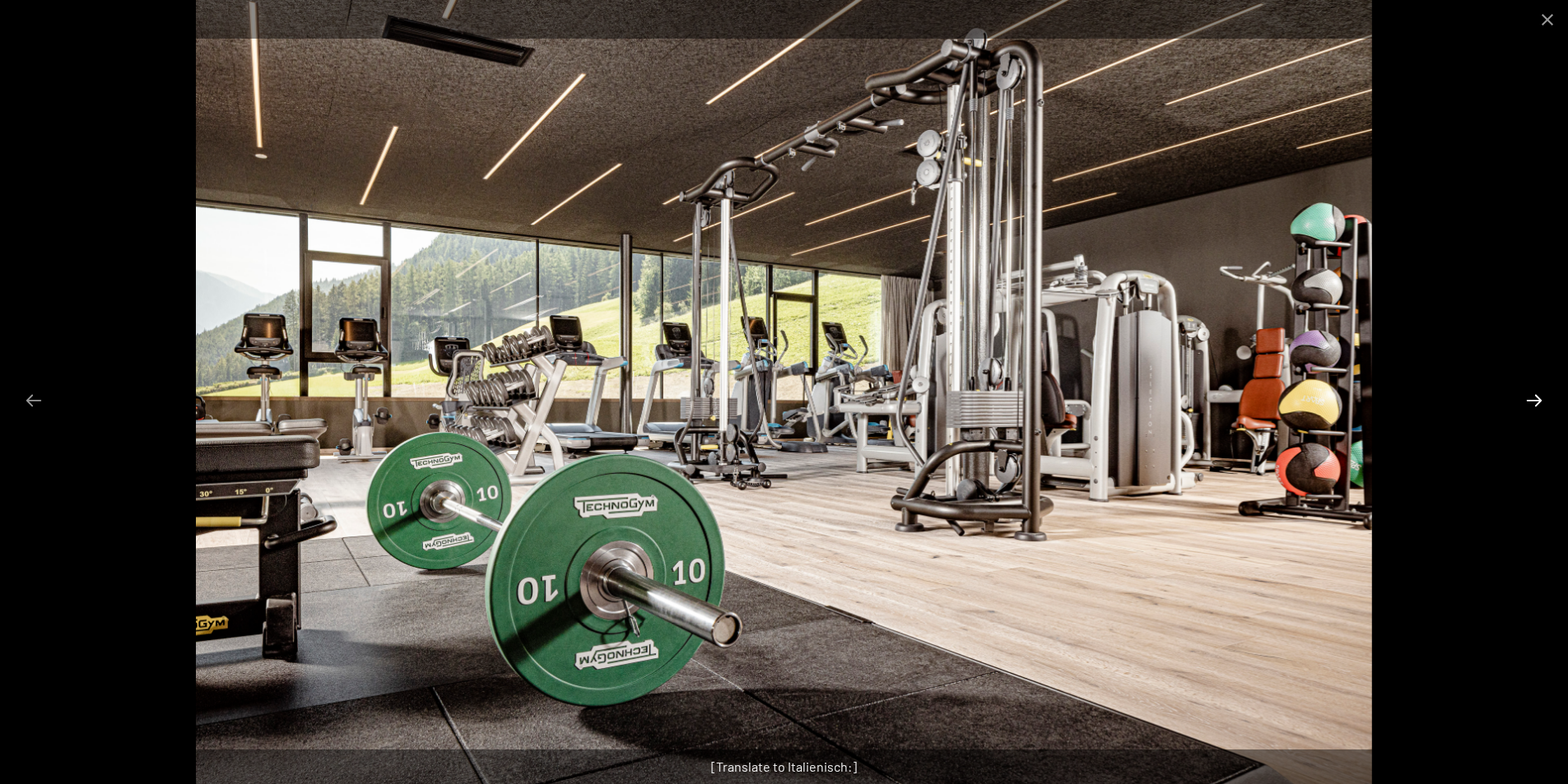
click at [1529, 404] on button "Next slide" at bounding box center [1534, 400] width 34 height 32
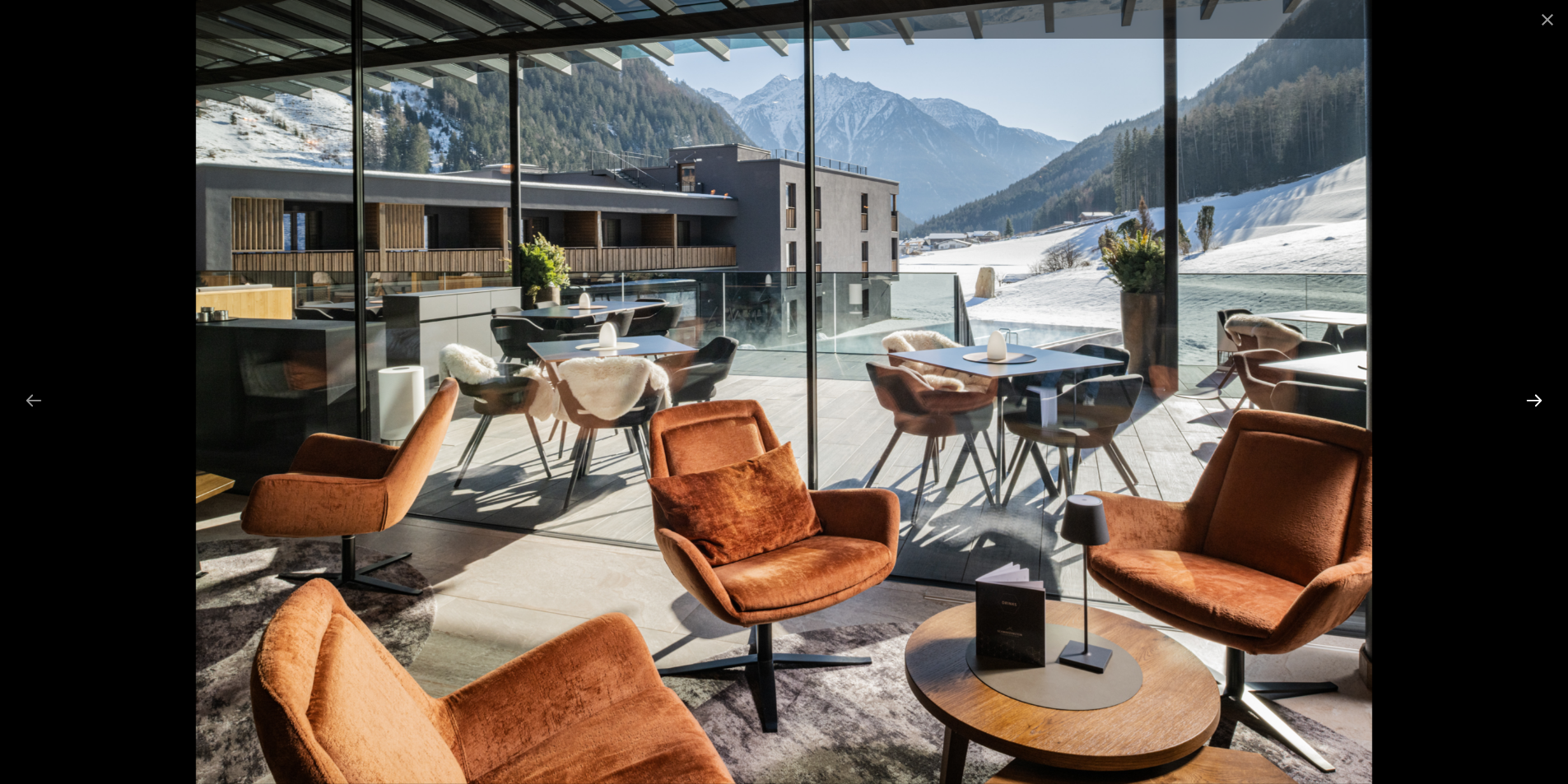
click at [1529, 404] on button "Next slide" at bounding box center [1534, 400] width 34 height 32
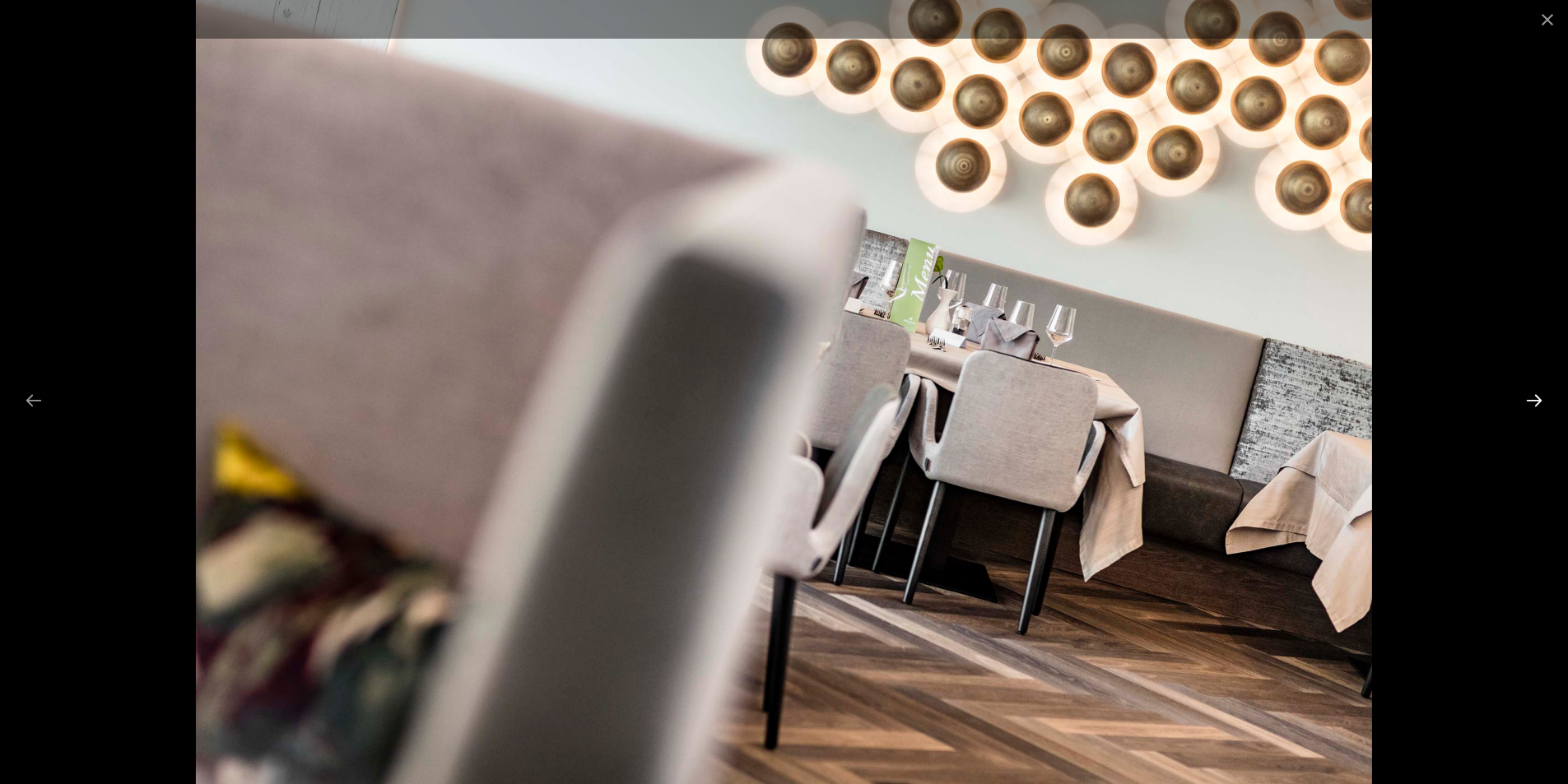
click at [1529, 404] on button "Next slide" at bounding box center [1534, 400] width 34 height 32
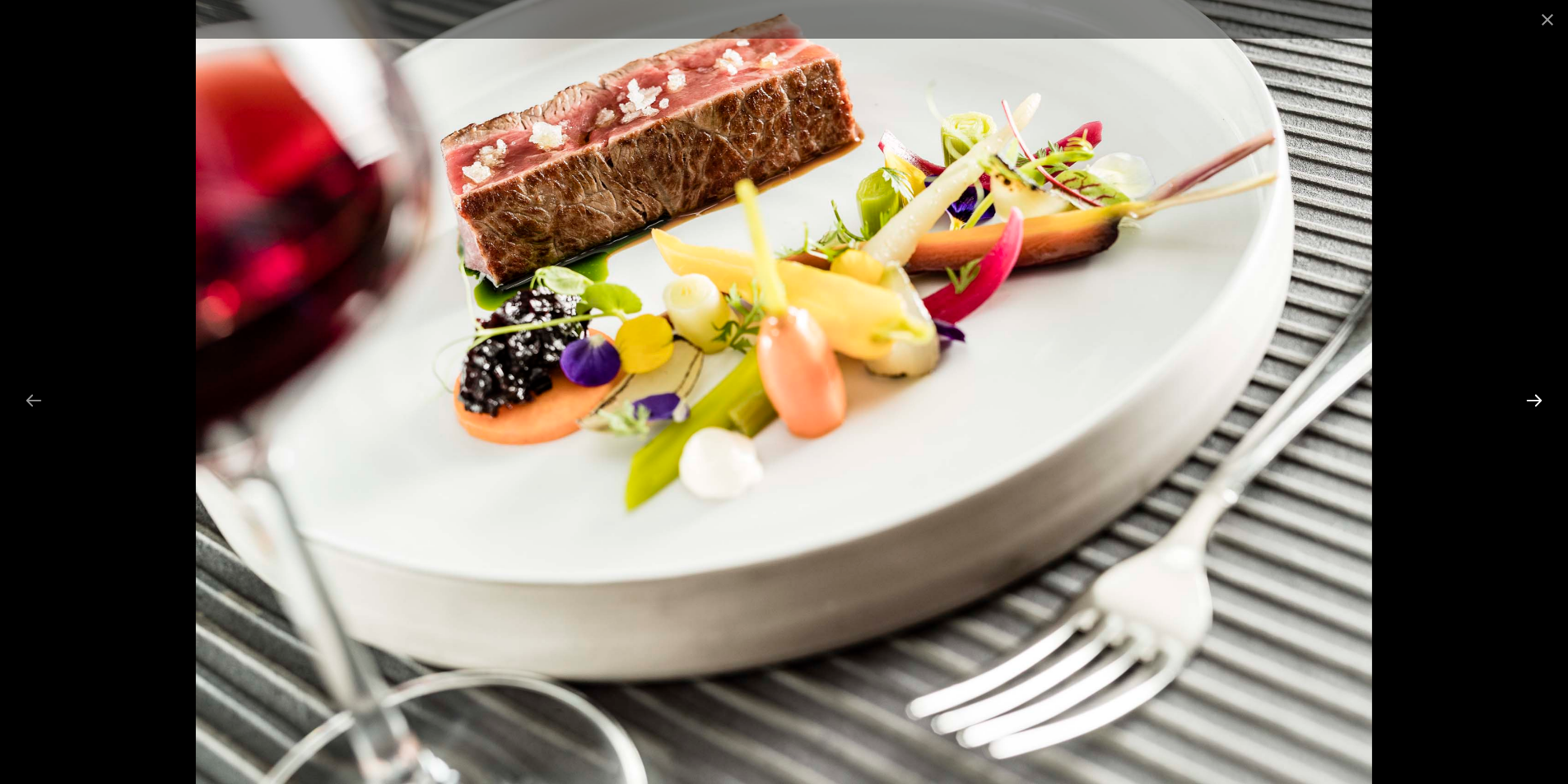
click at [1529, 404] on button "Next slide" at bounding box center [1534, 400] width 34 height 32
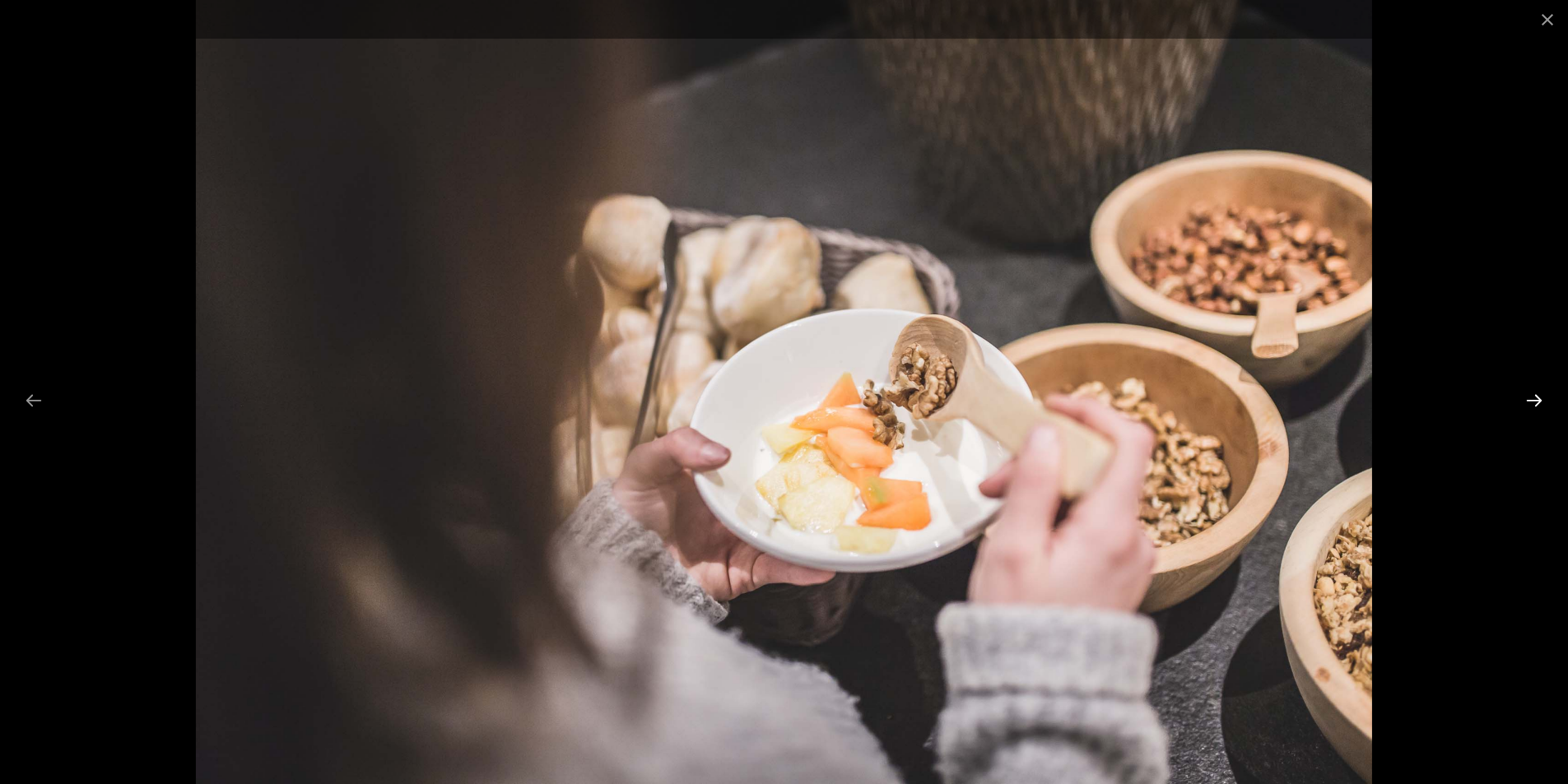
click at [1529, 404] on button "Next slide" at bounding box center [1534, 400] width 34 height 32
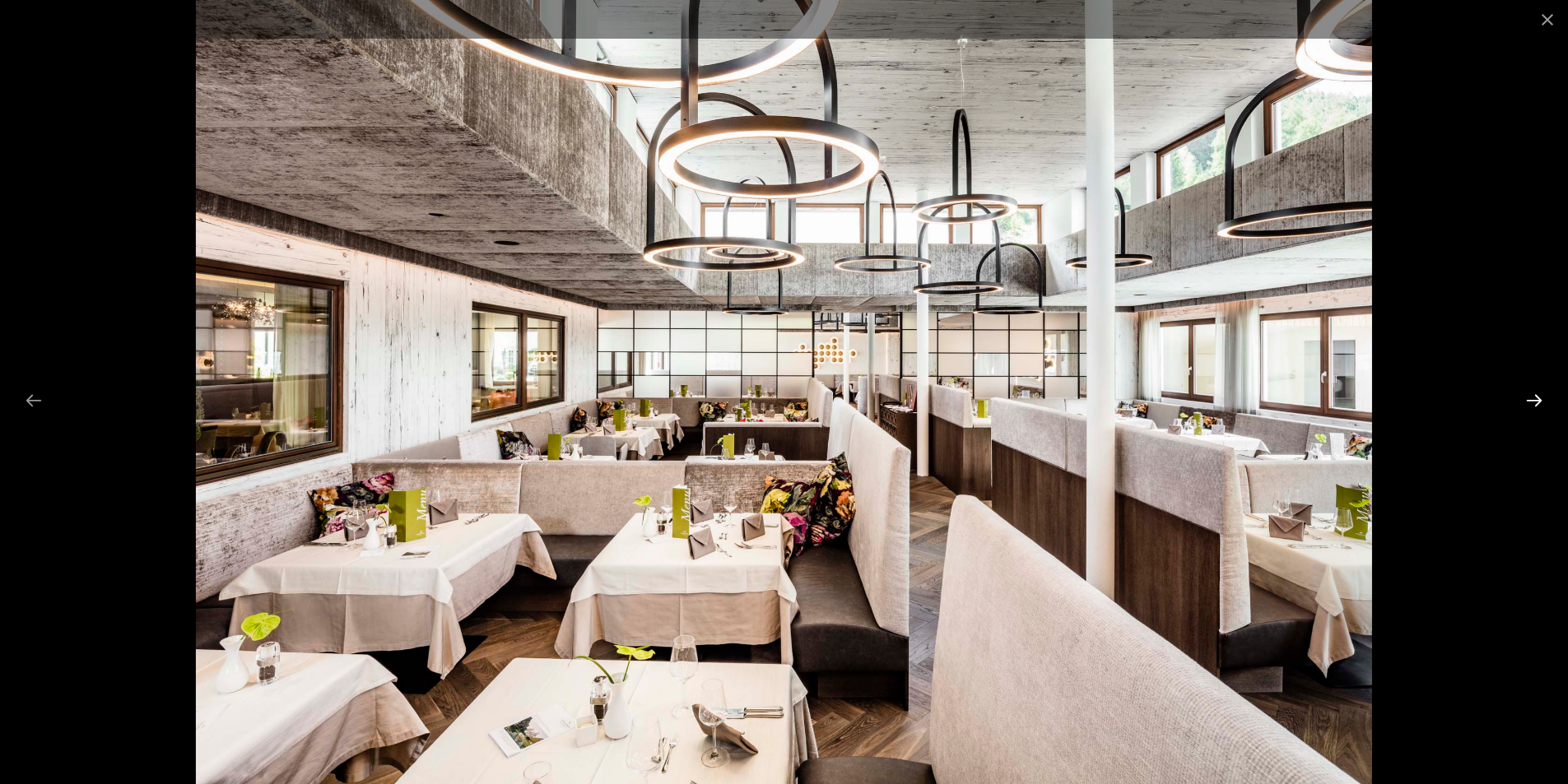
click at [1529, 404] on button "Next slide" at bounding box center [1534, 400] width 34 height 32
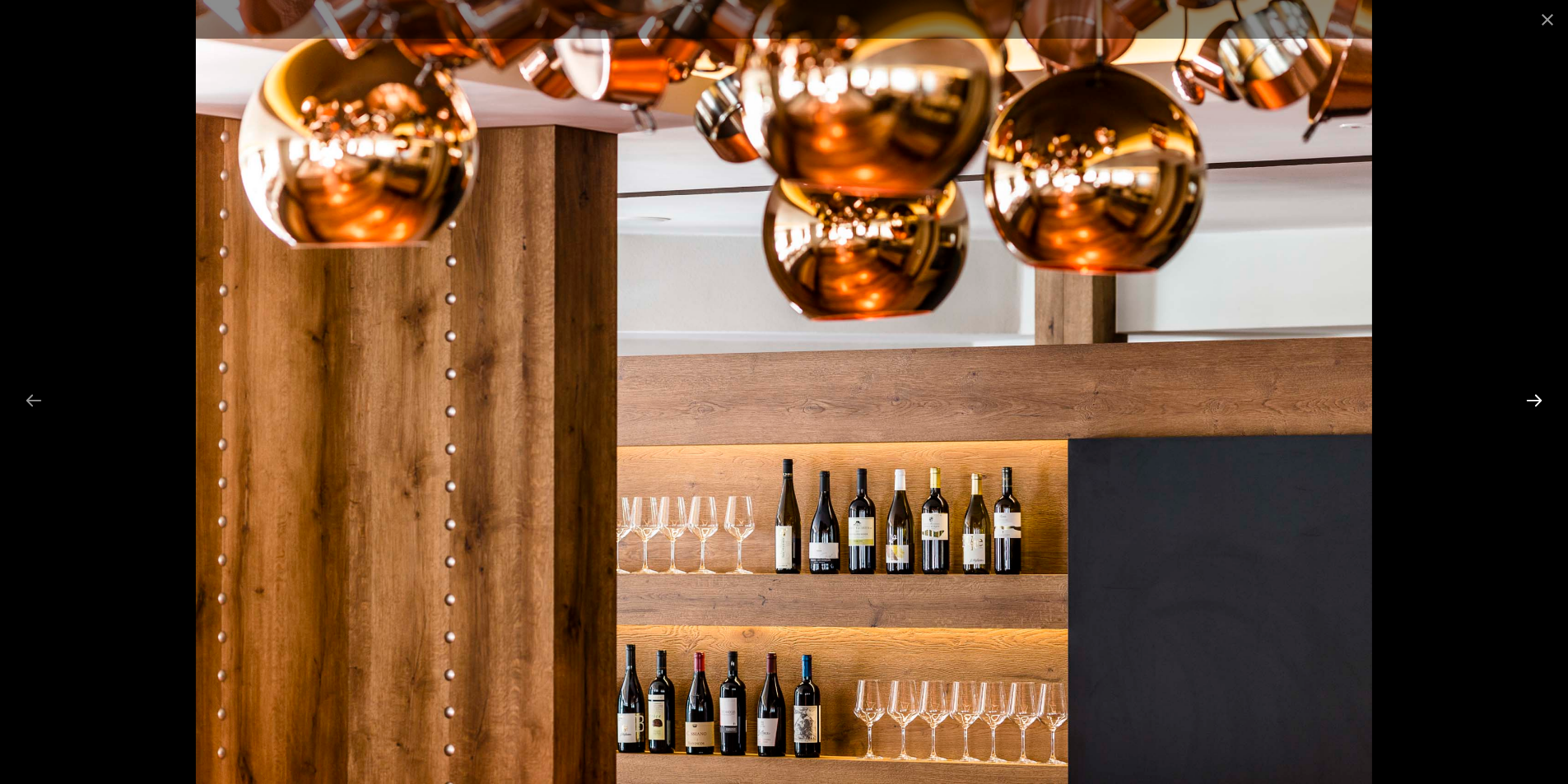
click at [1529, 404] on button "Next slide" at bounding box center [1534, 400] width 34 height 32
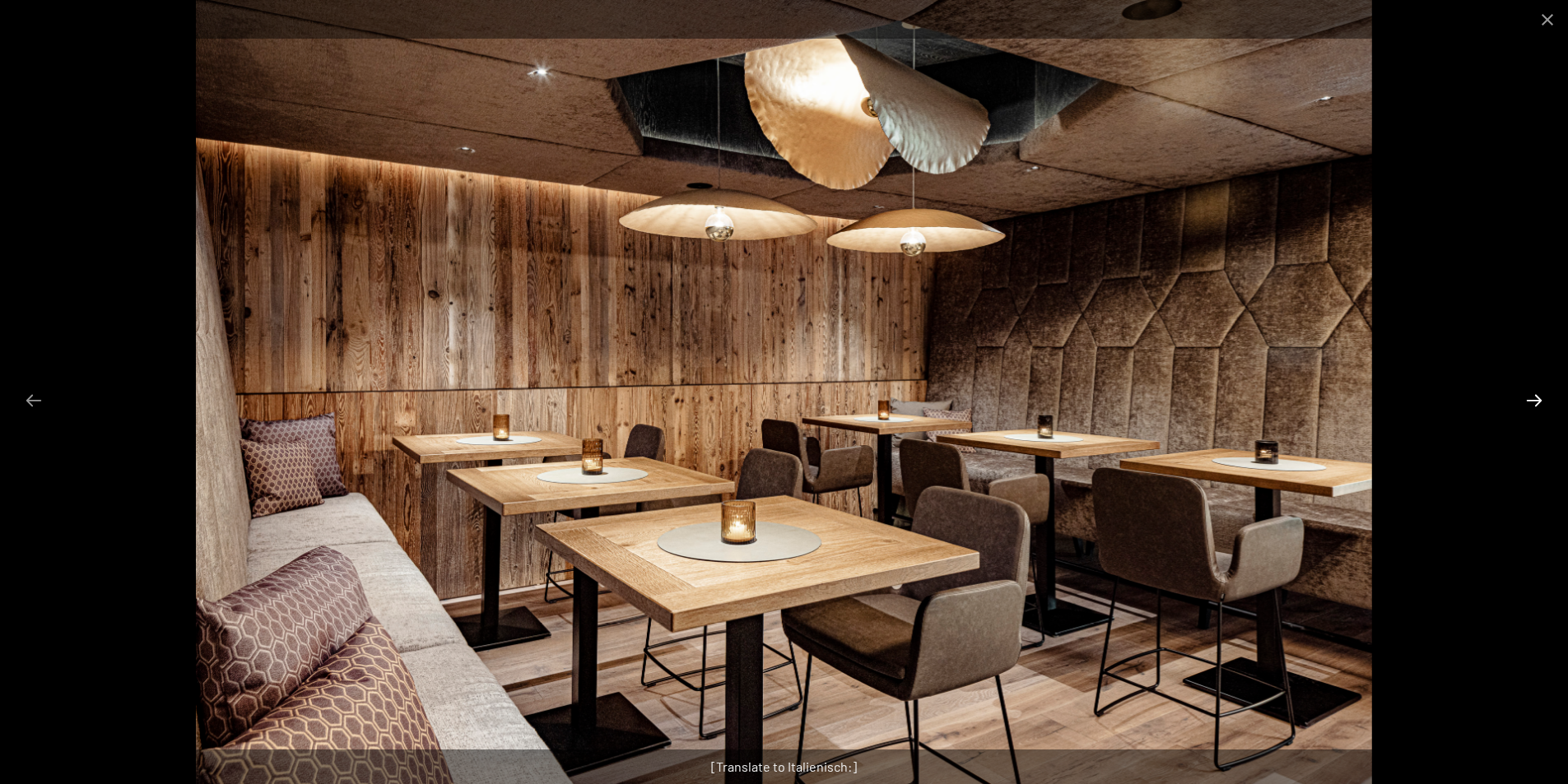
click at [1529, 404] on button "Next slide" at bounding box center [1534, 400] width 34 height 32
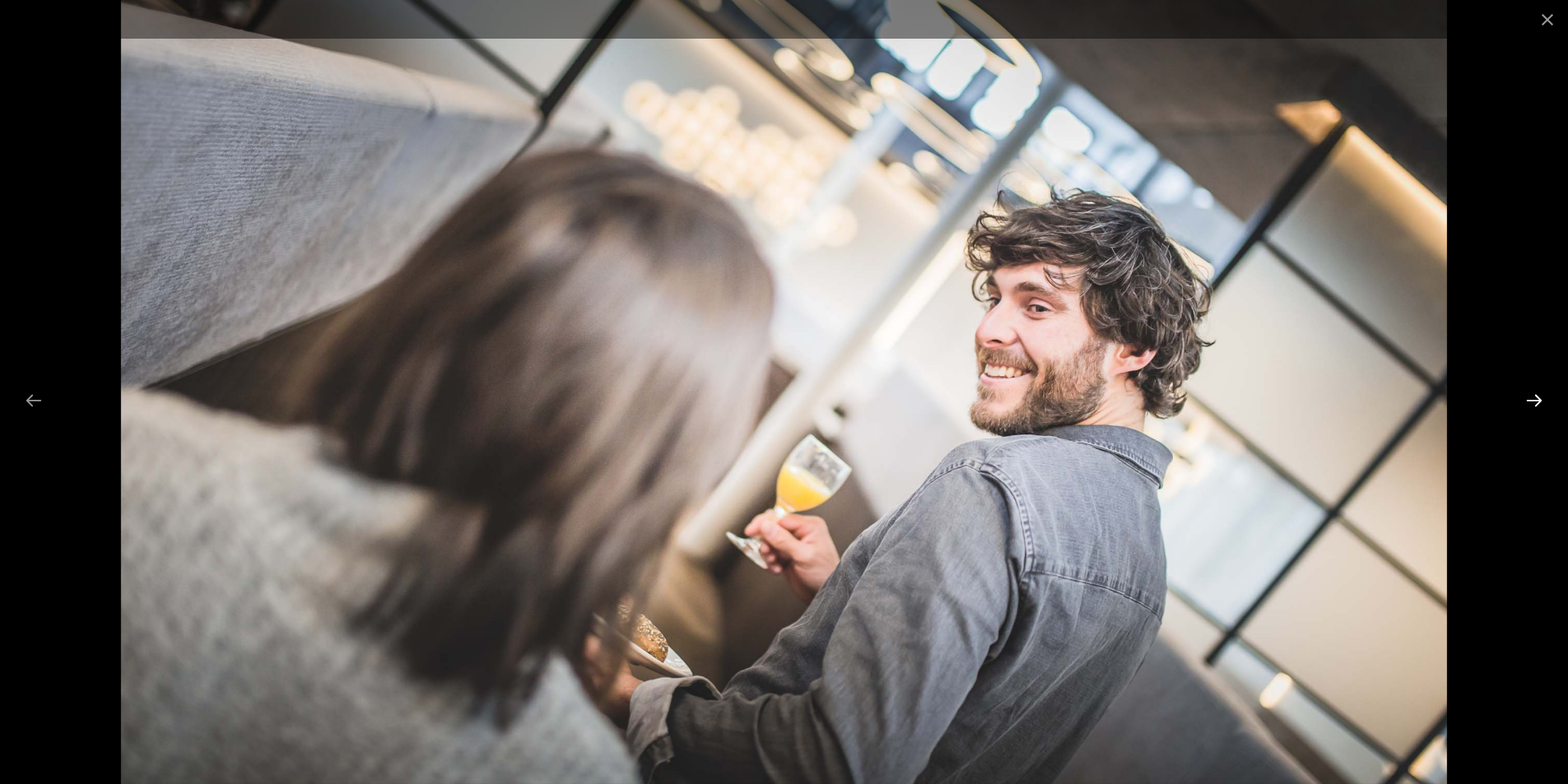
click at [1529, 404] on button "Next slide" at bounding box center [1534, 400] width 34 height 32
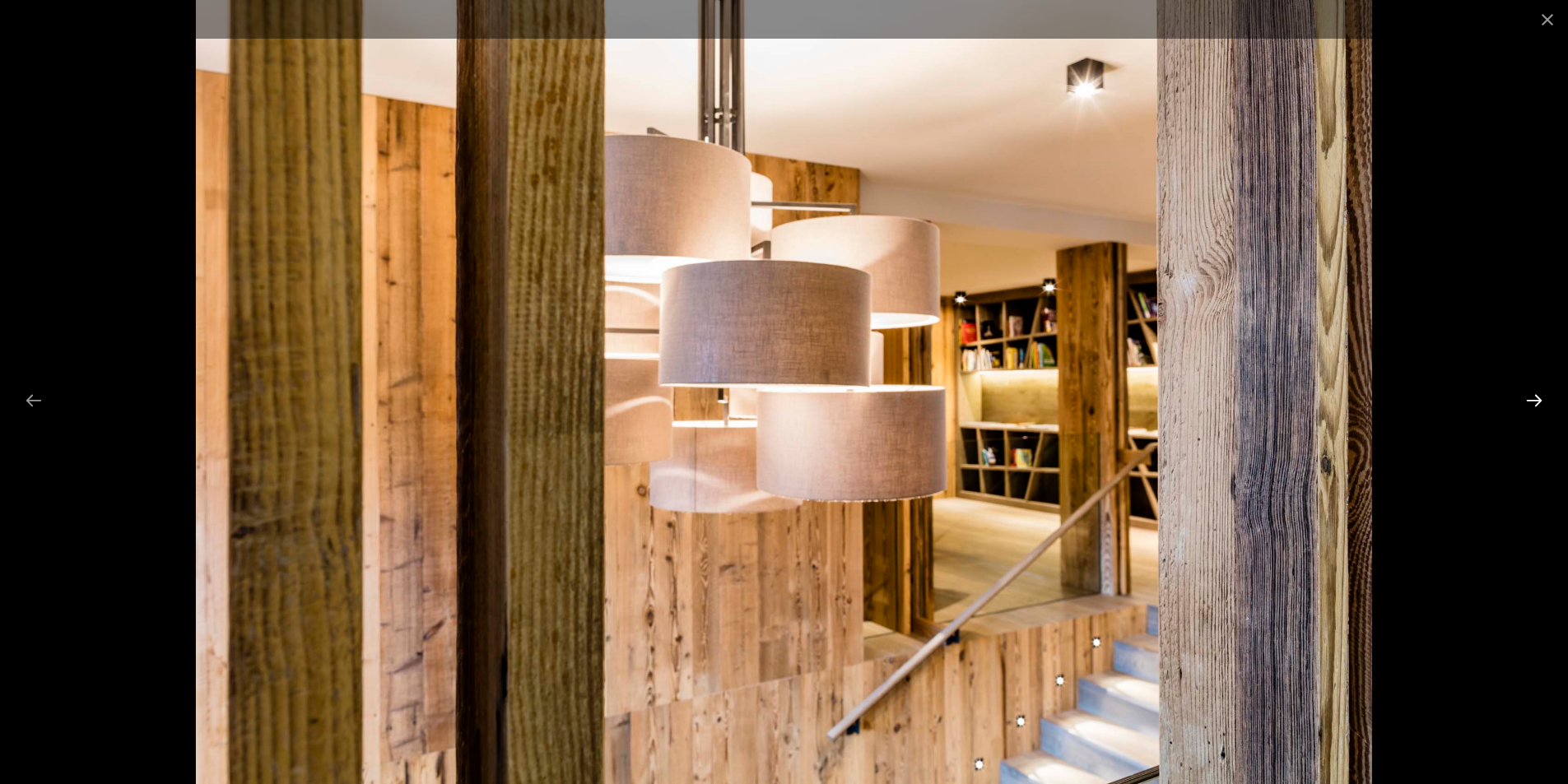
click at [1529, 404] on button "Next slide" at bounding box center [1534, 400] width 34 height 32
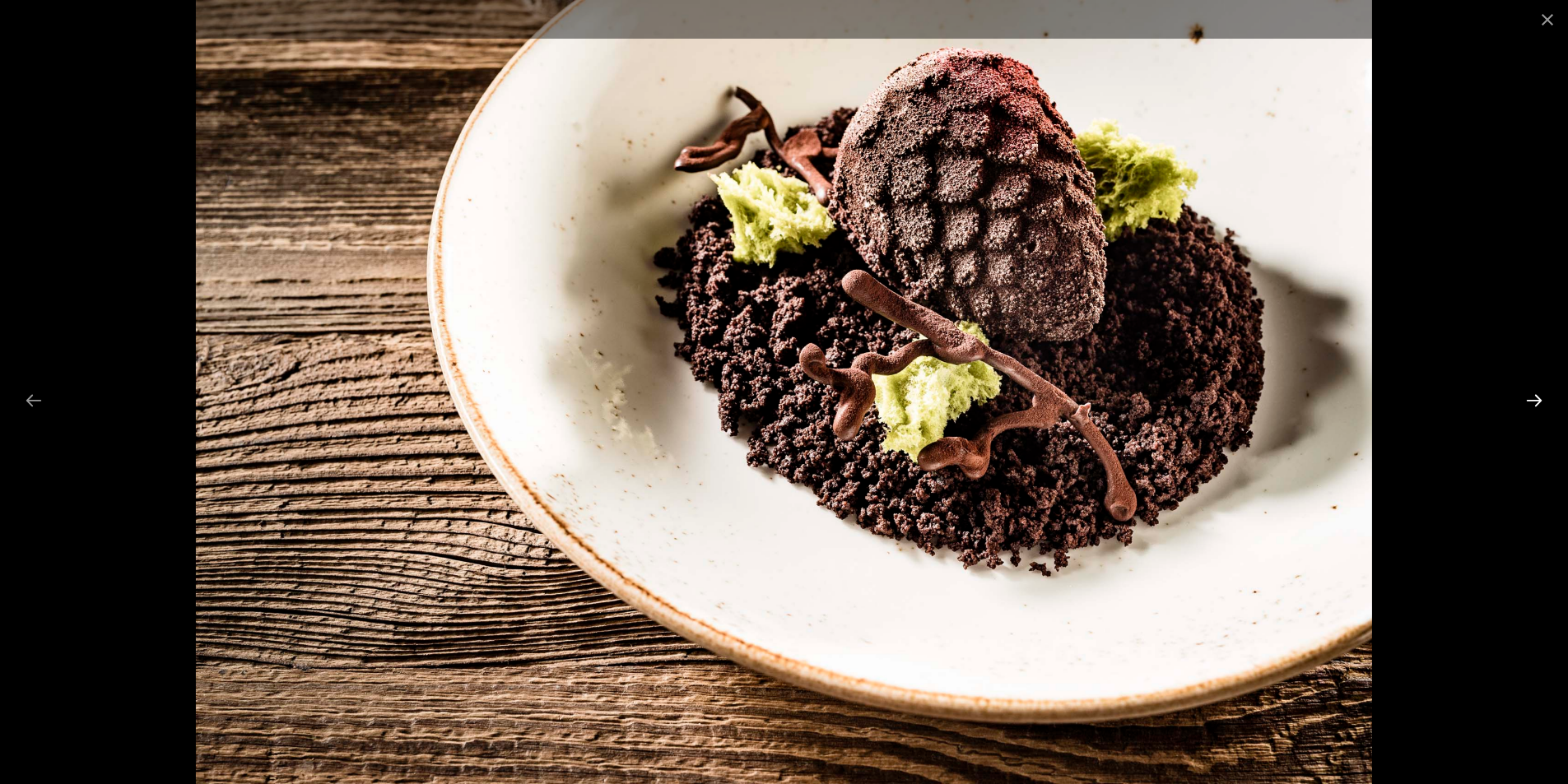
click at [1529, 404] on button "Next slide" at bounding box center [1534, 400] width 34 height 32
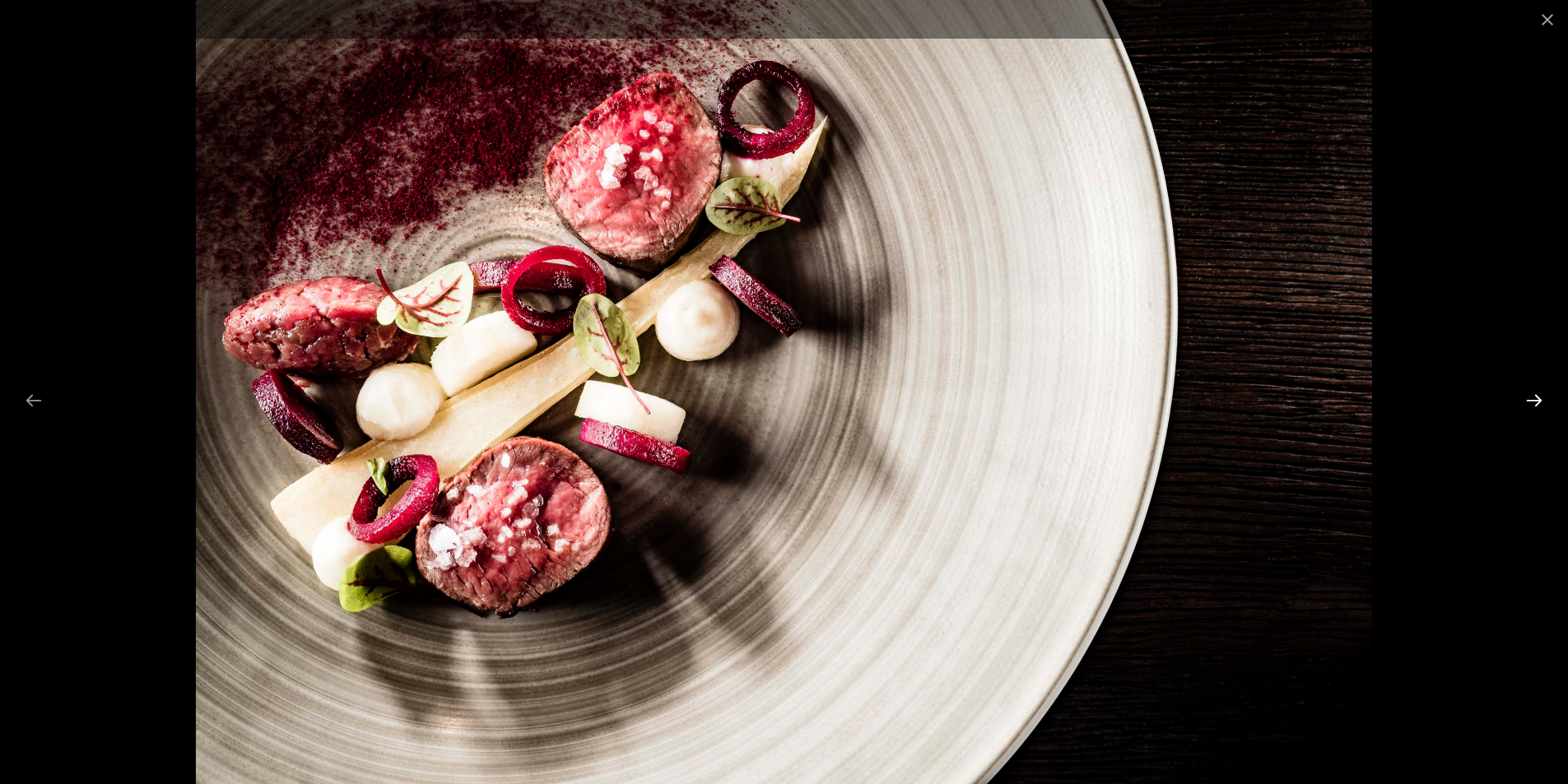
click at [1529, 404] on button "Next slide" at bounding box center [1534, 400] width 34 height 32
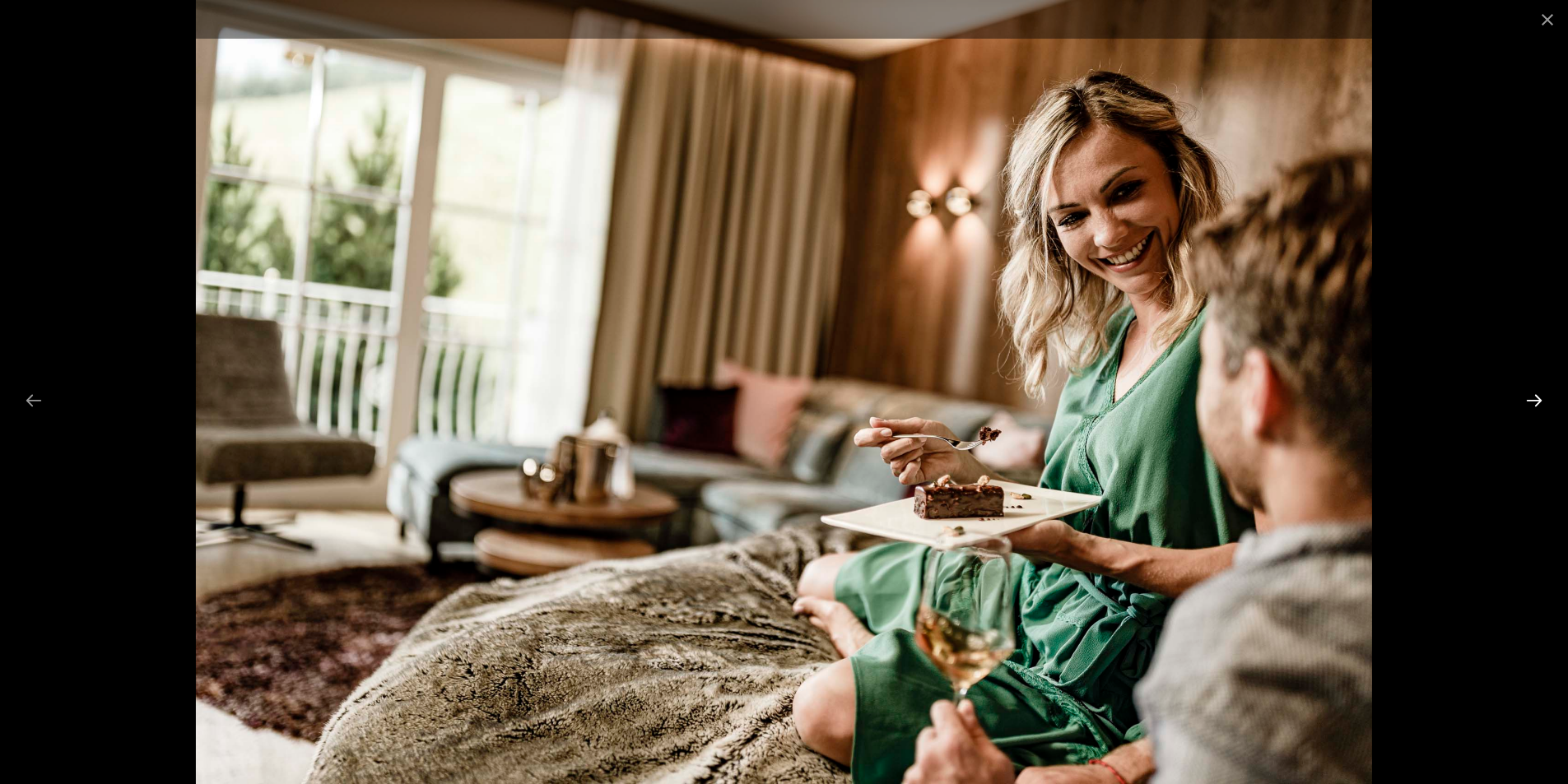
click at [1529, 404] on button "Next slide" at bounding box center [1534, 400] width 34 height 32
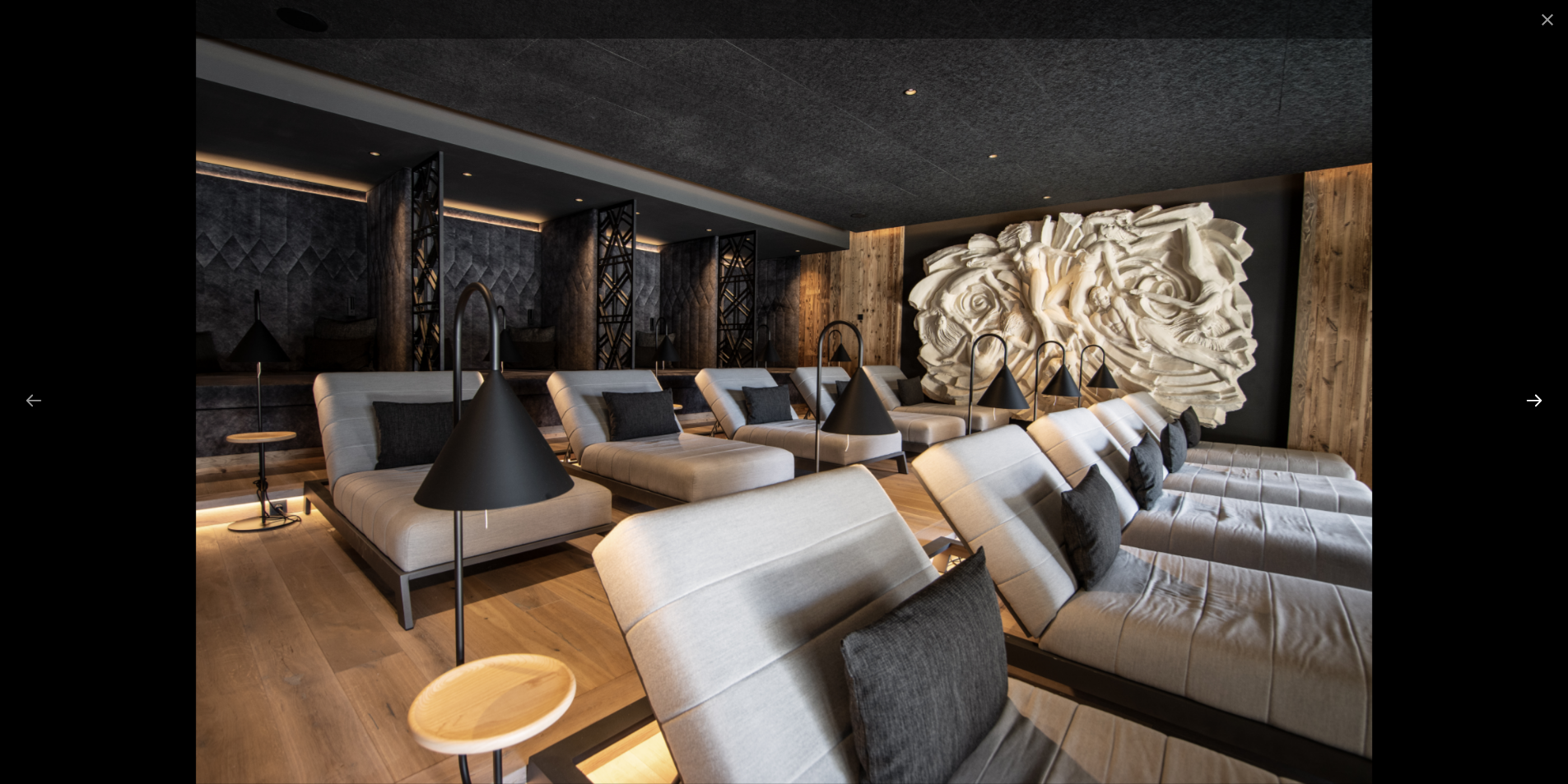
click at [1529, 404] on button "Next slide" at bounding box center [1534, 400] width 34 height 32
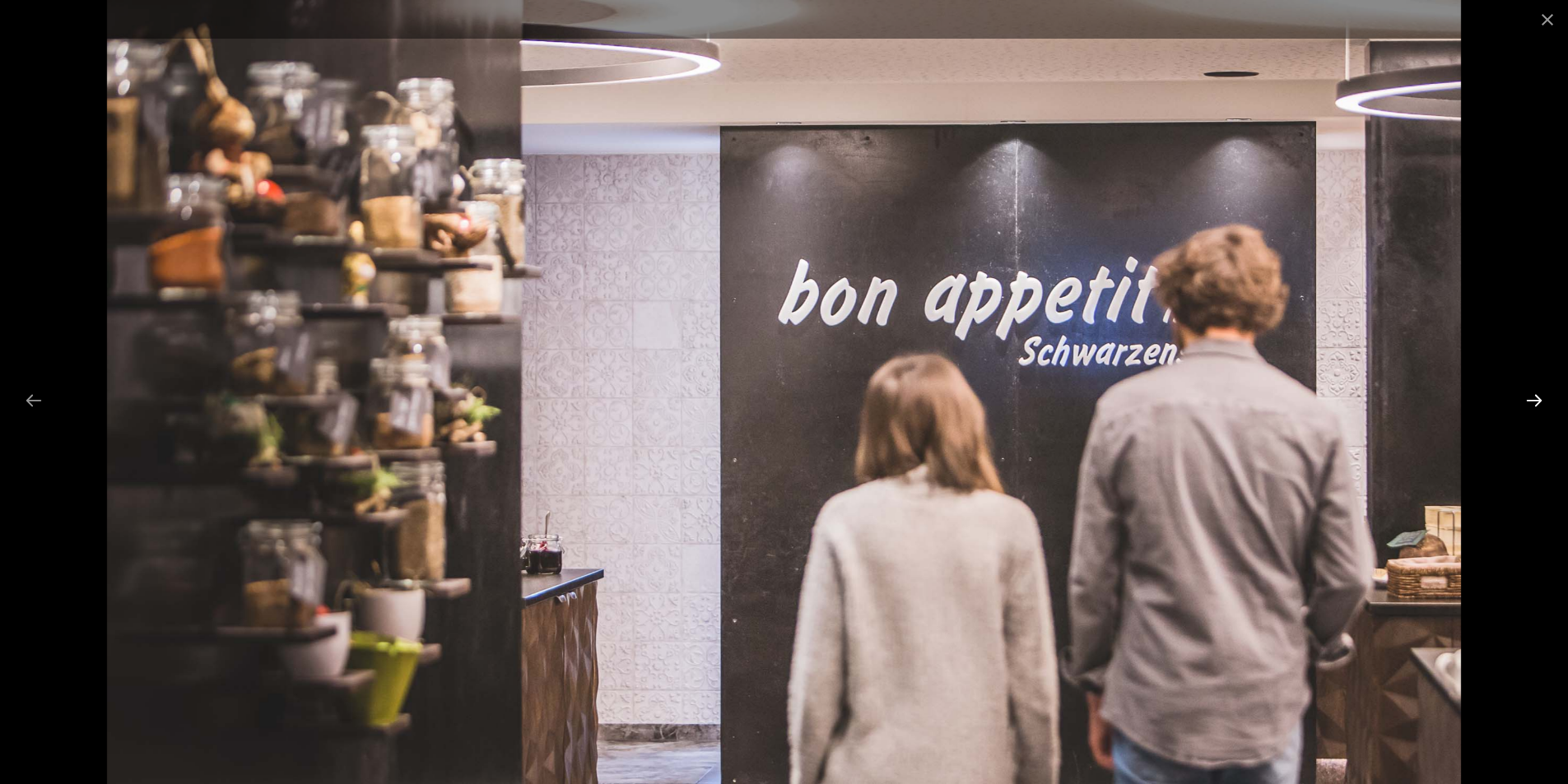
click at [1529, 404] on button "Next slide" at bounding box center [1534, 400] width 34 height 32
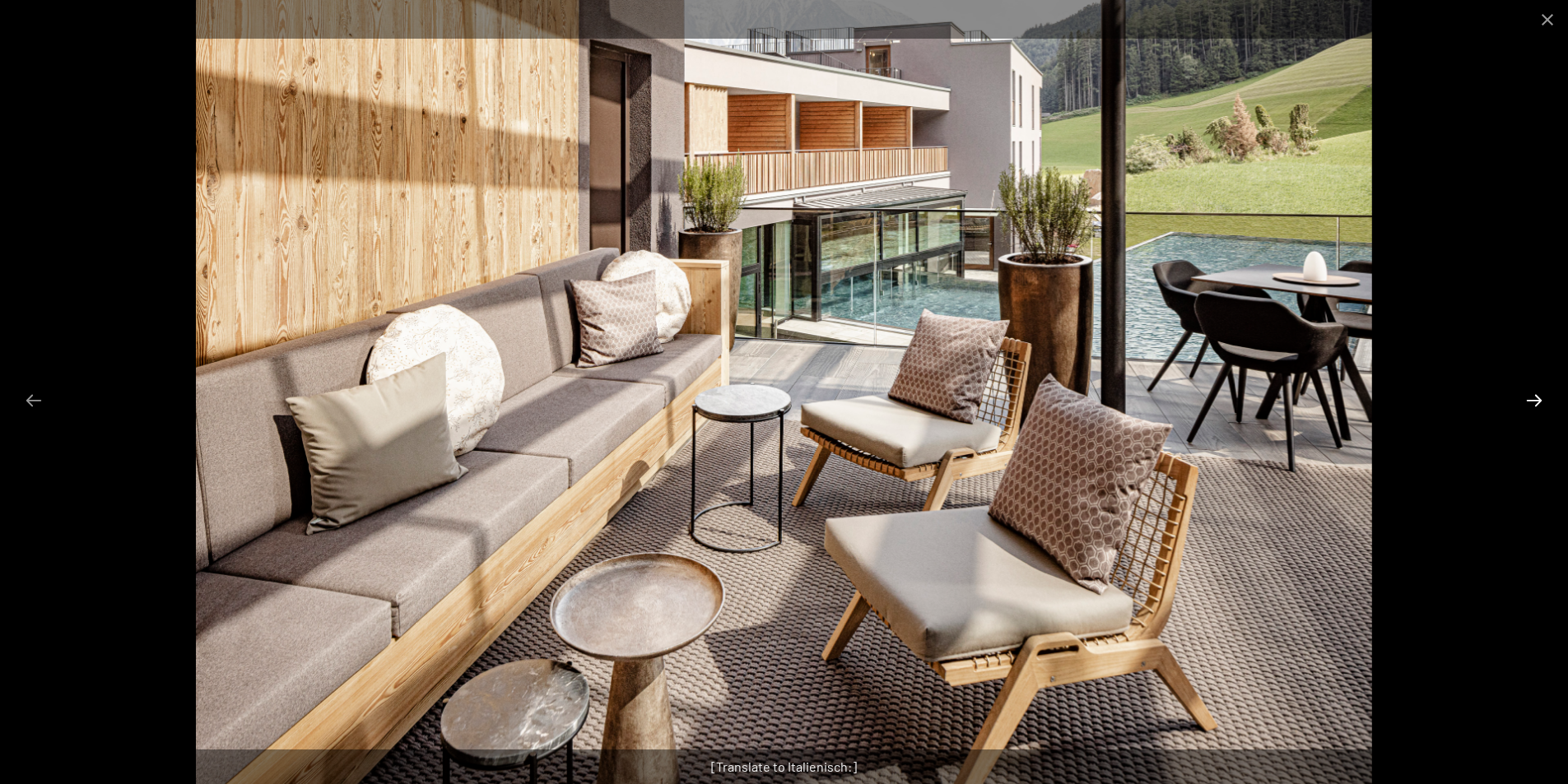
click at [1529, 404] on button "Next slide" at bounding box center [1534, 400] width 34 height 32
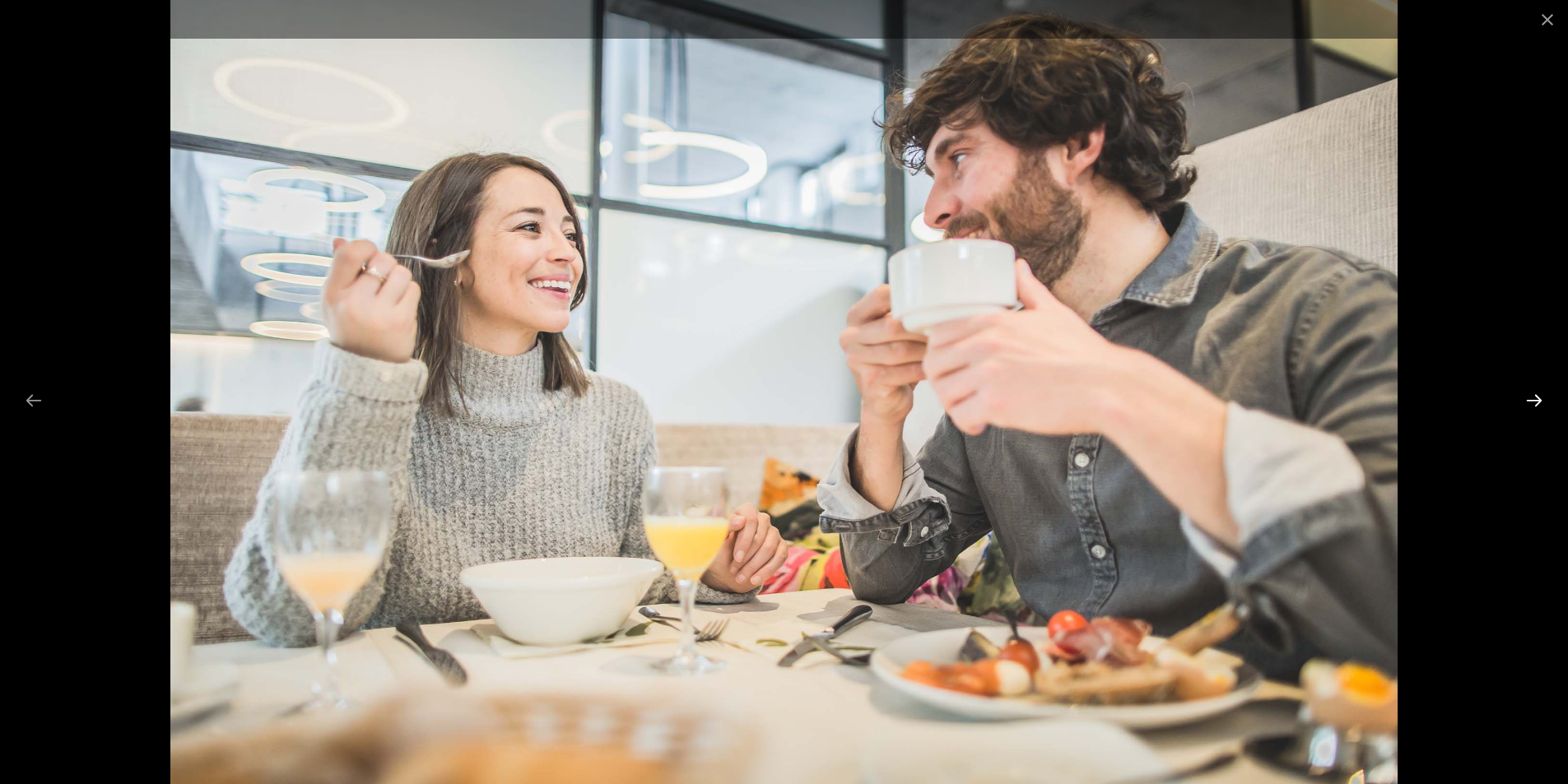
click at [1529, 404] on button "Next slide" at bounding box center [1534, 400] width 34 height 32
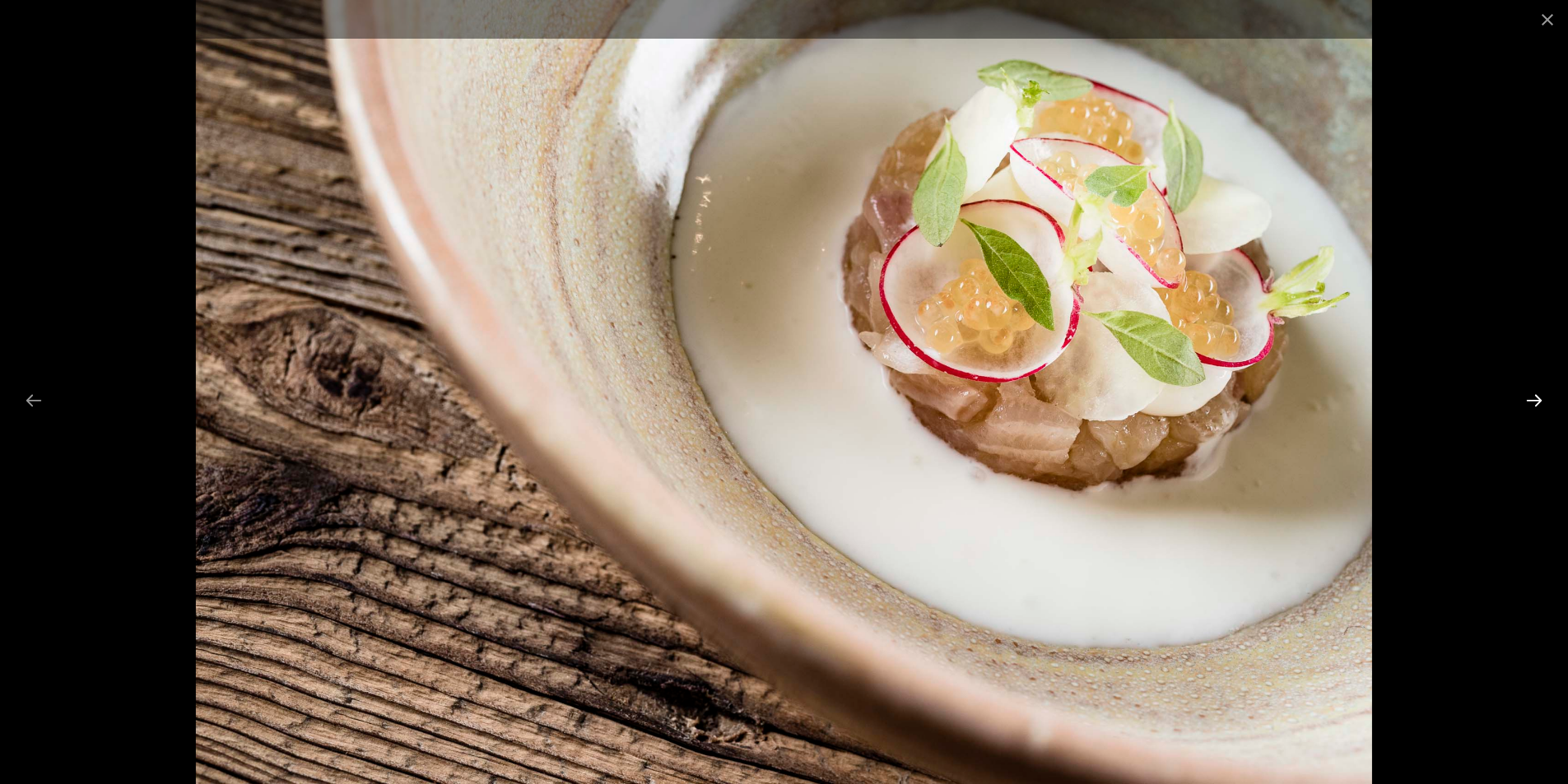
click at [1529, 404] on button "Next slide" at bounding box center [1534, 400] width 34 height 32
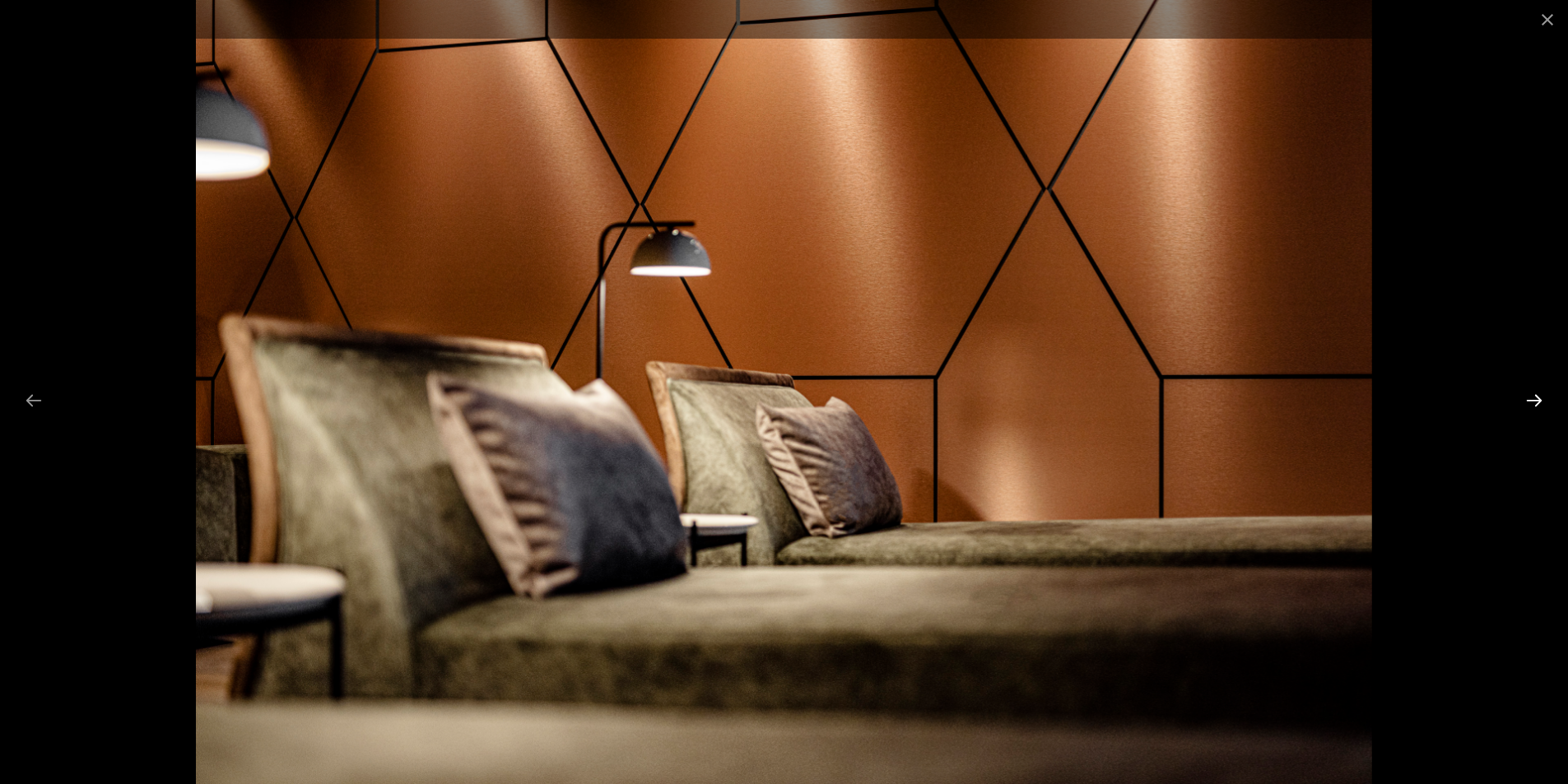
click at [1529, 404] on button "Next slide" at bounding box center [1534, 400] width 34 height 32
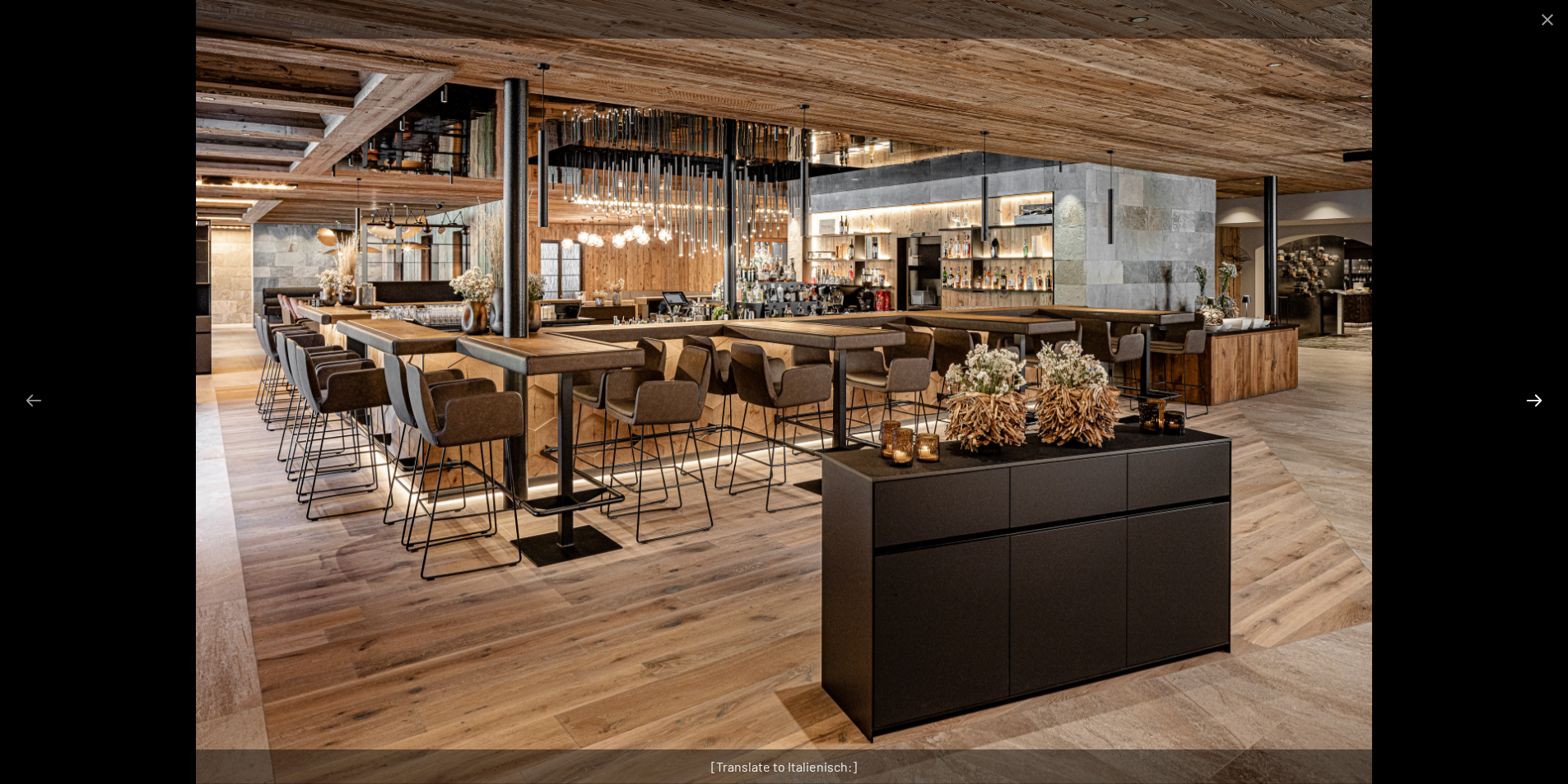
click at [1529, 404] on button "Next slide" at bounding box center [1534, 400] width 34 height 32
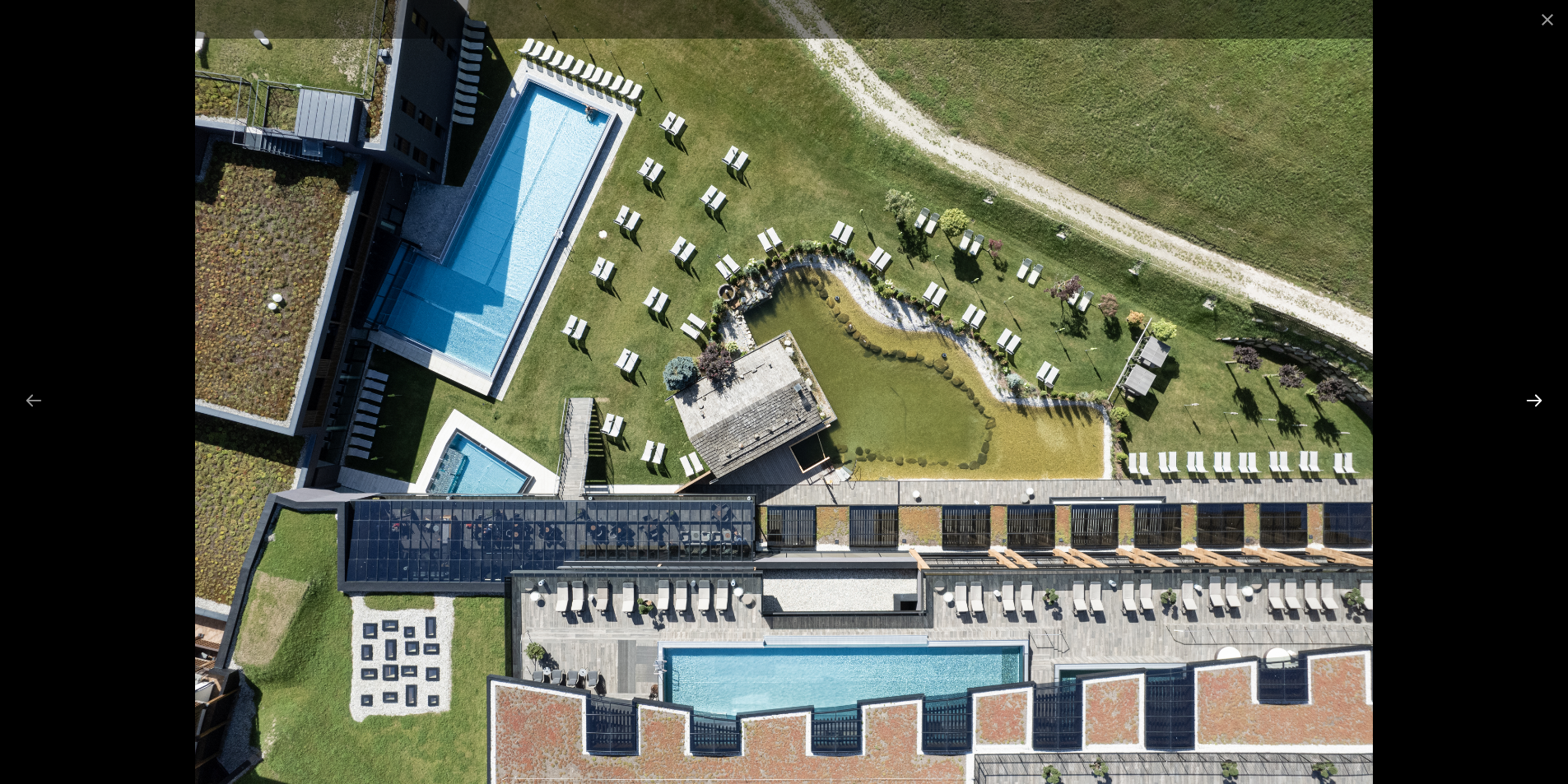
click at [1529, 404] on button "Next slide" at bounding box center [1534, 400] width 34 height 32
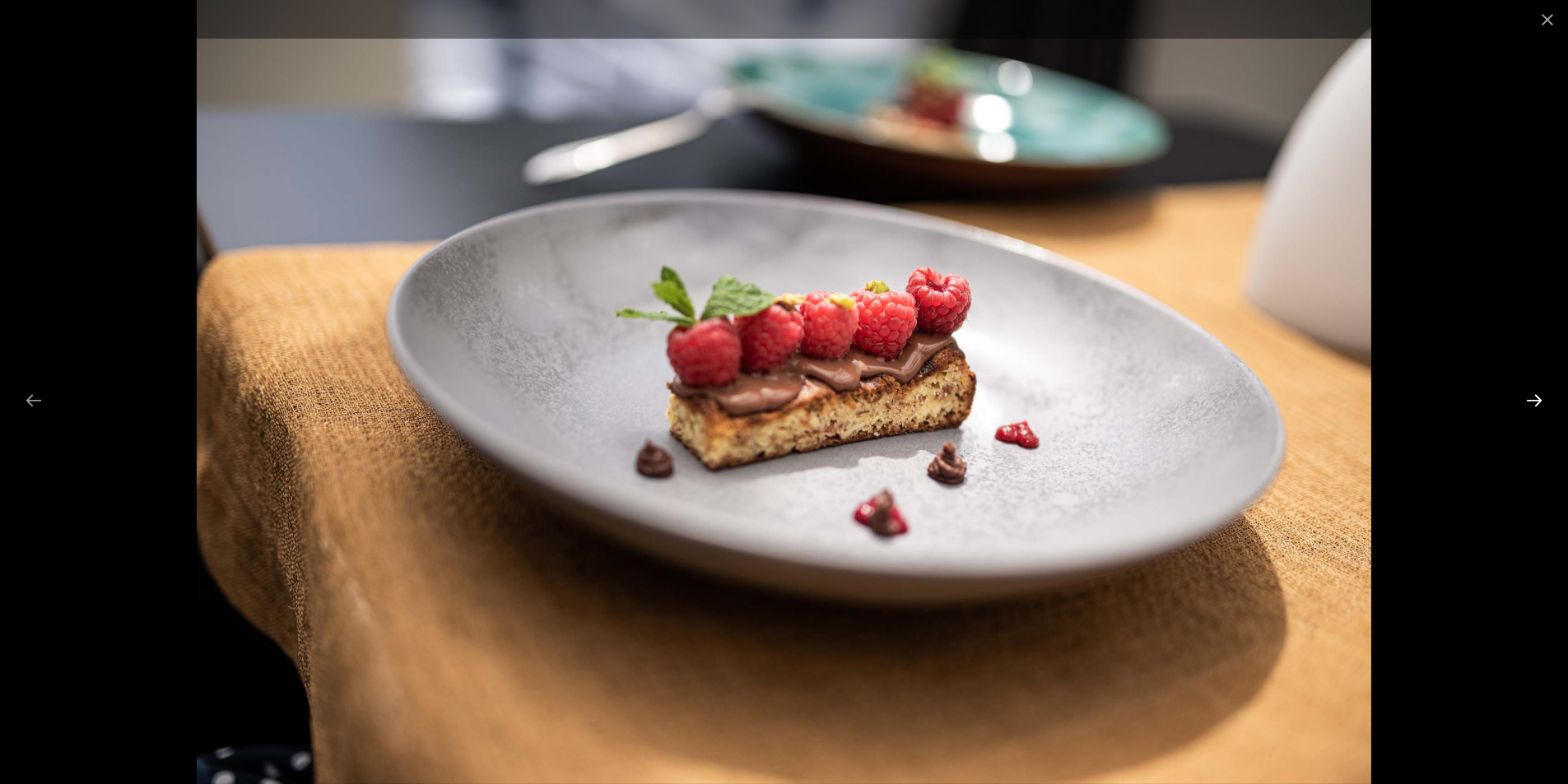
click at [1529, 404] on button "Next slide" at bounding box center [1534, 400] width 34 height 32
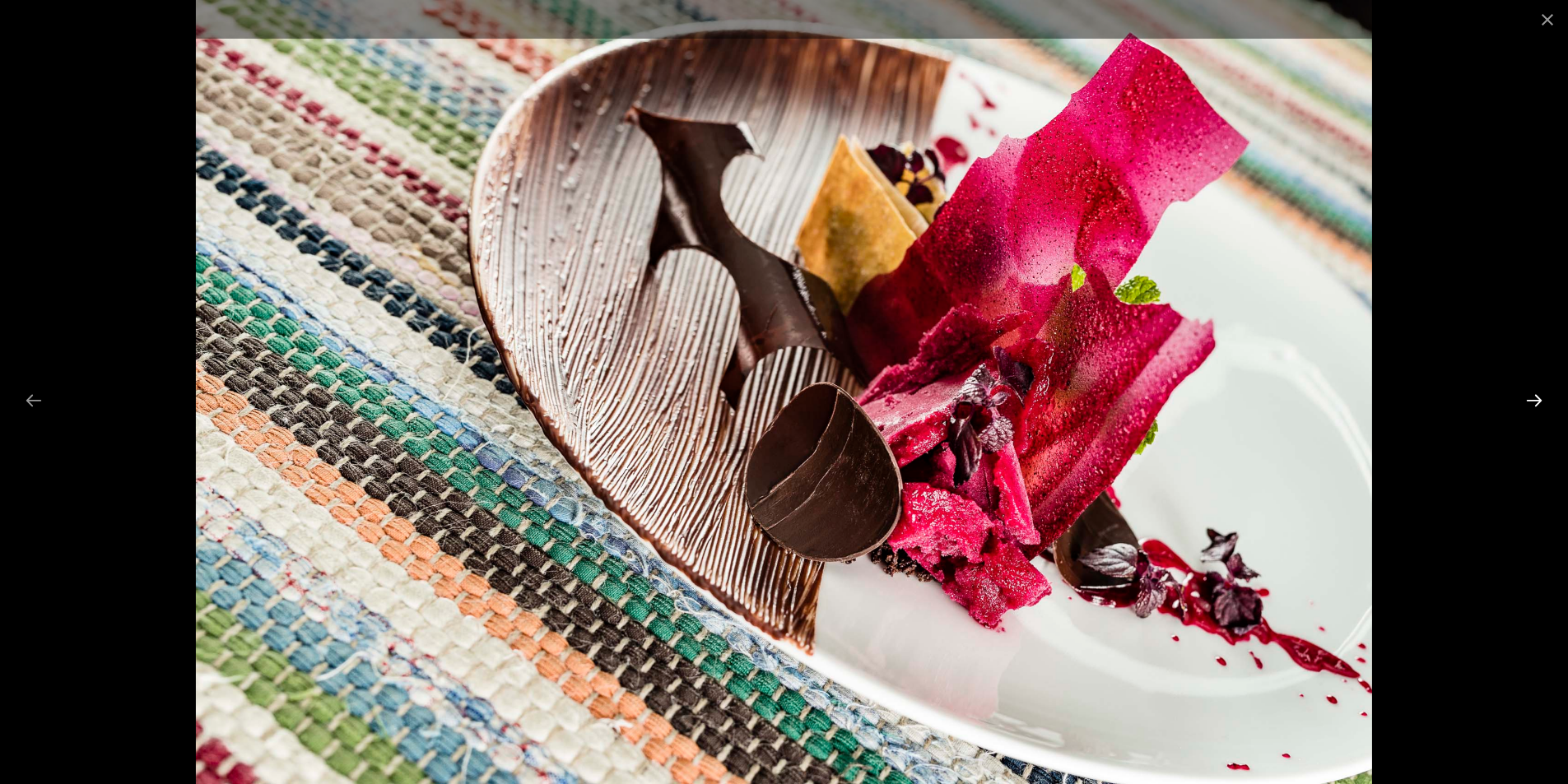
click at [1529, 404] on button "Next slide" at bounding box center [1534, 400] width 34 height 32
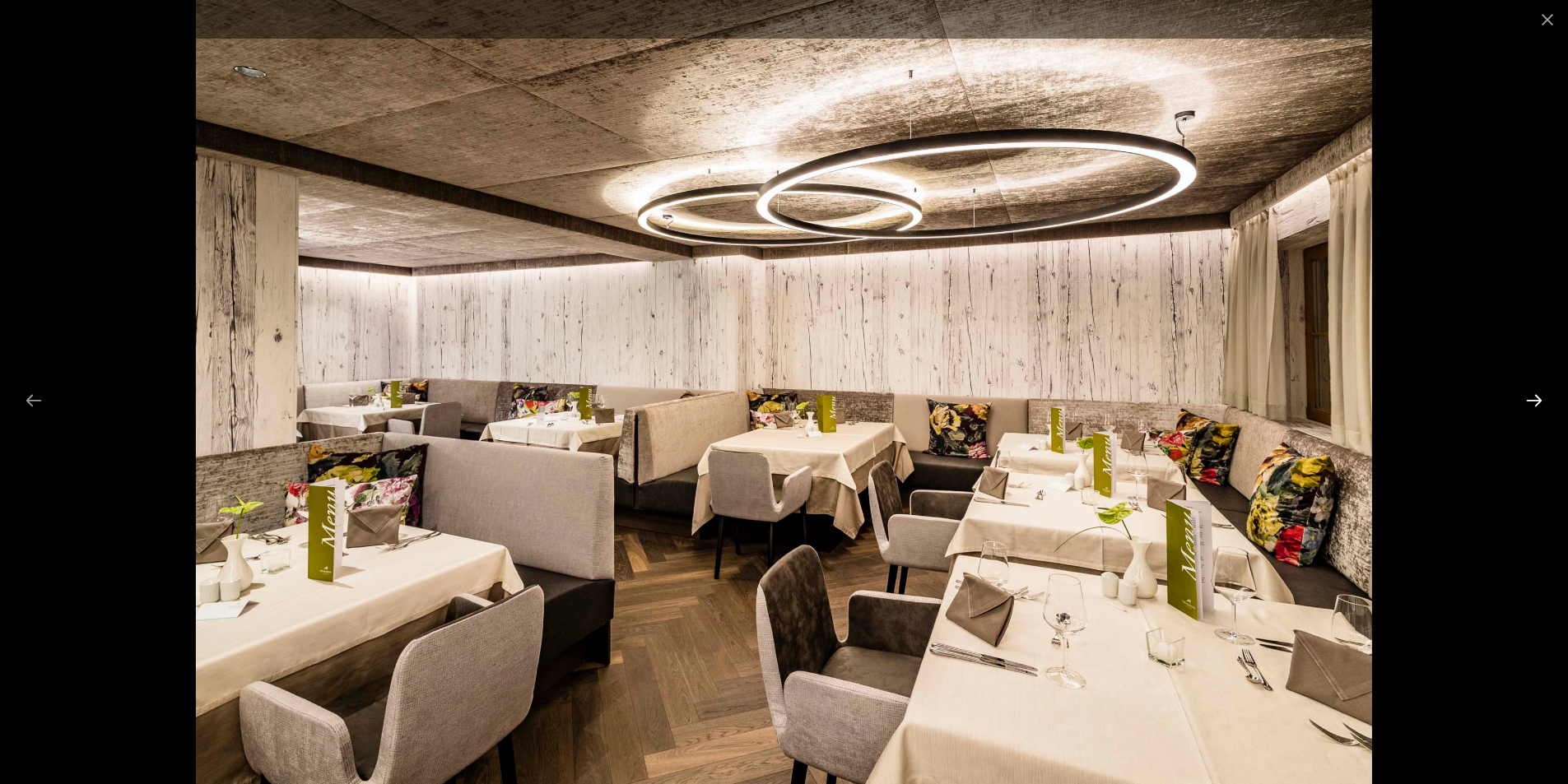
click at [1529, 404] on button "Next slide" at bounding box center [1534, 400] width 34 height 32
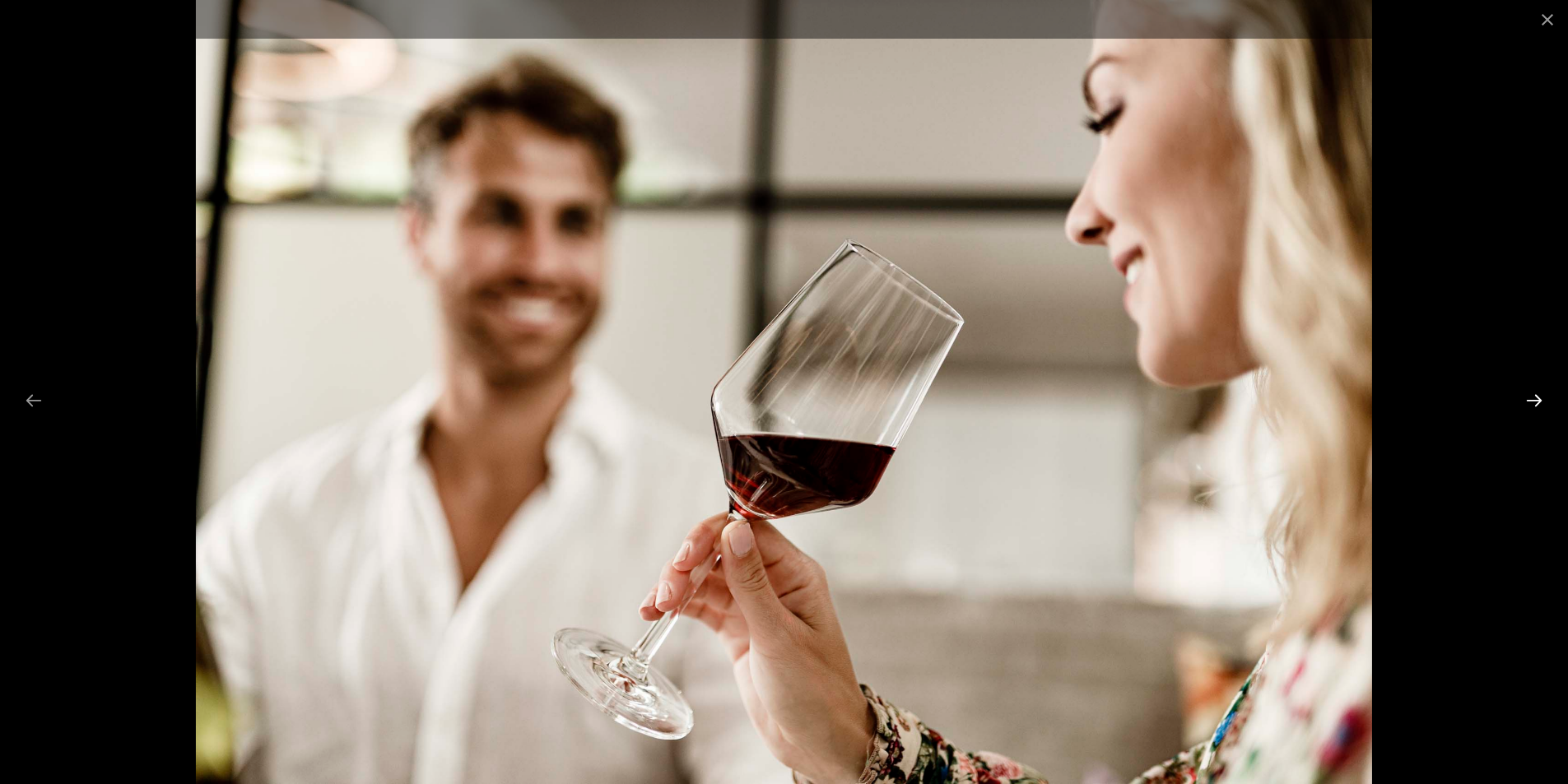
click at [1529, 404] on button "Next slide" at bounding box center [1534, 400] width 34 height 32
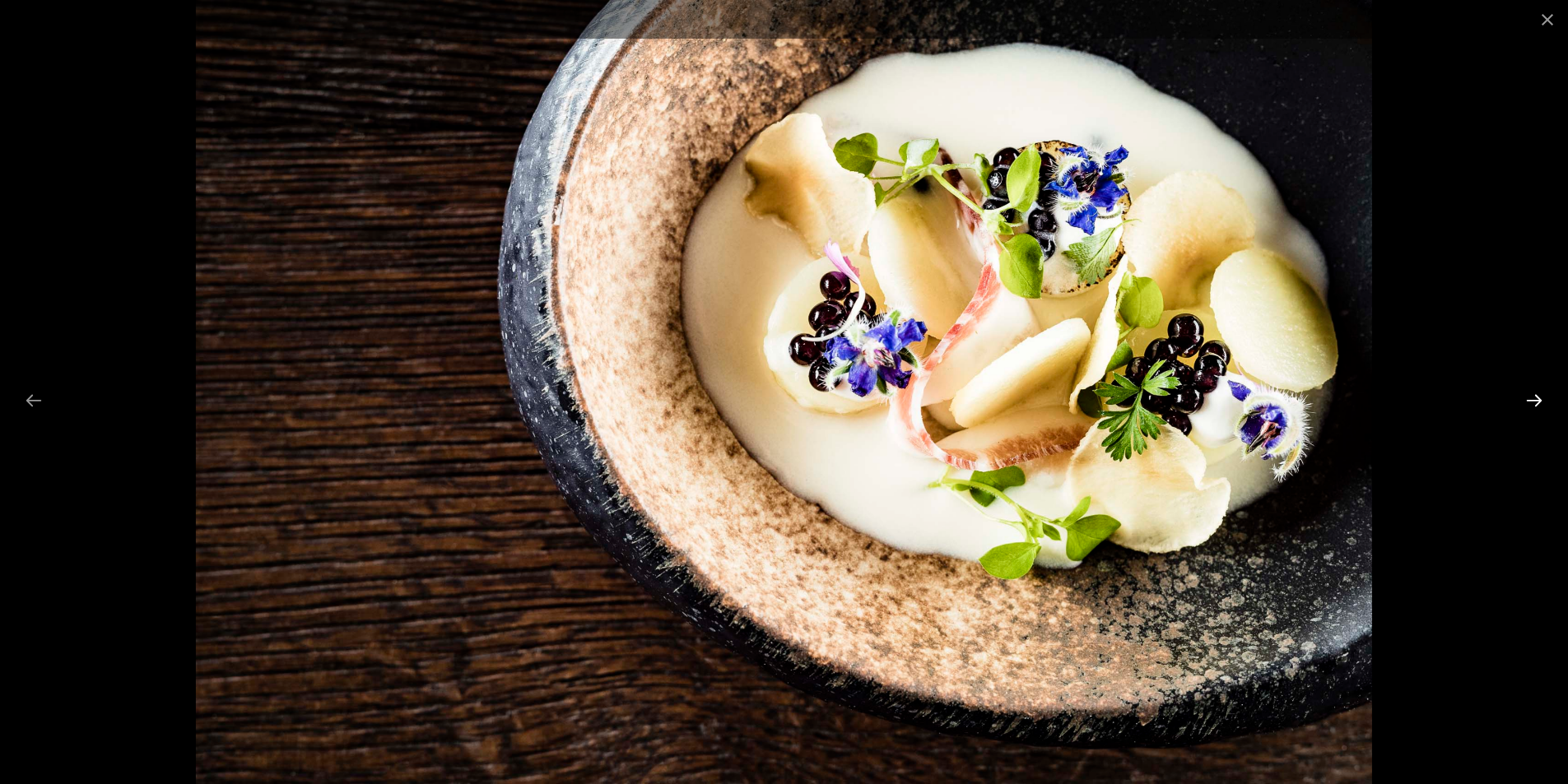
click at [1529, 404] on button "Next slide" at bounding box center [1534, 400] width 34 height 32
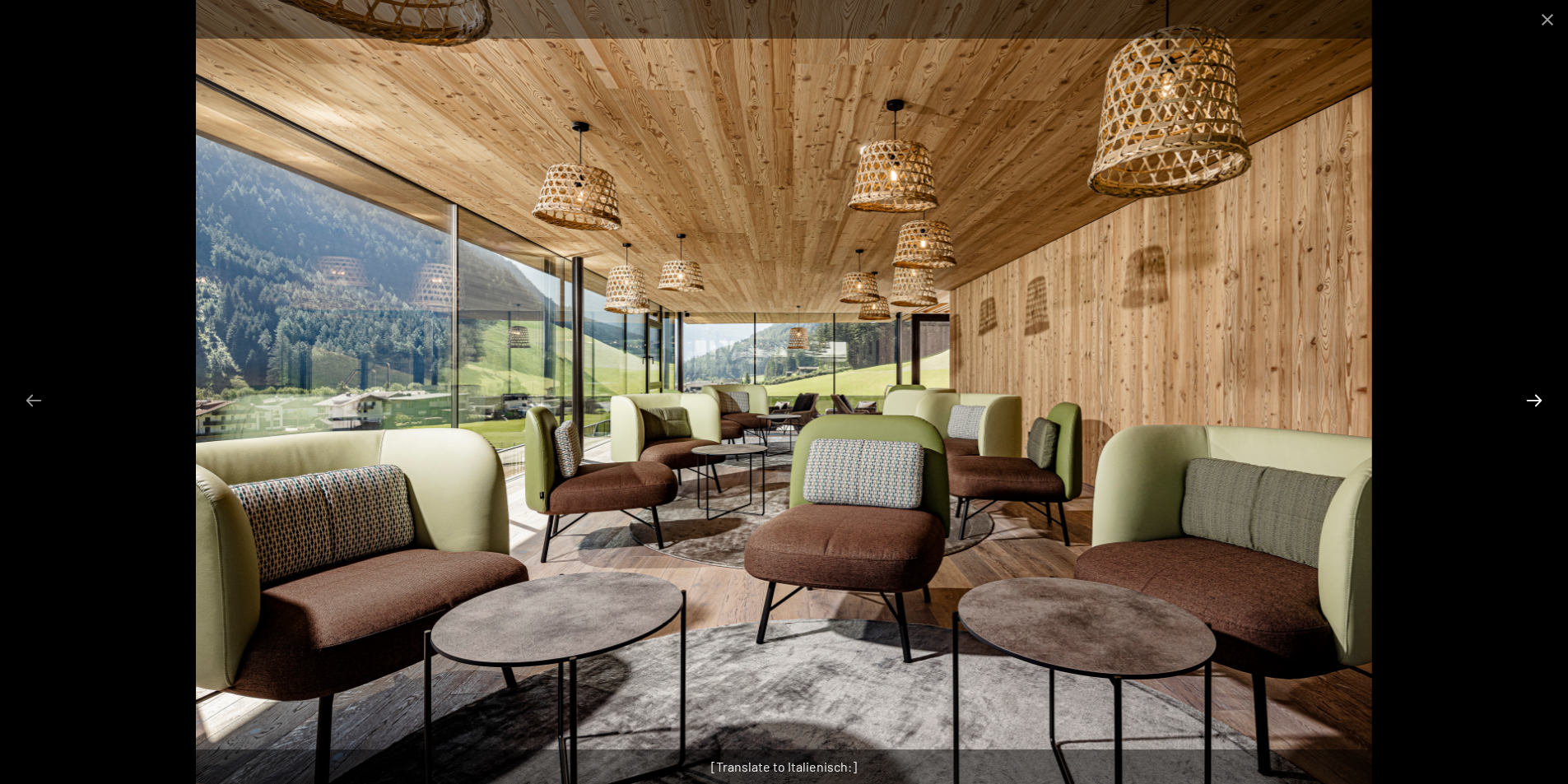
click at [1529, 404] on button "Next slide" at bounding box center [1534, 400] width 34 height 32
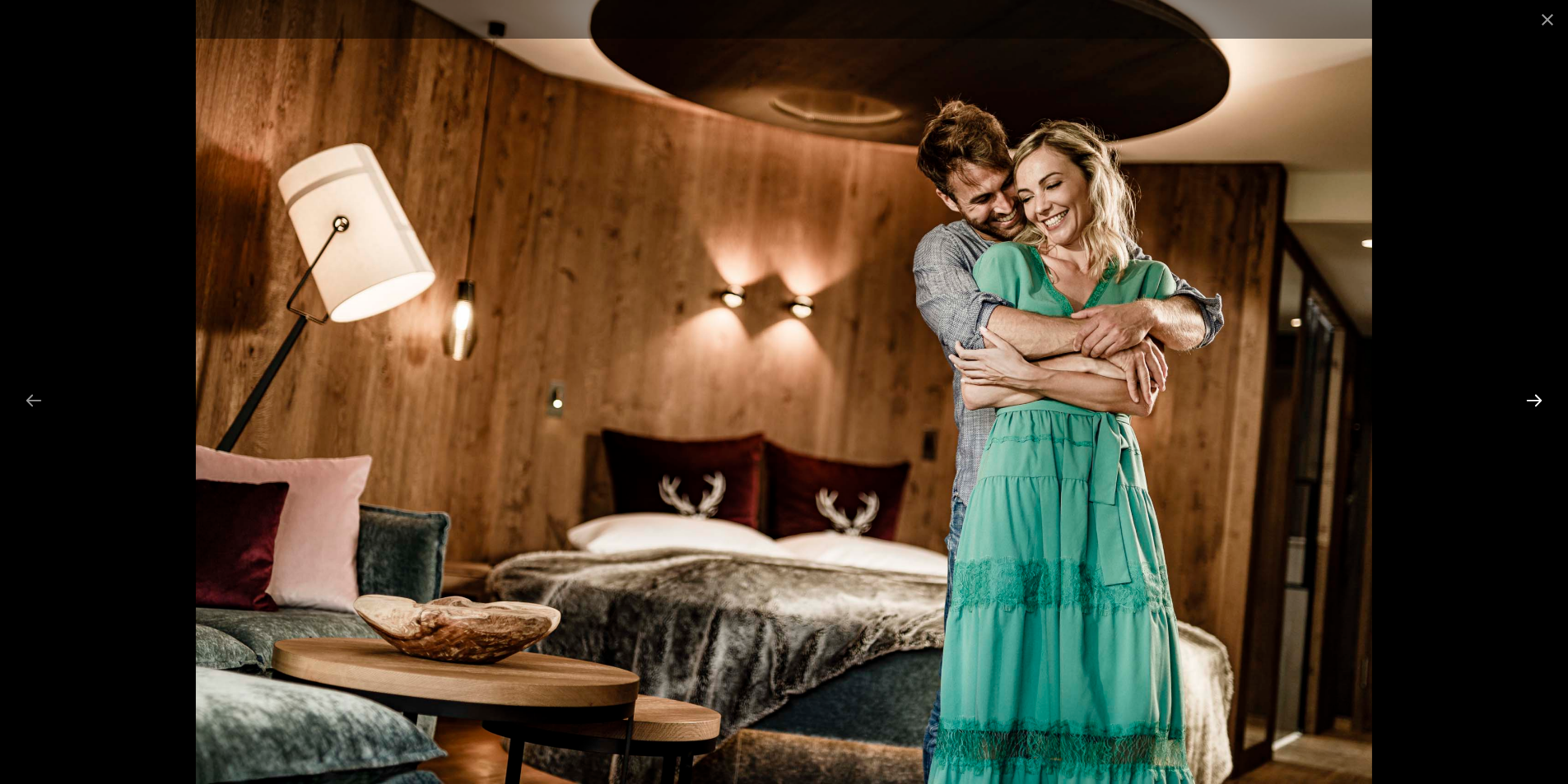
click at [1529, 404] on button "Next slide" at bounding box center [1534, 400] width 34 height 32
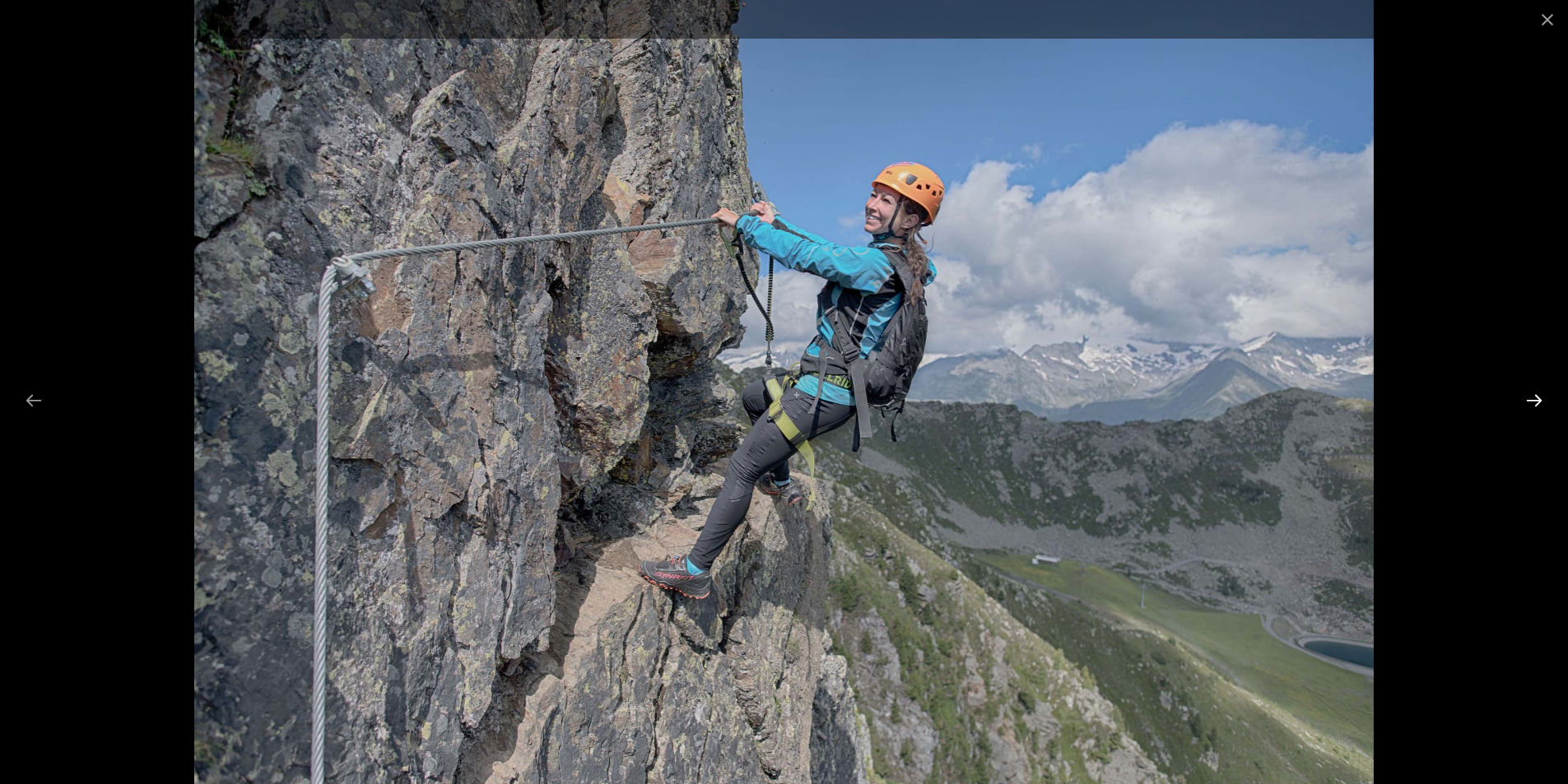
click at [1529, 404] on button "Next slide" at bounding box center [1534, 400] width 34 height 32
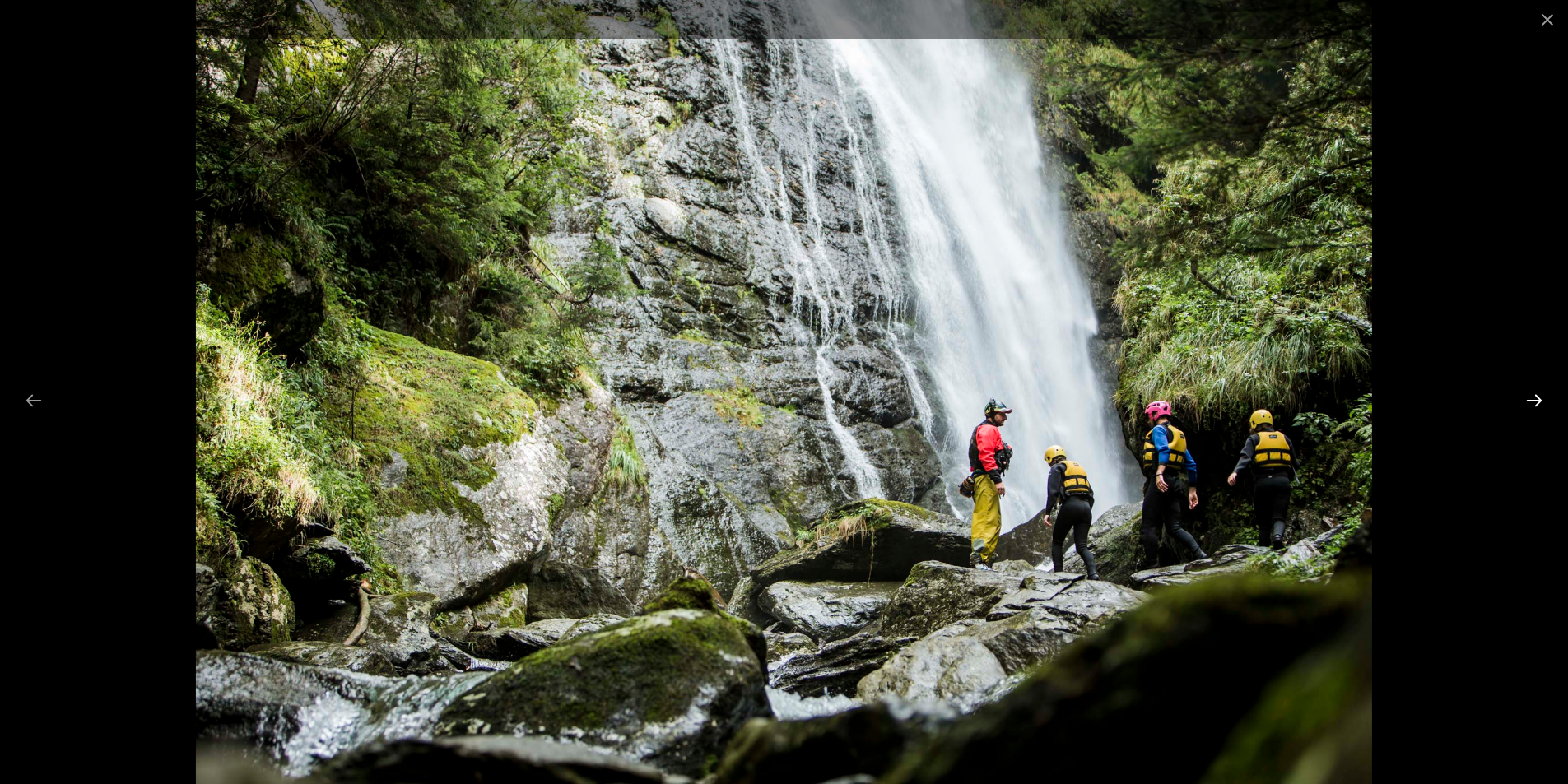
click at [1529, 404] on button "Next slide" at bounding box center [1534, 400] width 34 height 32
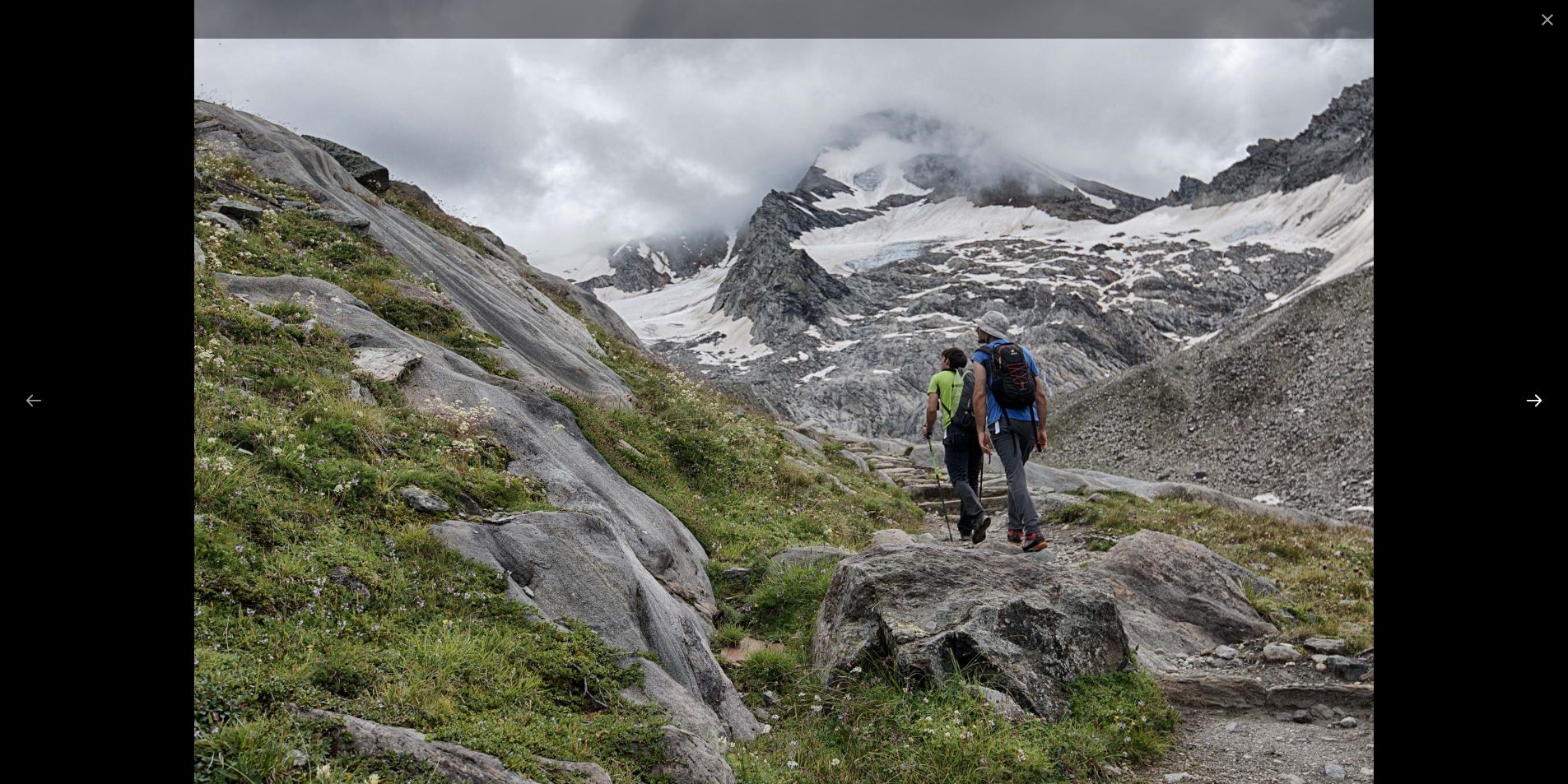
click at [1529, 404] on button "Next slide" at bounding box center [1534, 400] width 34 height 32
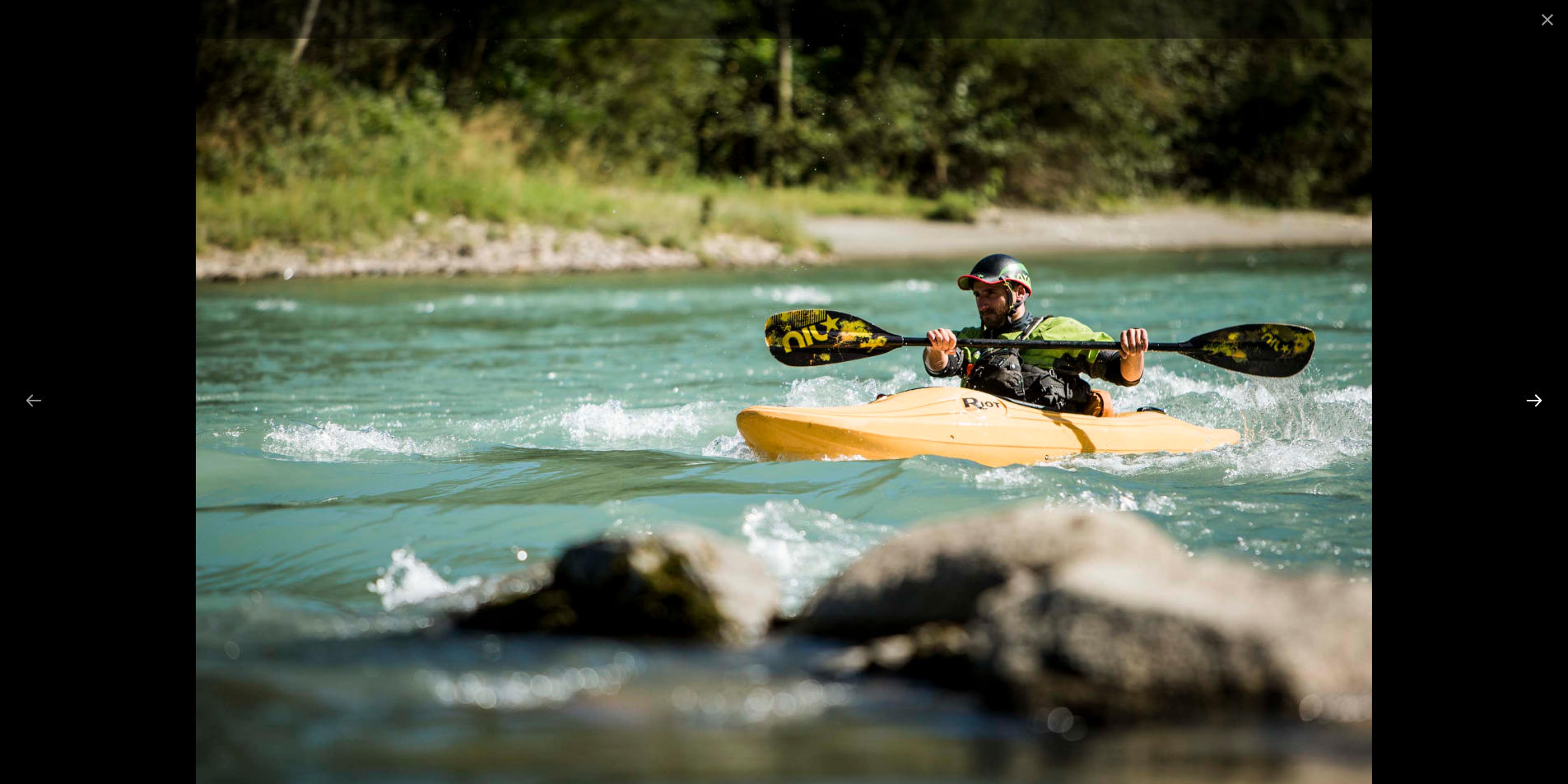
click at [1529, 404] on button "Next slide" at bounding box center [1534, 400] width 34 height 32
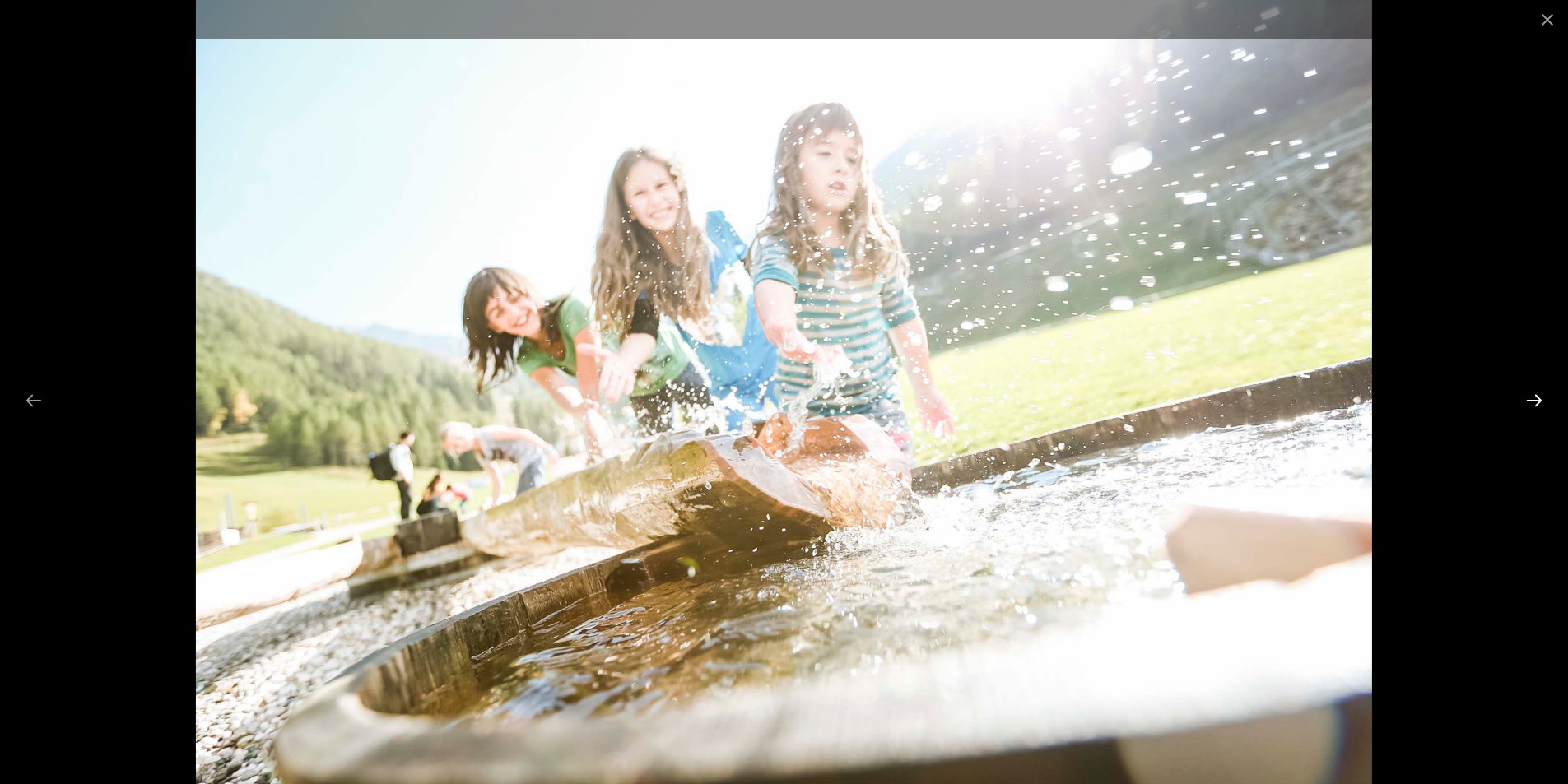
click at [1529, 404] on button "Next slide" at bounding box center [1534, 400] width 34 height 32
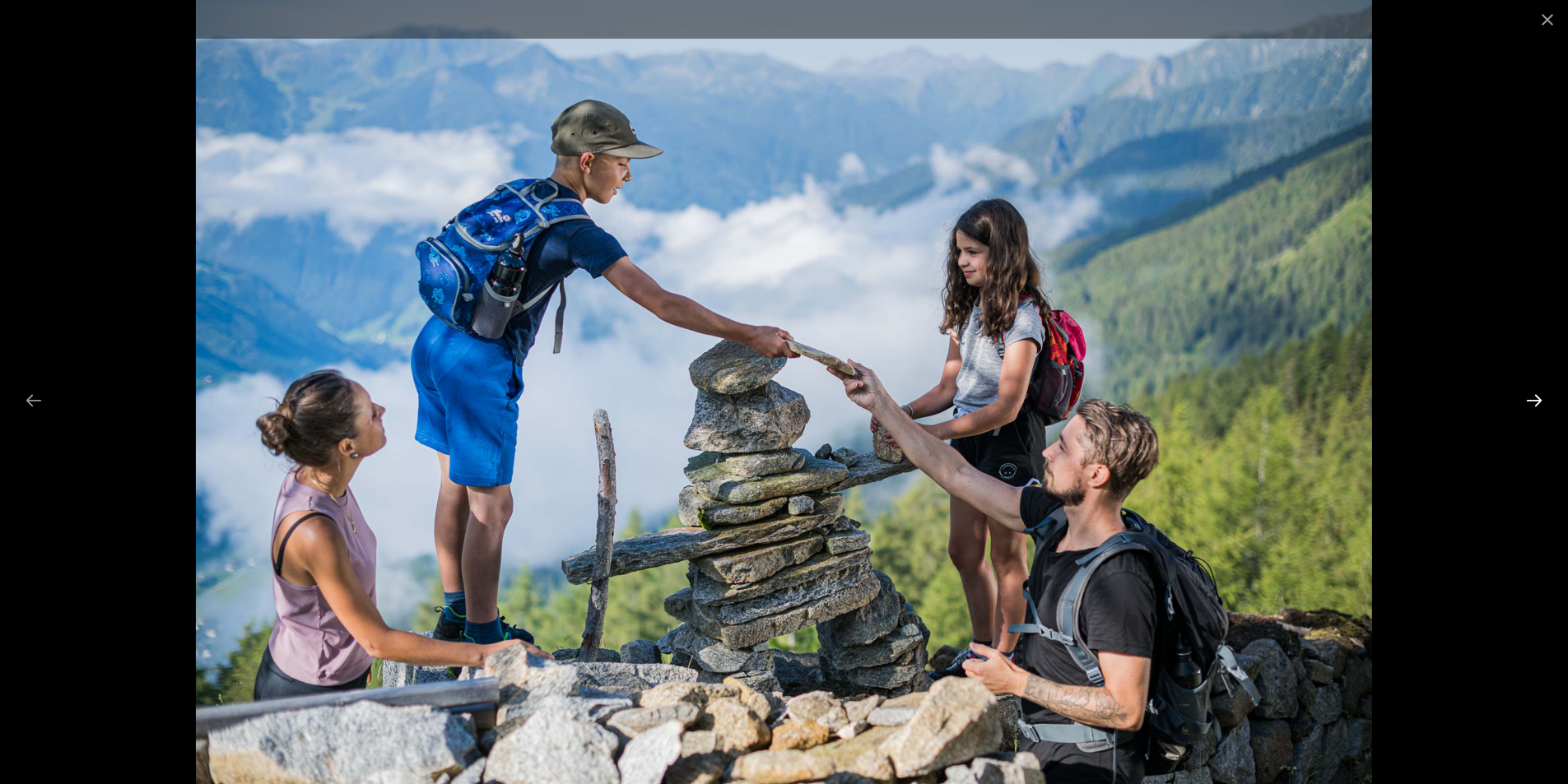
click at [1529, 404] on button "Next slide" at bounding box center [1534, 400] width 34 height 32
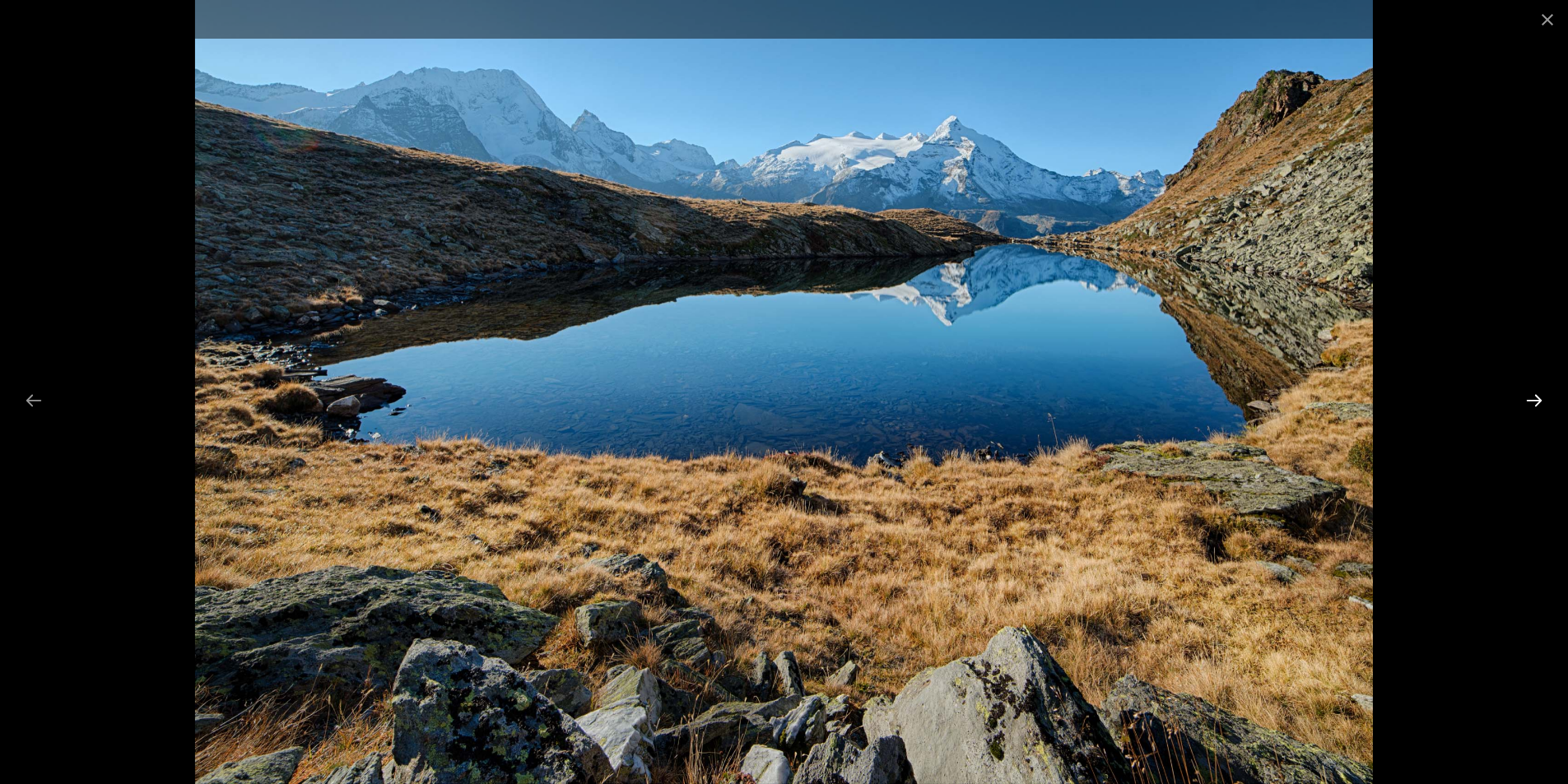
click at [1529, 404] on button "Next slide" at bounding box center [1534, 400] width 34 height 32
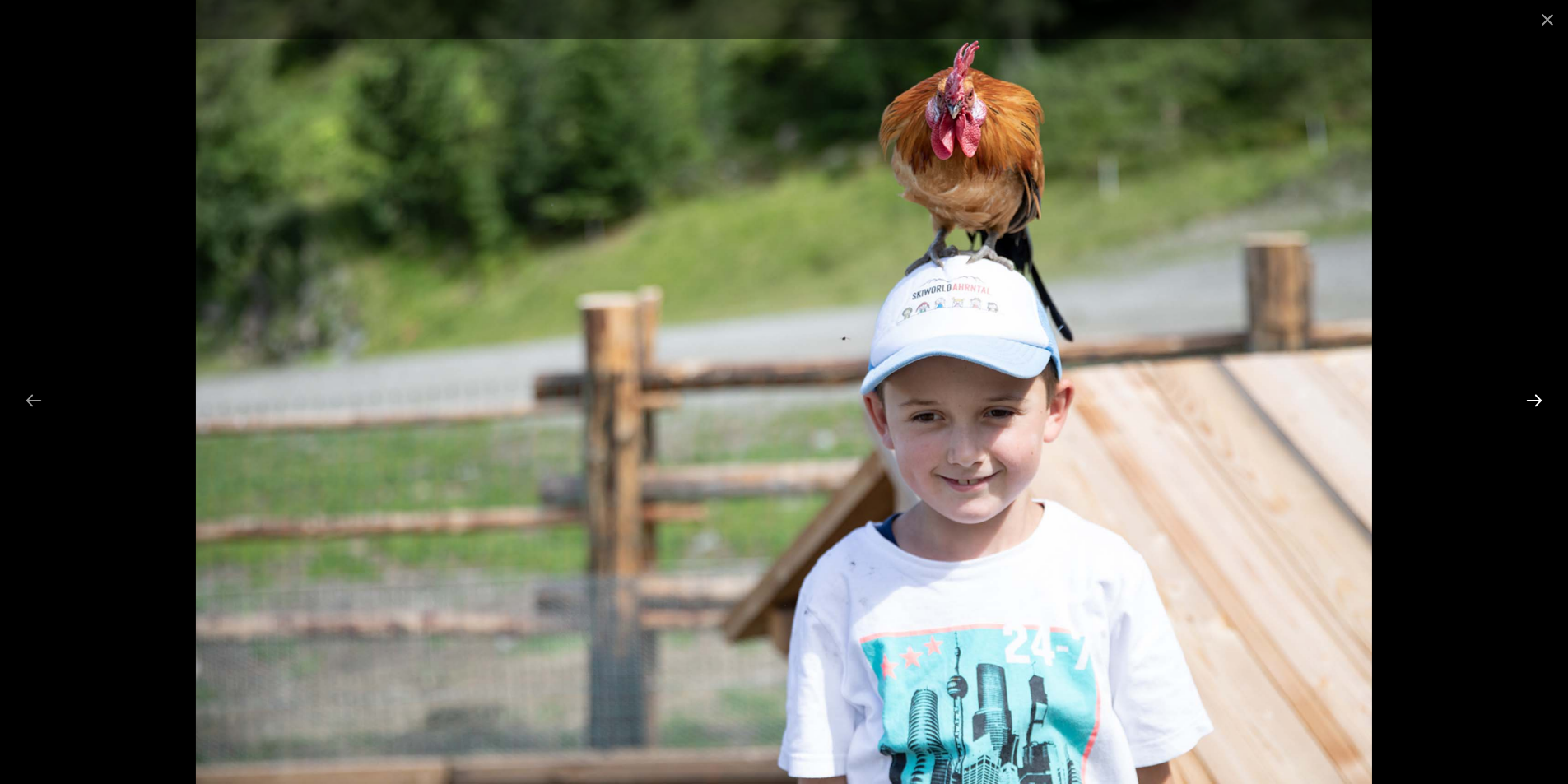
click at [1529, 404] on button "Next slide" at bounding box center [1534, 400] width 34 height 32
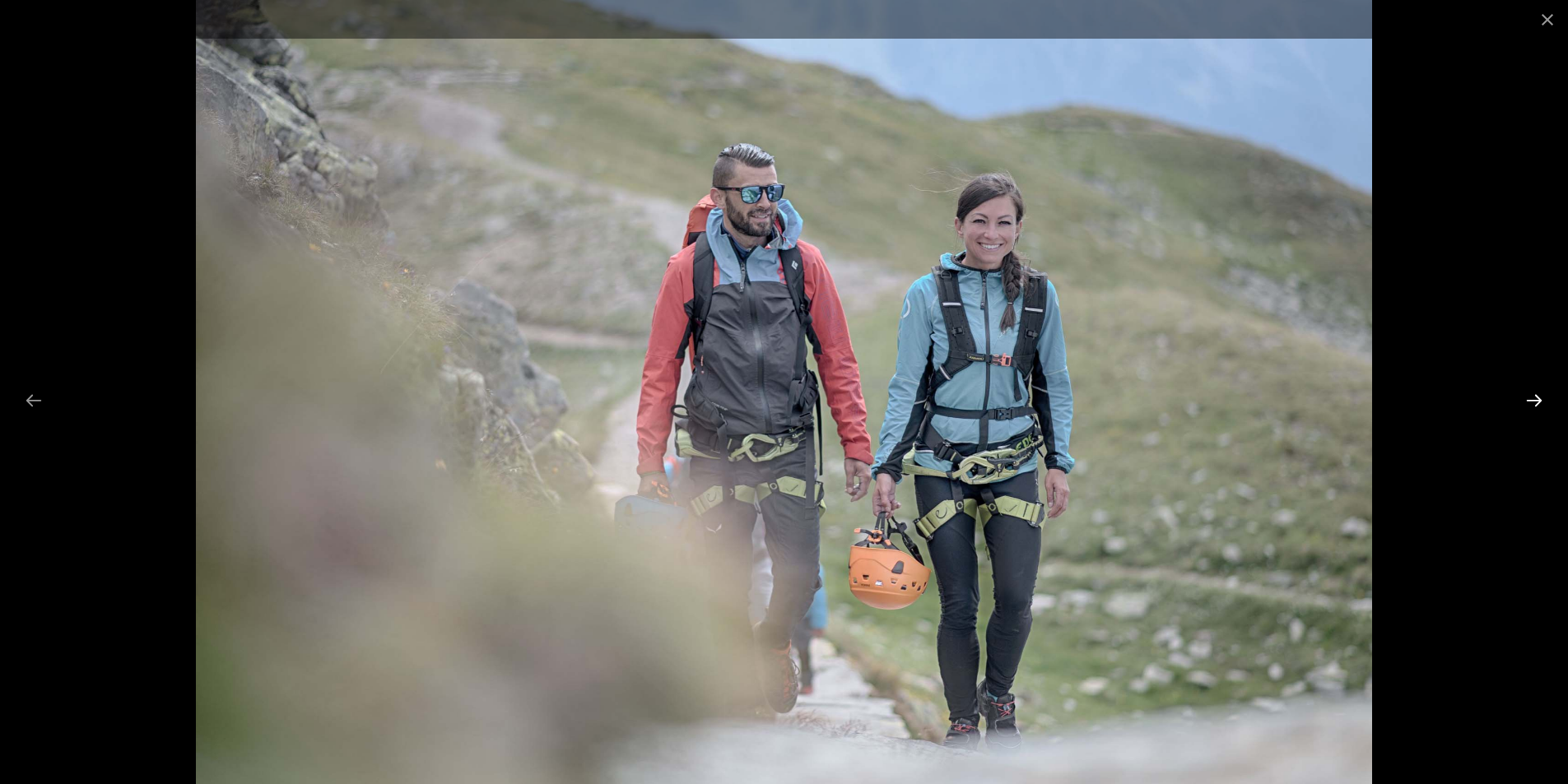
click at [1529, 404] on button "Next slide" at bounding box center [1534, 400] width 34 height 32
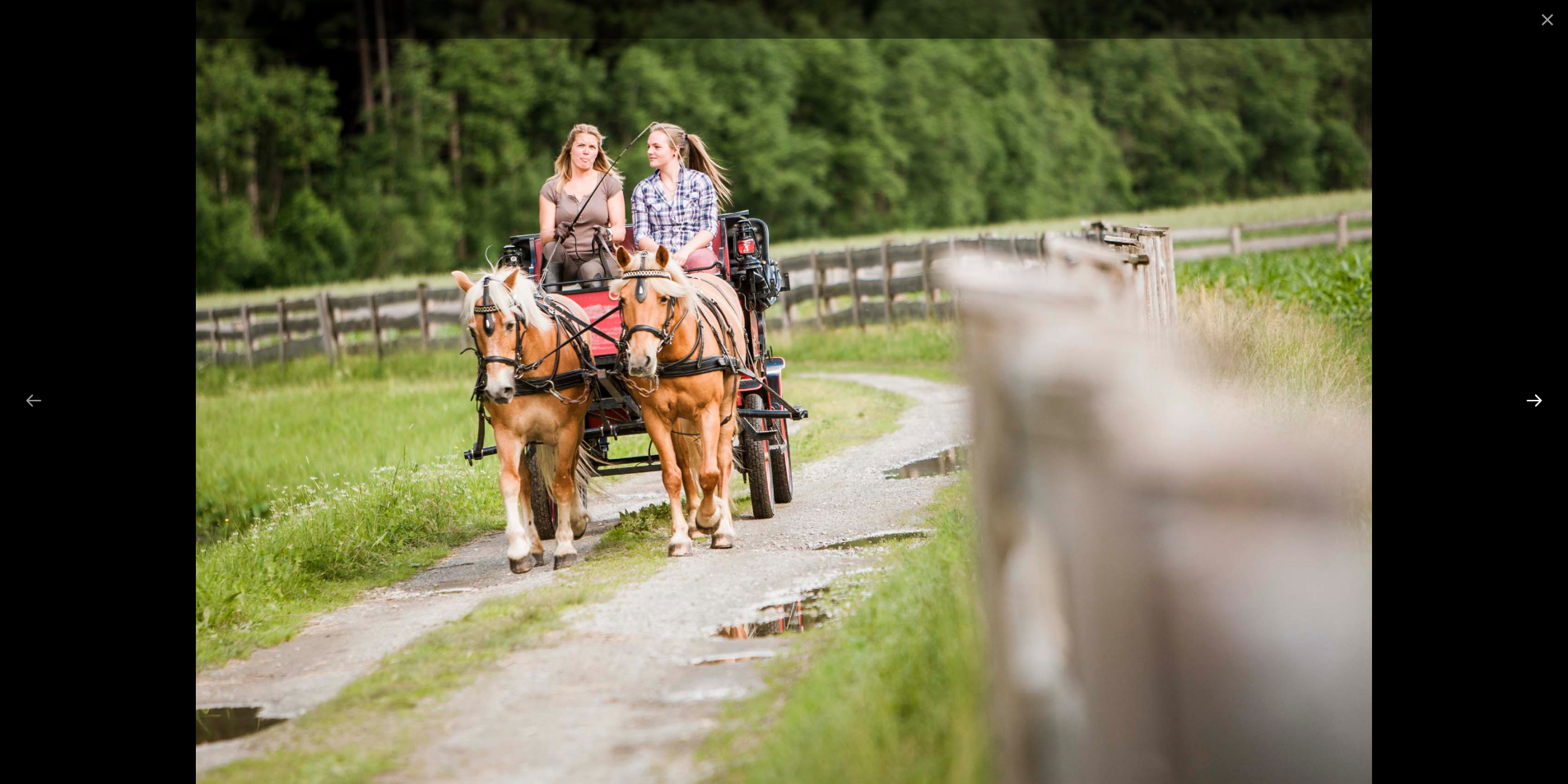
click at [1529, 404] on button "Next slide" at bounding box center [1534, 400] width 34 height 32
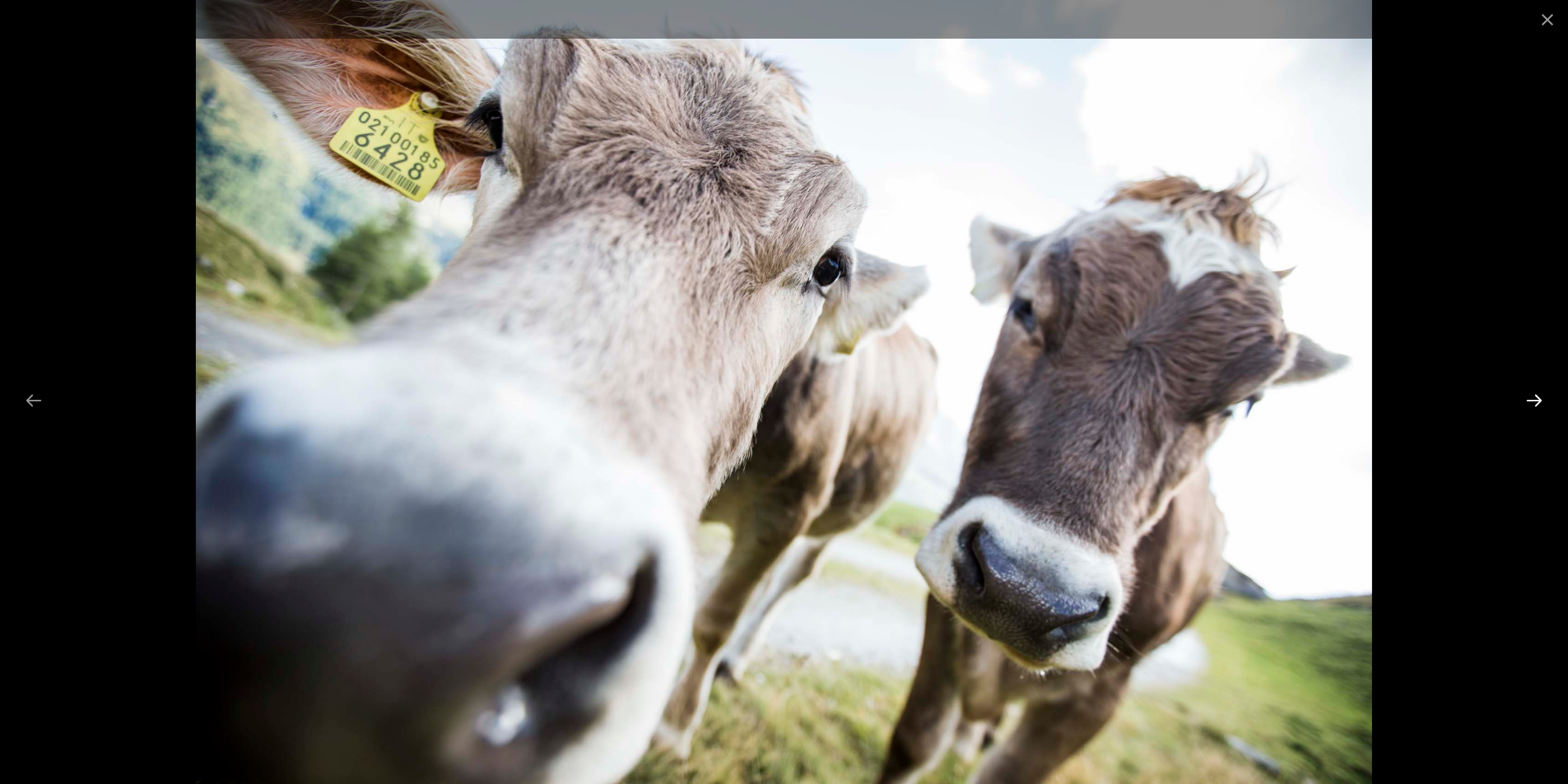
click at [1529, 404] on button "Next slide" at bounding box center [1534, 400] width 34 height 32
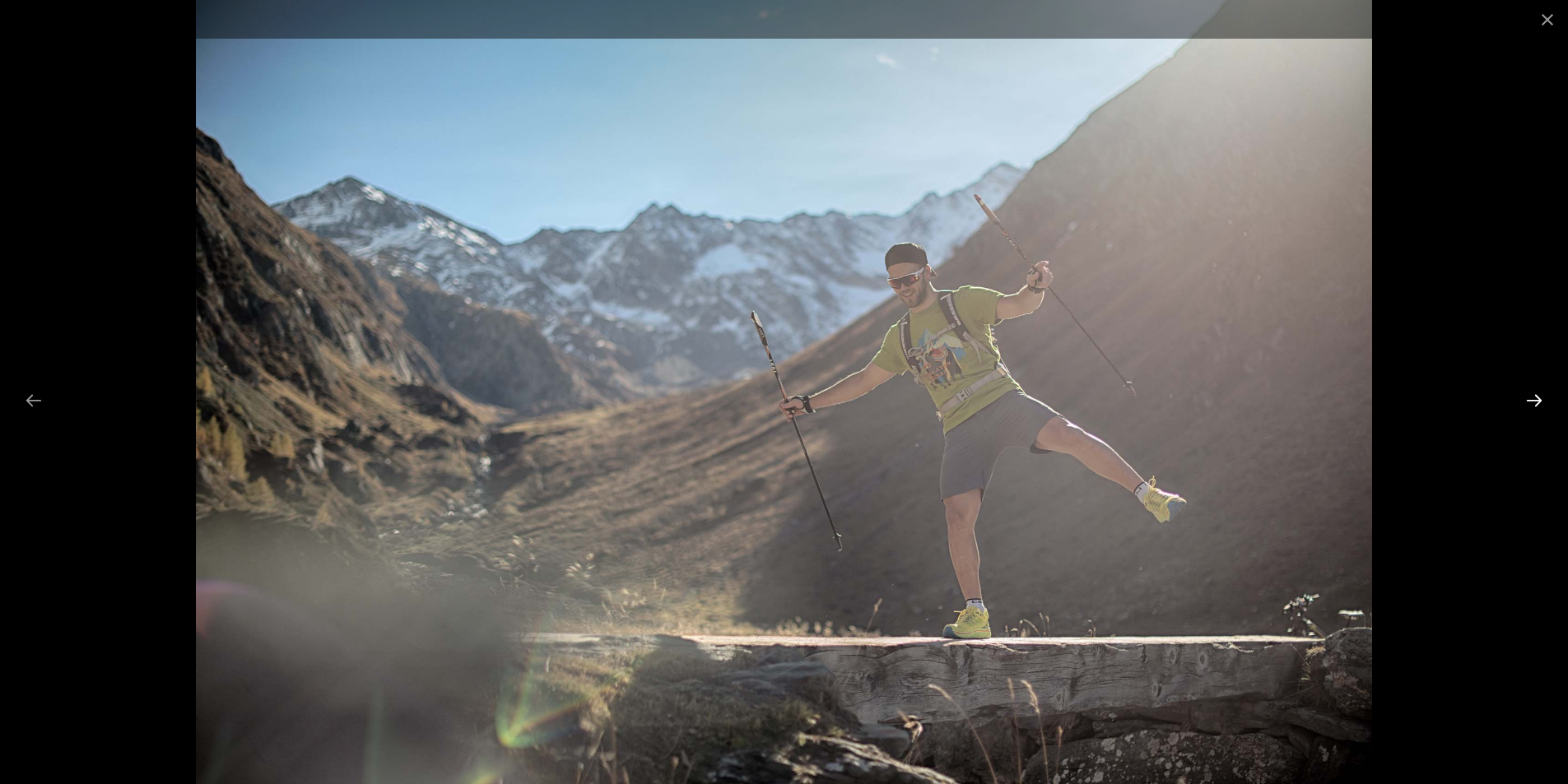
click at [1529, 404] on button "Next slide" at bounding box center [1534, 400] width 34 height 32
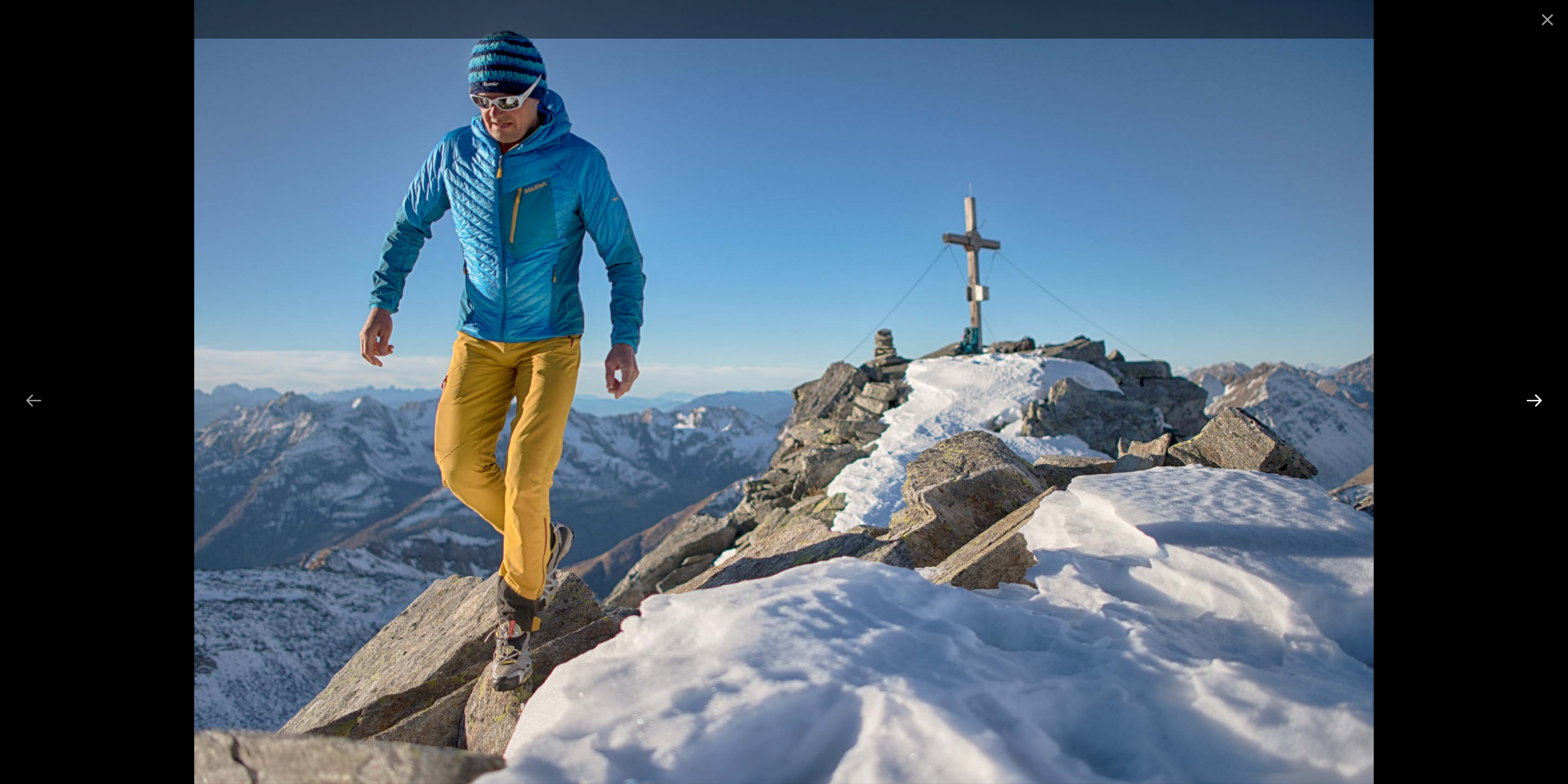
click at [1529, 404] on button "Next slide" at bounding box center [1534, 400] width 34 height 32
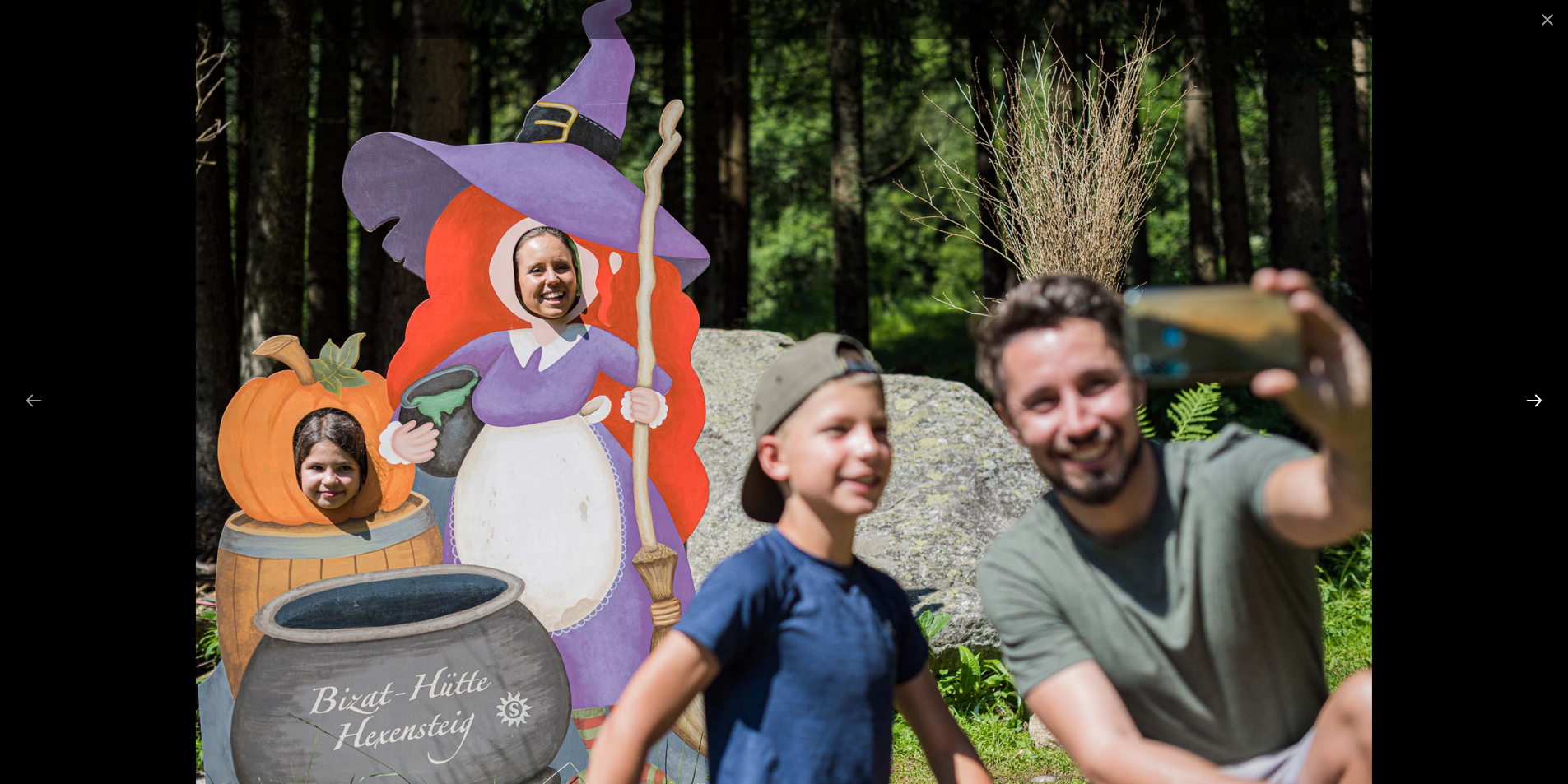
click at [1529, 404] on button "Next slide" at bounding box center [1534, 400] width 34 height 32
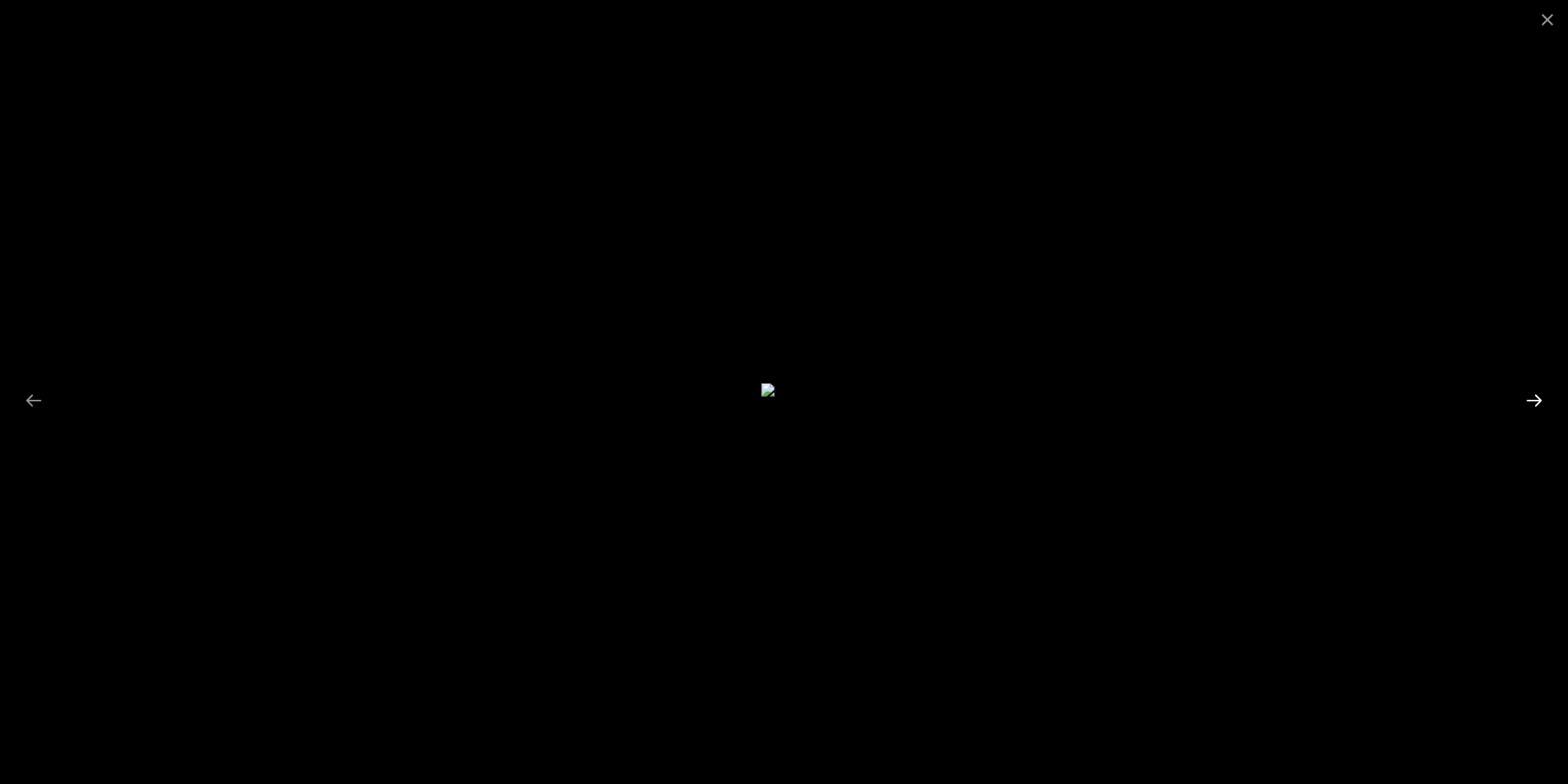
click at [1529, 404] on button "Next slide" at bounding box center [1534, 400] width 34 height 32
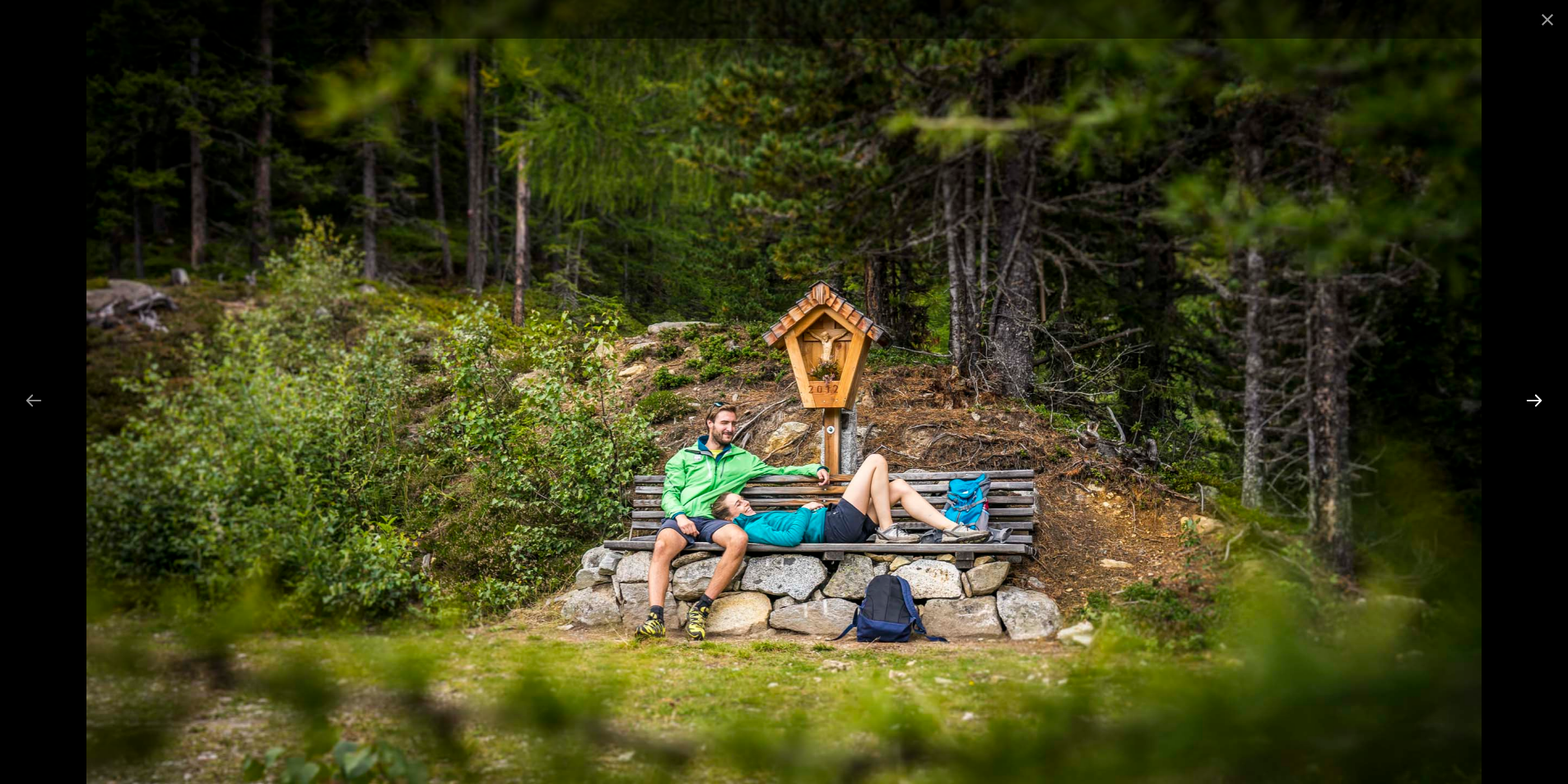
click at [1529, 404] on button "Next slide" at bounding box center [1534, 400] width 34 height 32
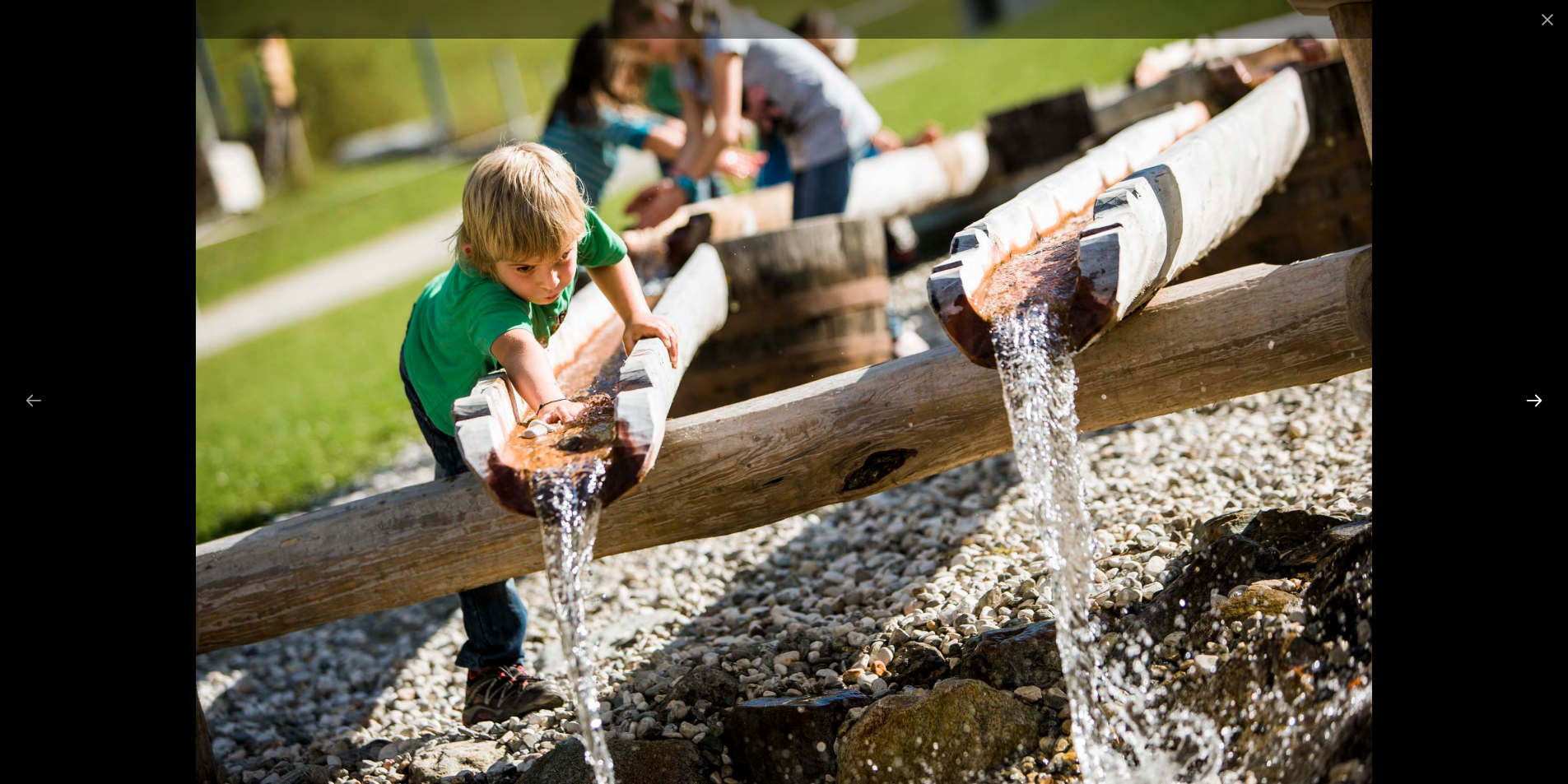
click at [1529, 404] on button "Next slide" at bounding box center [1534, 400] width 34 height 32
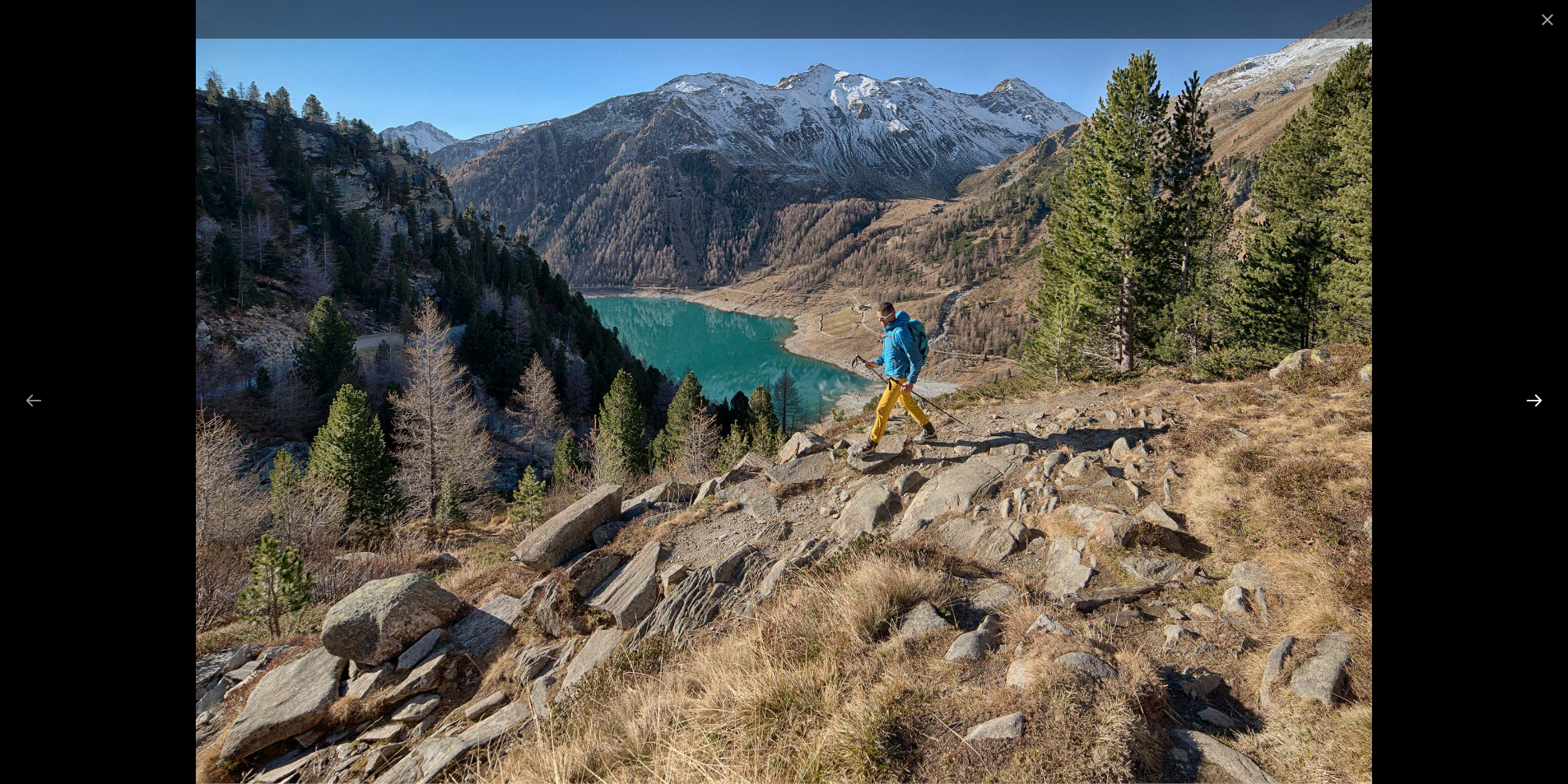
click at [1529, 404] on button "Next slide" at bounding box center [1534, 400] width 34 height 32
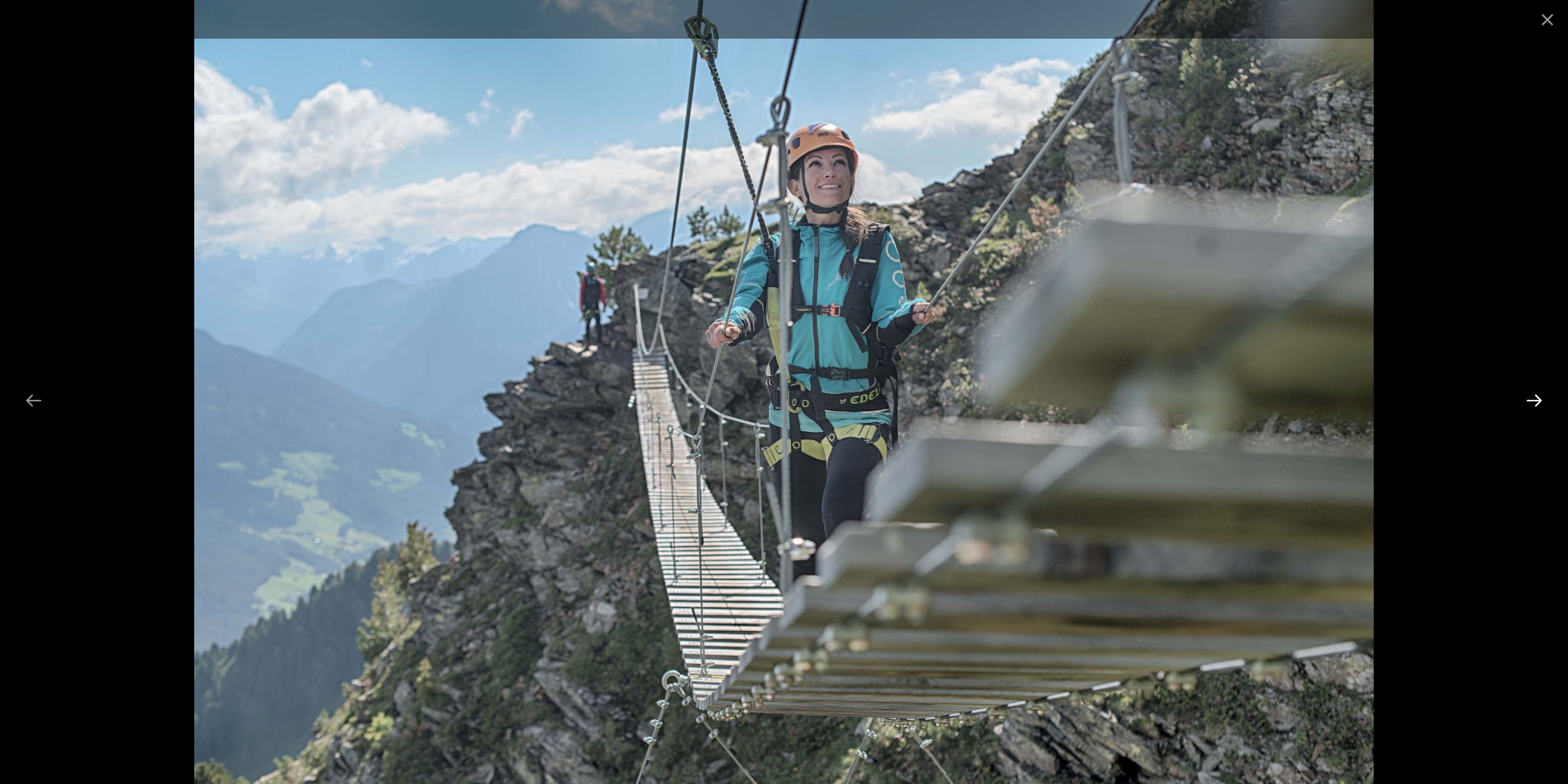
click at [1529, 404] on button "Next slide" at bounding box center [1534, 400] width 34 height 32
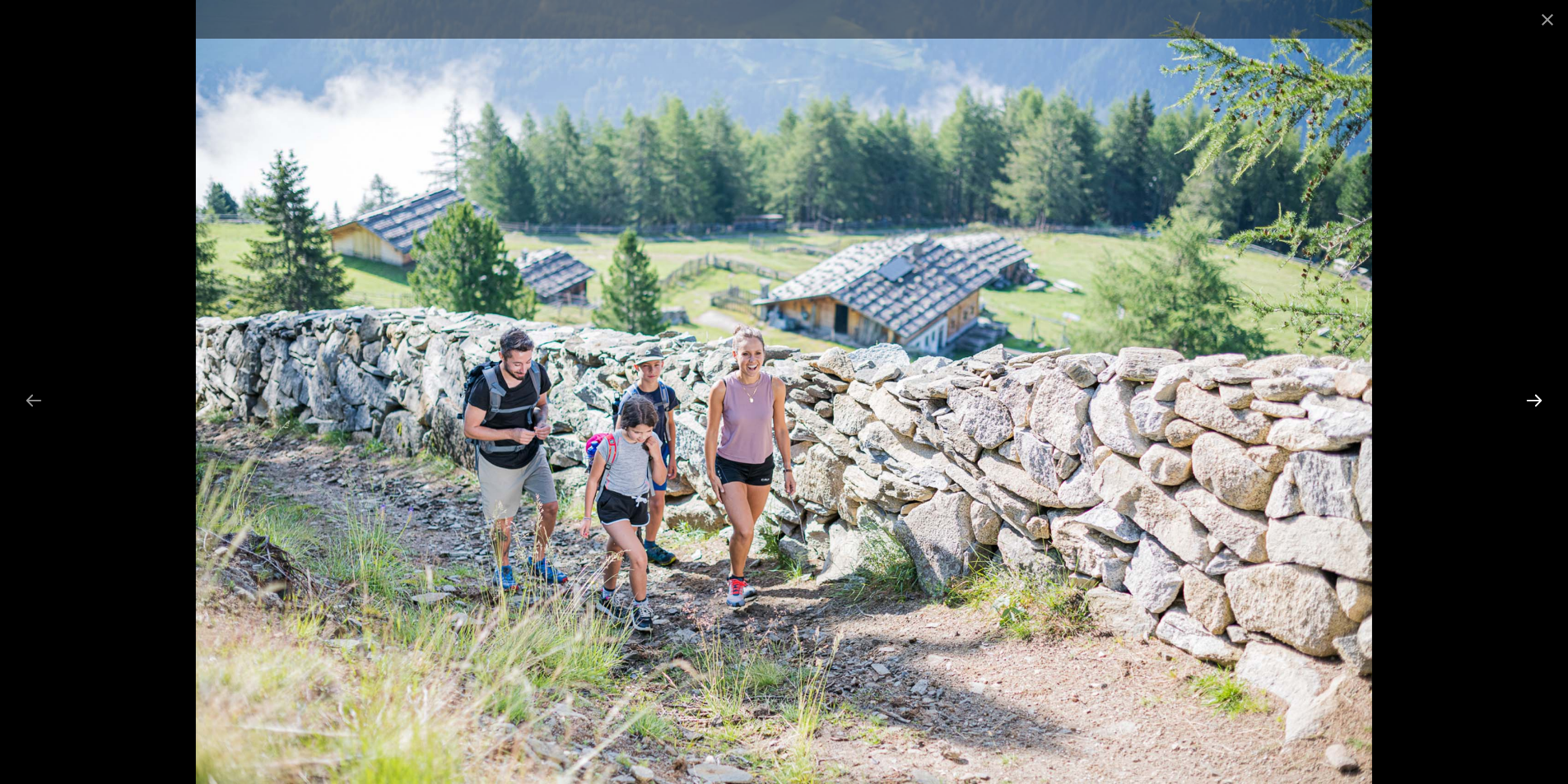
click at [1529, 404] on button "Next slide" at bounding box center [1534, 400] width 34 height 32
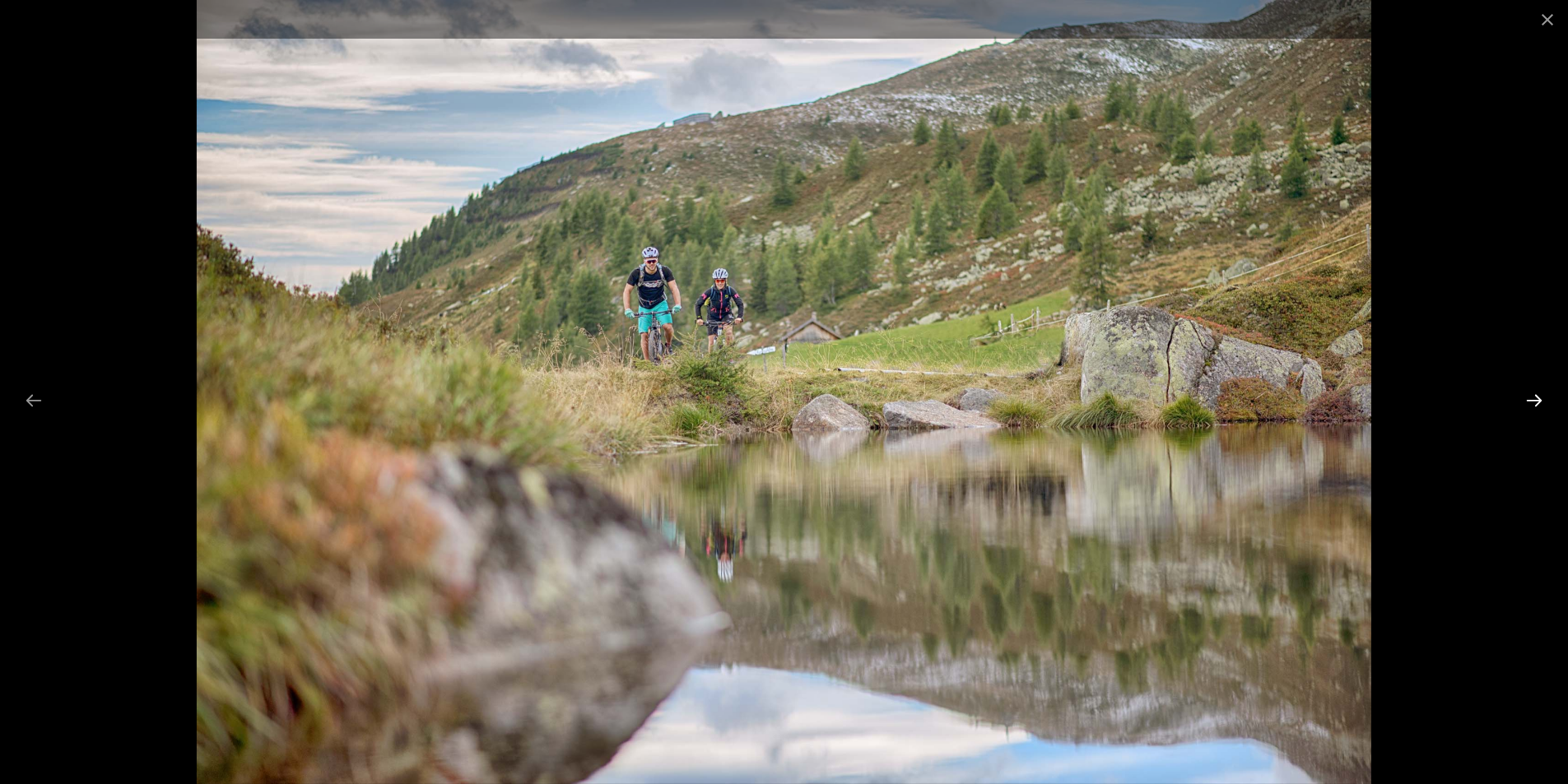
click at [1529, 404] on button "Next slide" at bounding box center [1534, 400] width 34 height 32
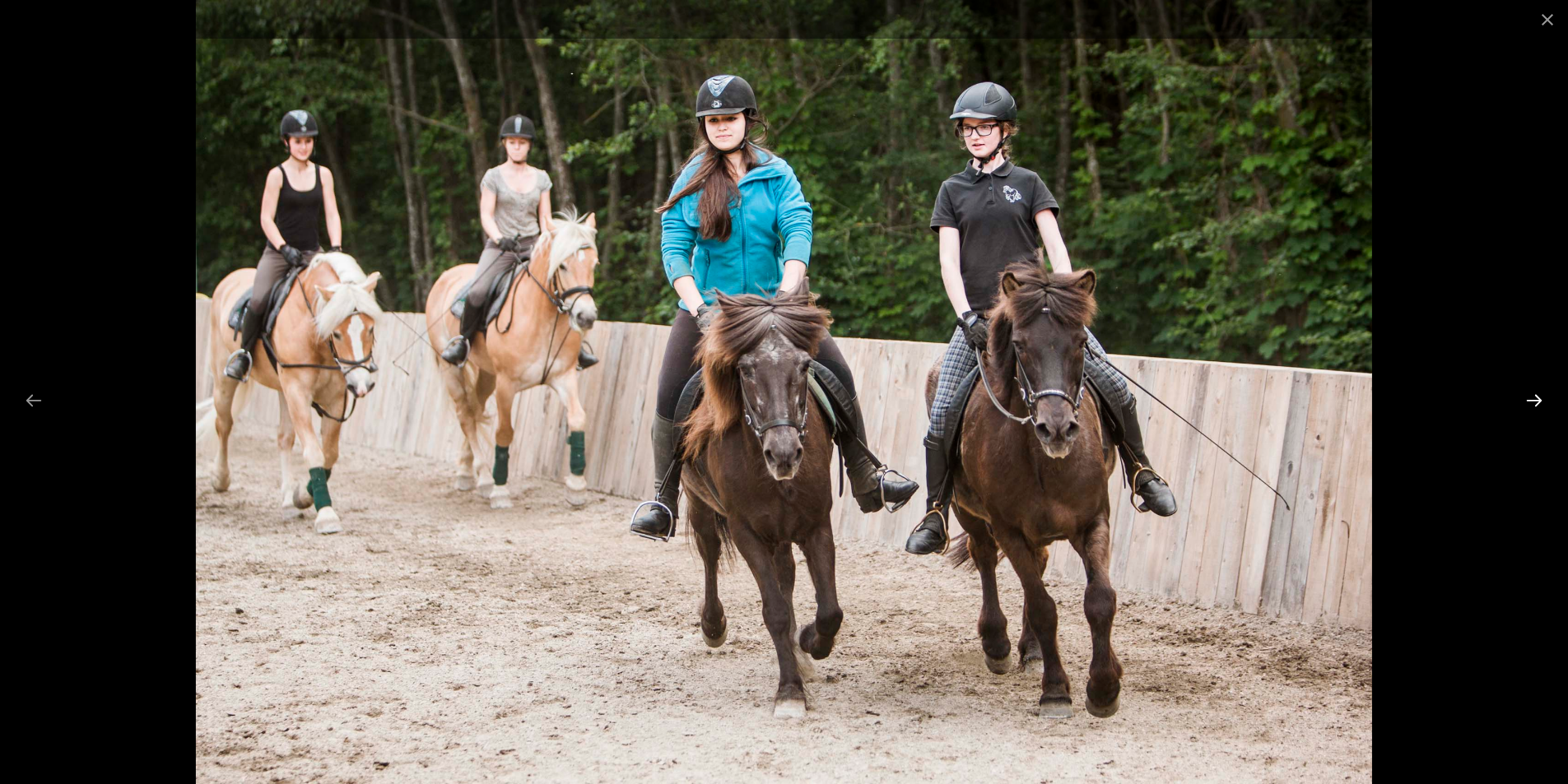
click at [1529, 404] on button "Next slide" at bounding box center [1534, 400] width 34 height 32
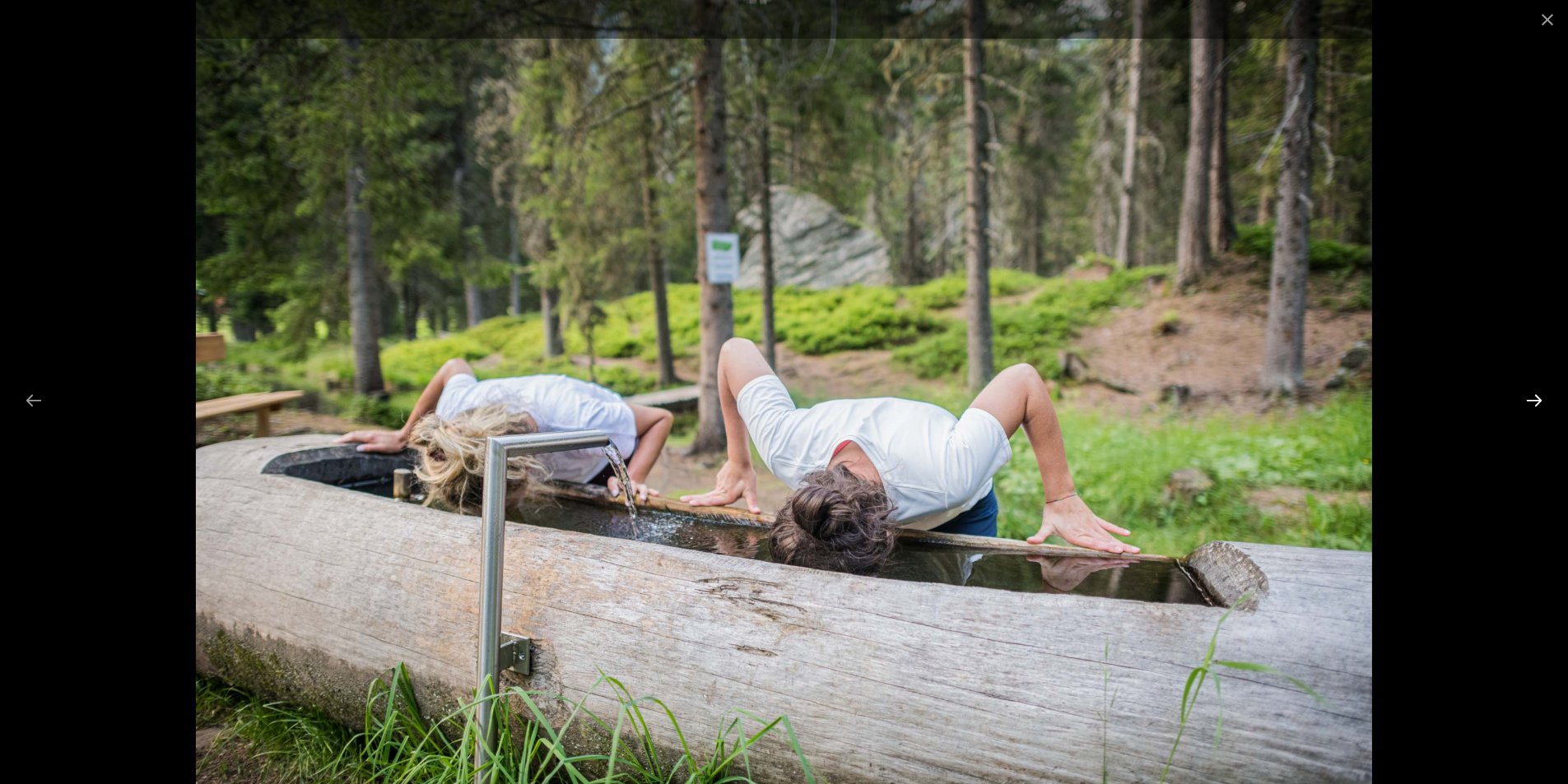
click at [1529, 404] on button "Next slide" at bounding box center [1534, 400] width 34 height 32
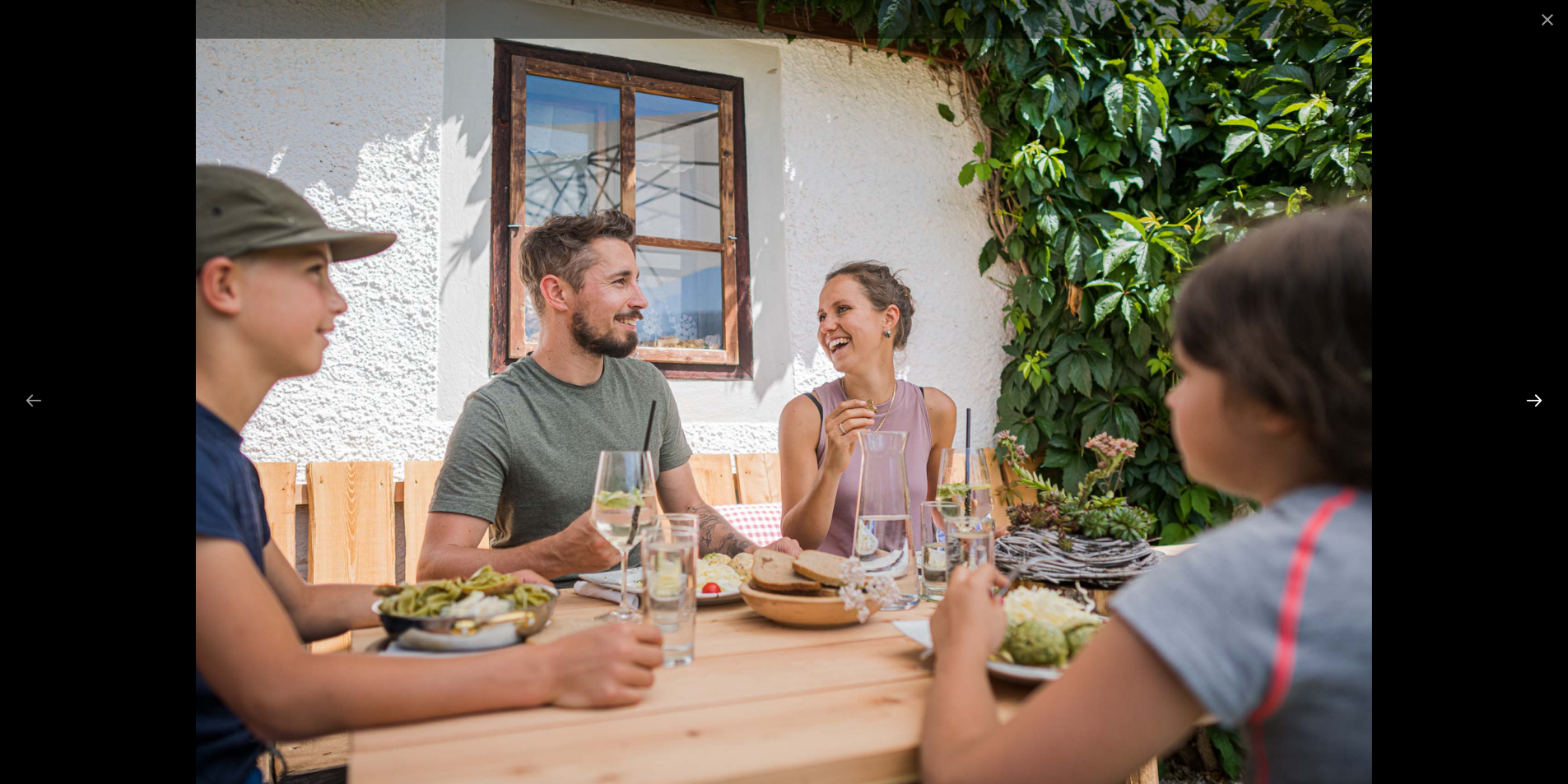
click at [1529, 404] on button "Next slide" at bounding box center [1534, 400] width 34 height 32
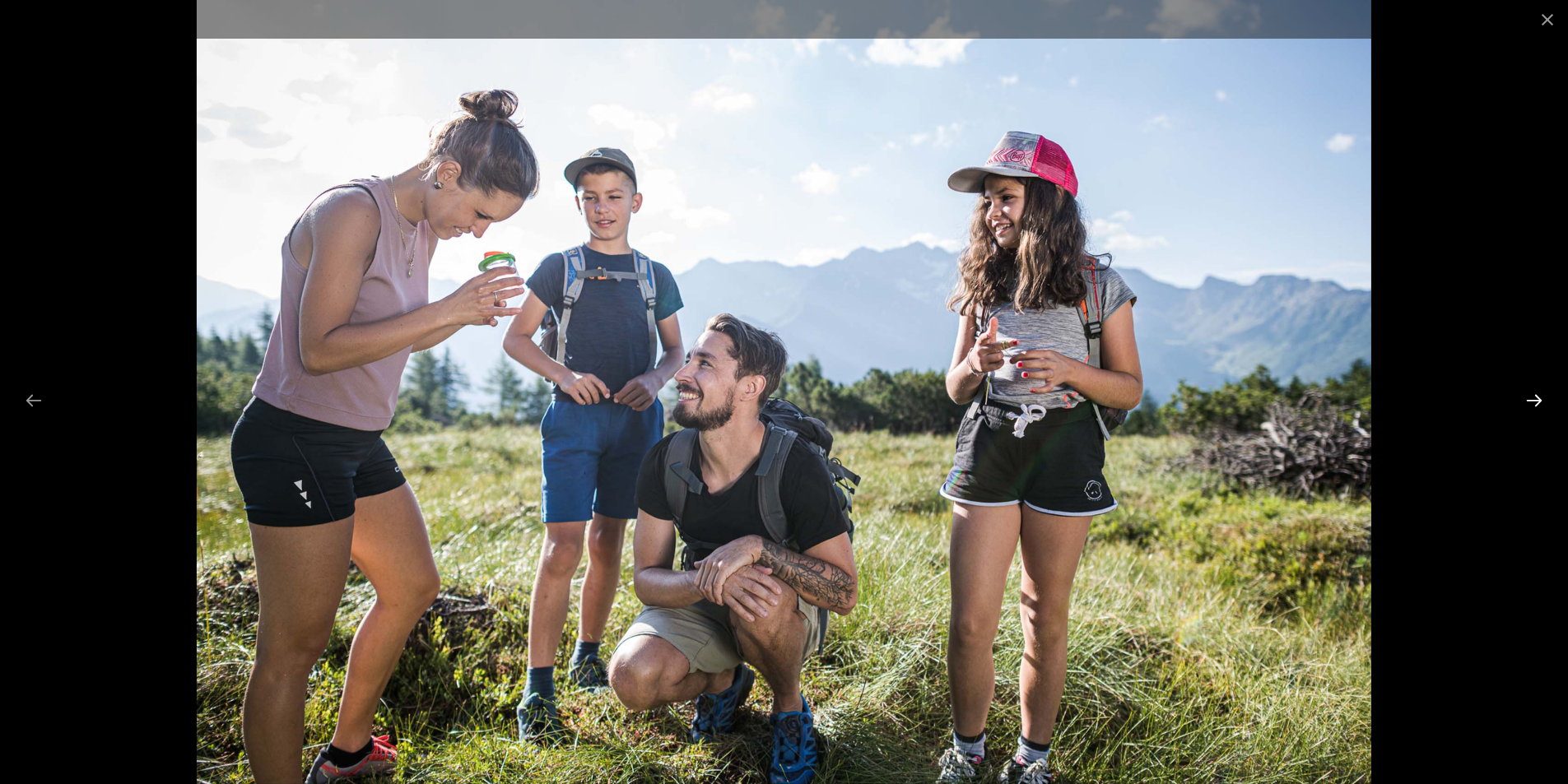
click at [1529, 404] on button "Next slide" at bounding box center [1534, 400] width 34 height 32
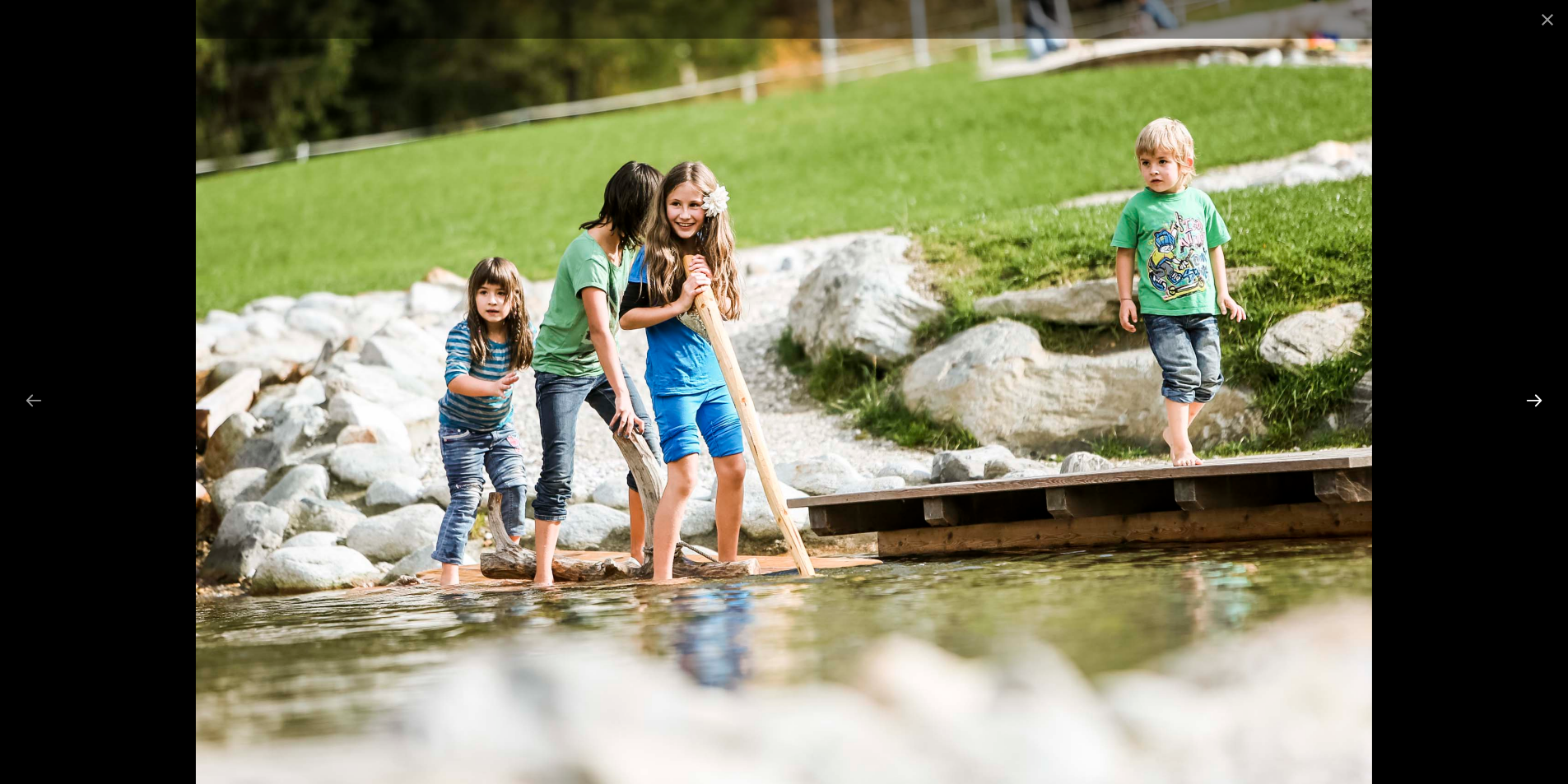
click at [1529, 404] on button "Next slide" at bounding box center [1534, 400] width 34 height 32
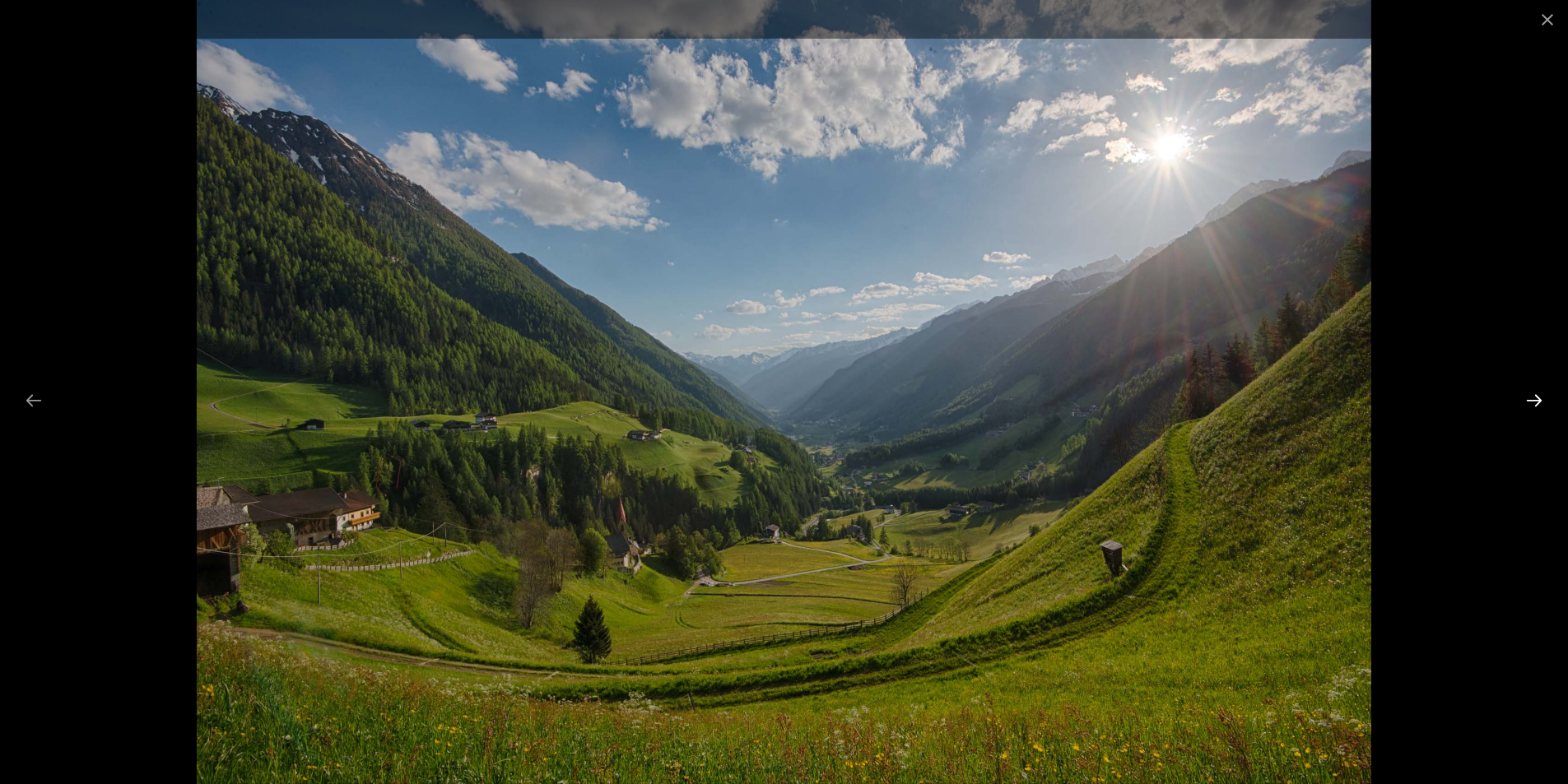
click at [1529, 404] on button "Next slide" at bounding box center [1534, 400] width 34 height 32
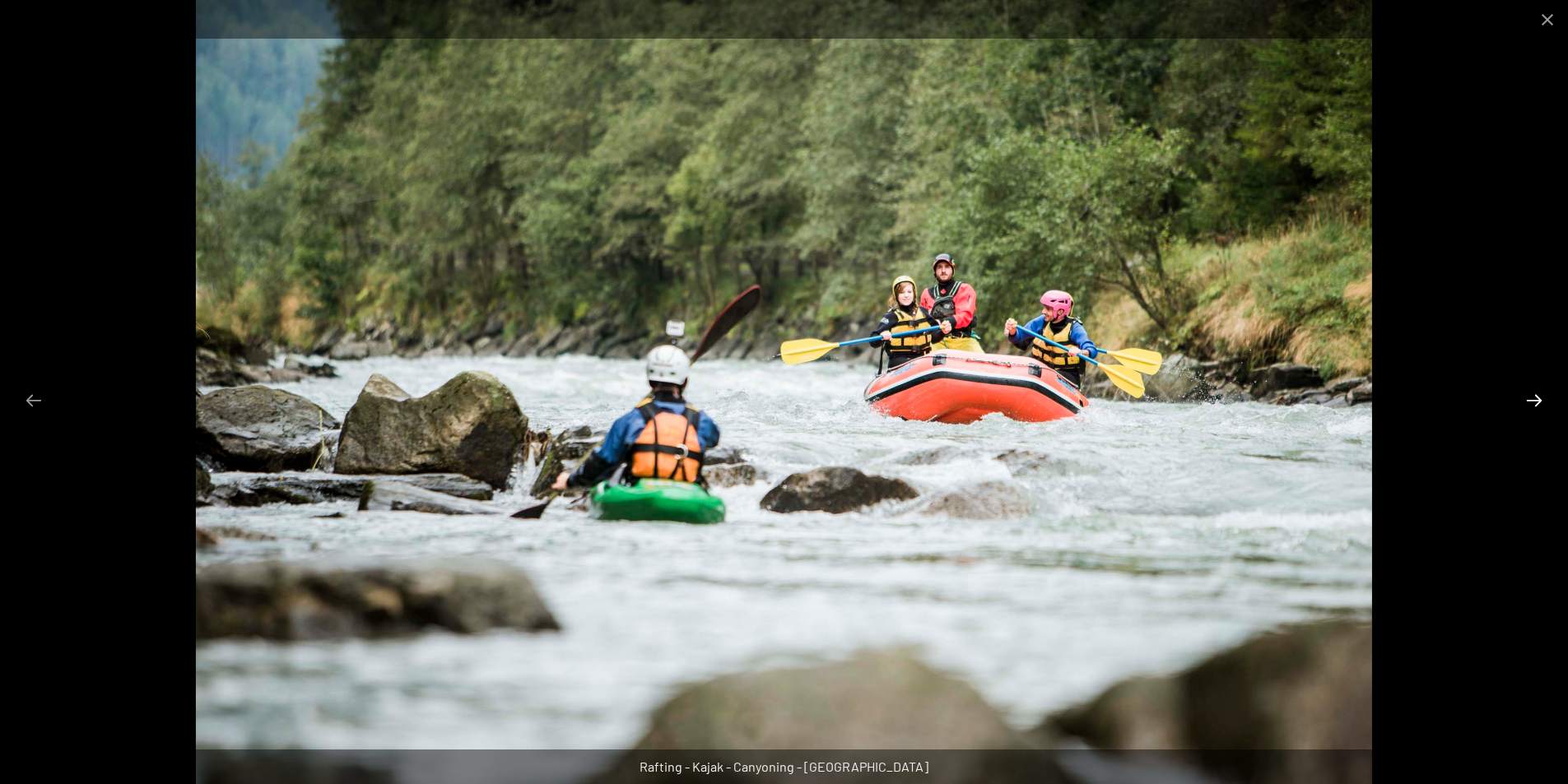
click at [1529, 404] on button "Next slide" at bounding box center [1534, 400] width 34 height 32
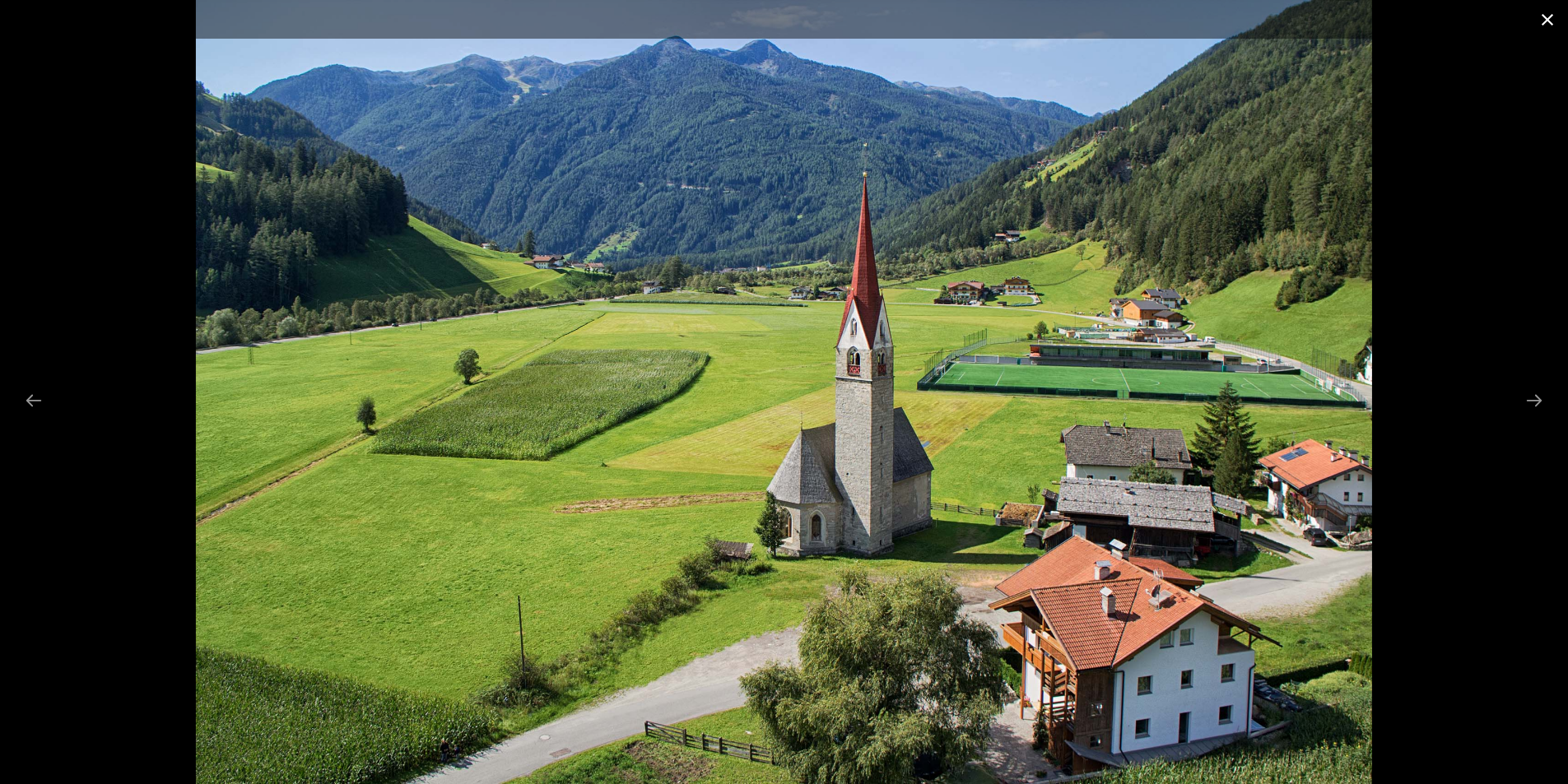
click at [1545, 23] on button "Close gallery" at bounding box center [1547, 19] width 41 height 39
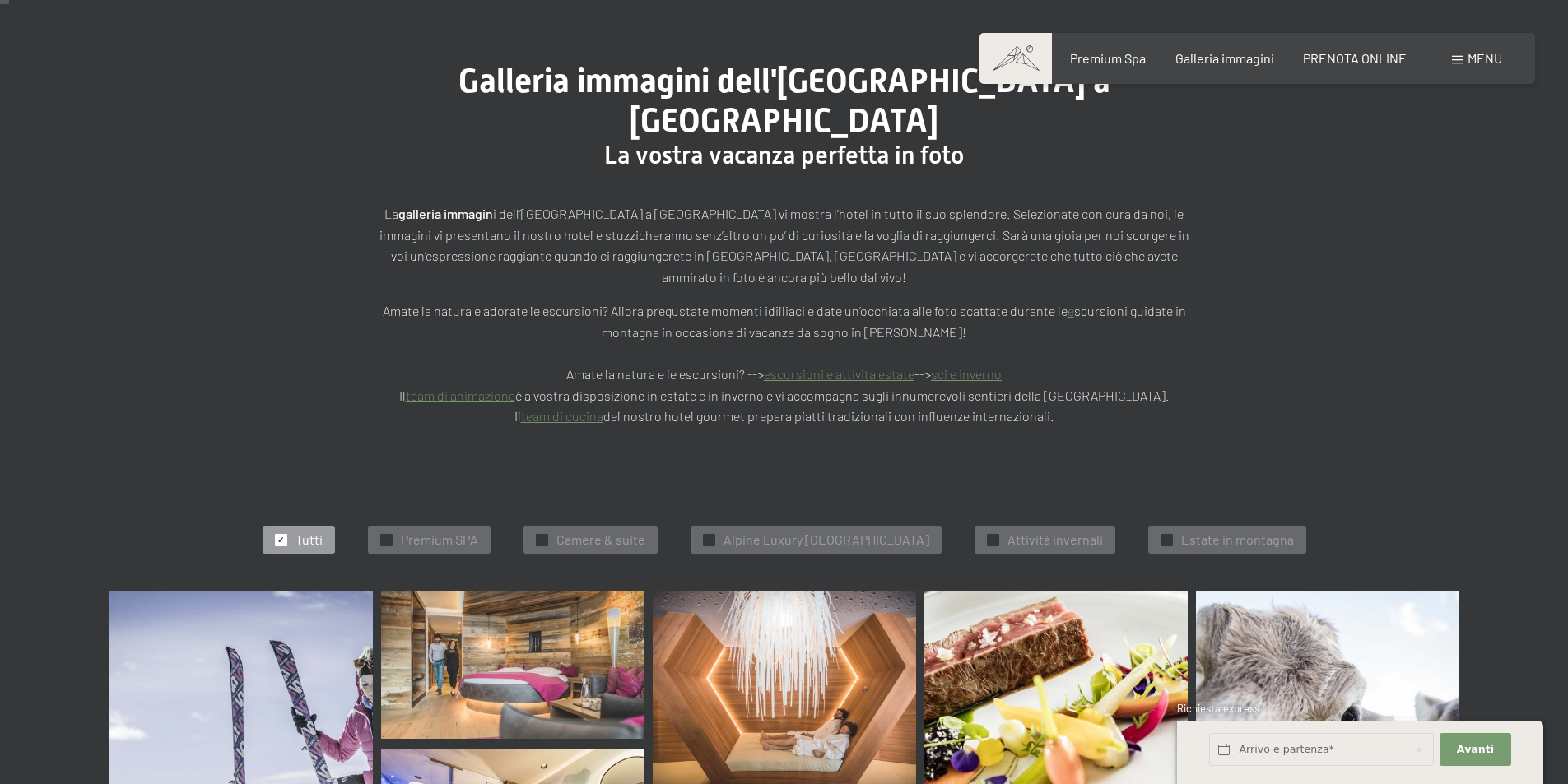
scroll to position [0, 0]
